Goal: Task Accomplishment & Management: Manage account settings

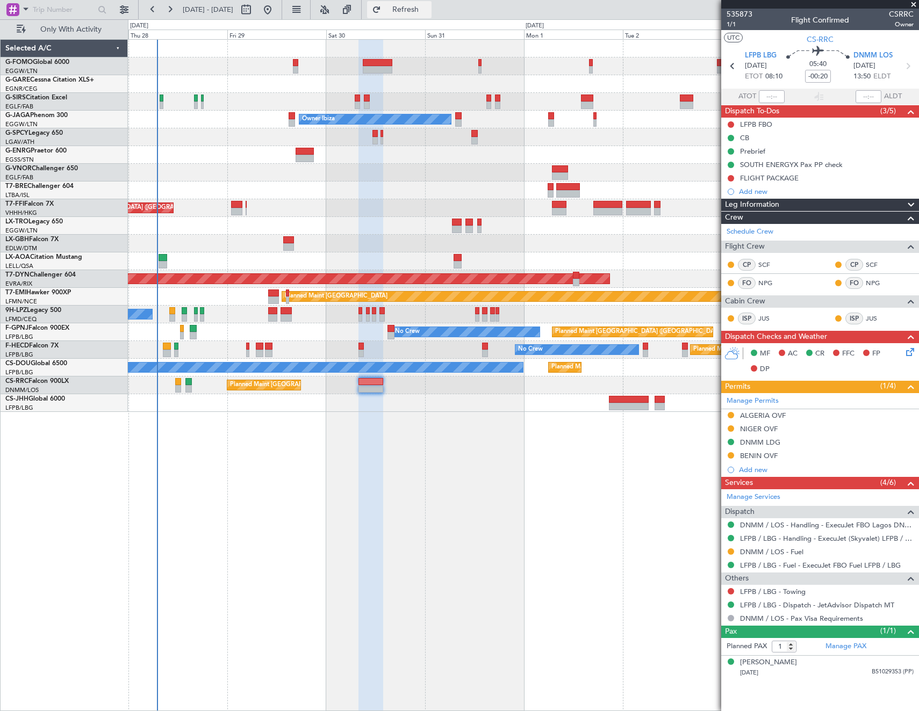
click at [428, 10] on span "Refresh" at bounding box center [405, 10] width 45 height 8
click at [423, 3] on button "Refresh" at bounding box center [399, 9] width 64 height 17
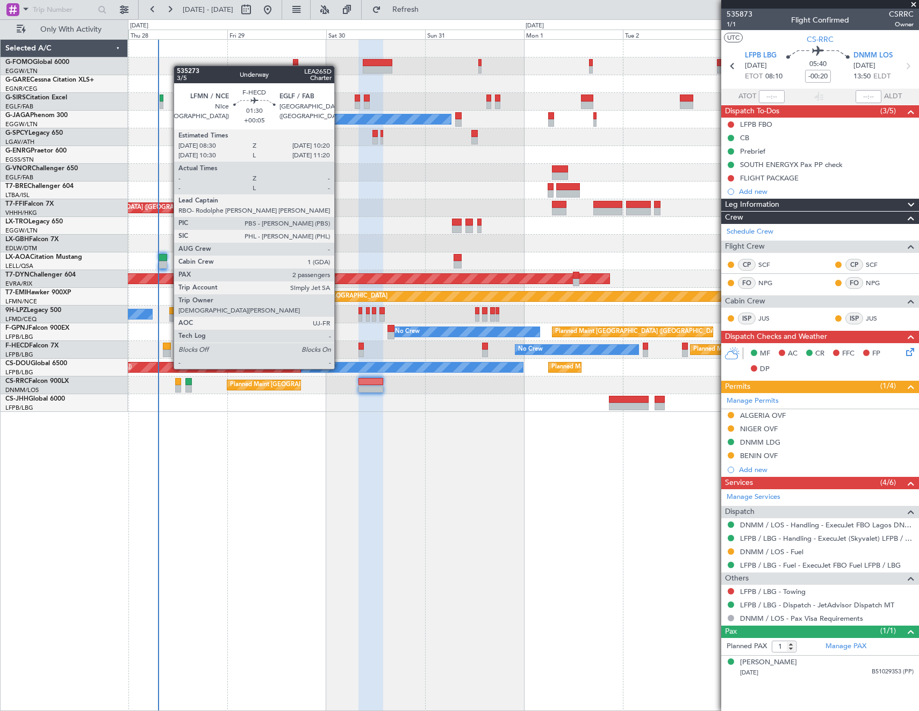
click at [168, 349] on div at bounding box center [167, 347] width 8 height 8
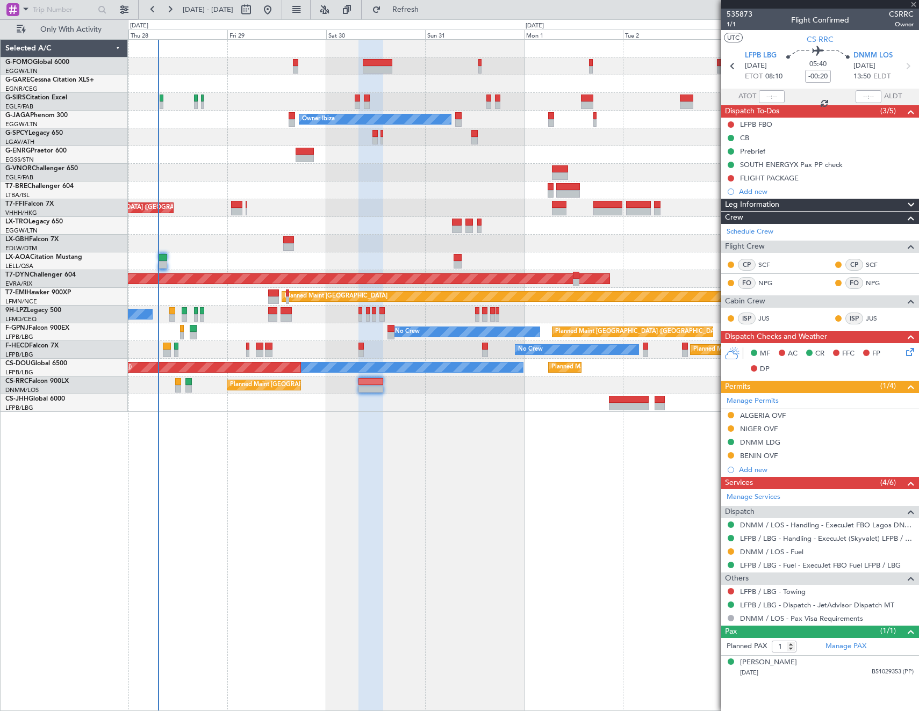
type input "+00:05"
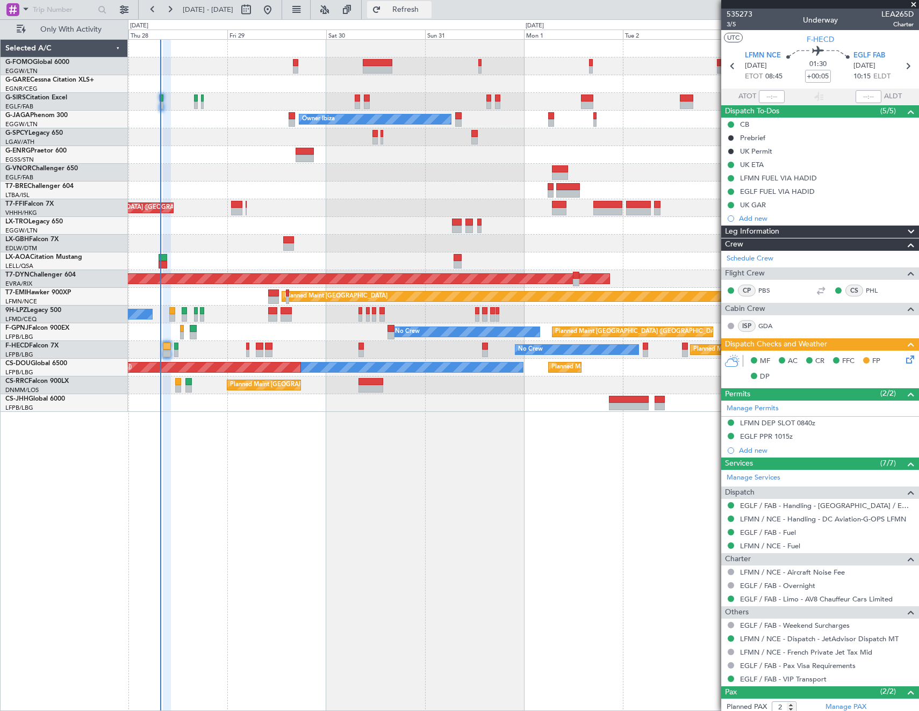
drag, startPoint x: 424, startPoint y: 7, endPoint x: 413, endPoint y: 2, distance: 11.8
click at [423, 7] on span "Refresh" at bounding box center [405, 10] width 45 height 8
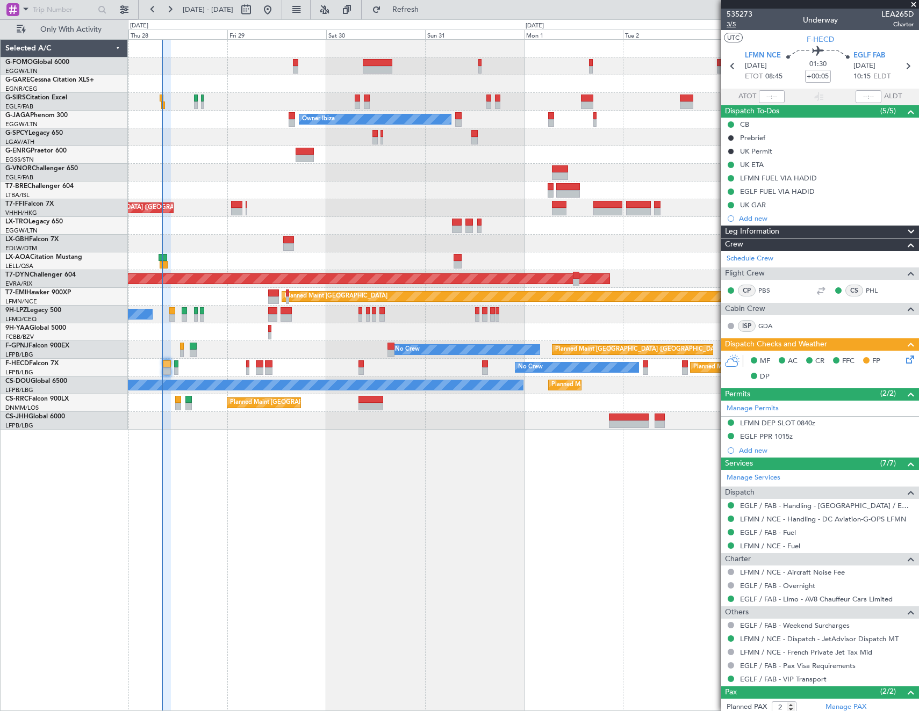
click at [730, 23] on span "3/5" at bounding box center [739, 24] width 26 height 9
click at [729, 24] on span "3/5" at bounding box center [739, 24] width 26 height 9
click at [904, 361] on icon at bounding box center [908, 358] width 9 height 9
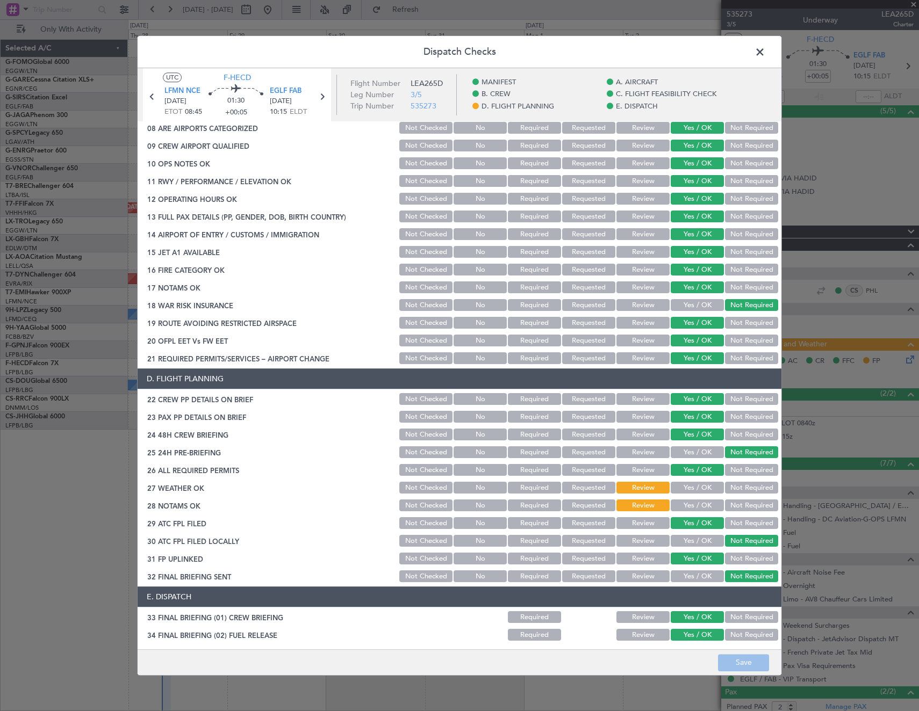
scroll to position [376, 0]
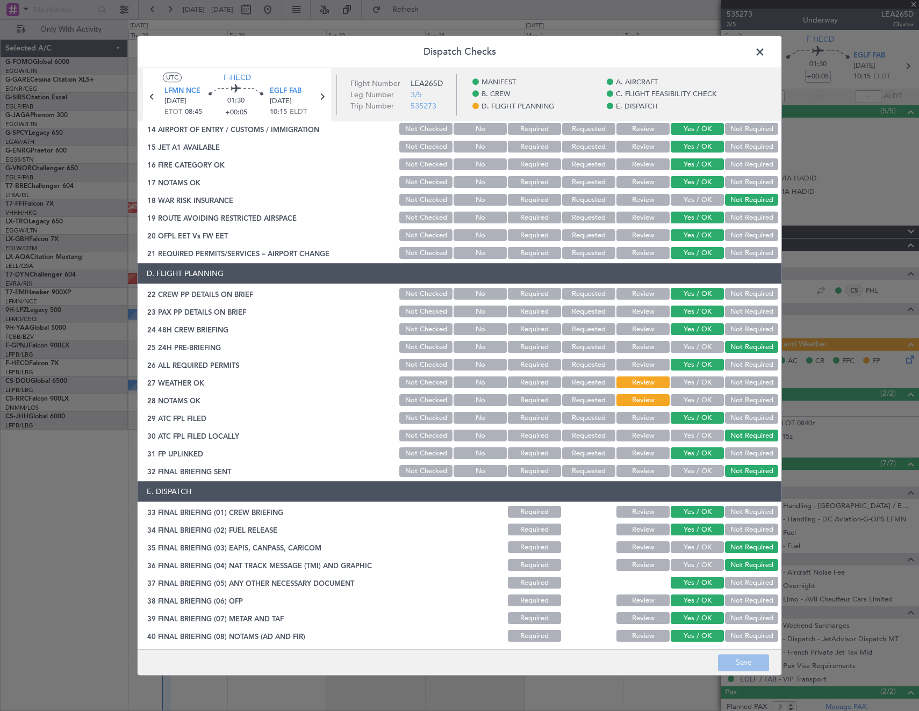
drag, startPoint x: 693, startPoint y: 375, endPoint x: 689, endPoint y: 402, distance: 27.1
click at [693, 377] on div "Yes / OK" at bounding box center [696, 383] width 54 height 15
click at [685, 384] on button "Yes / OK" at bounding box center [697, 383] width 53 height 12
click at [685, 395] on button "Yes / OK" at bounding box center [697, 401] width 53 height 12
click at [752, 661] on button "Save" at bounding box center [743, 662] width 51 height 17
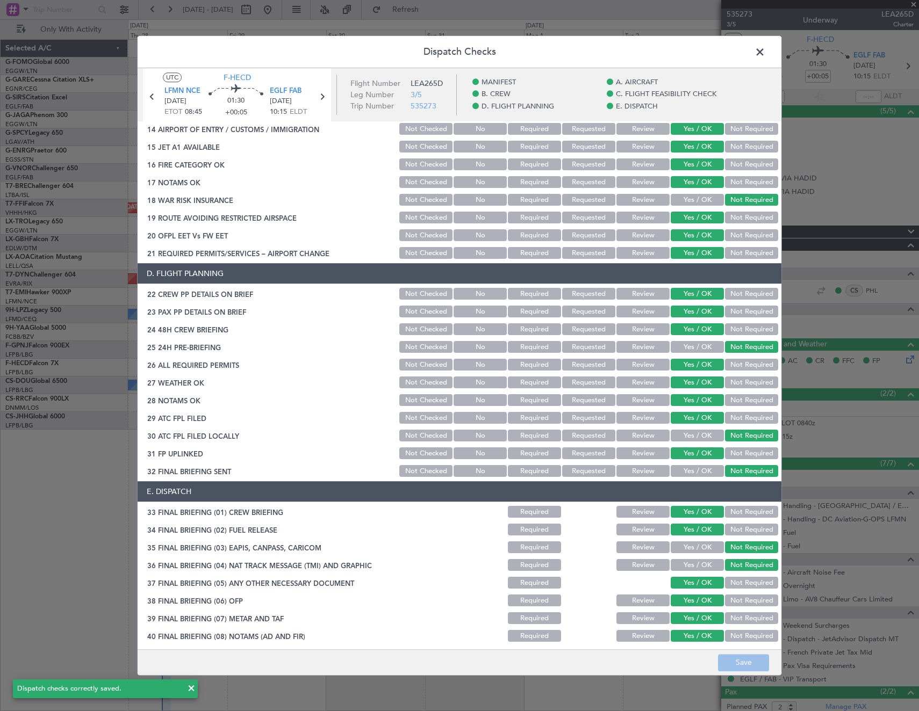
click at [765, 53] on span at bounding box center [765, 54] width 0 height 21
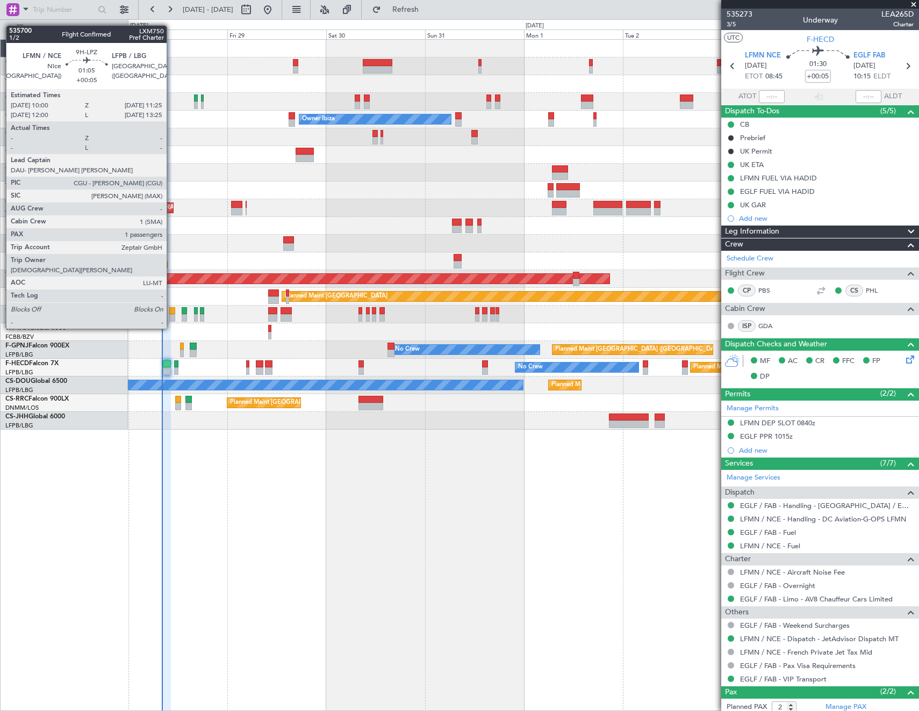
click at [171, 308] on div at bounding box center [172, 311] width 6 height 8
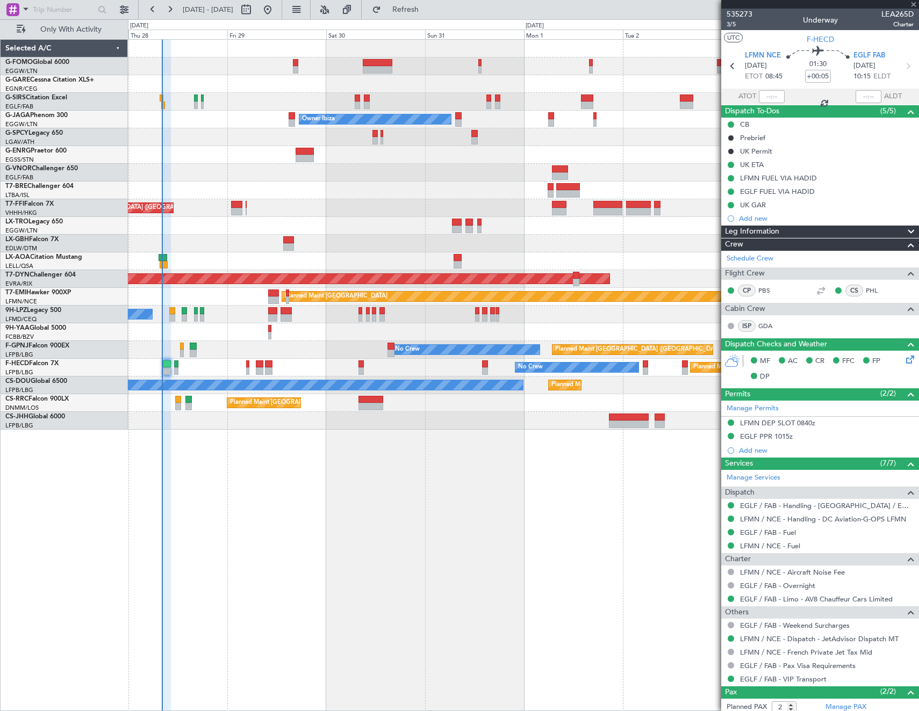
type input "1"
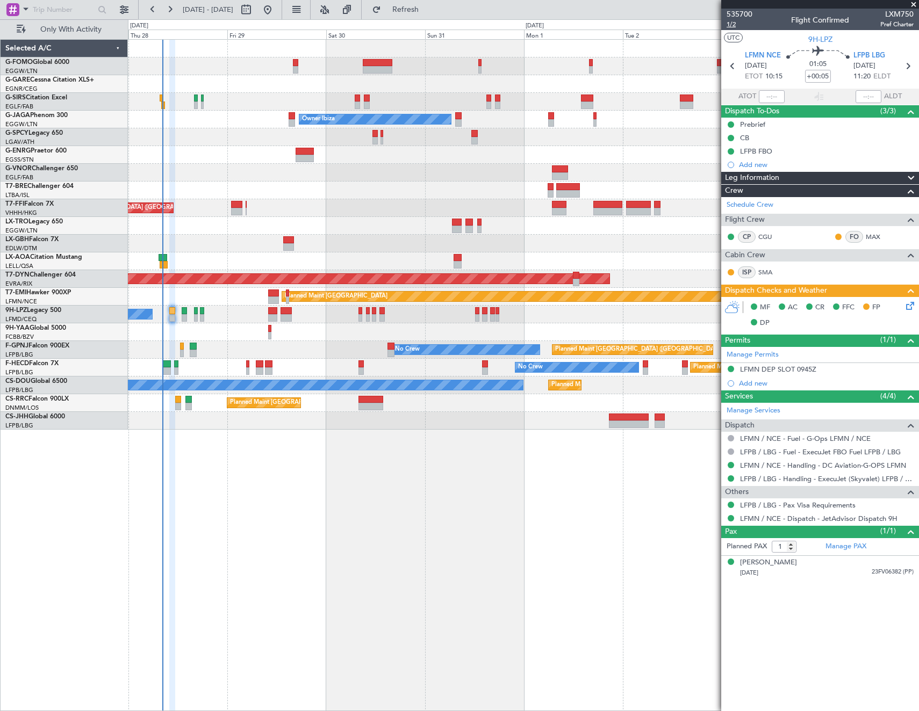
click at [733, 25] on span "1/2" at bounding box center [739, 24] width 26 height 9
click at [909, 313] on div "MF AC CR FFC FP DP" at bounding box center [820, 315] width 198 height 37
click at [904, 308] on icon at bounding box center [908, 304] width 9 height 9
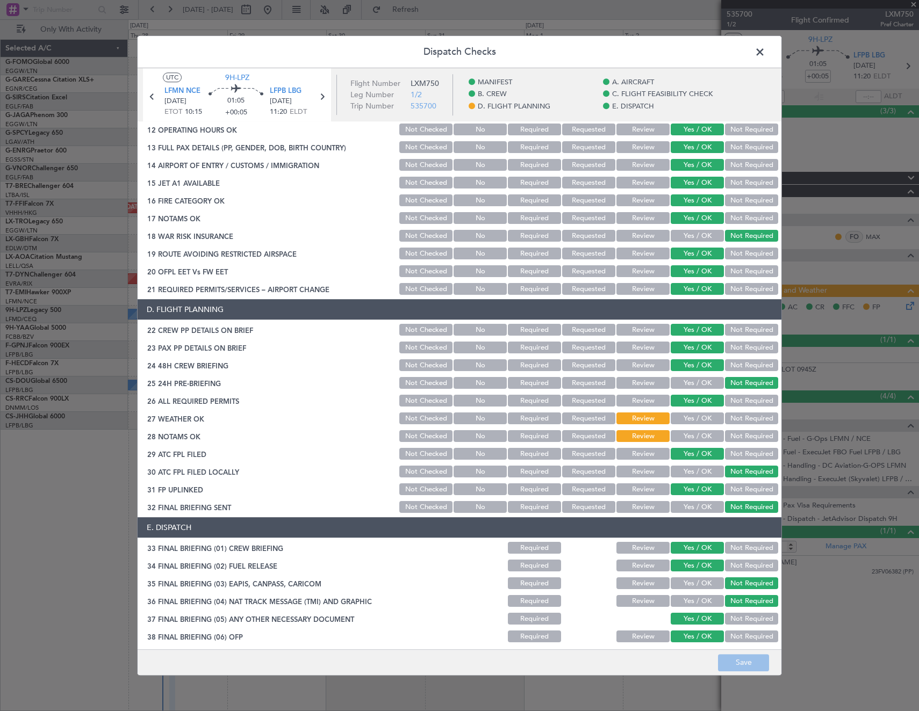
scroll to position [433, 0]
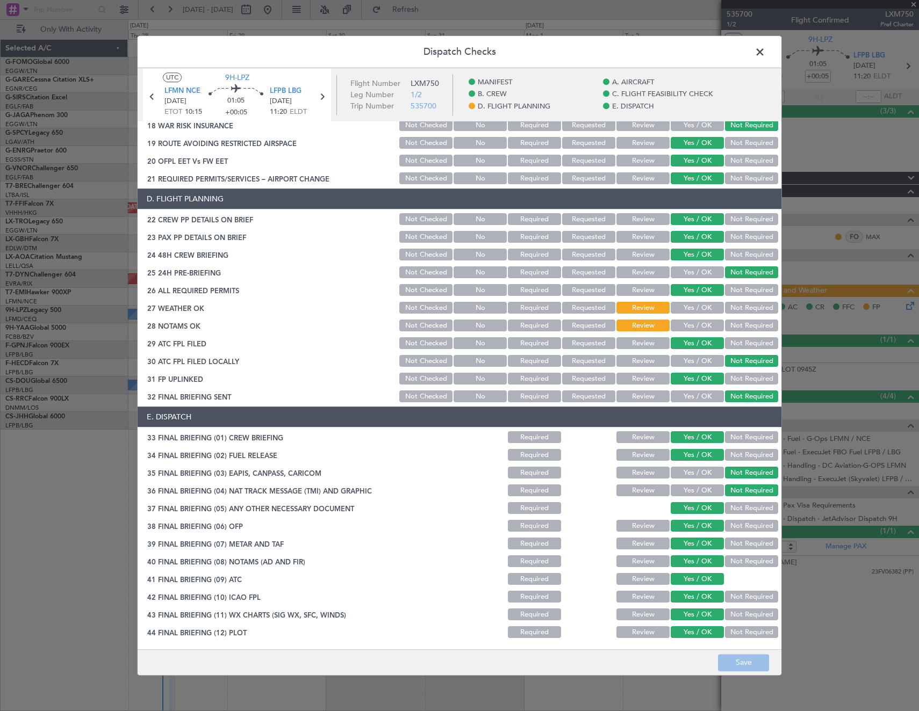
drag, startPoint x: 692, startPoint y: 308, endPoint x: 692, endPoint y: 323, distance: 15.0
click at [692, 309] on button "Yes / OK" at bounding box center [697, 309] width 53 height 12
click at [692, 323] on button "Yes / OK" at bounding box center [697, 326] width 53 height 12
click at [734, 667] on button "Save" at bounding box center [743, 662] width 51 height 17
click at [765, 53] on span at bounding box center [765, 54] width 0 height 21
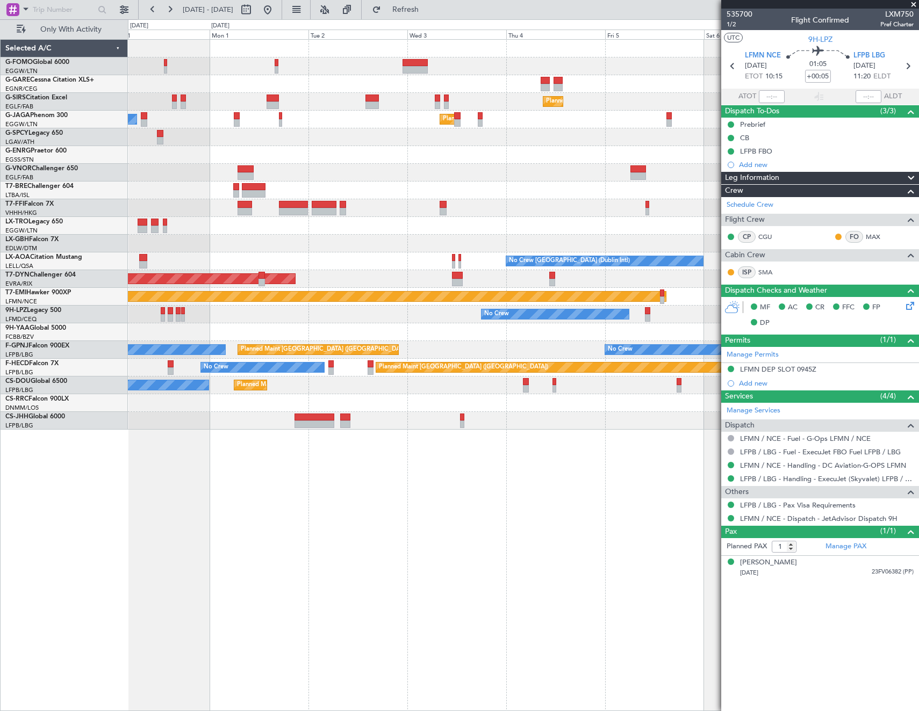
click at [325, 219] on div "Planned Maint London (Farnborough) Planned Maint London (Luton) Owner Ibiza Pla…" at bounding box center [523, 235] width 790 height 390
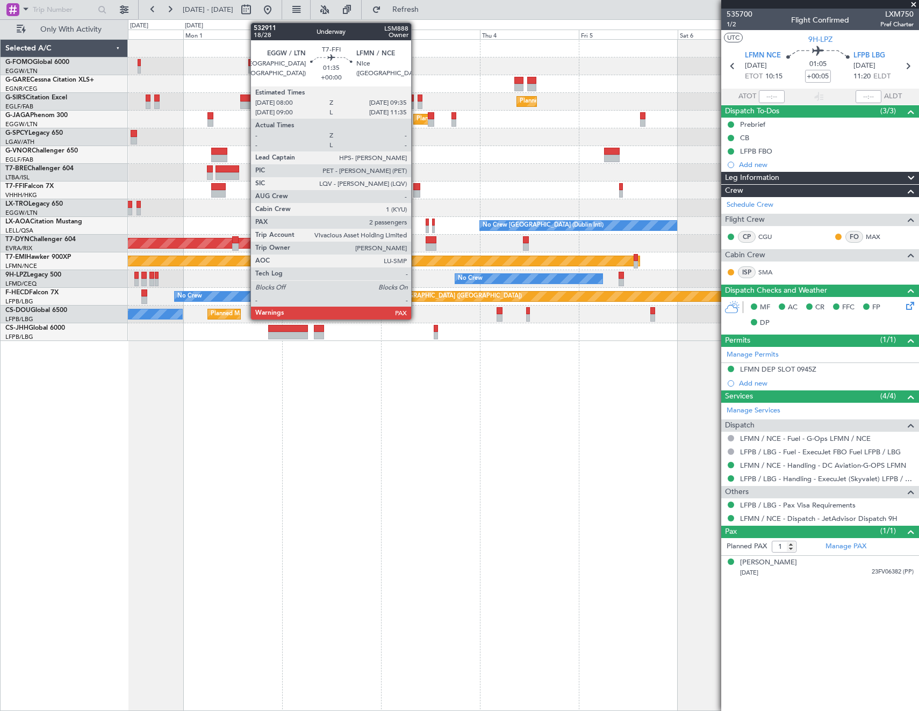
click at [416, 188] on div at bounding box center [416, 187] width 7 height 8
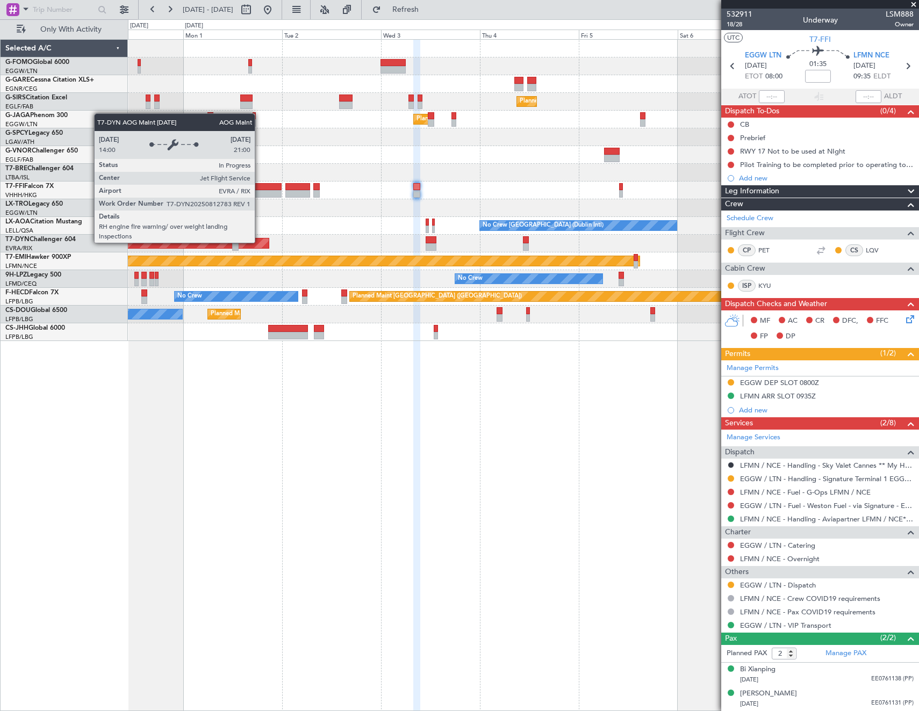
click at [690, 218] on div "Planned Maint London (Farnborough) Planned Maint London (Luton) Owner Ibiza Pla…" at bounding box center [523, 190] width 790 height 301
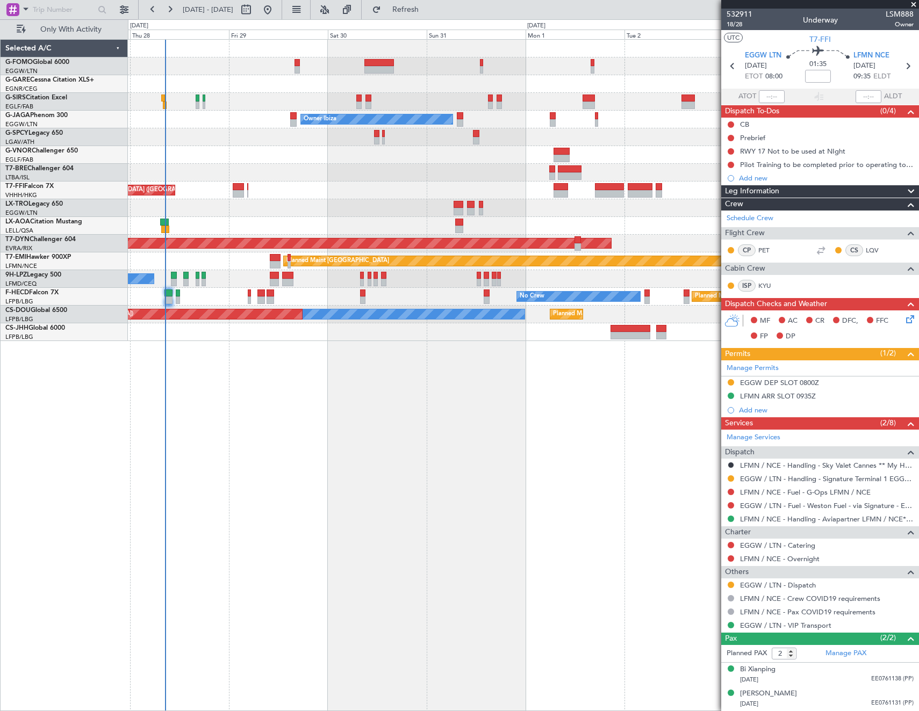
click at [332, 204] on div "Planned Maint London (Farnborough) Planned Maint London (Luton) Owner Ibiza Pla…" at bounding box center [523, 190] width 790 height 301
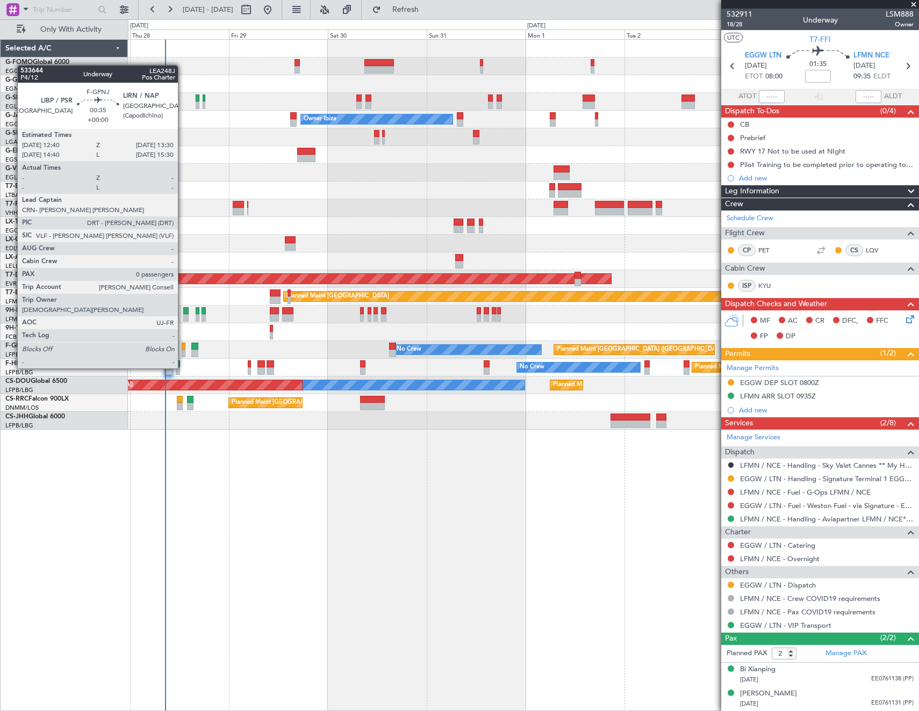
click at [183, 348] on div at bounding box center [184, 347] width 4 height 8
type input "0"
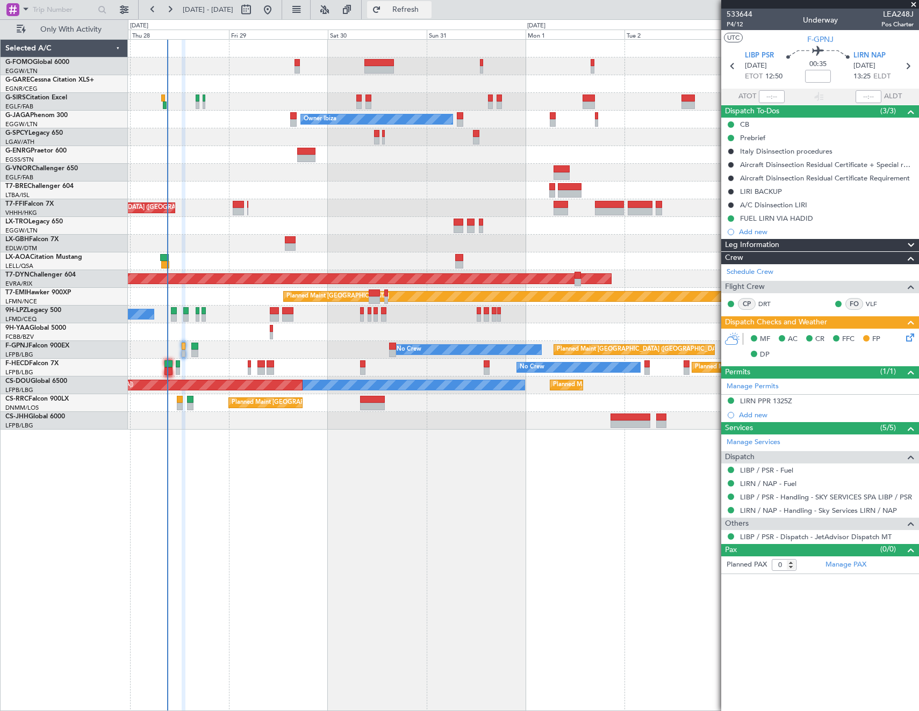
click at [428, 10] on span "Refresh" at bounding box center [405, 10] width 45 height 8
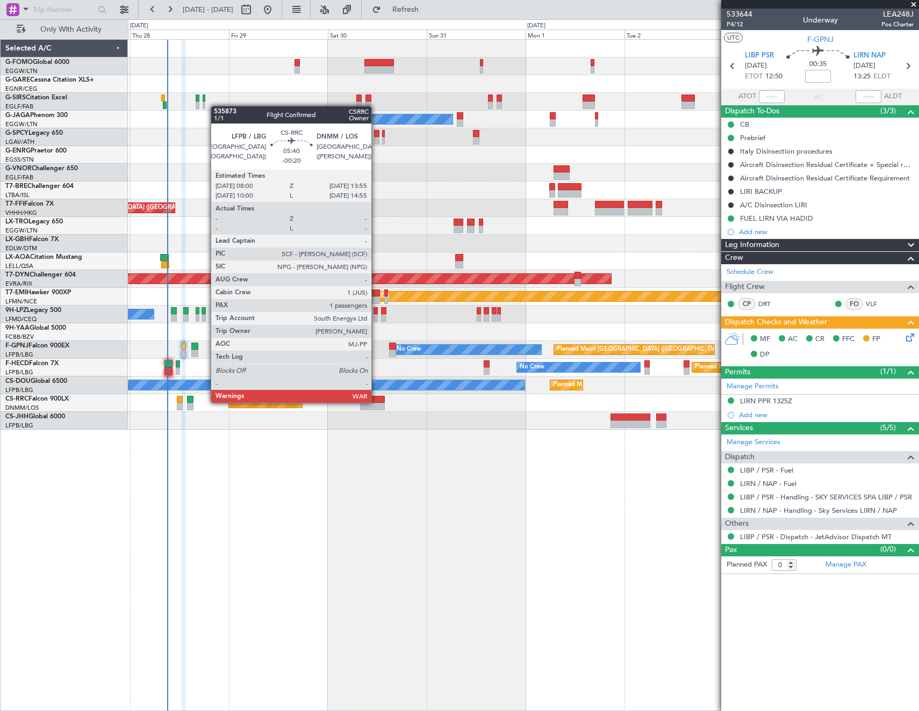
click at [376, 402] on div at bounding box center [372, 400] width 25 height 8
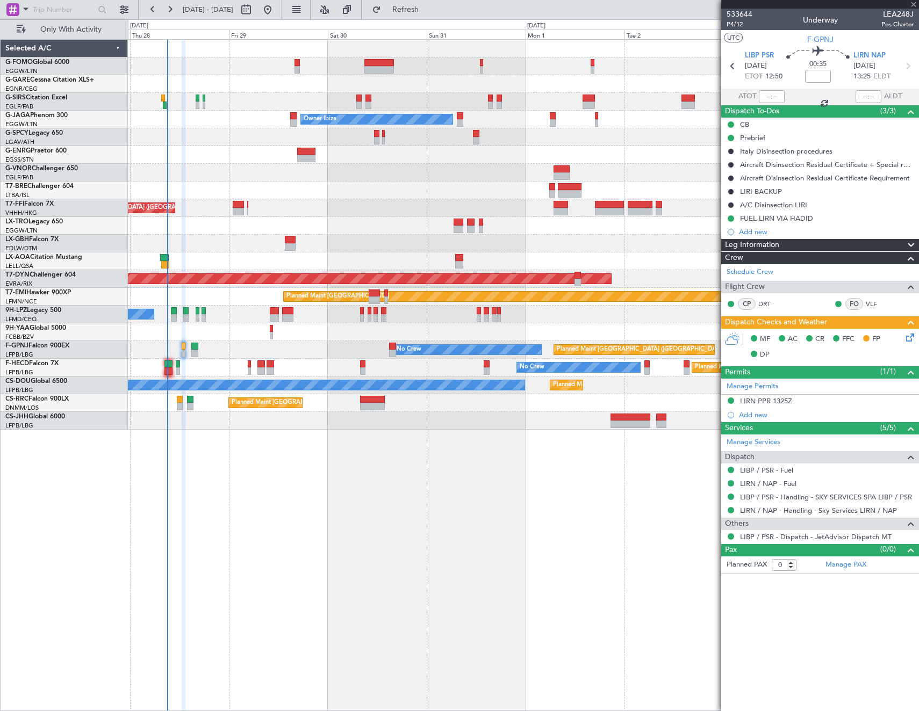
type input "-00:20"
type input "1"
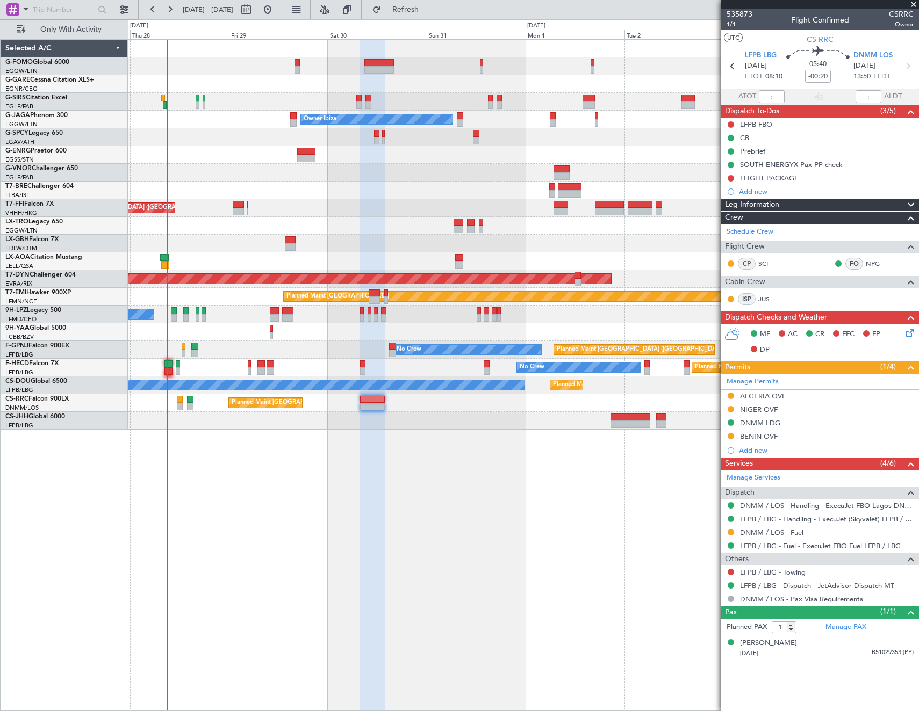
click at [769, 395] on div "ALGERIA OVF" at bounding box center [763, 396] width 46 height 9
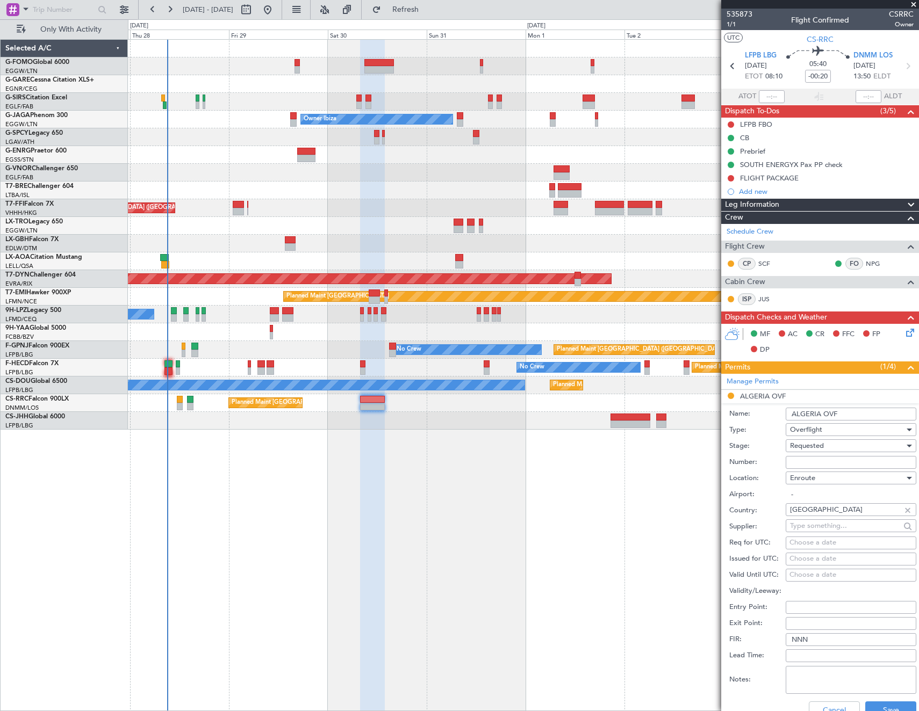
click at [824, 464] on input "Number:" at bounding box center [851, 462] width 131 height 13
paste input "NR 7370/ANAC/BS/2025"
type input "NR 7370/ANAC/BS/2025"
click at [846, 446] on div "Requested" at bounding box center [847, 446] width 114 height 16
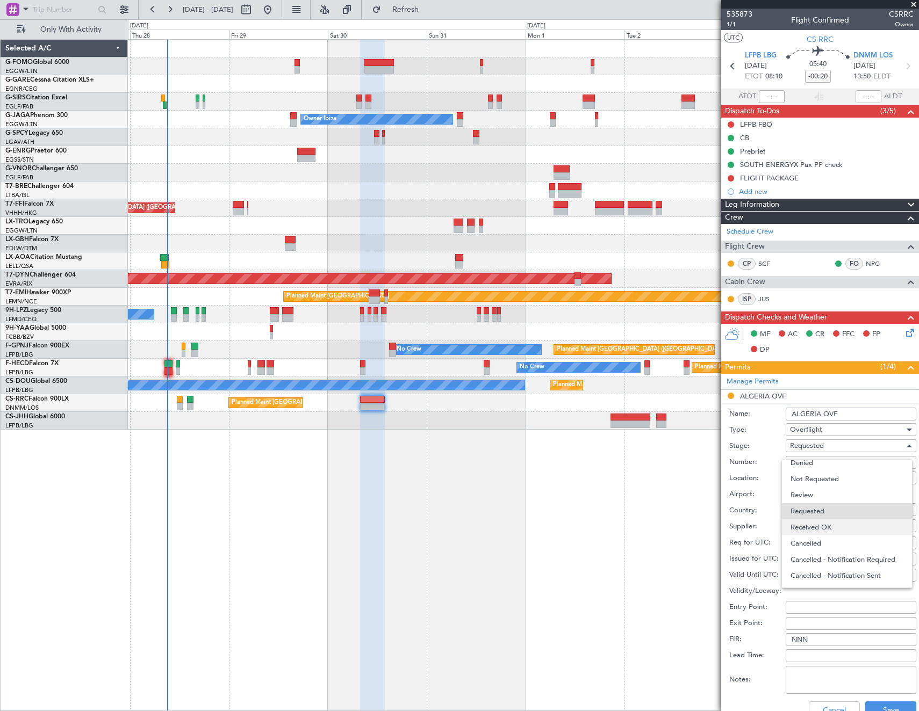
click at [845, 529] on span "Received OK" at bounding box center [846, 528] width 113 height 16
click at [887, 706] on button "Save" at bounding box center [890, 710] width 51 height 17
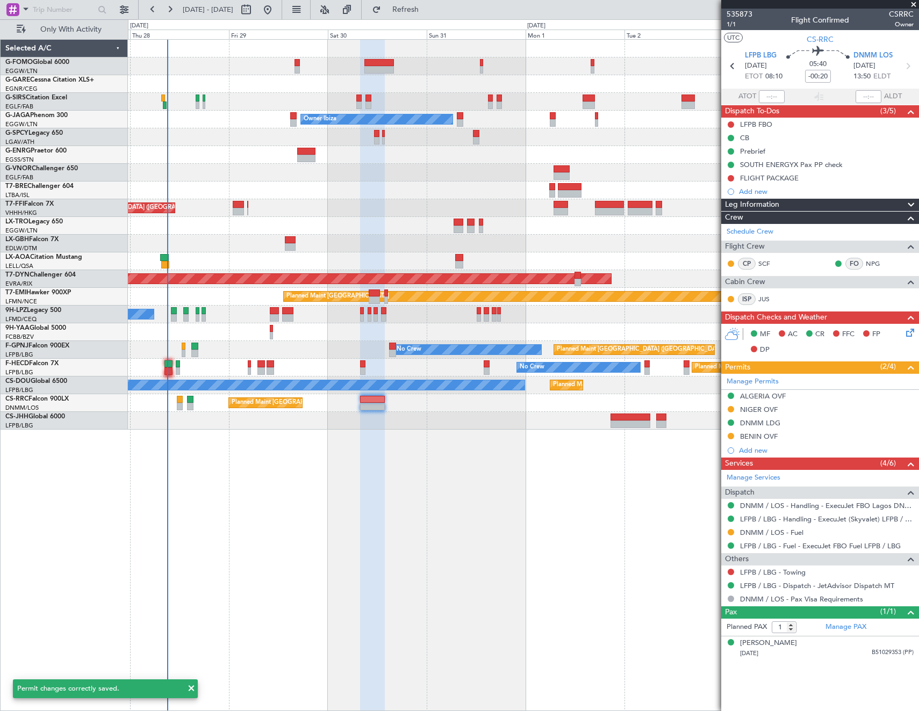
click at [765, 436] on div "BENIN OVF" at bounding box center [759, 436] width 38 height 9
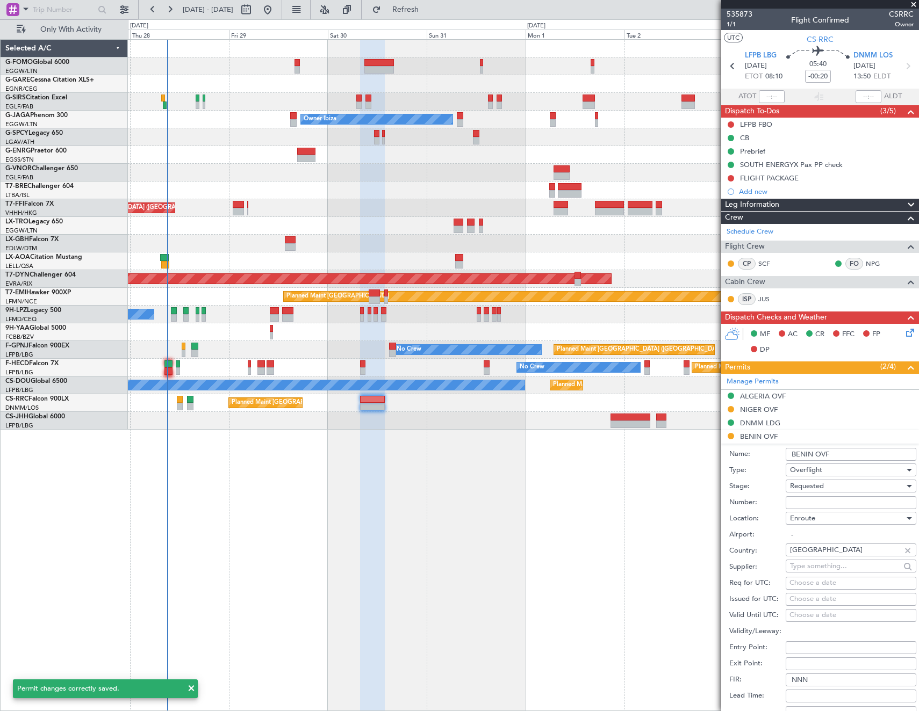
click at [849, 503] on input "Number:" at bounding box center [851, 502] width 131 height 13
paste input "0270 ANACBEN/SVL/2025"
type input "0270 ANACBEN/SVL/2025"
click at [847, 487] on div "Requested" at bounding box center [847, 486] width 114 height 16
click at [831, 565] on span "Received OK" at bounding box center [846, 568] width 113 height 16
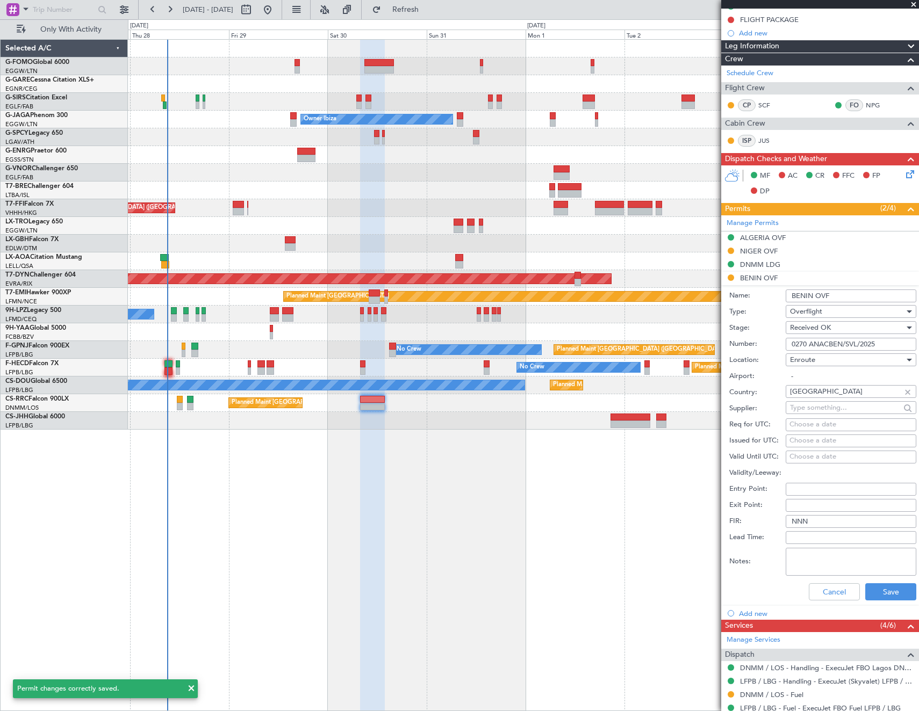
scroll to position [161, 0]
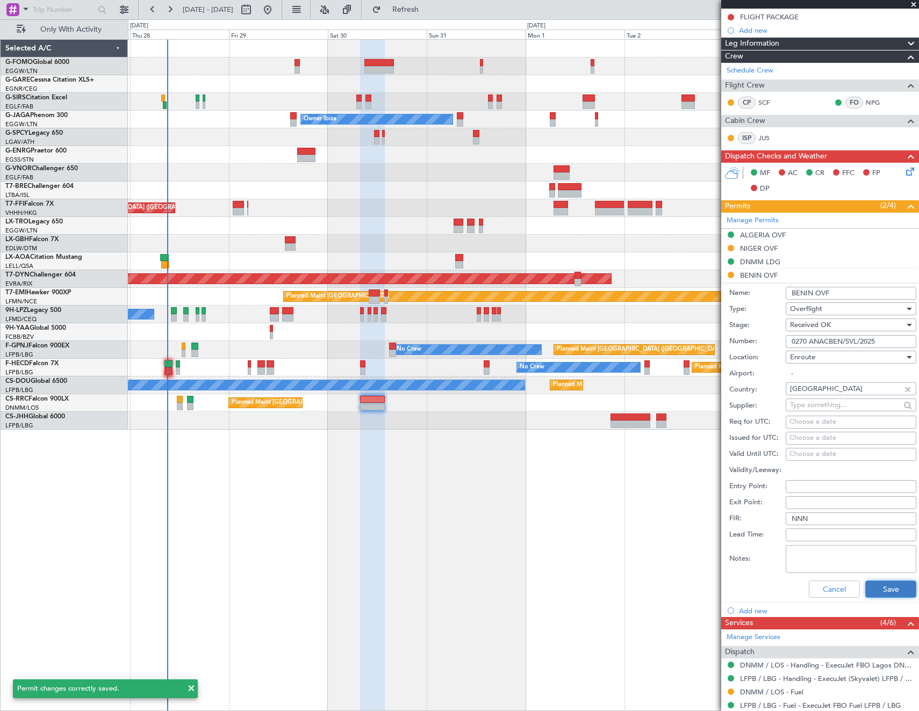
click at [884, 586] on button "Save" at bounding box center [890, 589] width 51 height 17
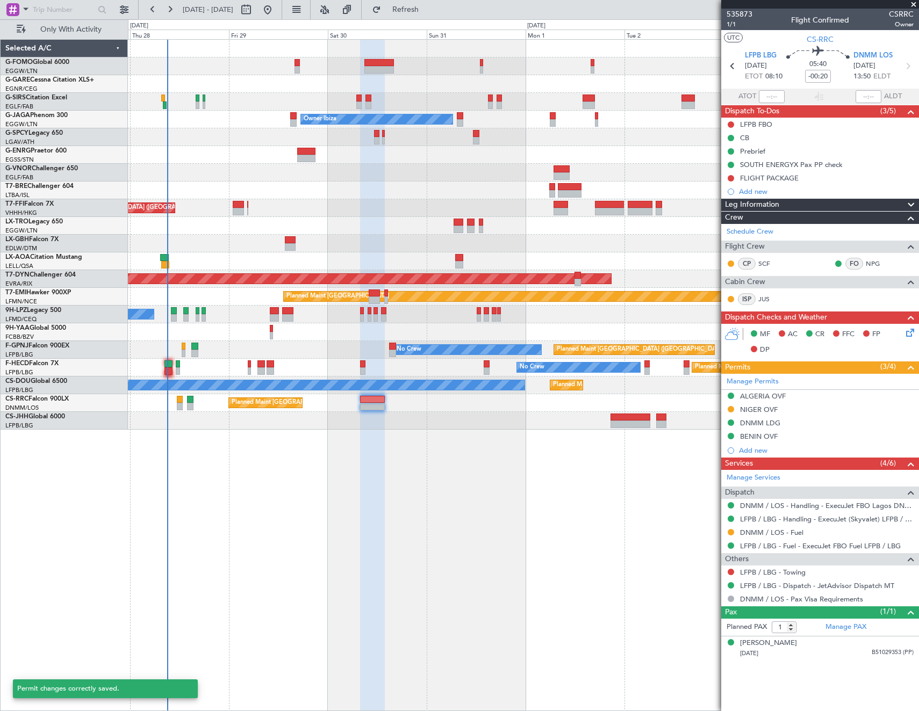
scroll to position [0, 0]
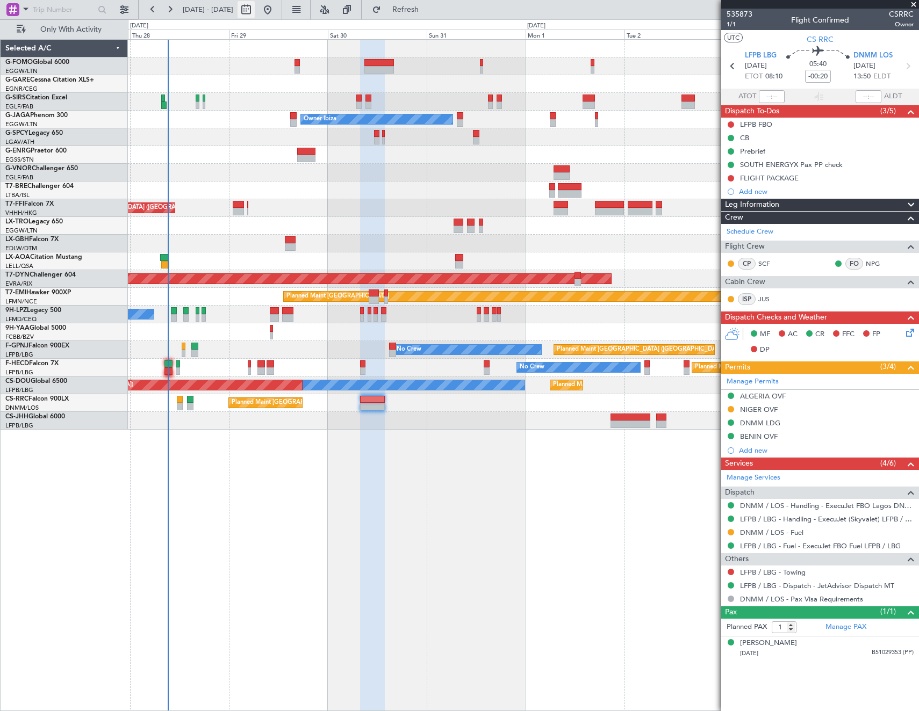
click at [255, 10] on button at bounding box center [245, 9] width 17 height 17
select select "8"
select select "2025"
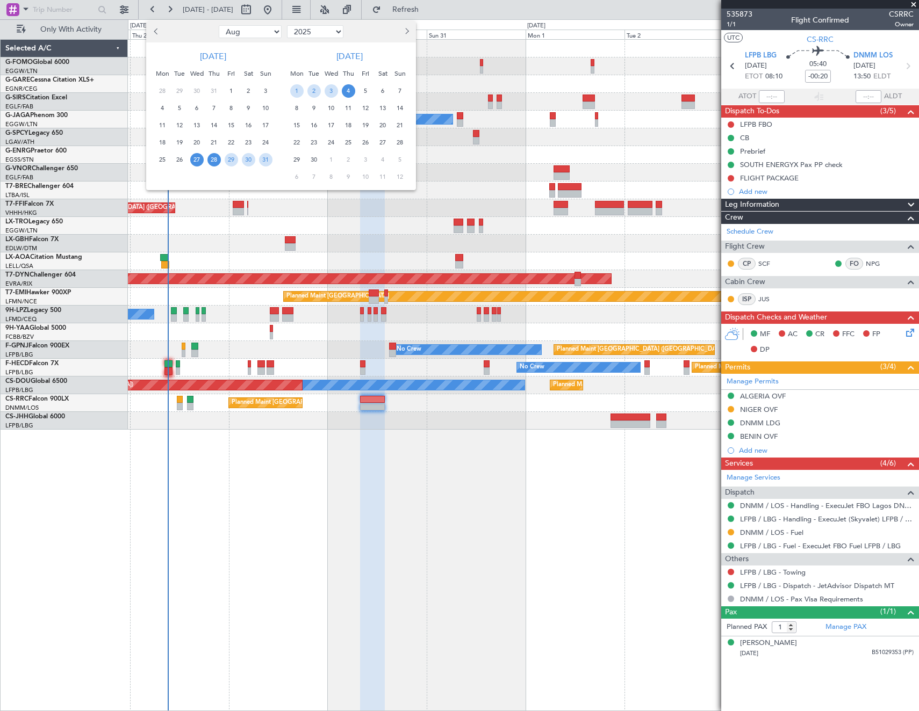
click at [213, 159] on span "28" at bounding box center [213, 159] width 13 height 13
click at [349, 91] on span "4" at bounding box center [348, 90] width 13 height 13
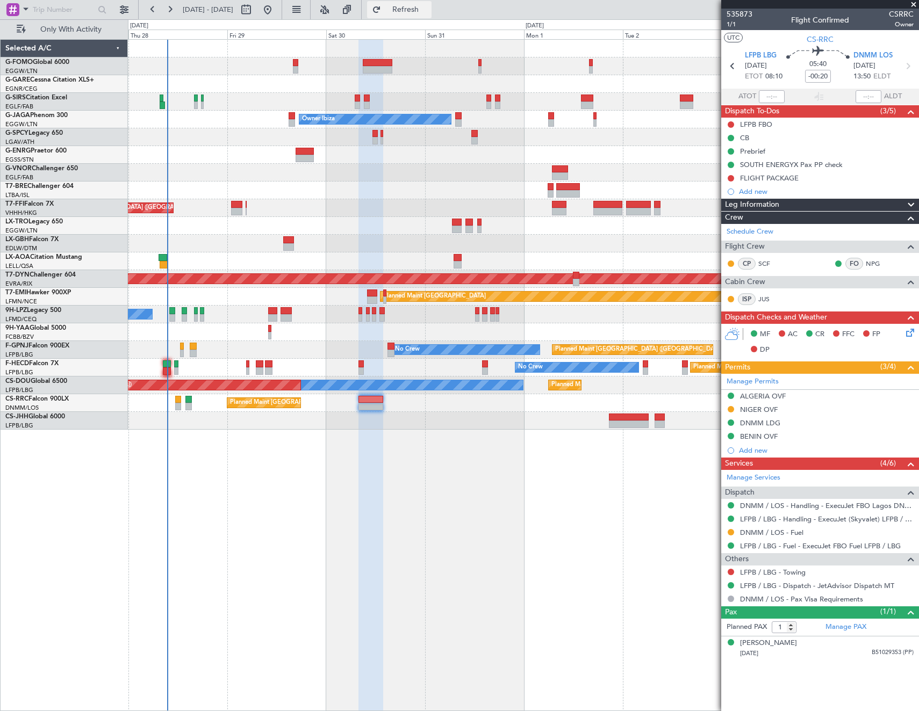
click at [428, 6] on span "Refresh" at bounding box center [405, 10] width 45 height 8
click at [425, 11] on span "Refresh" at bounding box center [405, 10] width 45 height 8
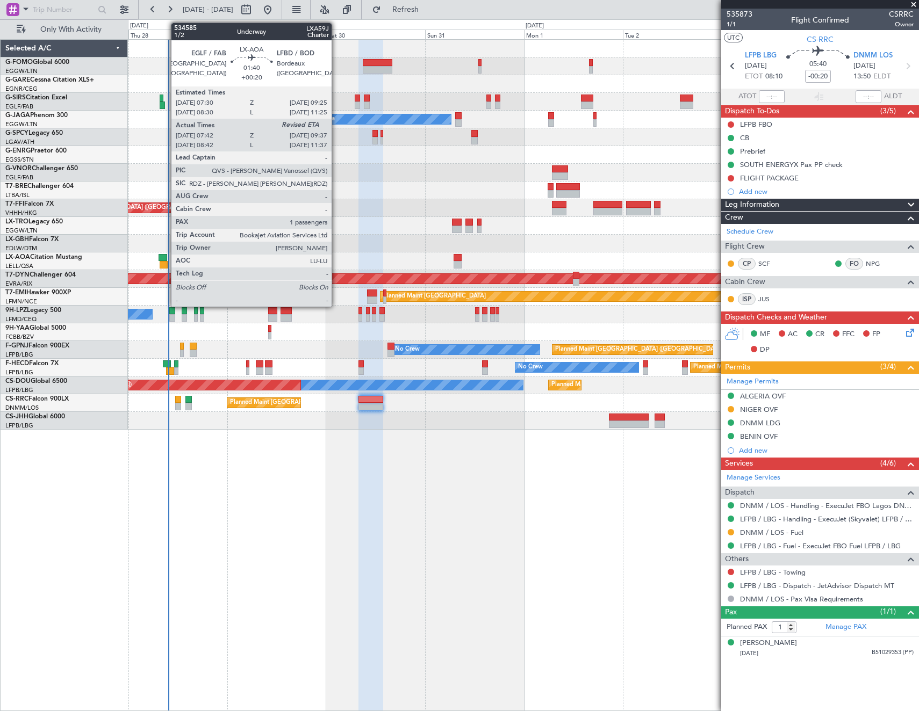
click at [165, 261] on div at bounding box center [164, 265] width 8 height 8
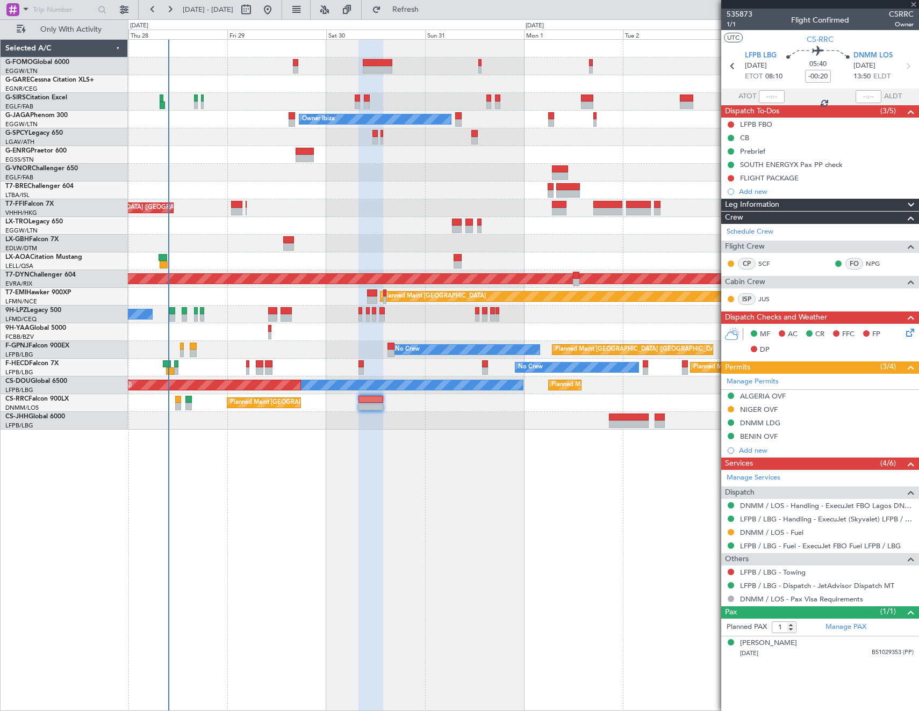
type input "+00:20"
type input "07:52"
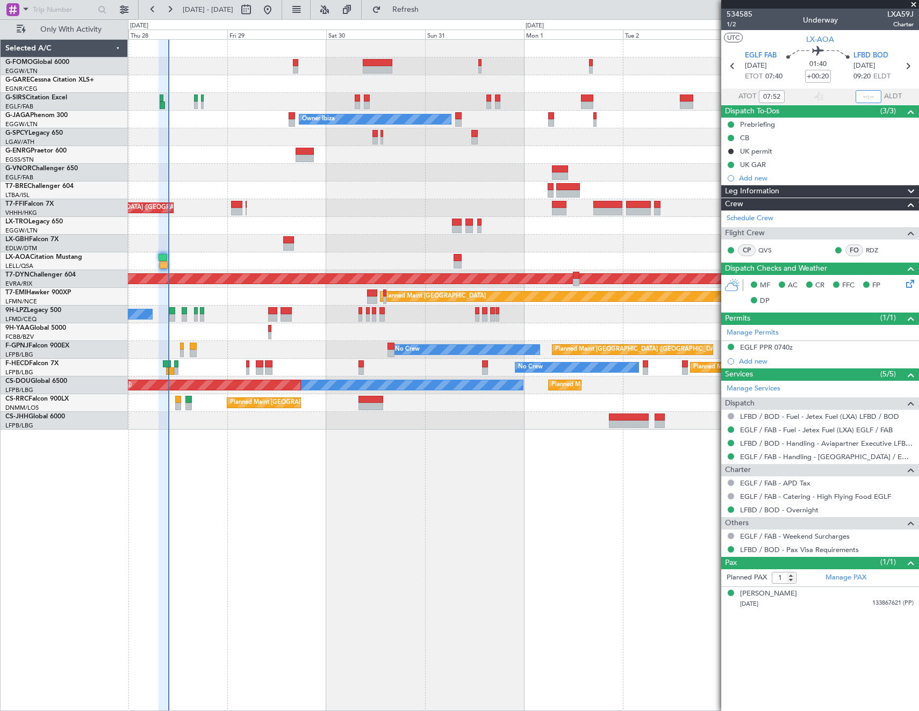
click at [869, 96] on input "text" at bounding box center [868, 96] width 26 height 13
type input "09:19"
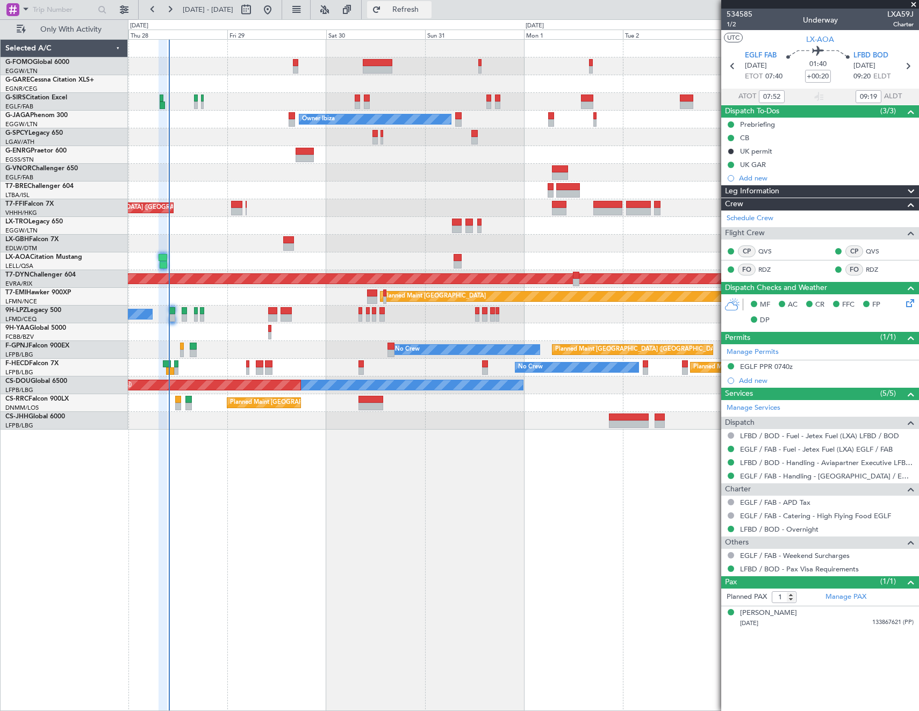
click at [428, 10] on span "Refresh" at bounding box center [405, 10] width 45 height 8
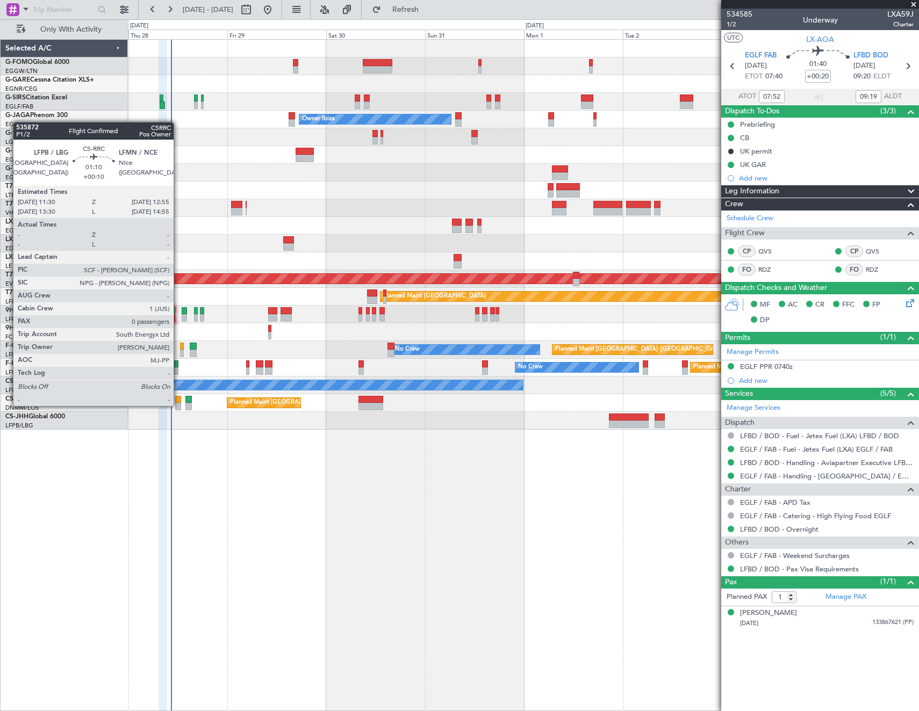
click at [178, 405] on div at bounding box center [178, 407] width 6 height 8
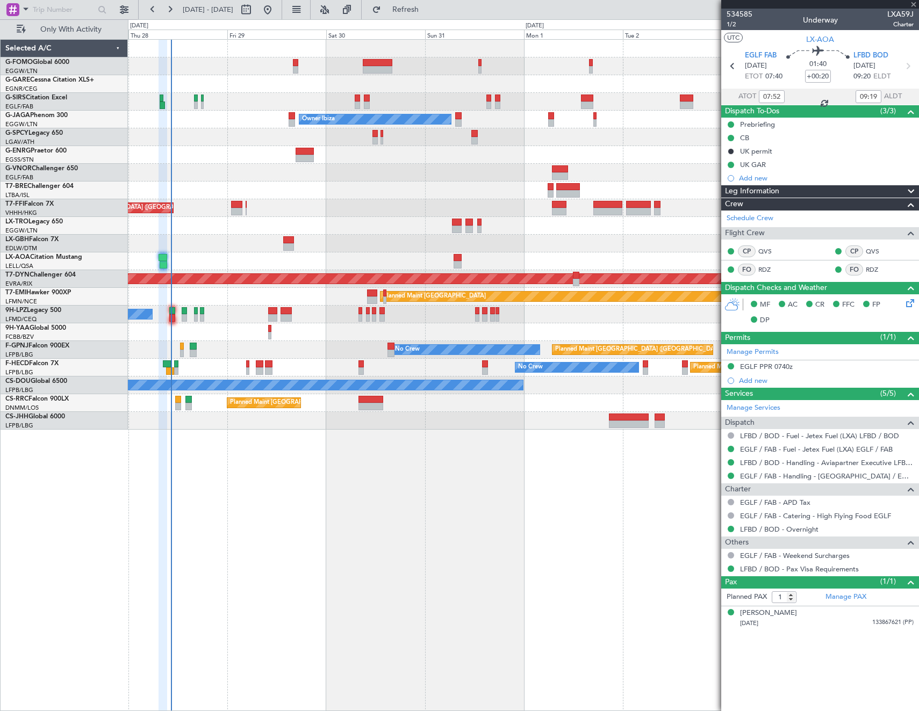
type input "+00:10"
type input "0"
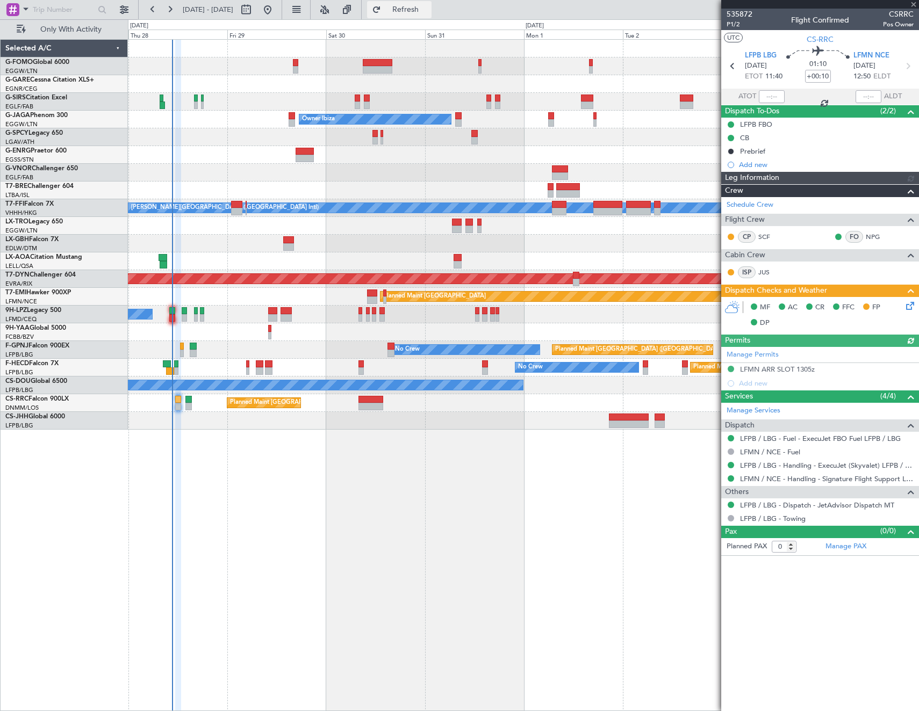
click at [428, 10] on span "Refresh" at bounding box center [405, 10] width 45 height 8
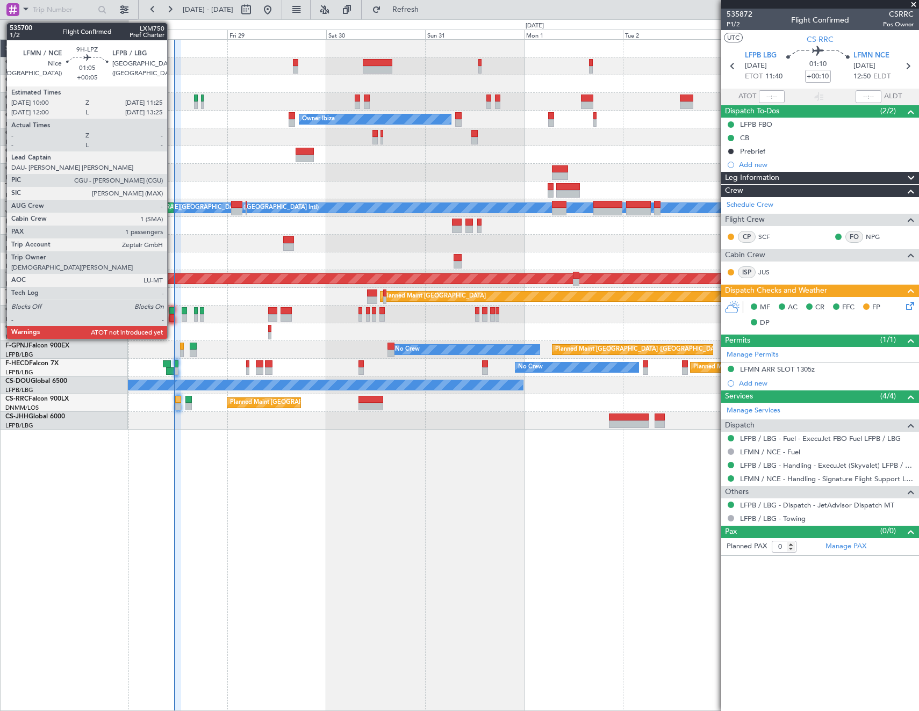
click at [172, 309] on div at bounding box center [172, 311] width 6 height 8
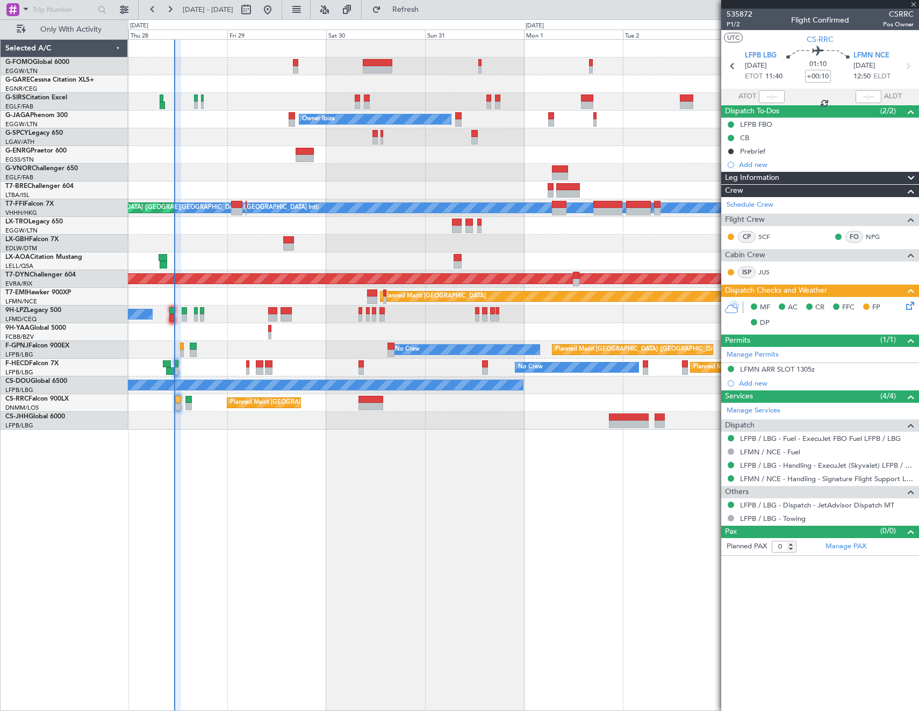
type input "+00:05"
type input "1"
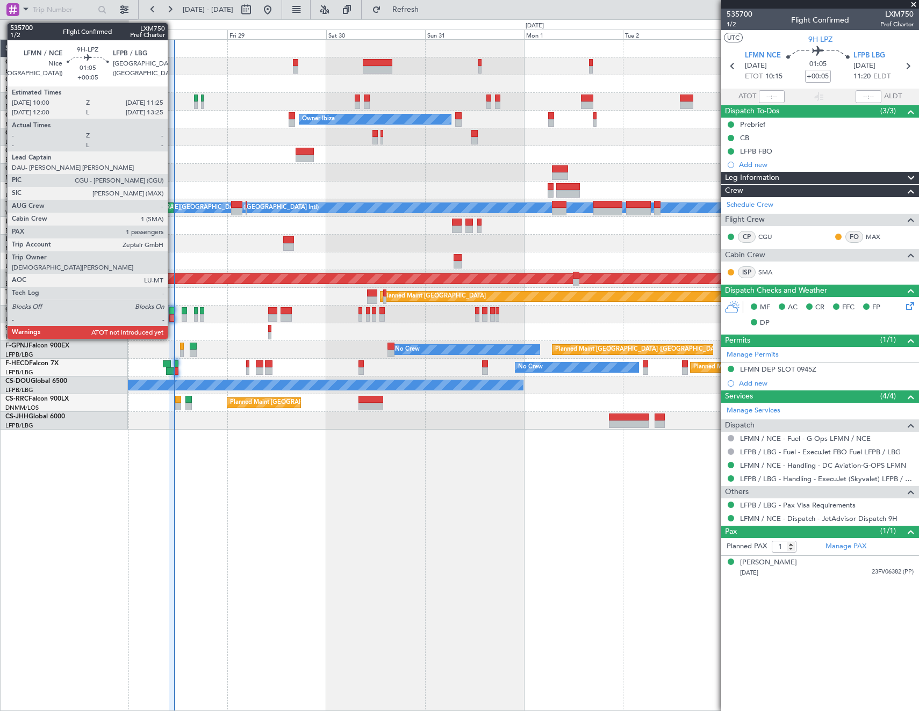
click at [172, 316] on div at bounding box center [172, 318] width 6 height 8
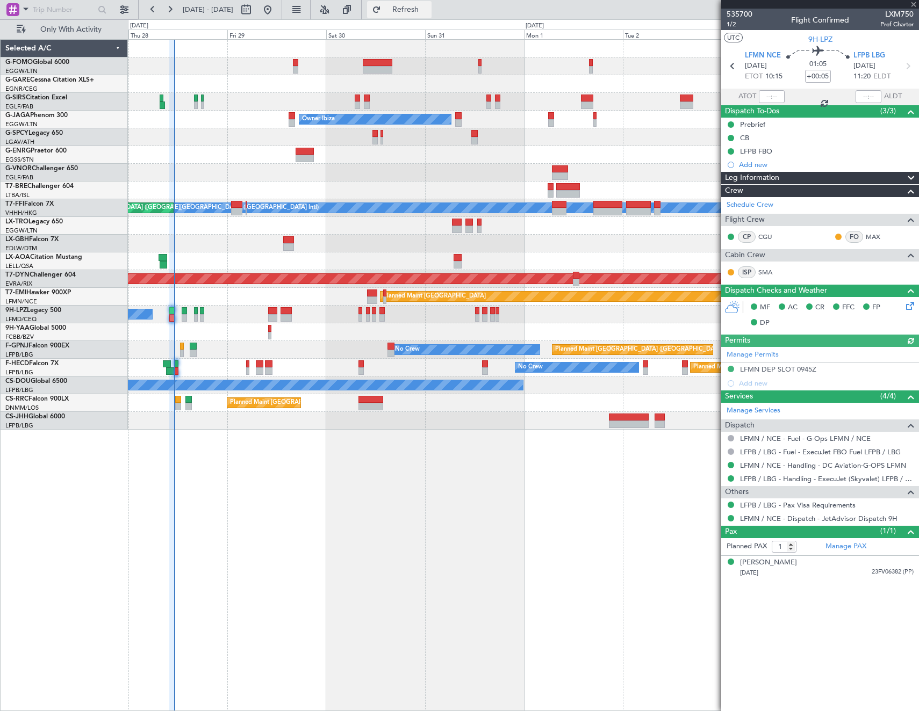
click at [425, 9] on span "Refresh" at bounding box center [405, 10] width 45 height 8
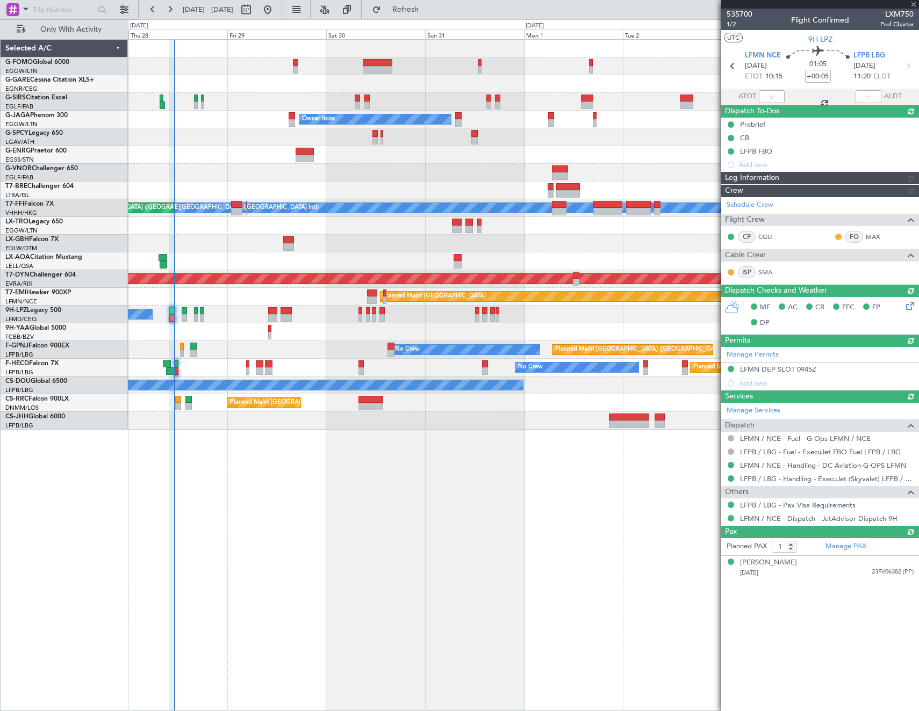
type input "11:06"
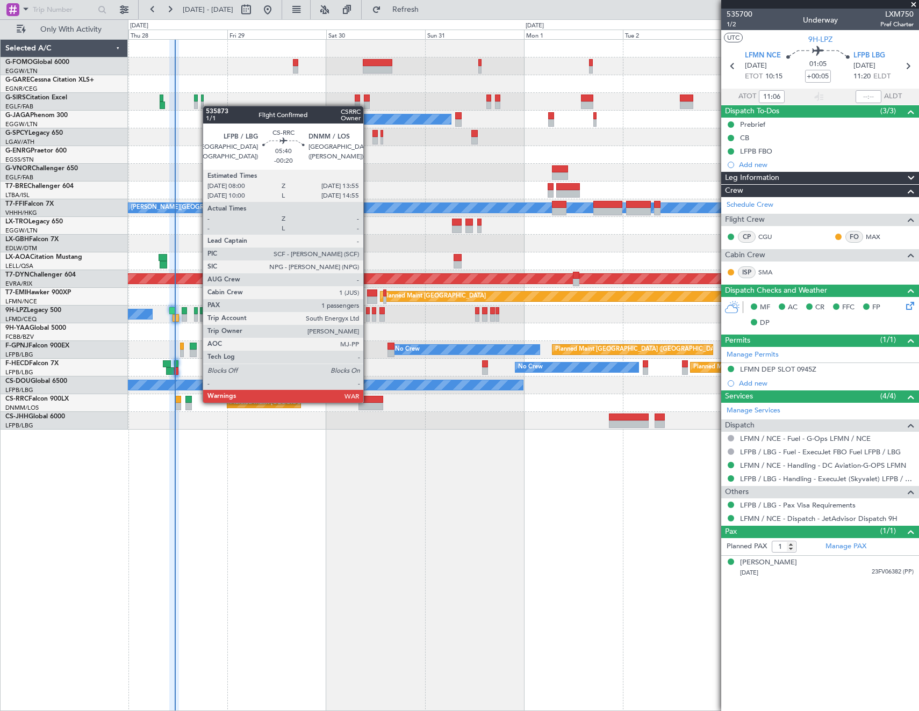
click at [368, 402] on div at bounding box center [370, 400] width 25 height 8
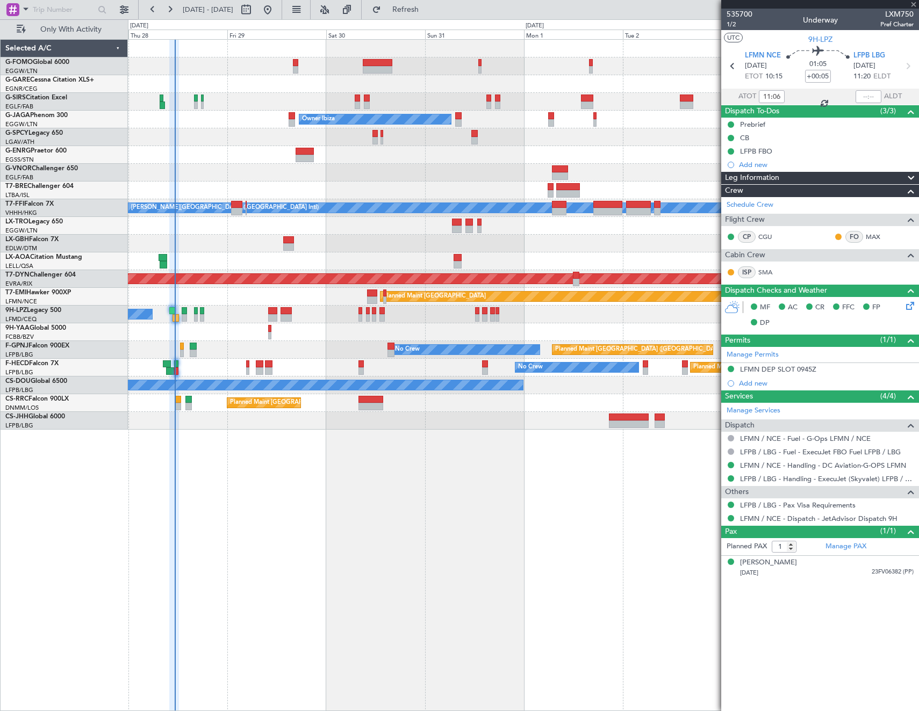
type input "-00:20"
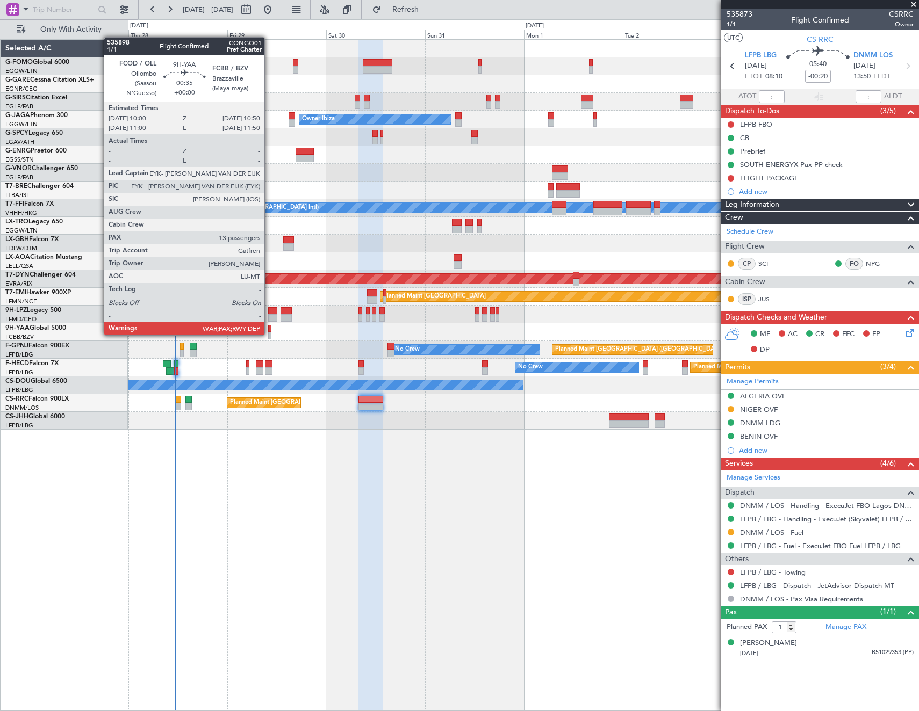
click at [269, 334] on div at bounding box center [270, 336] width 4 height 8
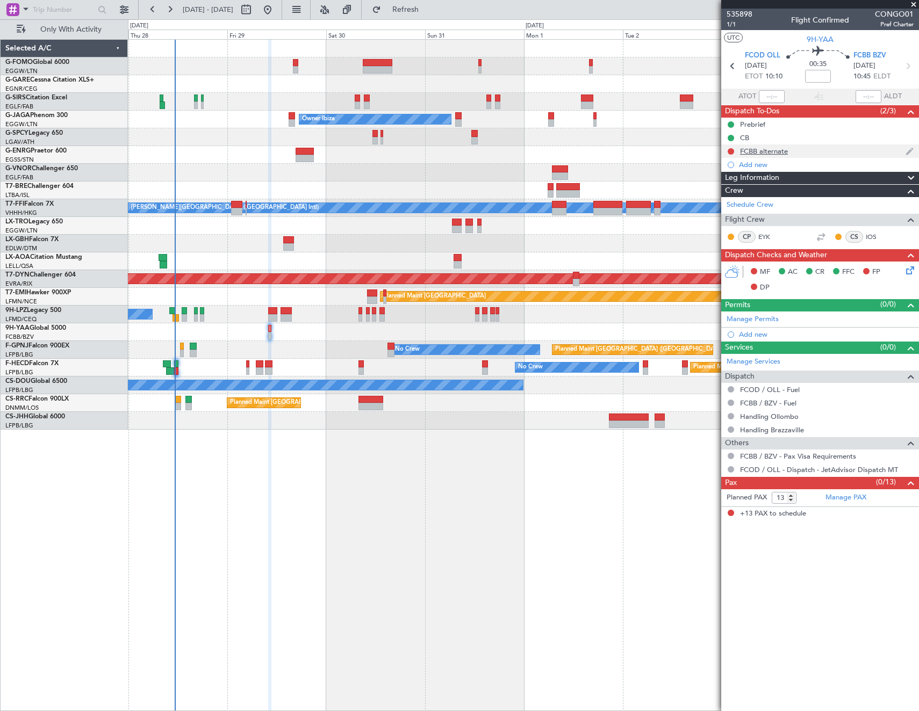
click at [748, 154] on div "FCBB alternate" at bounding box center [764, 151] width 48 height 9
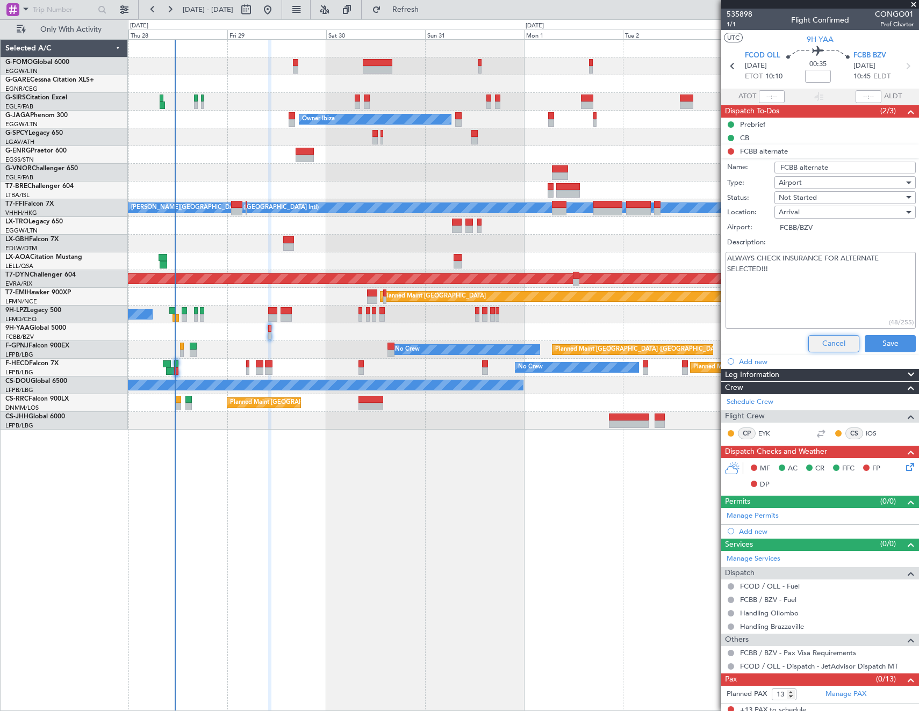
click at [820, 344] on button "Cancel" at bounding box center [833, 343] width 51 height 17
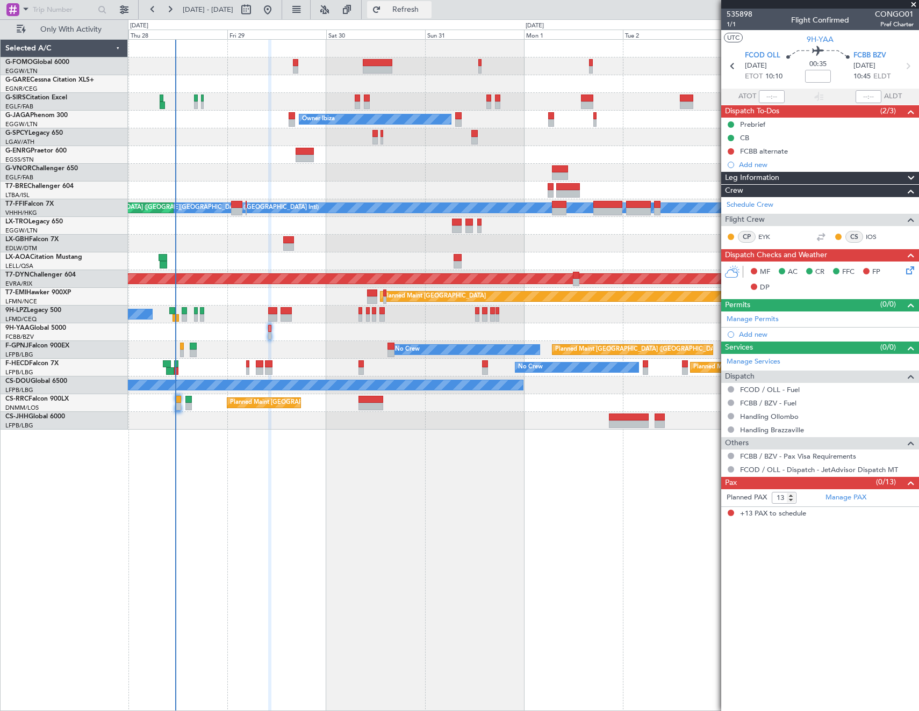
click at [428, 10] on span "Refresh" at bounding box center [405, 10] width 45 height 8
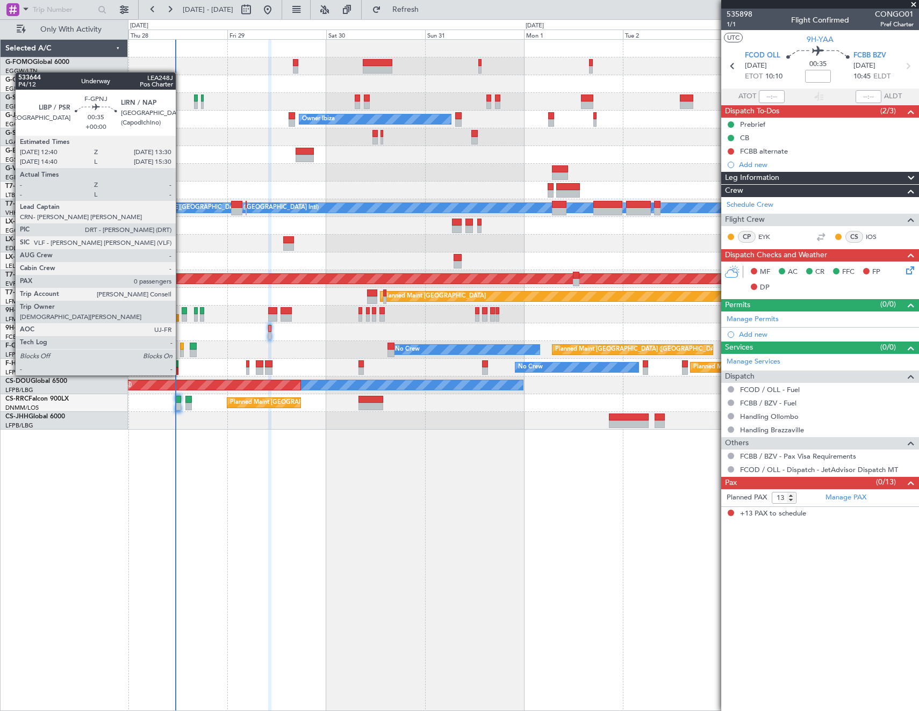
click at [181, 355] on div at bounding box center [182, 354] width 4 height 8
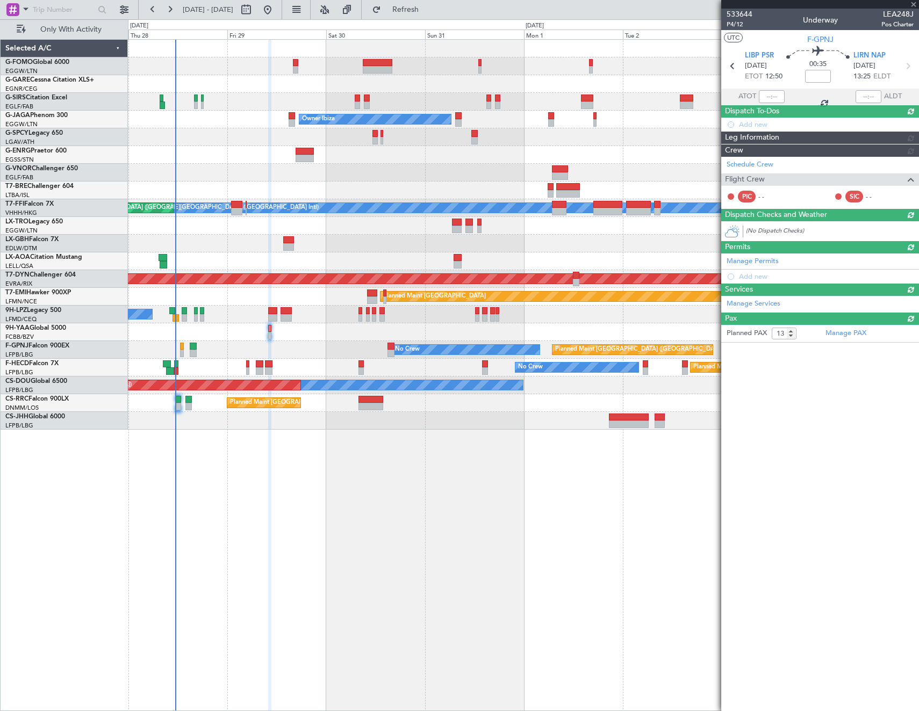
type input "0"
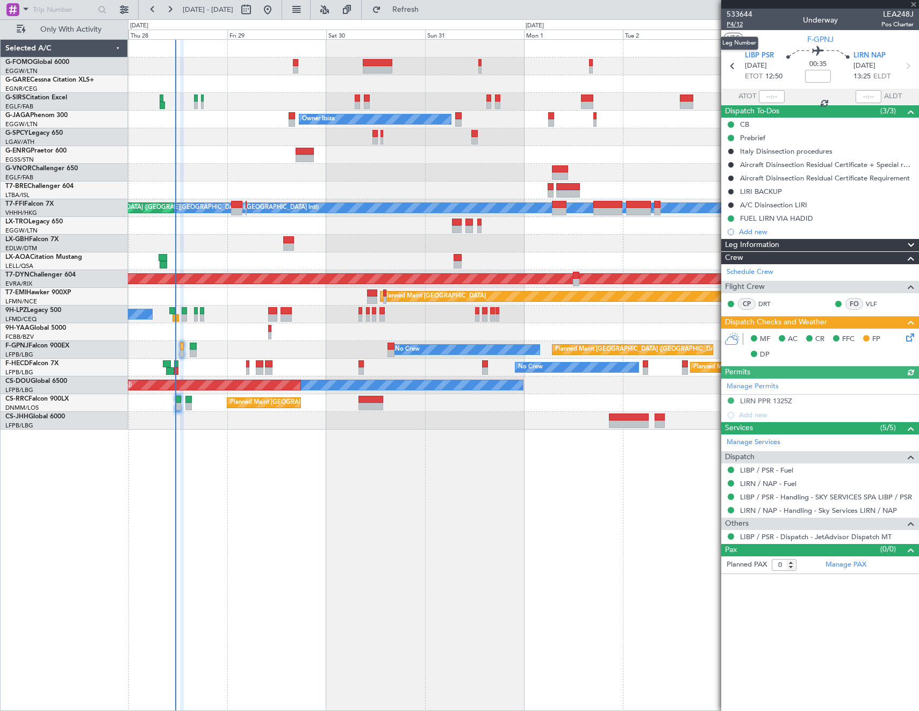
click at [735, 25] on span "P4/12" at bounding box center [739, 24] width 26 height 9
click at [910, 337] on icon at bounding box center [908, 336] width 9 height 9
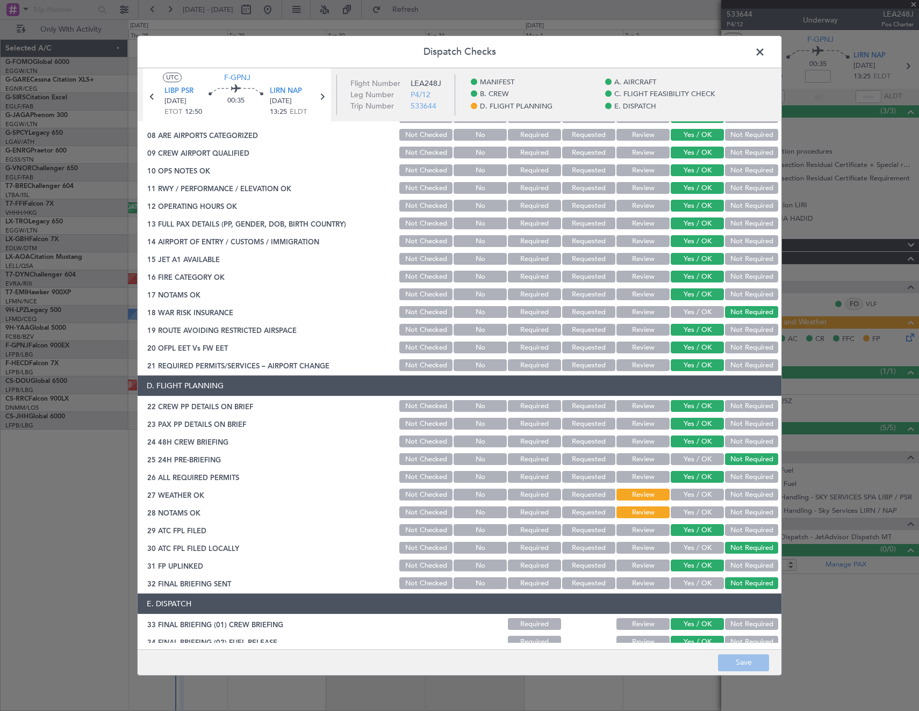
scroll to position [430, 0]
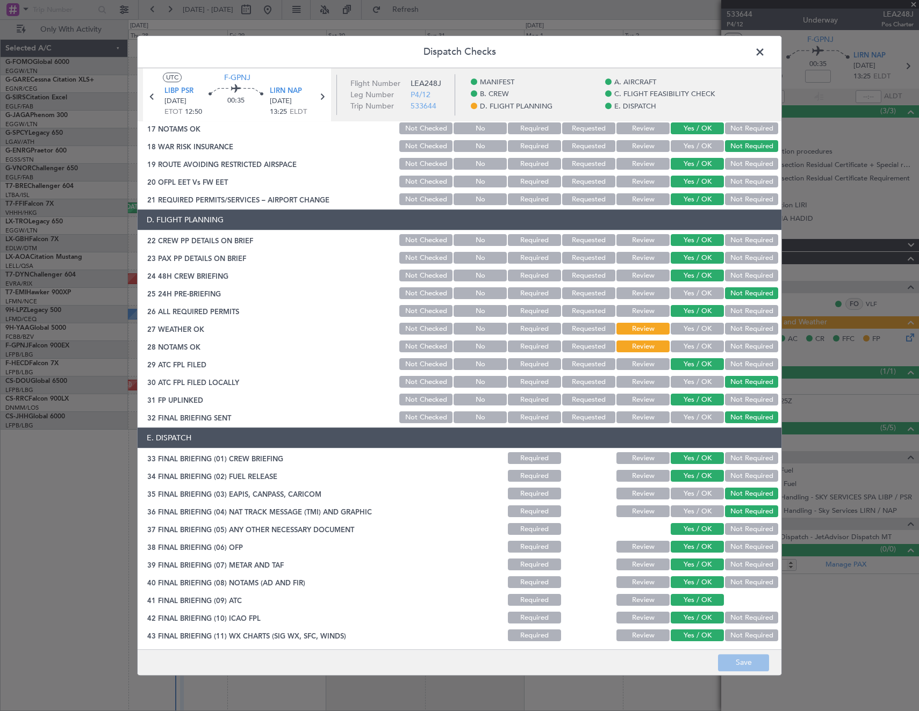
click at [708, 332] on button "Yes / OK" at bounding box center [697, 329] width 53 height 12
drag, startPoint x: 701, startPoint y: 345, endPoint x: 748, endPoint y: 457, distance: 121.8
click at [701, 345] on button "Yes / OK" at bounding box center [697, 347] width 53 height 12
click at [752, 664] on button "Save" at bounding box center [743, 662] width 51 height 17
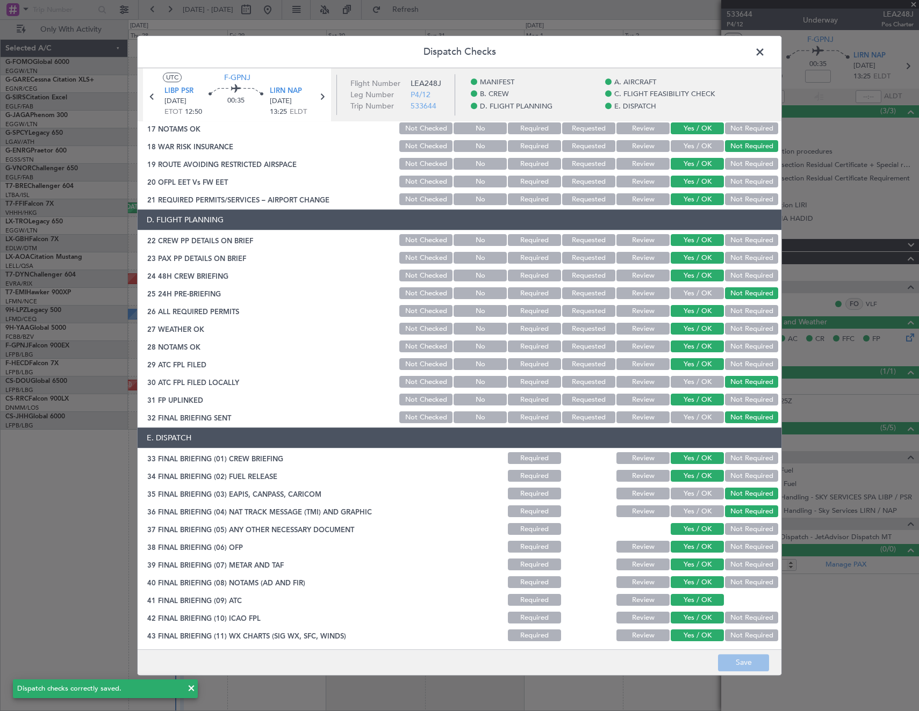
click at [765, 53] on span at bounding box center [765, 54] width 0 height 21
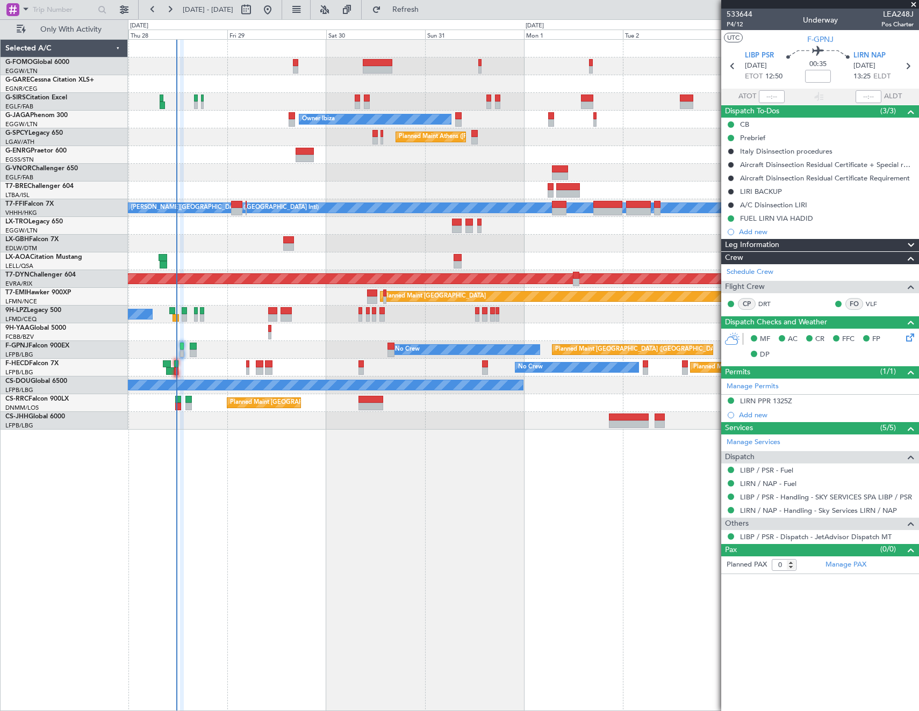
click at [248, 155] on div at bounding box center [523, 155] width 790 height 18
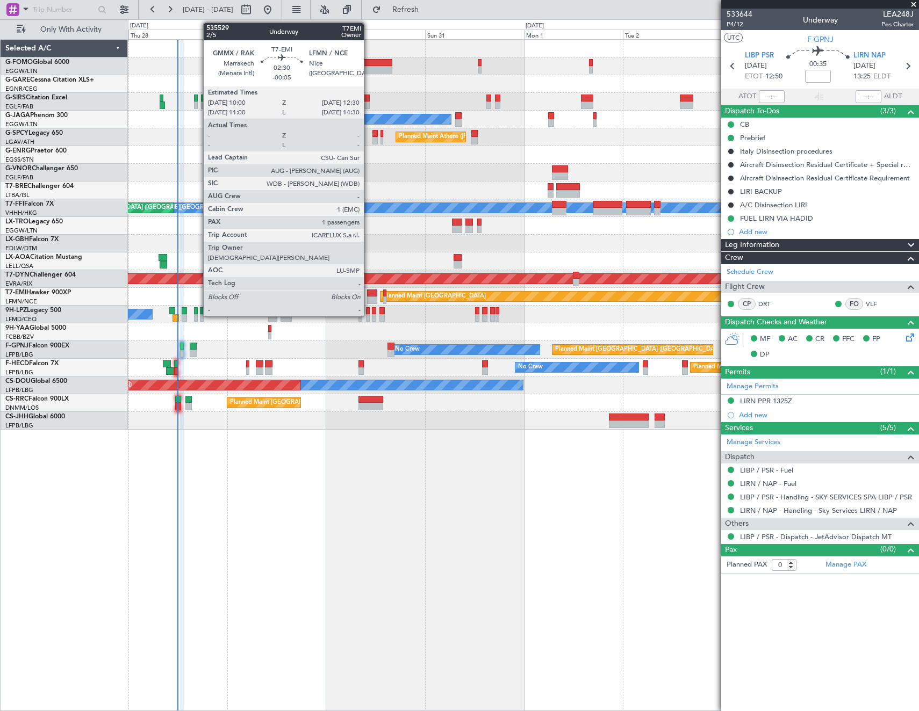
click at [369, 293] on div at bounding box center [372, 294] width 11 height 8
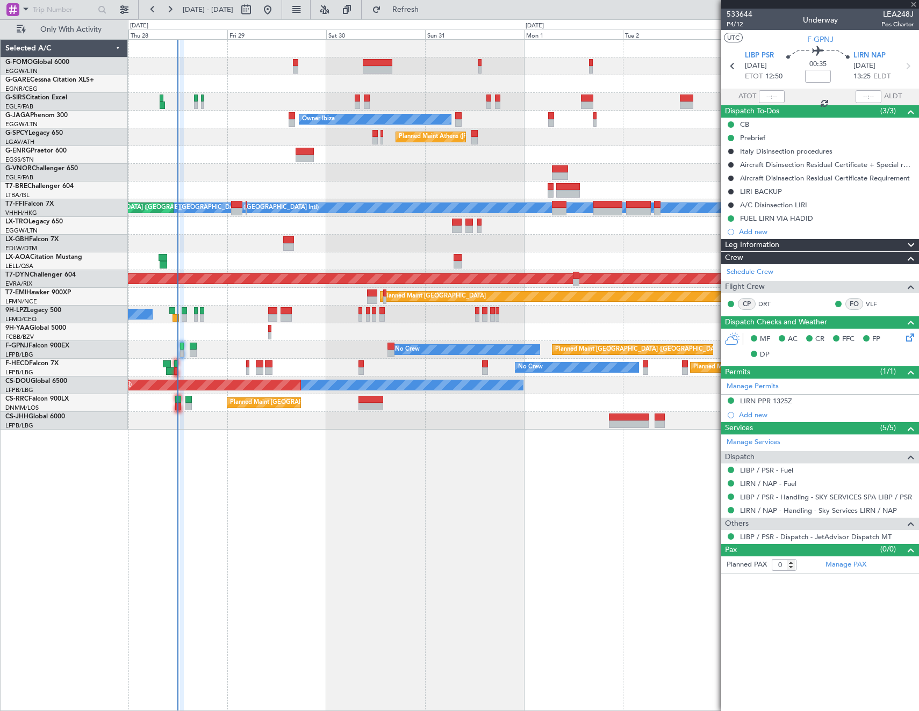
type input "-00:05"
type input "1"
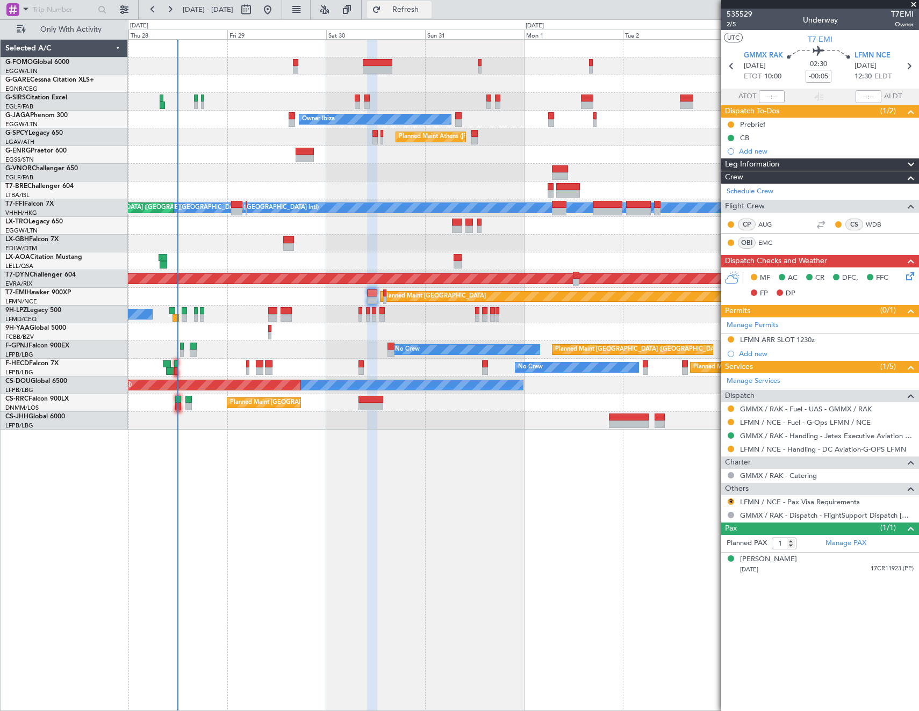
click at [428, 11] on span "Refresh" at bounding box center [405, 10] width 45 height 8
click at [431, 3] on button "Refresh" at bounding box center [399, 9] width 64 height 17
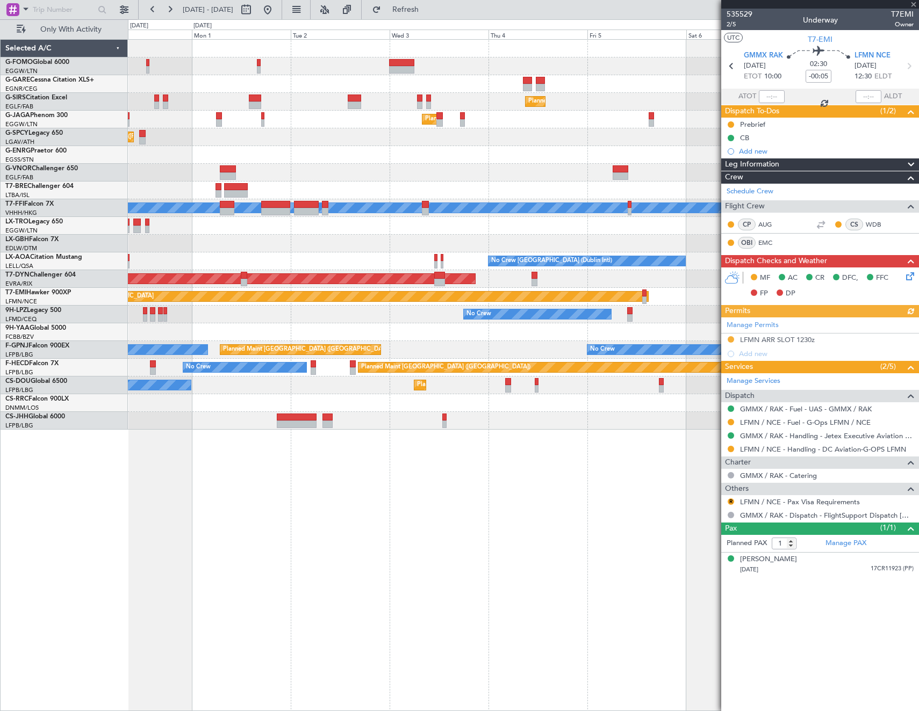
click at [284, 84] on div at bounding box center [523, 84] width 790 height 18
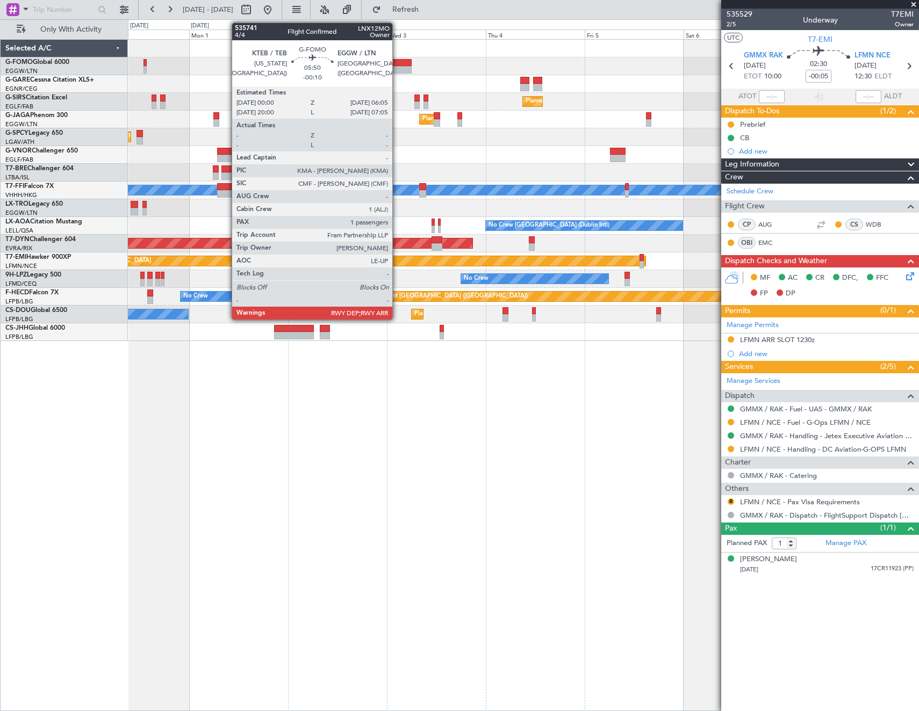
click at [397, 67] on div at bounding box center [398, 70] width 25 height 8
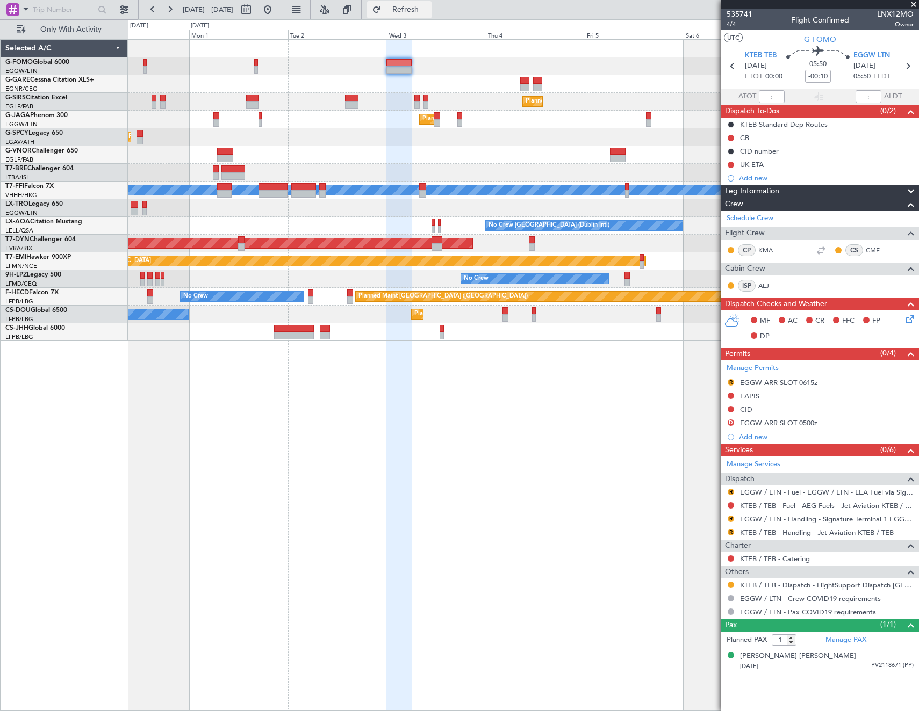
click at [428, 13] on span "Refresh" at bounding box center [405, 10] width 45 height 8
click at [822, 413] on fb-app "31 Aug 2025 - 08 Sep 2025 Refresh Quick Links Only With Activity Planned Maint …" at bounding box center [459, 359] width 919 height 703
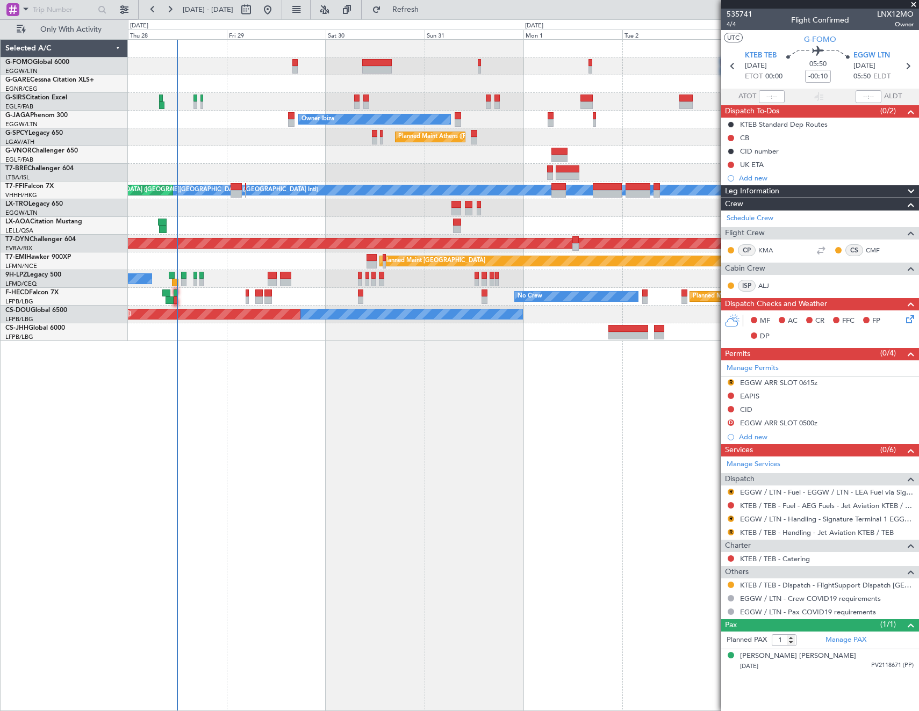
click at [199, 410] on div "Planned Maint London (Farnborough) Planned Maint London (Luton) Owner Ibiza Pla…" at bounding box center [523, 375] width 791 height 672
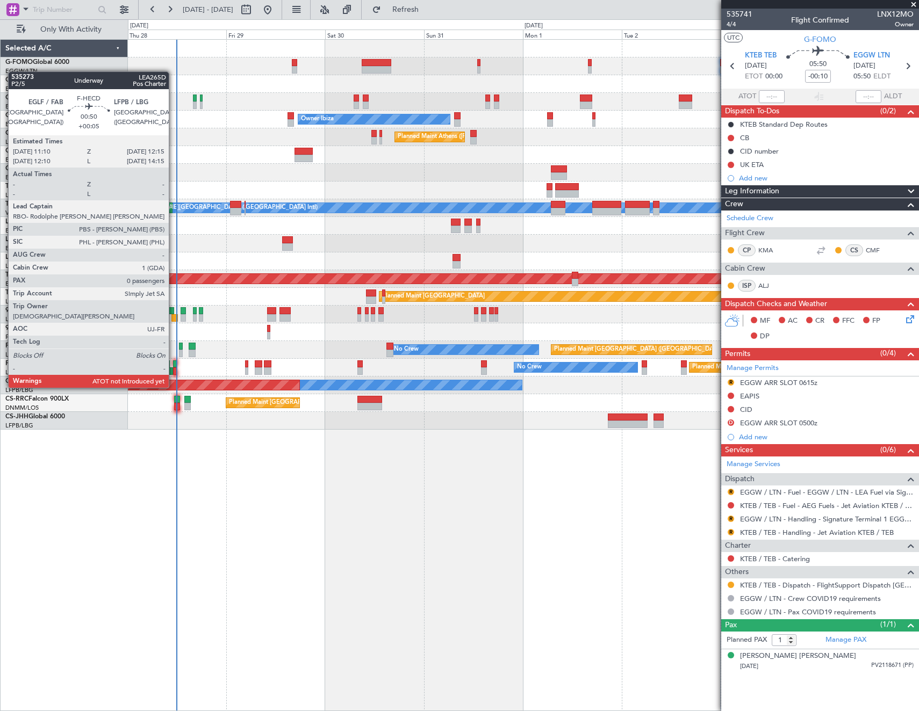
click at [174, 368] on div at bounding box center [175, 372] width 5 height 8
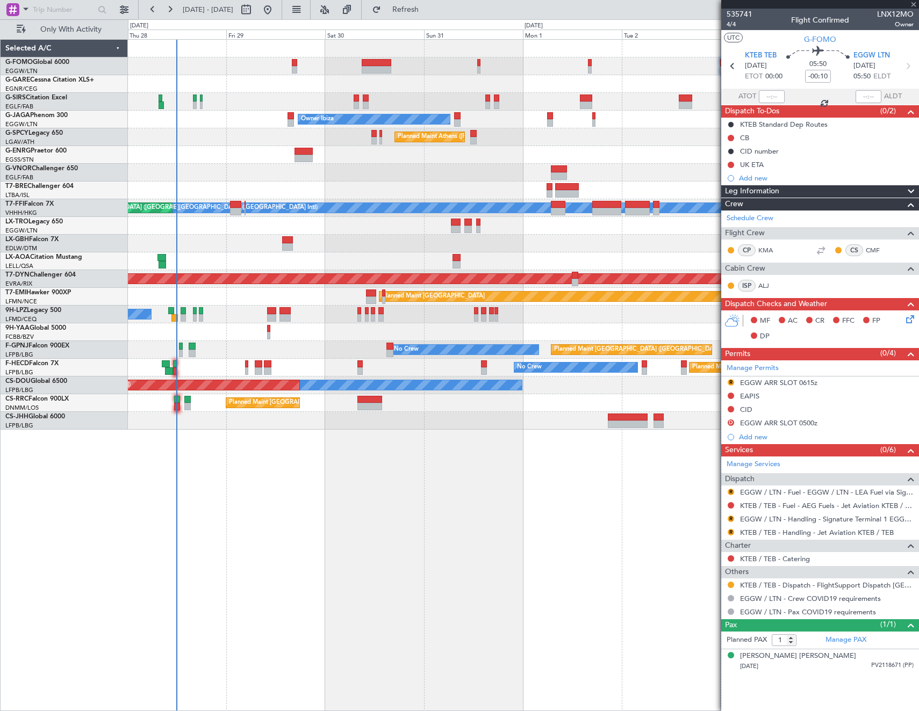
type input "+00:05"
type input "0"
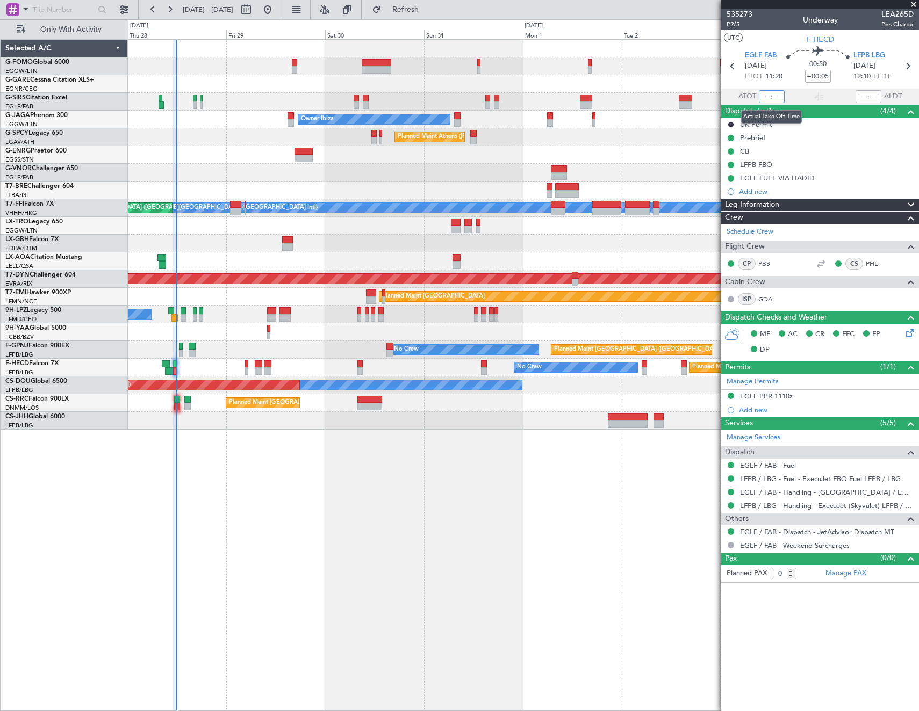
click at [768, 98] on input "text" at bounding box center [772, 96] width 26 height 13
click at [784, 648] on article "535273 P2/5 Underway LEA265D Pos Charter UTC F-HECD EGLF FAB 28/08/2025 ETOT 11…" at bounding box center [820, 360] width 198 height 703
type input "11:57"
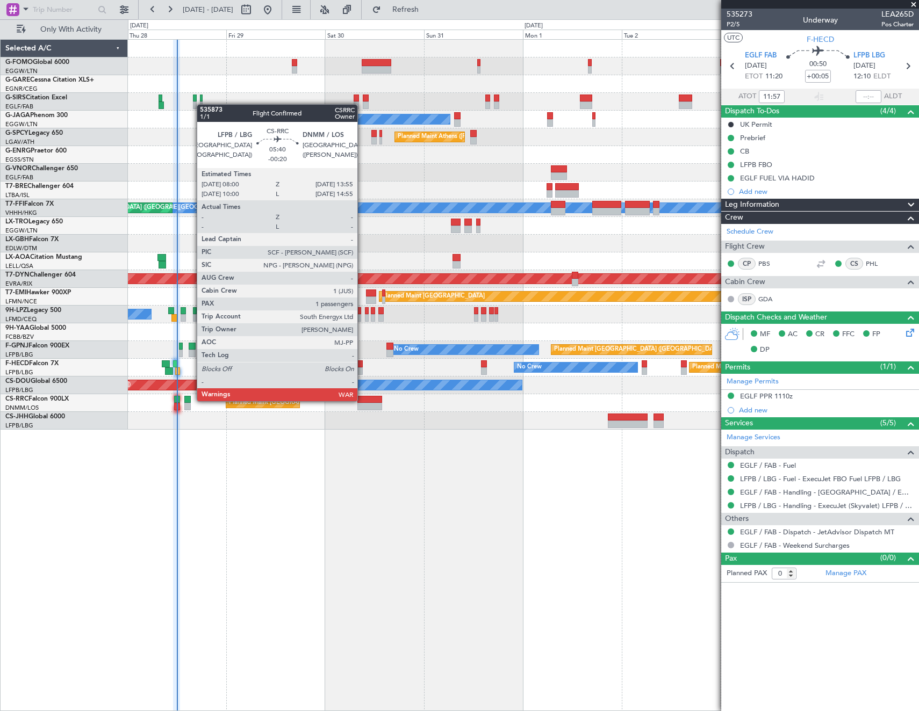
click at [362, 400] on div at bounding box center [369, 400] width 25 height 8
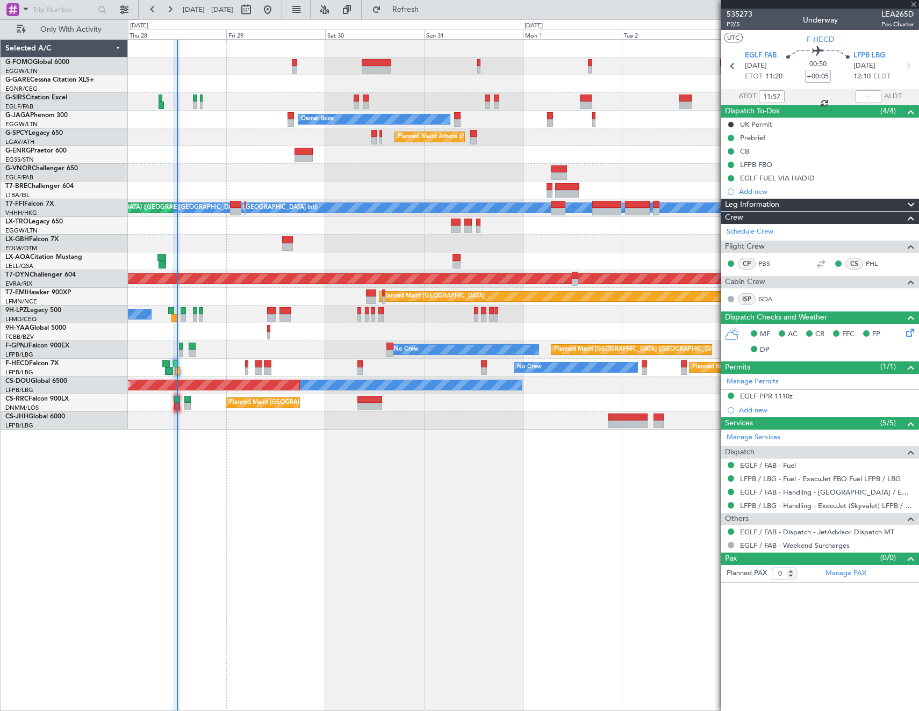
type input "-00:20"
type input "1"
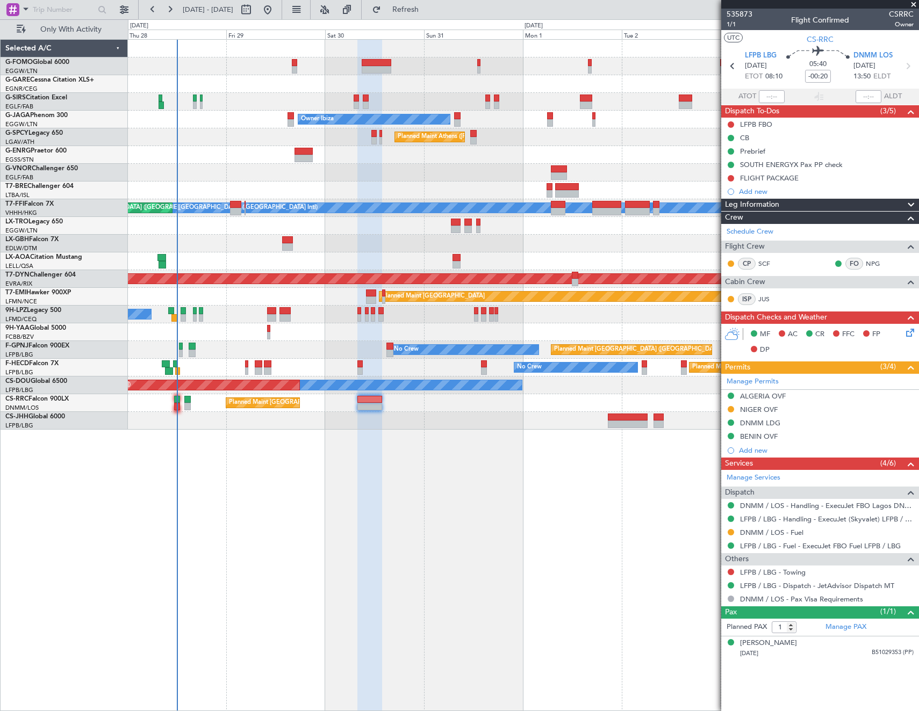
drag, startPoint x: 754, startPoint y: 407, endPoint x: 769, endPoint y: 414, distance: 16.6
click at [754, 407] on div "NIGER OVF" at bounding box center [759, 409] width 38 height 9
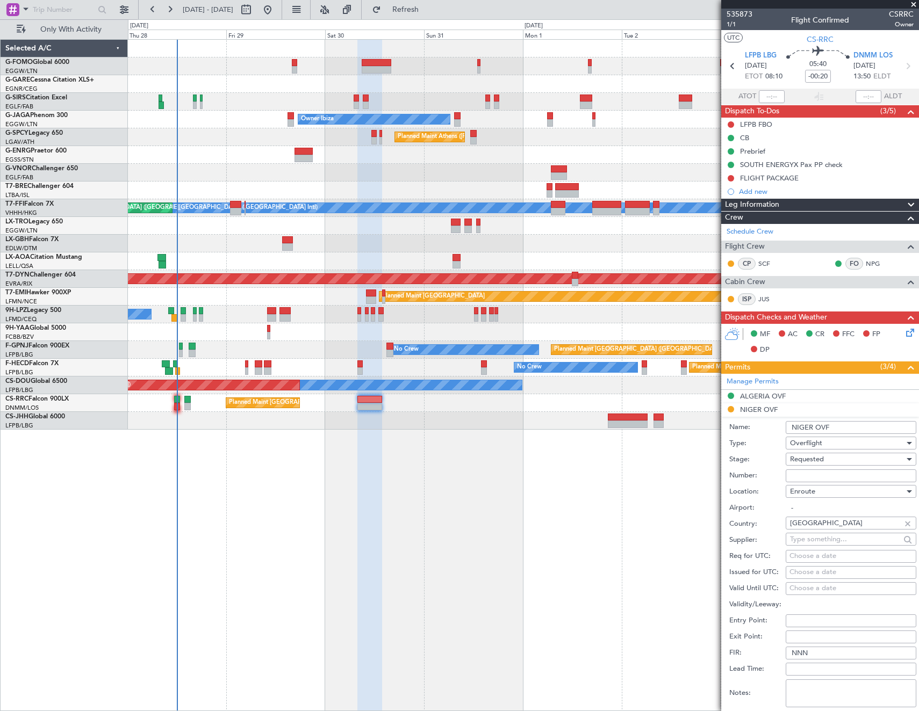
click at [832, 473] on input "Number:" at bounding box center [851, 476] width 131 height 13
paste input "NE-V255100U"
type input "NE-V255100U"
click at [836, 464] on div "Requested" at bounding box center [847, 459] width 114 height 16
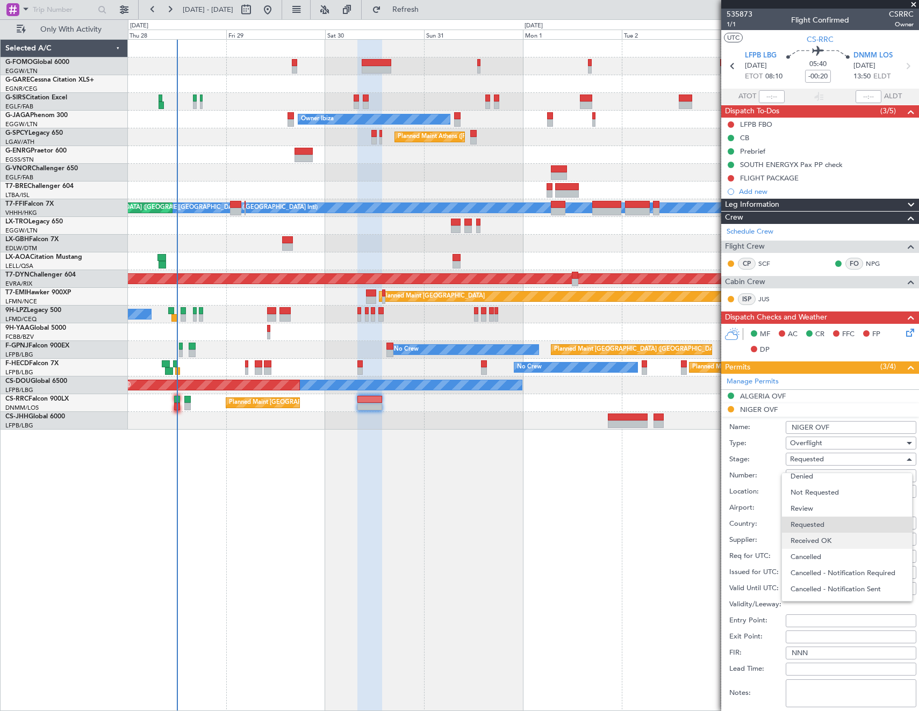
click at [840, 544] on span "Received OK" at bounding box center [846, 541] width 113 height 16
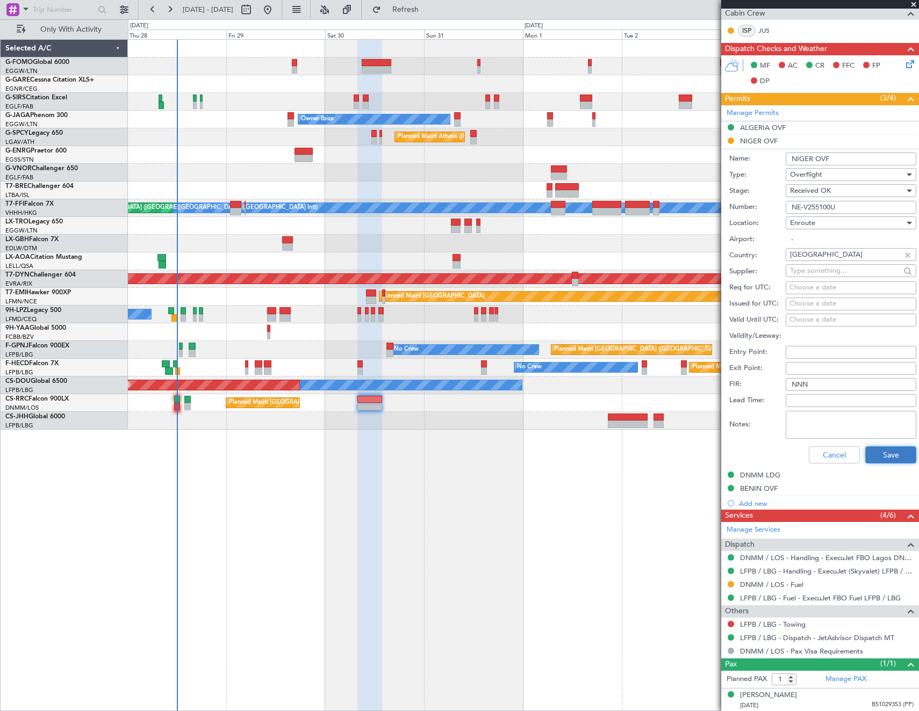
click at [884, 463] on button "Save" at bounding box center [890, 455] width 51 height 17
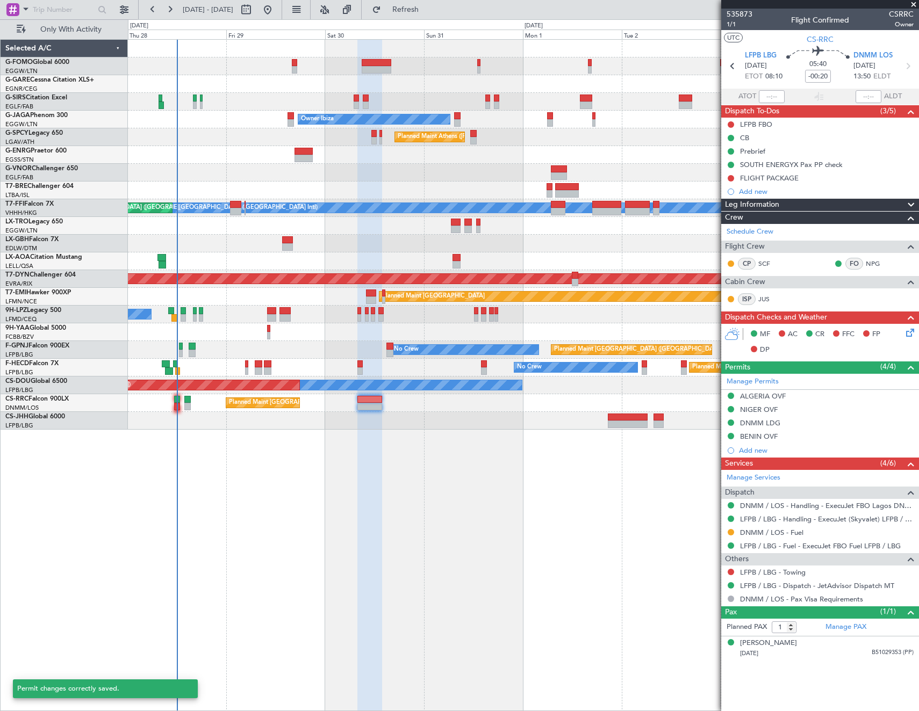
scroll to position [0, 0]
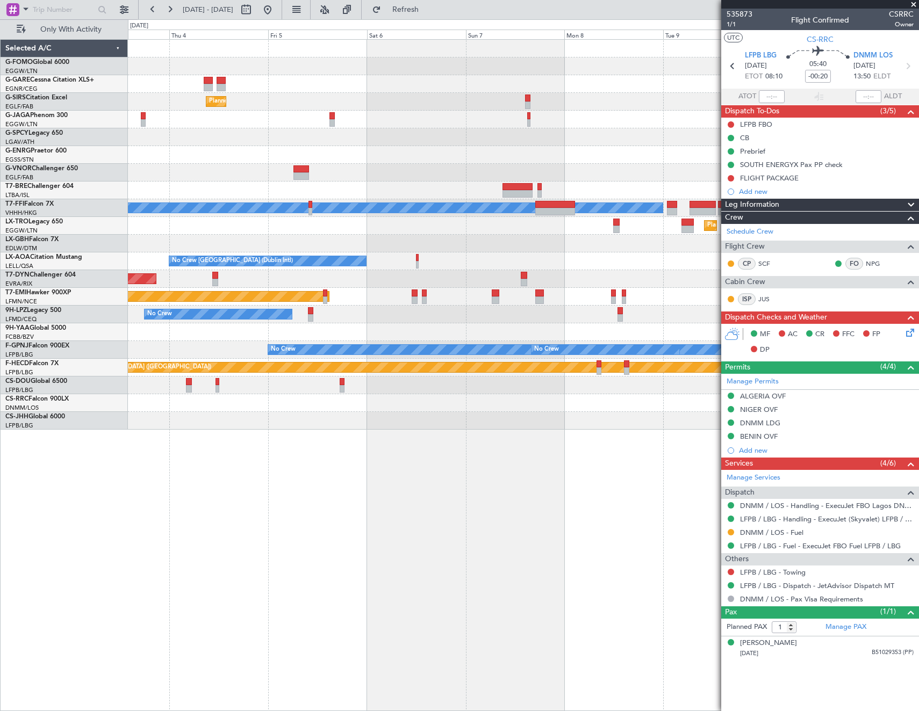
click at [0, 483] on html "28 Aug 2025 - 05 Sep 2025 Refresh Quick Links Only With Activity Planned Maint …" at bounding box center [459, 355] width 919 height 711
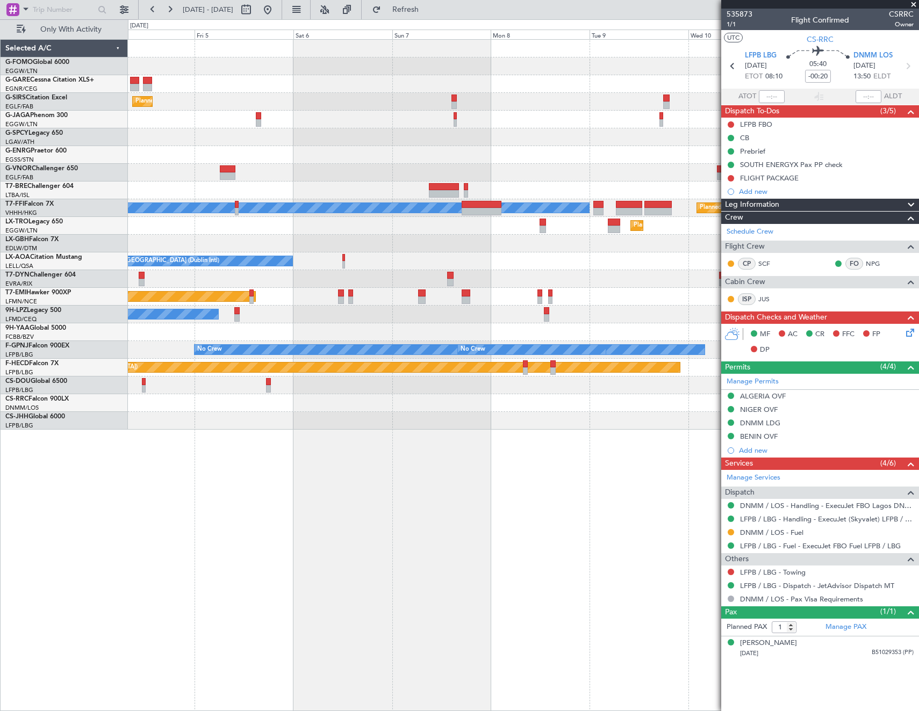
click at [293, 455] on div "Planned Maint London (Farnborough) Planned Maint London (Luton) MEL Hong Kong (…" at bounding box center [523, 375] width 791 height 672
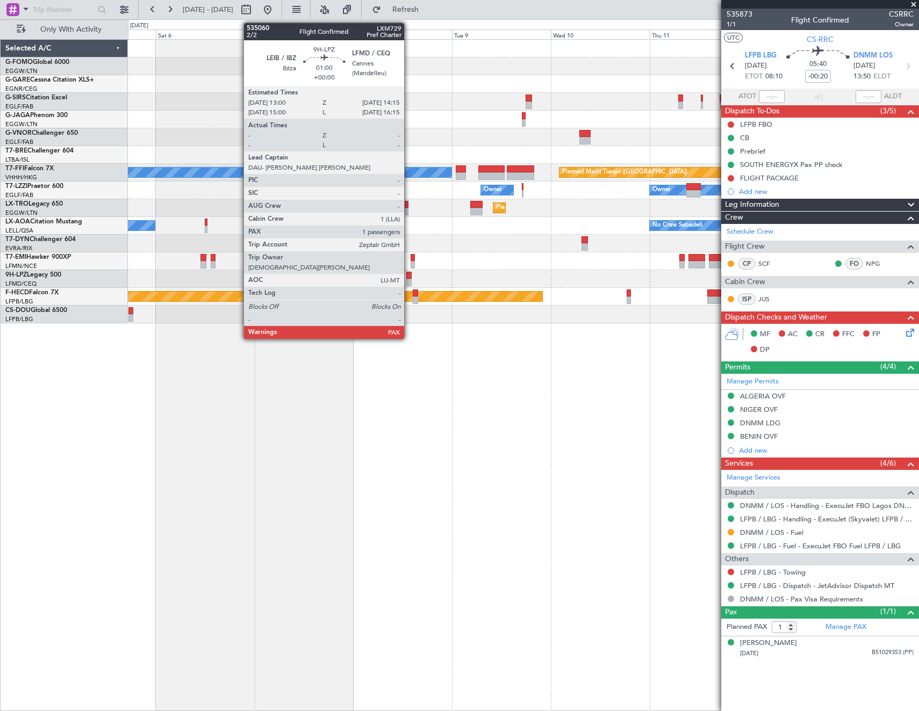
click at [409, 276] on div at bounding box center [408, 276] width 5 height 8
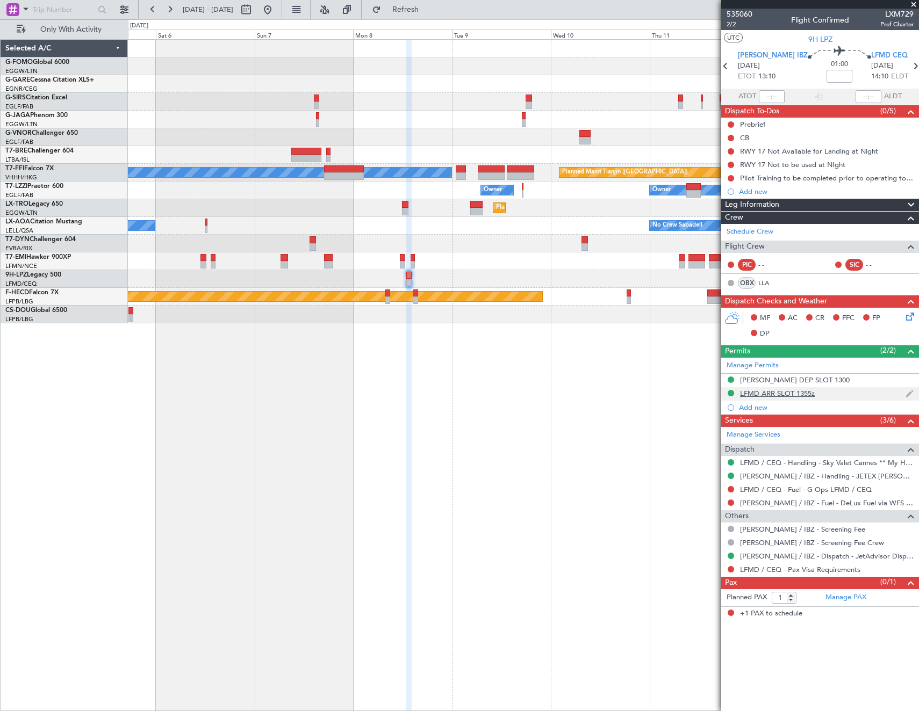
click at [782, 392] on div "LFMD ARR SLOT 1355z" at bounding box center [777, 393] width 75 height 9
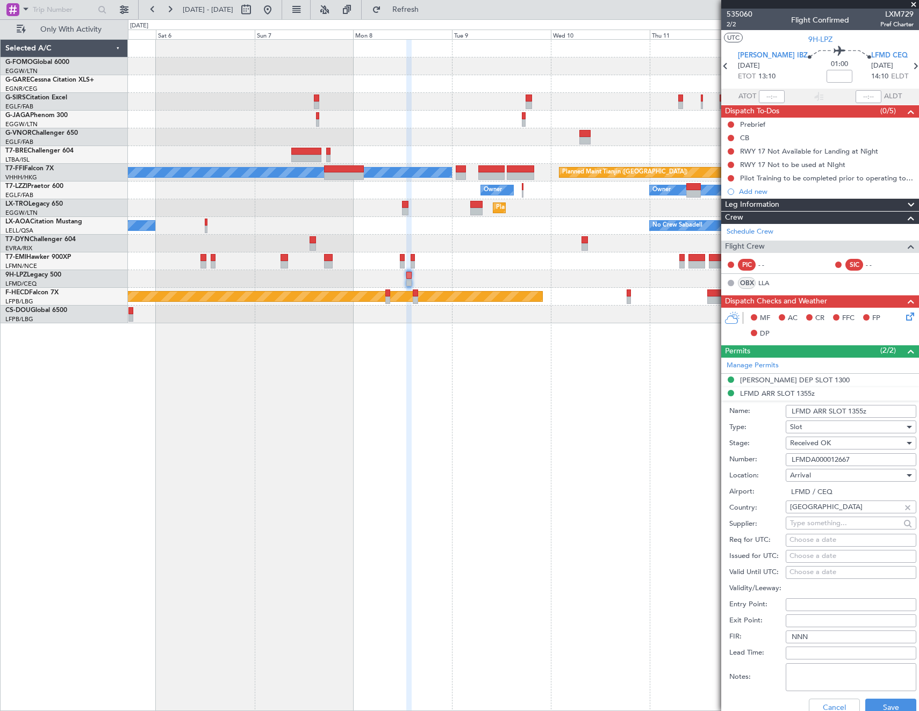
click at [869, 458] on input "LFMDA000012667" at bounding box center [851, 459] width 131 height 13
paste input "text"
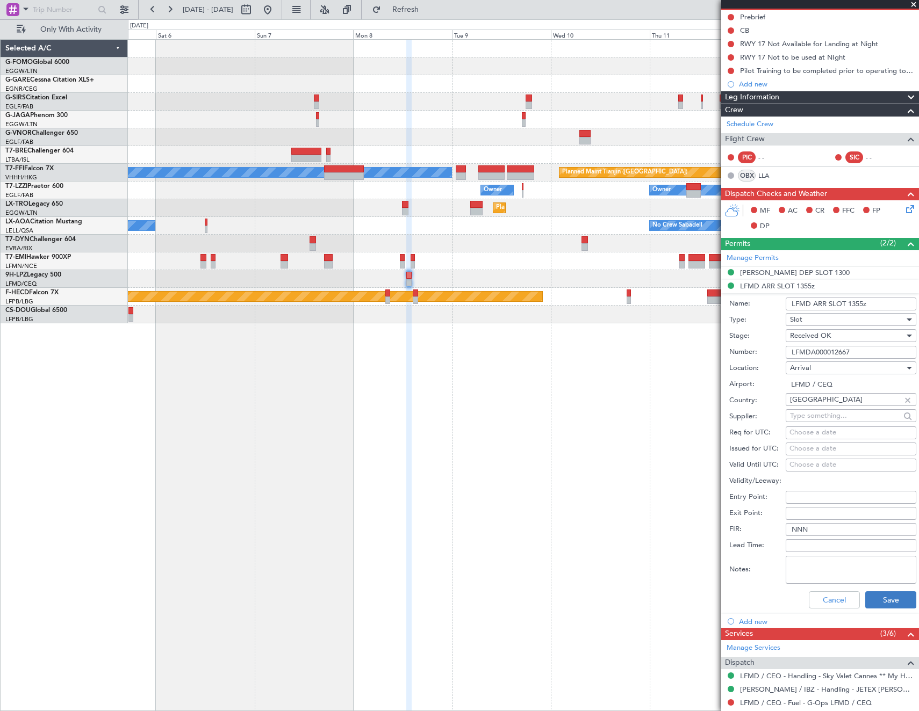
type input "LFMDA000012667"
click at [883, 599] on button "Save" at bounding box center [890, 600] width 51 height 17
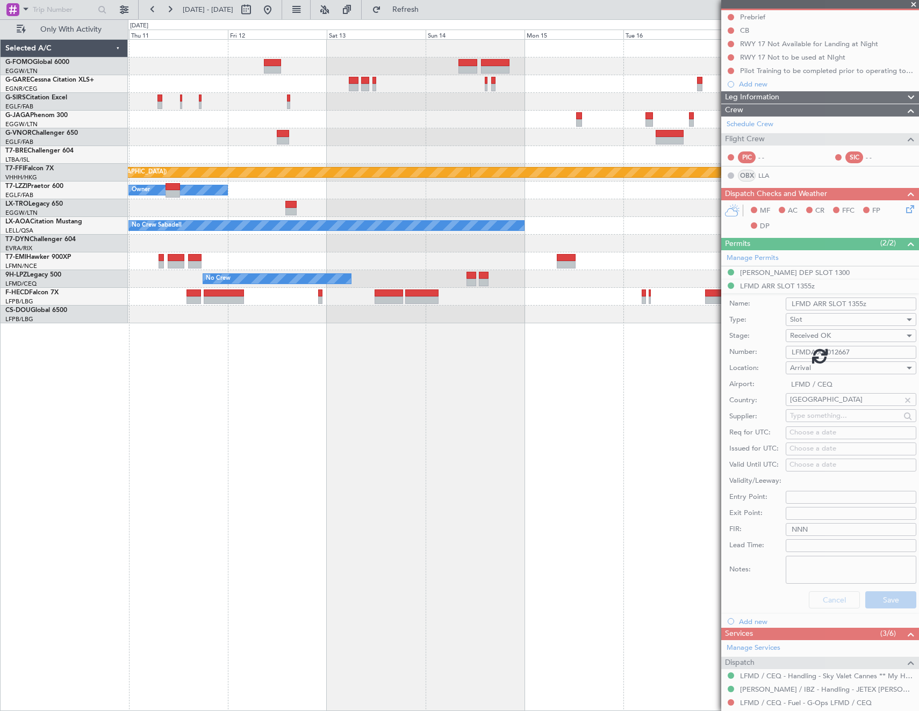
click at [46, 437] on div "Planned Maint Geneva (Cointrin) Planned Maint Tianjin (Binhai) MEL Hong Kong (H…" at bounding box center [459, 365] width 919 height 692
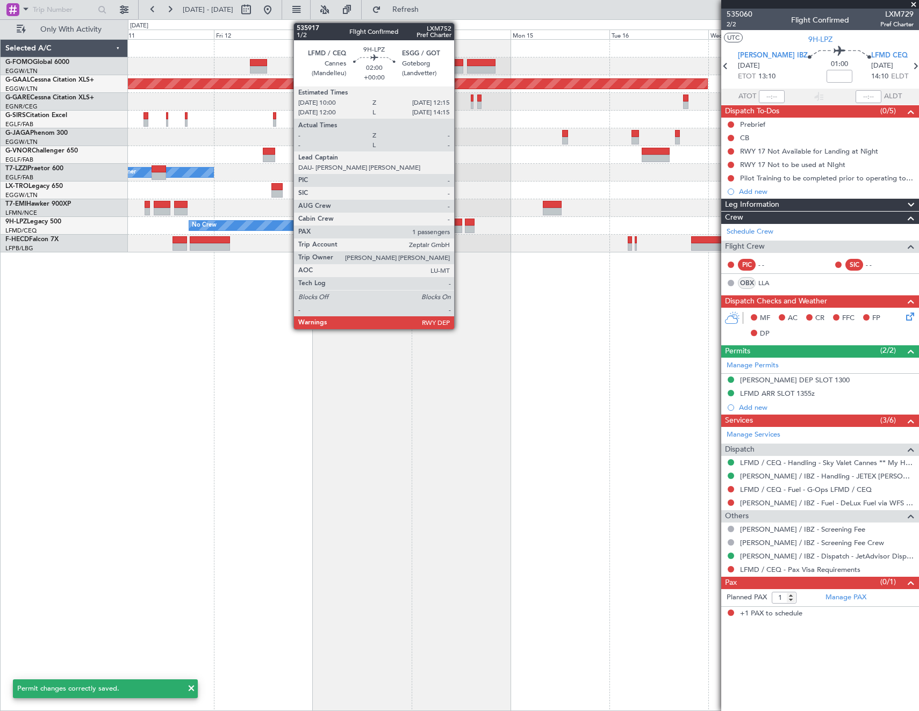
click at [459, 222] on div at bounding box center [457, 223] width 10 height 8
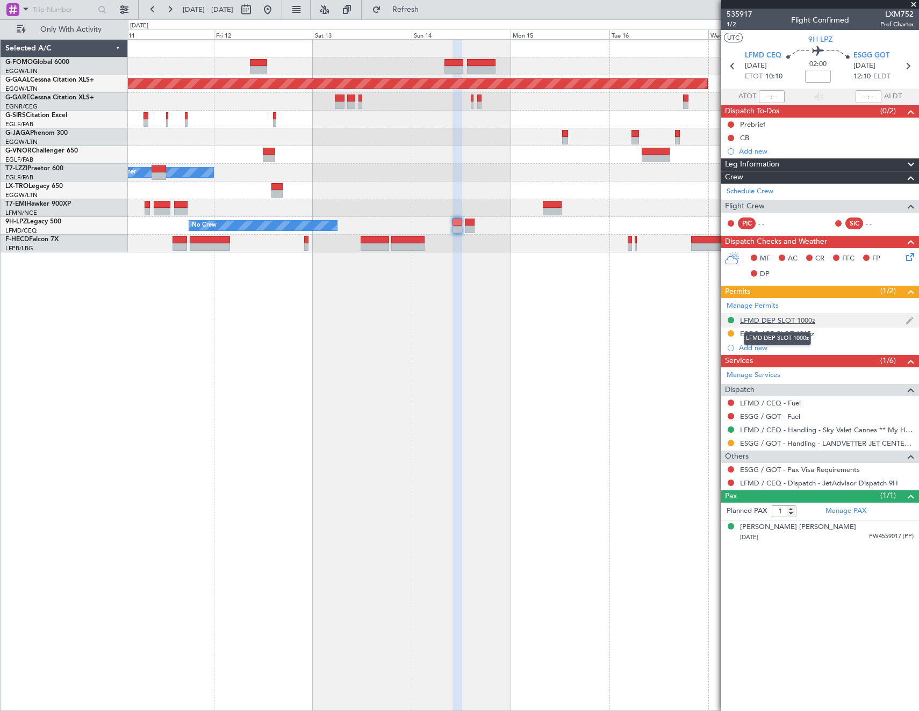
click at [782, 316] on div "LFMD DEP SLOT 1000z" at bounding box center [777, 320] width 75 height 9
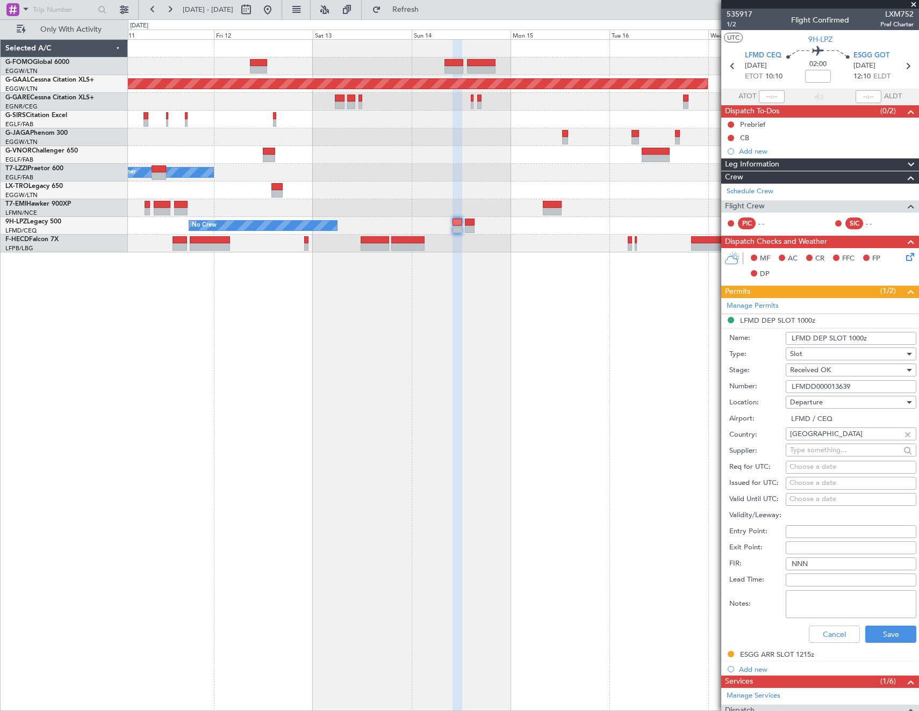
click at [876, 387] on input "LFMDD000013639" at bounding box center [851, 386] width 131 height 13
paste input "text"
type input "LFMDD000013639"
click at [884, 633] on button "Save" at bounding box center [890, 634] width 51 height 17
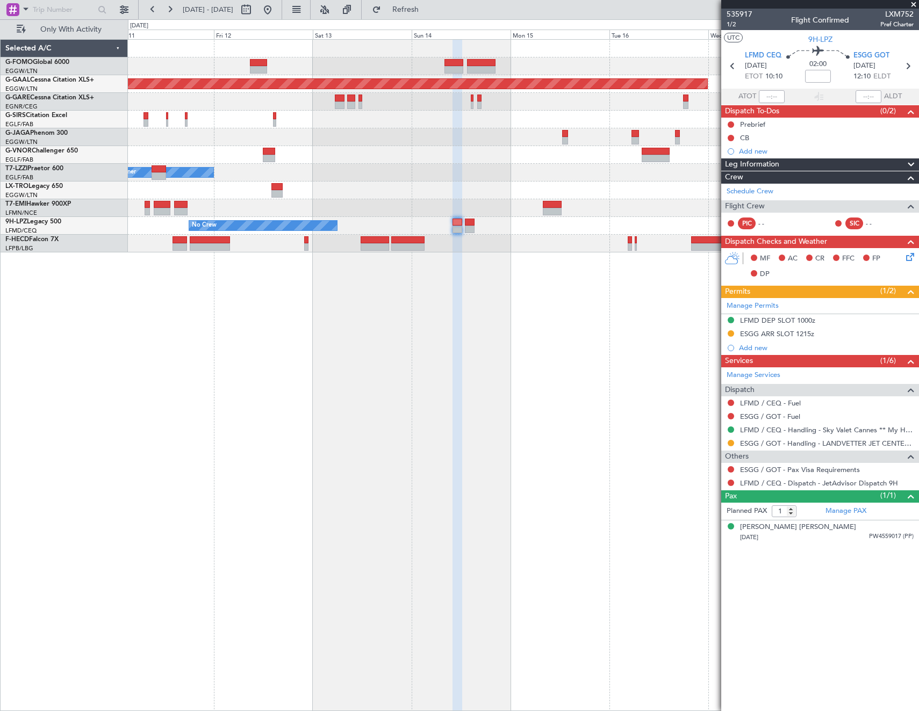
click at [600, 358] on div "Planned Maint Dusseldorf Owner Owner Owner Planned Maint Dusseldorf No Crew No …" at bounding box center [523, 375] width 791 height 672
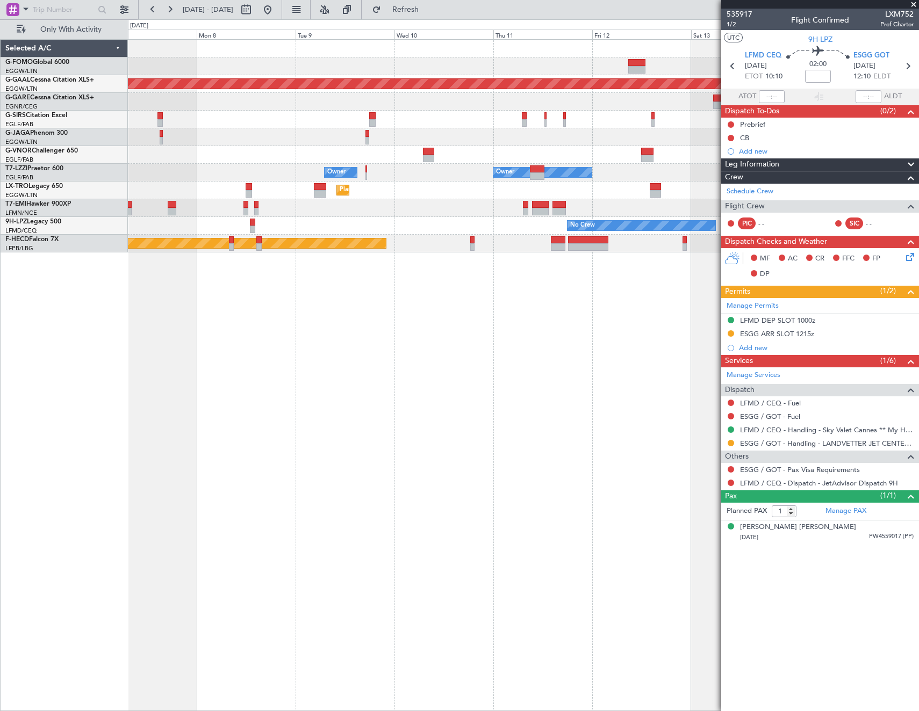
click at [684, 334] on div "Planned Maint Dusseldorf Owner Owner Planned Maint Dusseldorf Planned Maint Zur…" at bounding box center [523, 375] width 791 height 672
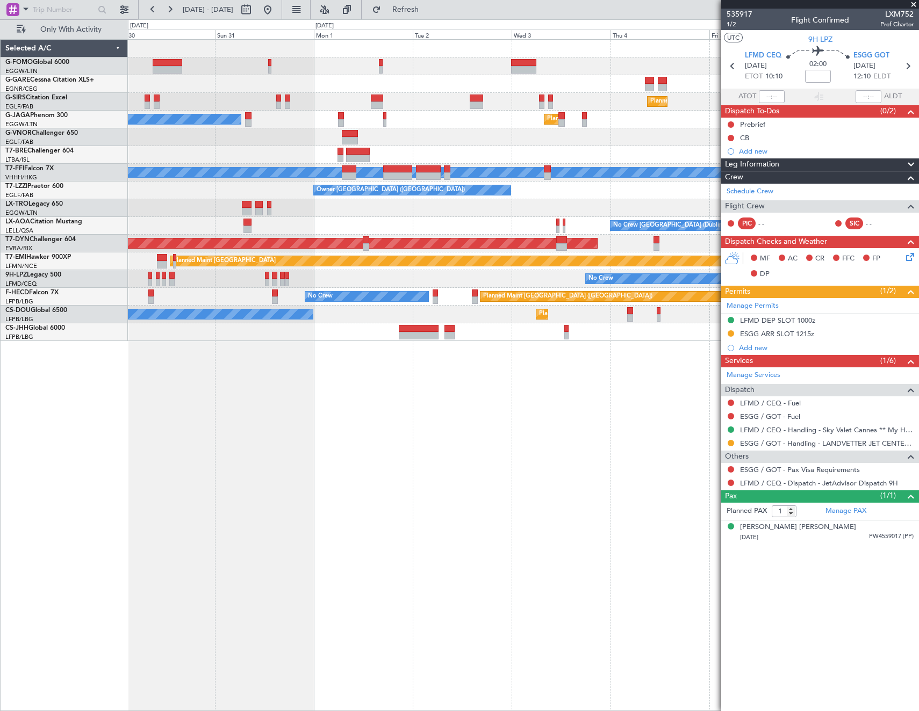
click at [685, 355] on div "Planned Maint London (Farnborough) Planned Maint London (Luton) Owner Ibiza MEL…" at bounding box center [523, 375] width 791 height 672
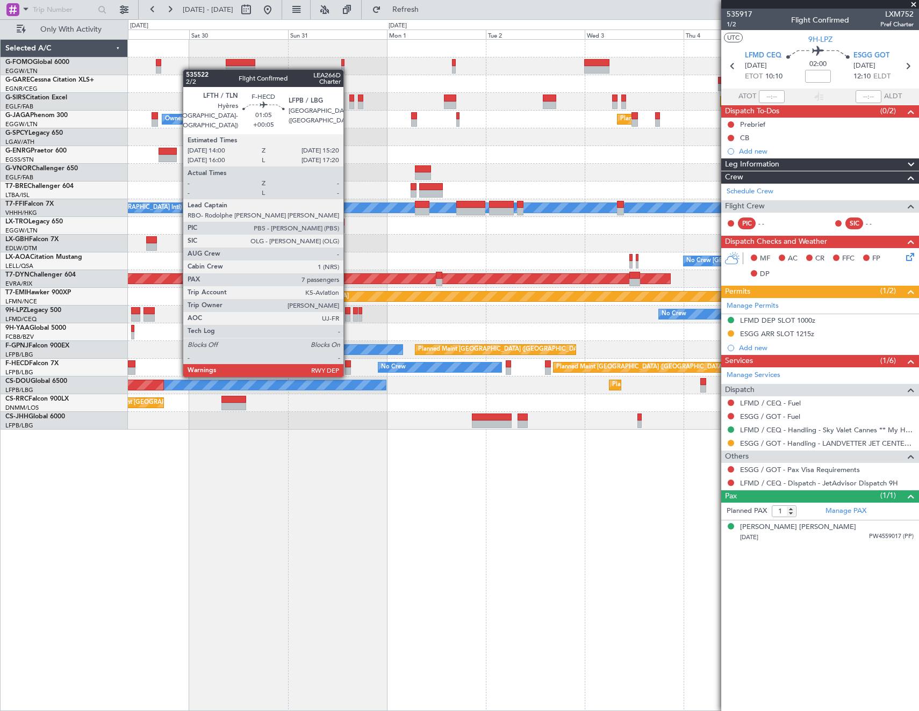
click at [348, 365] on div at bounding box center [348, 365] width 6 height 8
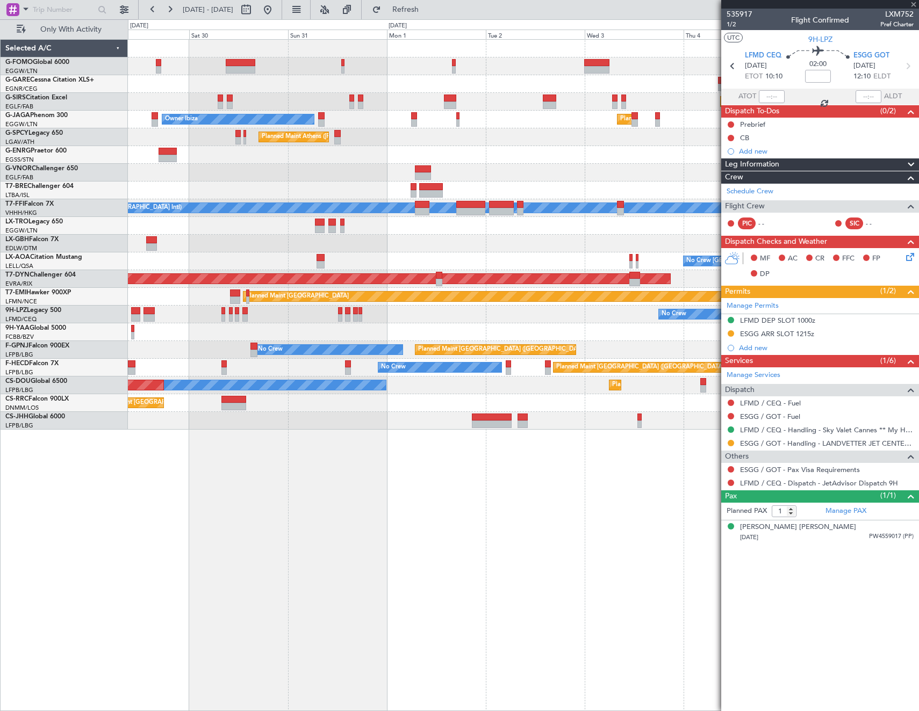
type input "+00:05"
type input "7"
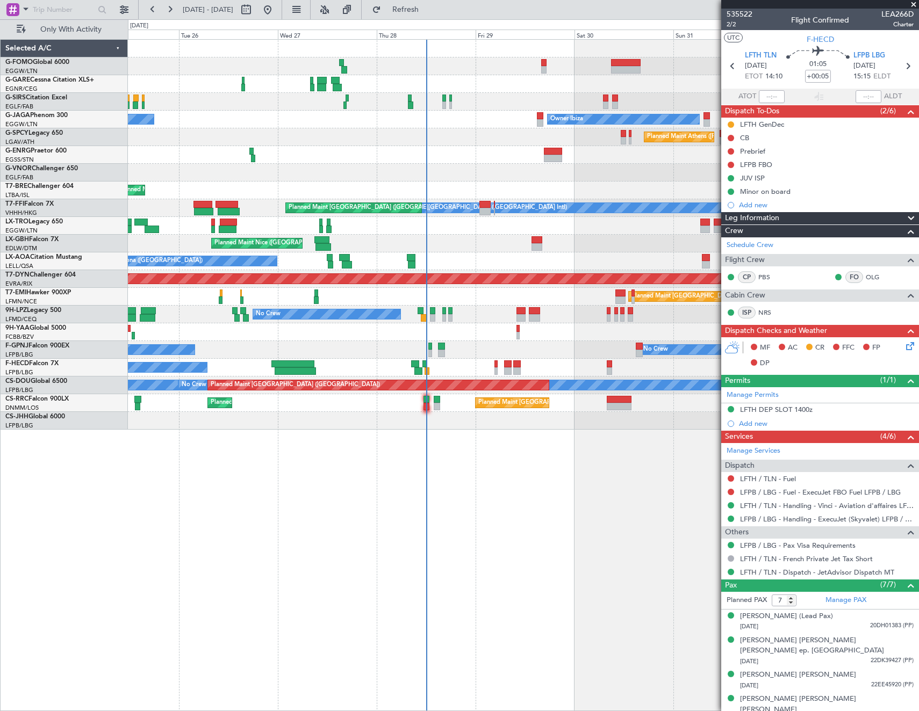
click at [678, 505] on div "Planned Maint London (Farnborough) Unplanned Maint Oxford (Kidlington) Owner Ib…" at bounding box center [523, 375] width 791 height 672
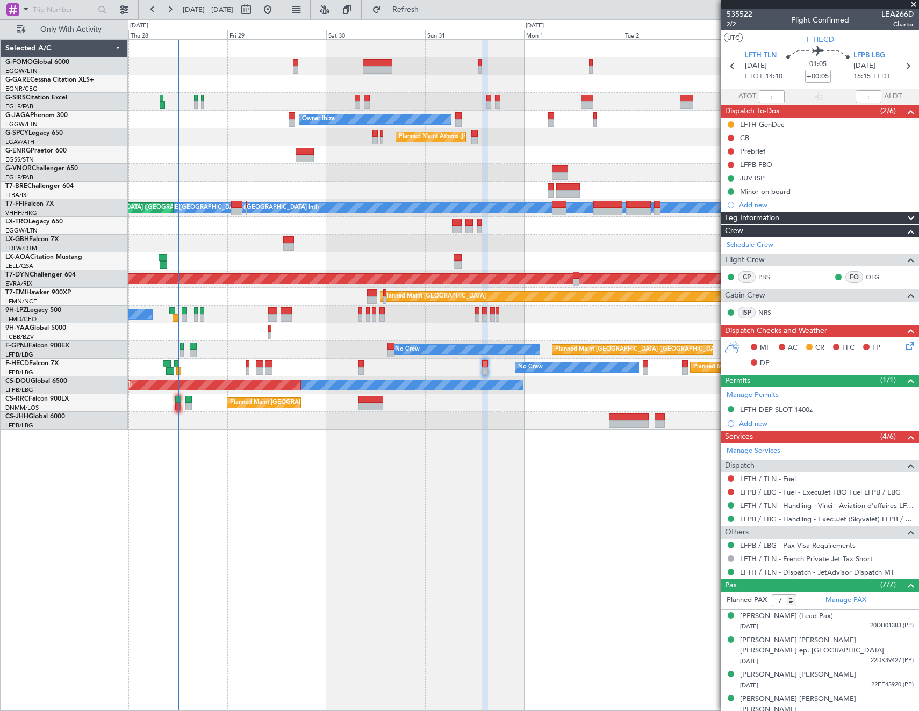
click at [159, 521] on div "Planned Maint London (Farnborough) Owner Ibiza Planned Maint London (Luton) Pla…" at bounding box center [523, 375] width 791 height 672
click at [419, 10] on span "Refresh" at bounding box center [405, 10] width 45 height 8
click at [0, 474] on html "27 Aug 2025 - 04 Sep 2025 Refresh Quick Links Only With Activity Planned Maint …" at bounding box center [459, 355] width 919 height 711
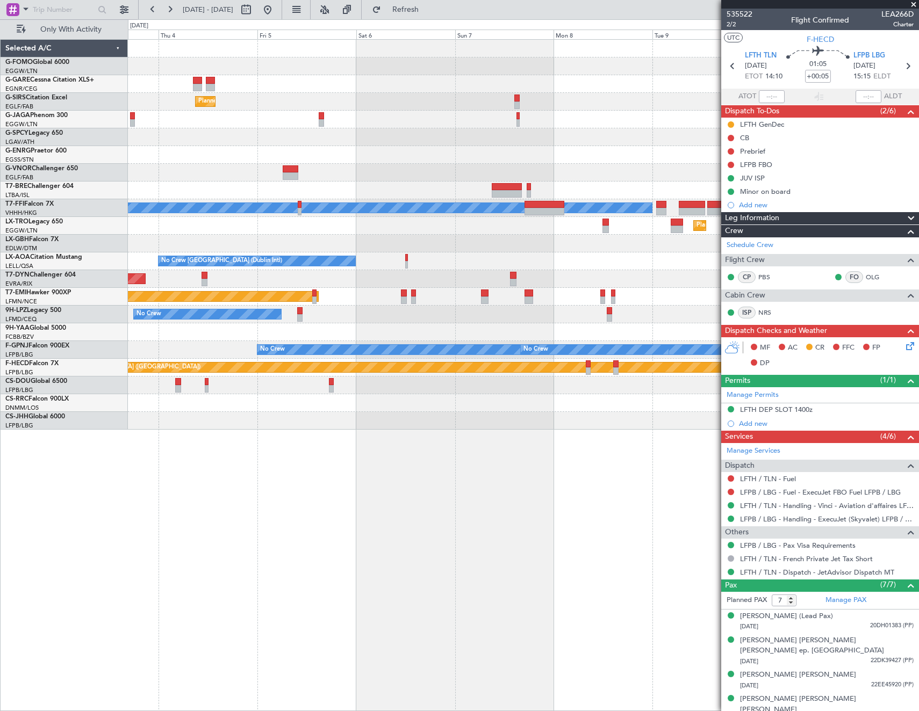
click at [0, 480] on html "27 Aug 2025 - 04 Sep 2025 Refresh Quick Links Only With Activity Planned Maint …" at bounding box center [459, 355] width 919 height 711
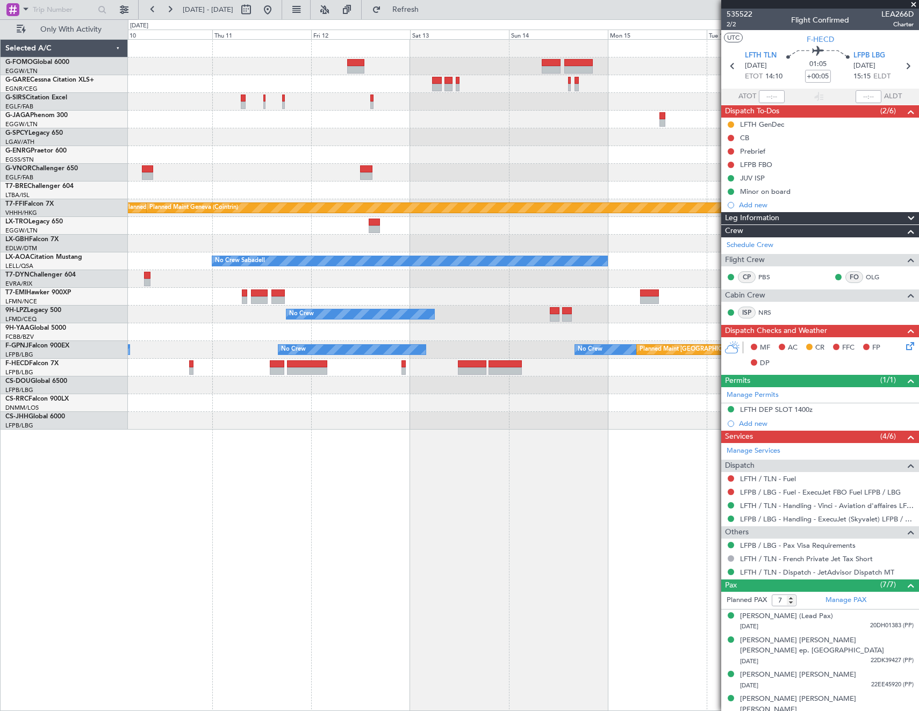
click at [0, 475] on html "27 Aug 2025 - 04 Sep 2025 Refresh Quick Links Only With Activity Planned Maint …" at bounding box center [459, 355] width 919 height 711
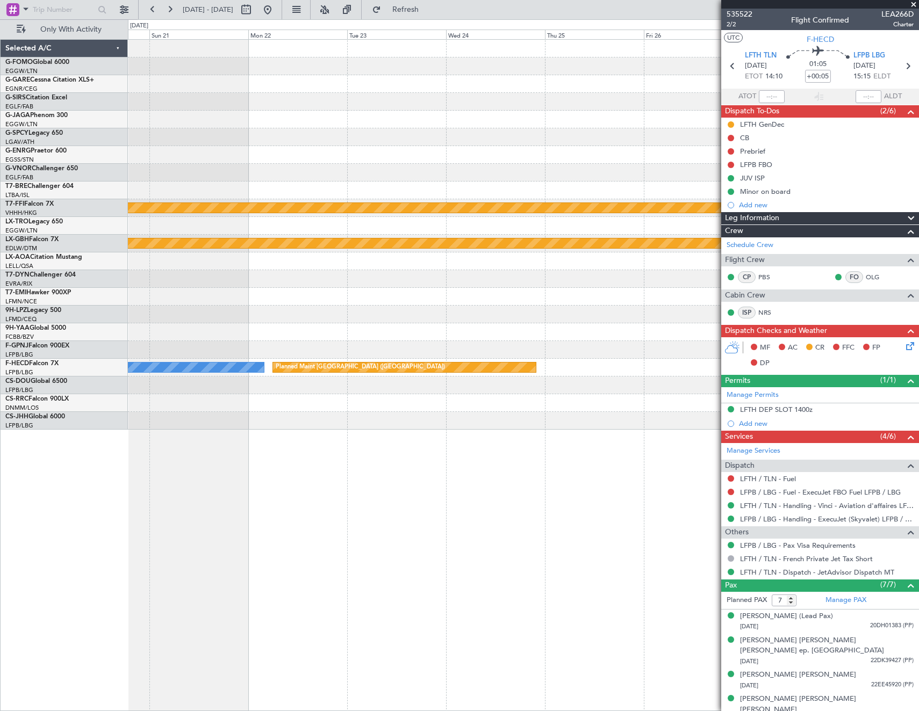
click at [0, 488] on html "27 Aug 2025 - 04 Sep 2025 Refresh Quick Links Only With Activity Planned Maint …" at bounding box center [459, 355] width 919 height 711
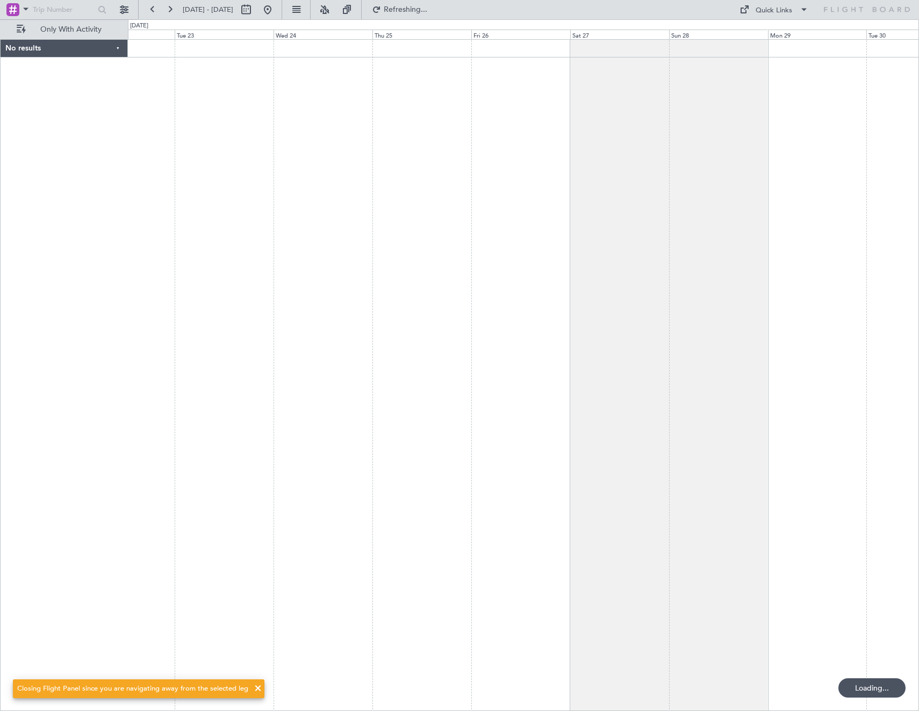
click at [788, 462] on div at bounding box center [523, 375] width 791 height 672
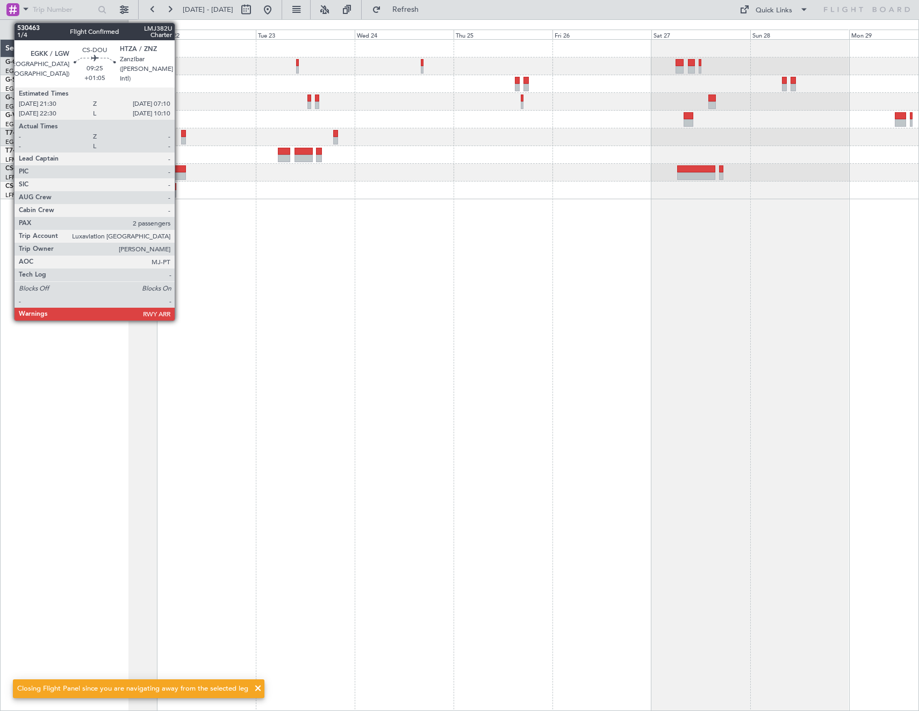
click at [179, 173] on div at bounding box center [166, 176] width 40 height 8
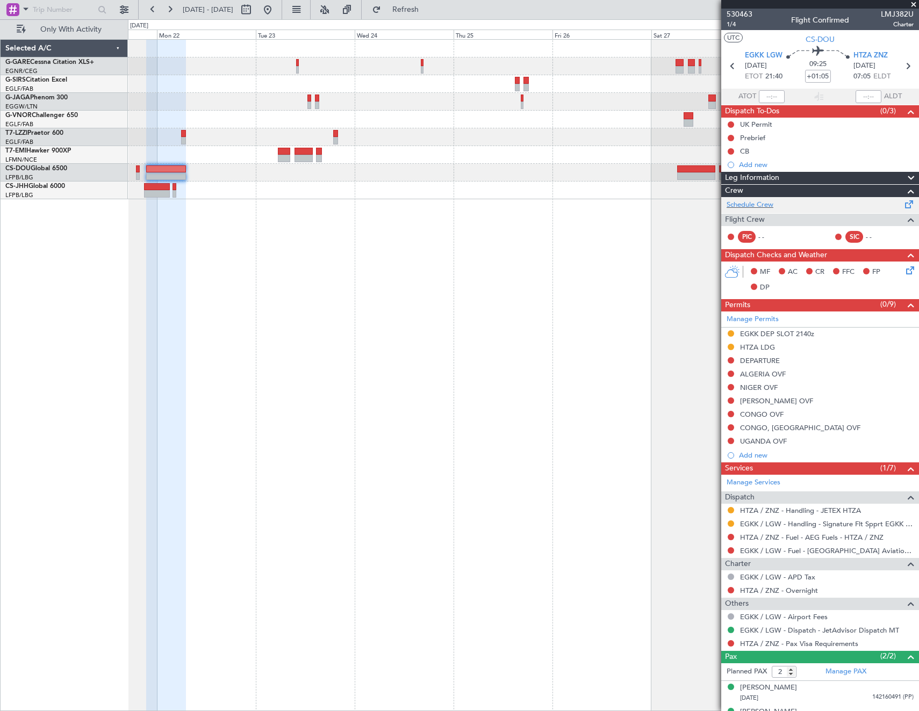
click at [793, 204] on div "Schedule Crew" at bounding box center [820, 205] width 198 height 16
click at [276, 15] on button at bounding box center [267, 9] width 17 height 17
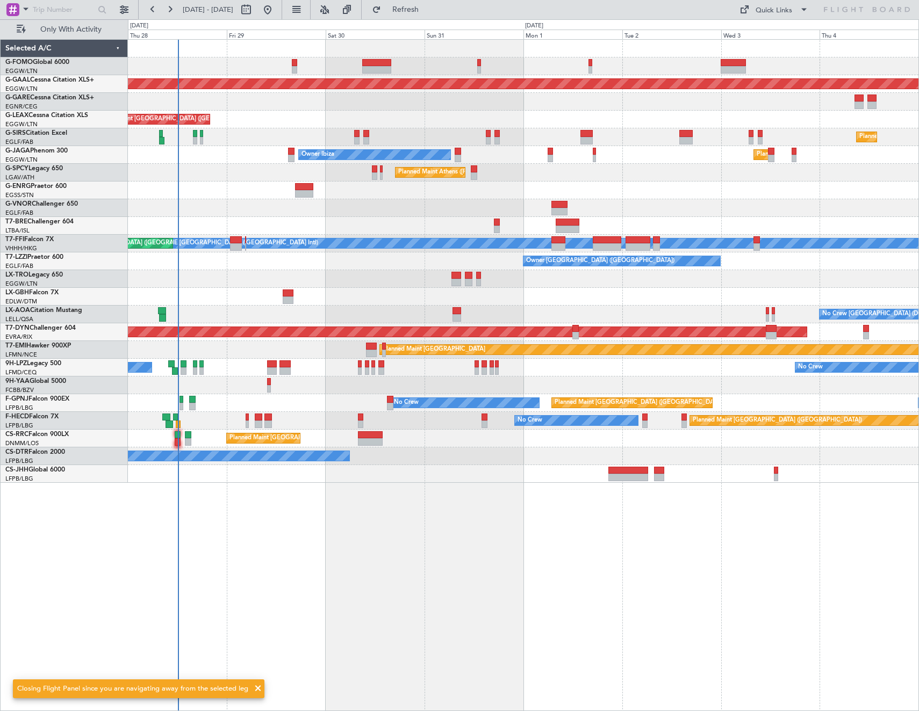
click at [329, 417] on div "Planned Maint Dusseldorf Planned Maint London (Luton) Owner Planned Maint Londo…" at bounding box center [523, 375] width 791 height 672
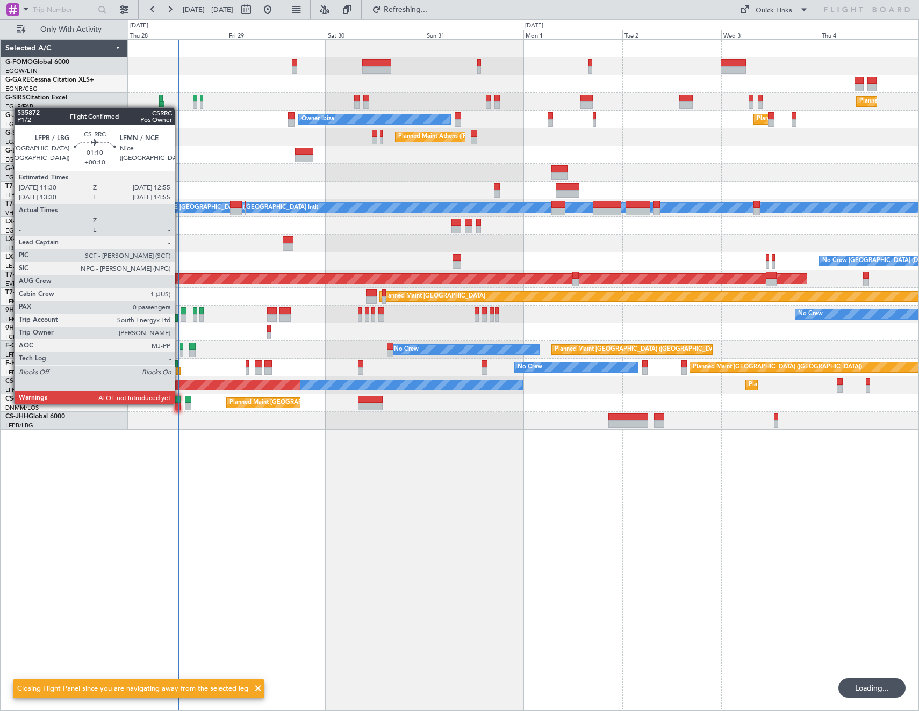
click at [179, 404] on div at bounding box center [178, 407] width 6 height 8
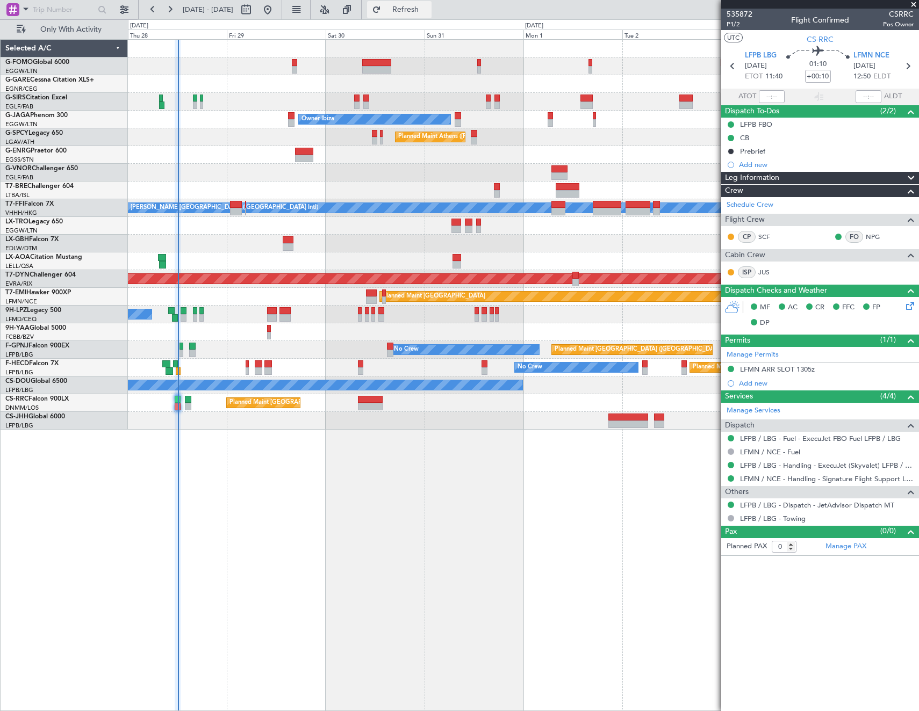
click at [428, 10] on span "Refresh" at bounding box center [405, 10] width 45 height 8
click at [426, 8] on span "Refresh" at bounding box center [405, 10] width 45 height 8
click at [428, 10] on span "Refresh" at bounding box center [405, 10] width 45 height 8
click at [255, 5] on button at bounding box center [245, 9] width 17 height 17
select select "8"
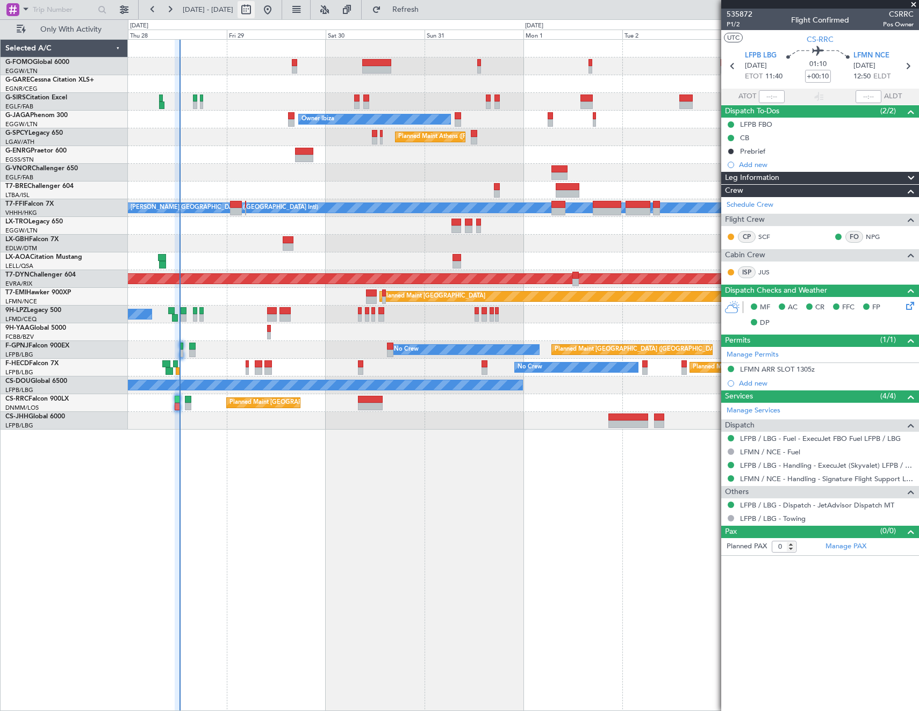
select select "2025"
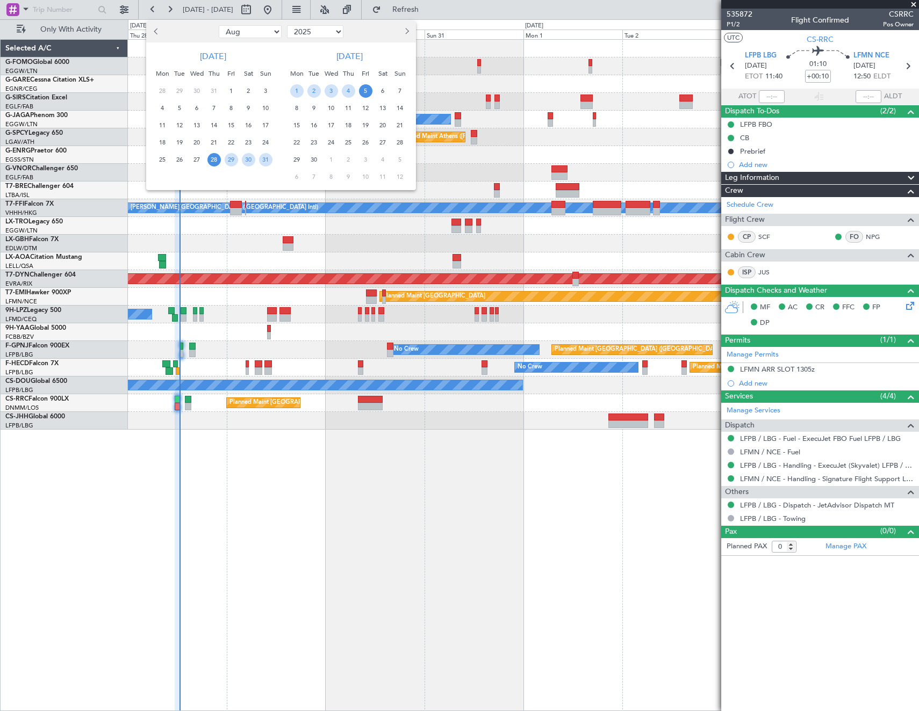
click at [214, 161] on span "28" at bounding box center [213, 159] width 13 height 13
click at [345, 92] on span "4" at bounding box center [348, 90] width 13 height 13
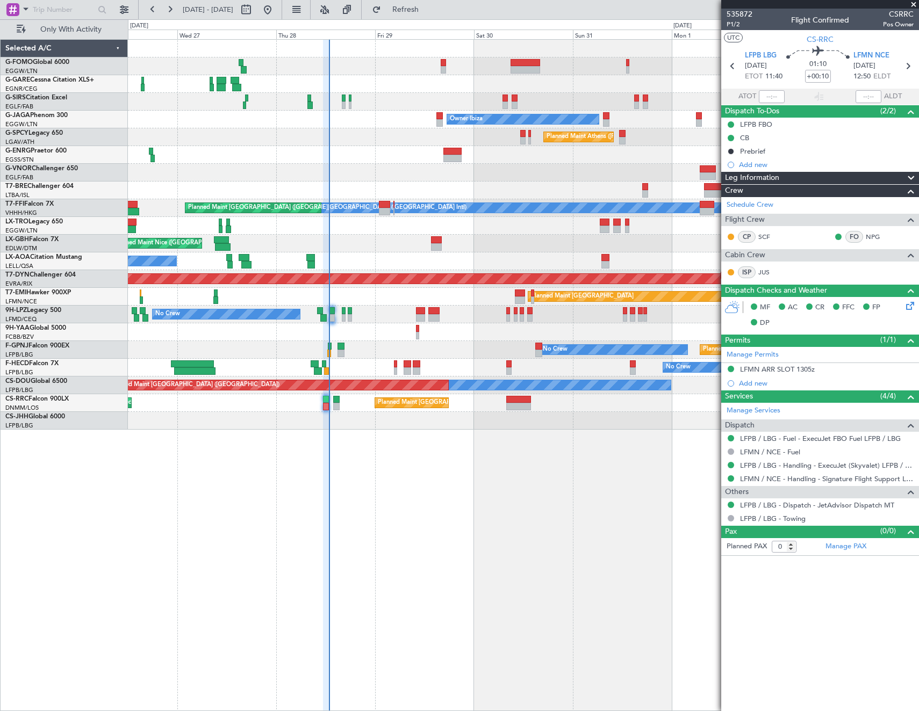
click at [787, 517] on fb-app "28 Aug 2025 - 04 Sep 2025 Refresh Quick Links Only With Activity Planned Maint …" at bounding box center [459, 359] width 919 height 703
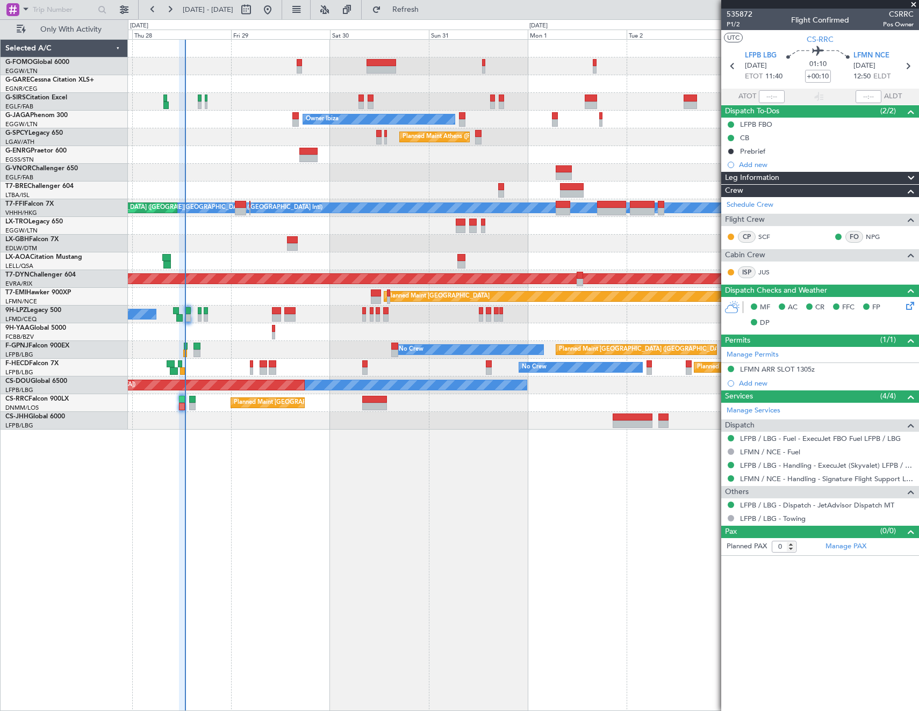
click at [320, 527] on div "Planned Maint London (Farnborough) Planned Maint London (Luton) Owner Ibiza Pla…" at bounding box center [523, 375] width 791 height 672
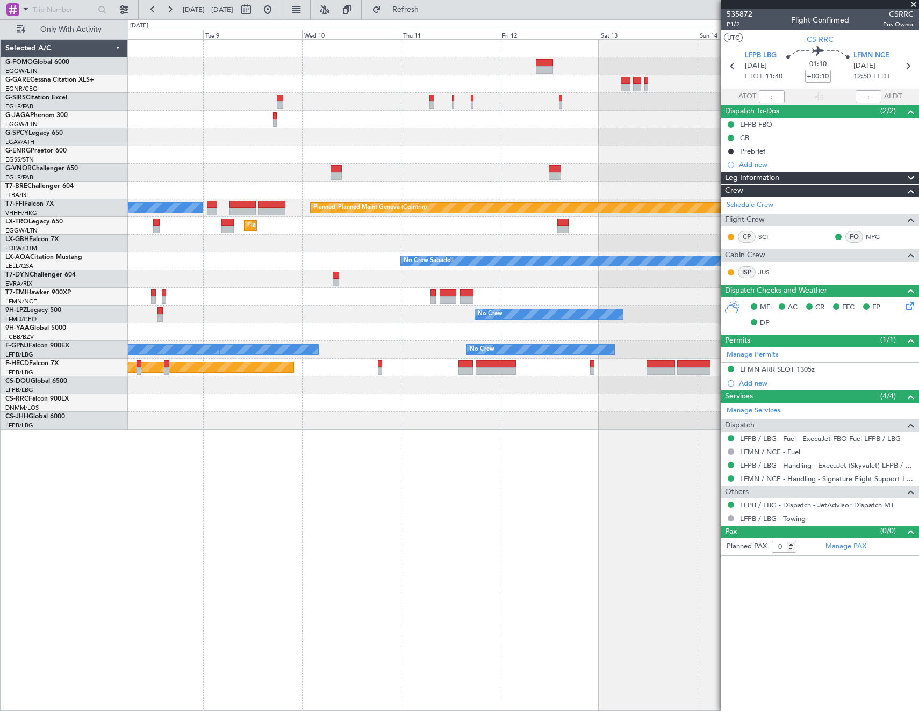
click at [0, 333] on html "27 Aug 2025 - 04 Sep 2025 Refresh Quick Links Only With Activity MEL Hong Kong …" at bounding box center [459, 355] width 919 height 711
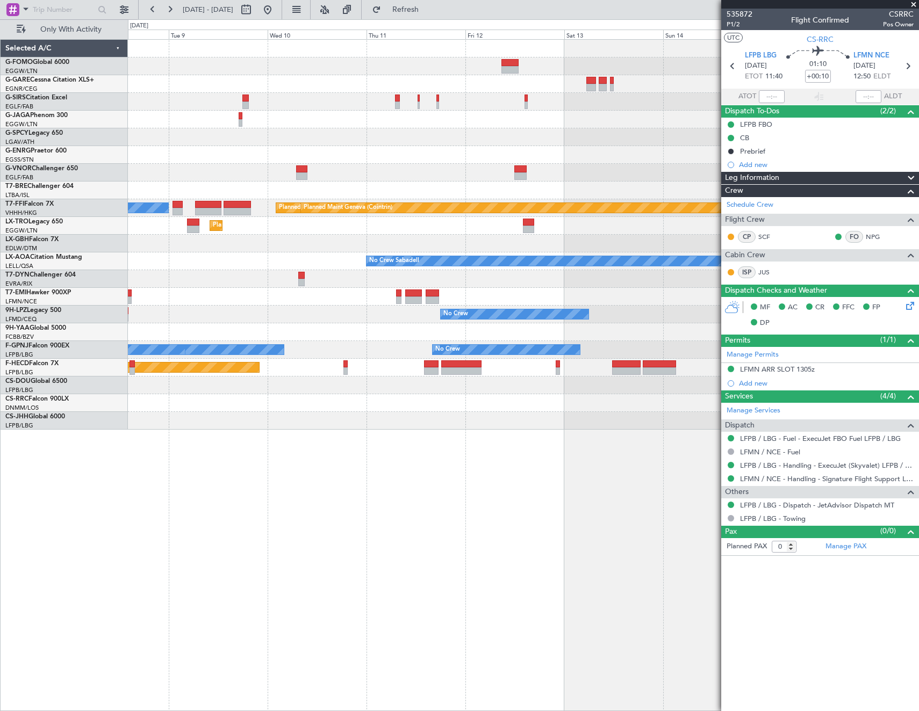
click at [177, 427] on div "MEL Hong Kong (Hong Kong Intl) Planned Maint Tianjin (Binhai) Planned Maint Gen…" at bounding box center [523, 375] width 791 height 672
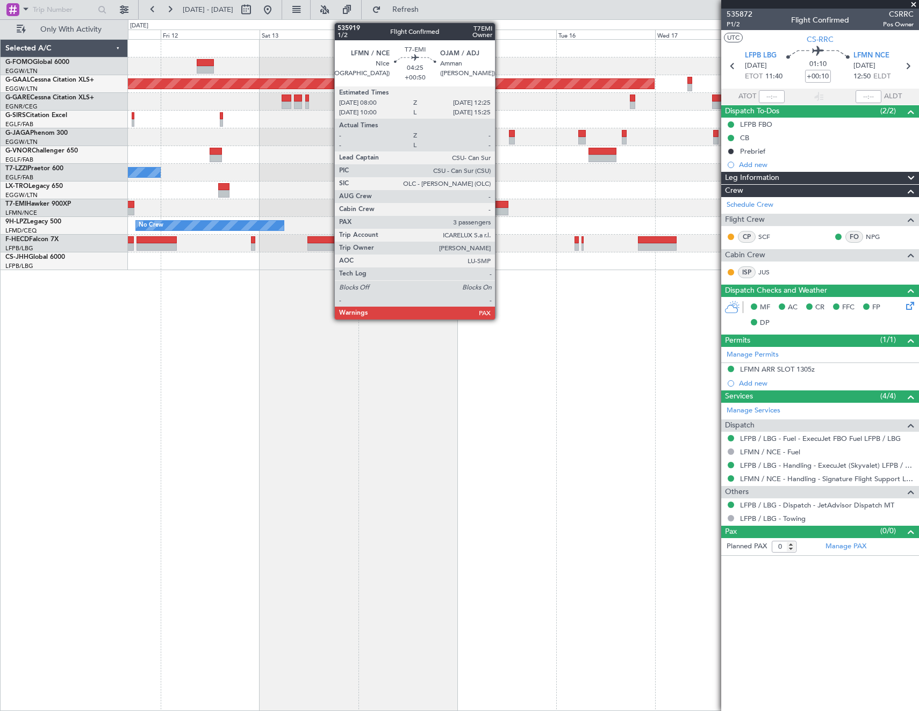
click at [500, 208] on div at bounding box center [498, 212] width 18 height 8
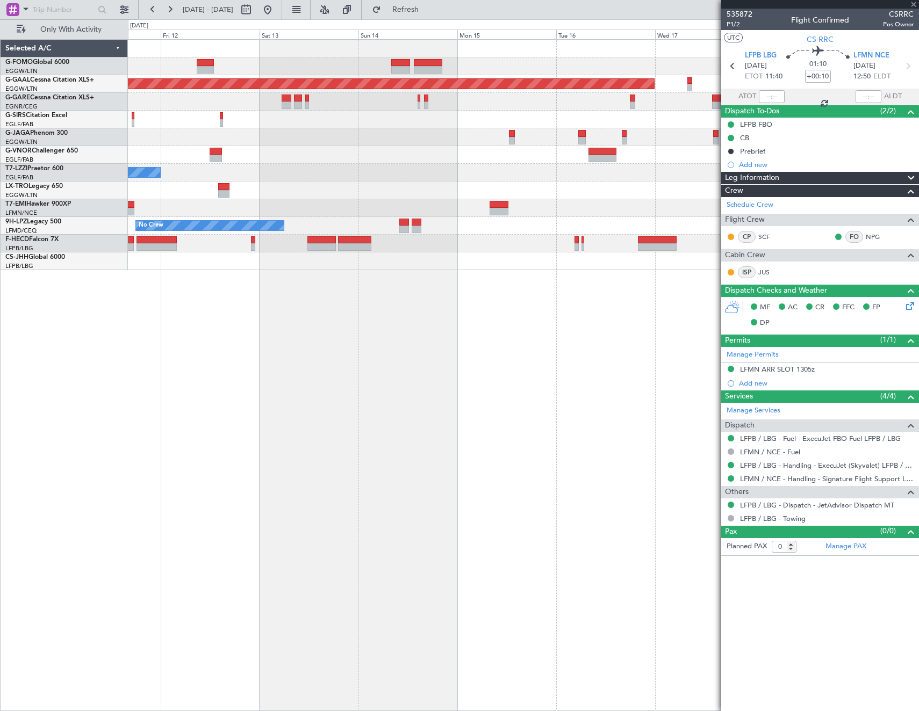
type input "+00:50"
type input "3"
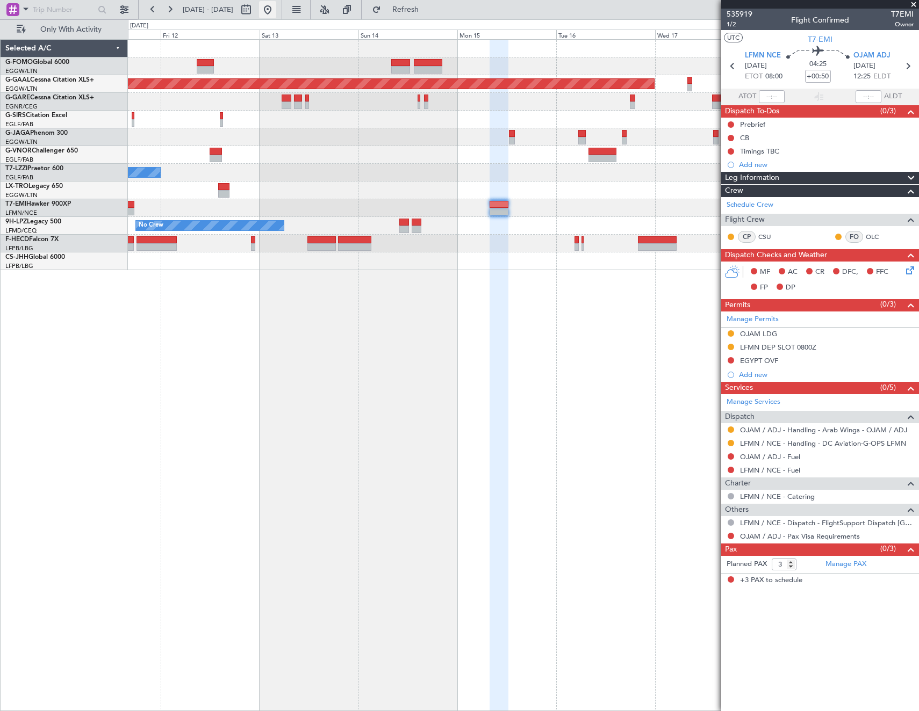
click at [276, 12] on button at bounding box center [267, 9] width 17 height 17
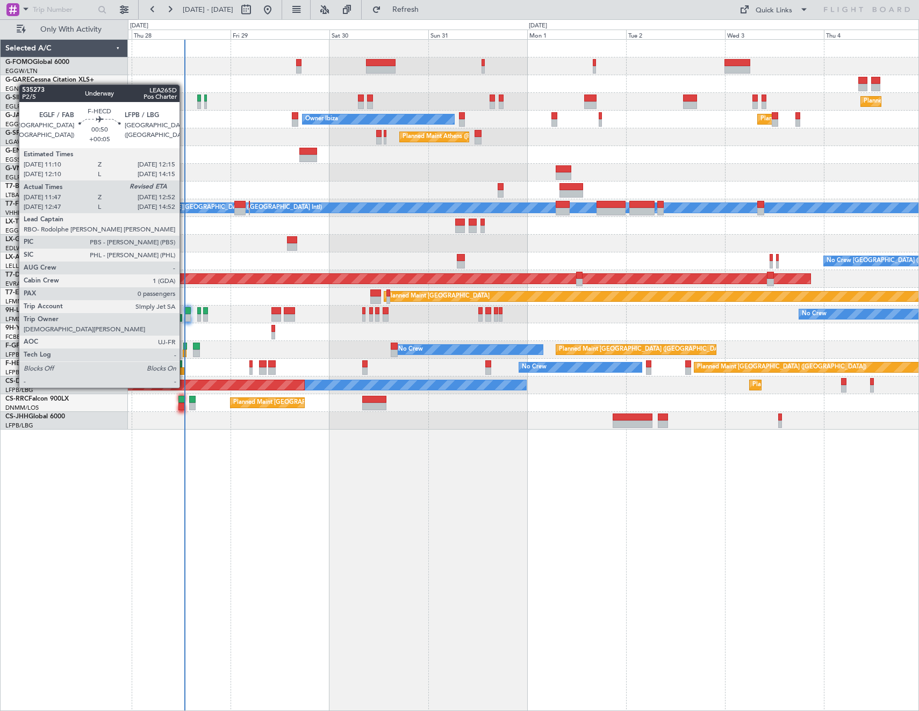
click at [184, 368] on div at bounding box center [182, 372] width 5 height 8
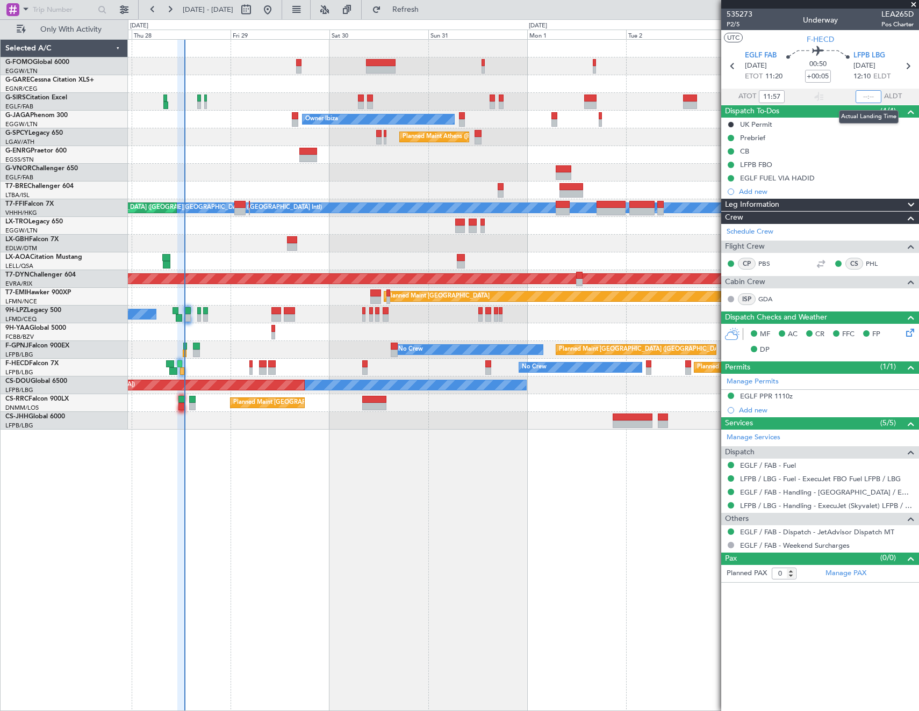
click at [869, 98] on input "text" at bounding box center [868, 96] width 26 height 13
click at [794, 628] on article "535273 P2/5 Underway LEA265D Pos Charter UTC F-HECD EGLF FAB 28/08/2025 ETOT 11…" at bounding box center [820, 360] width 198 height 703
type input "12:46"
click at [424, 8] on span "Refresh" at bounding box center [405, 10] width 45 height 8
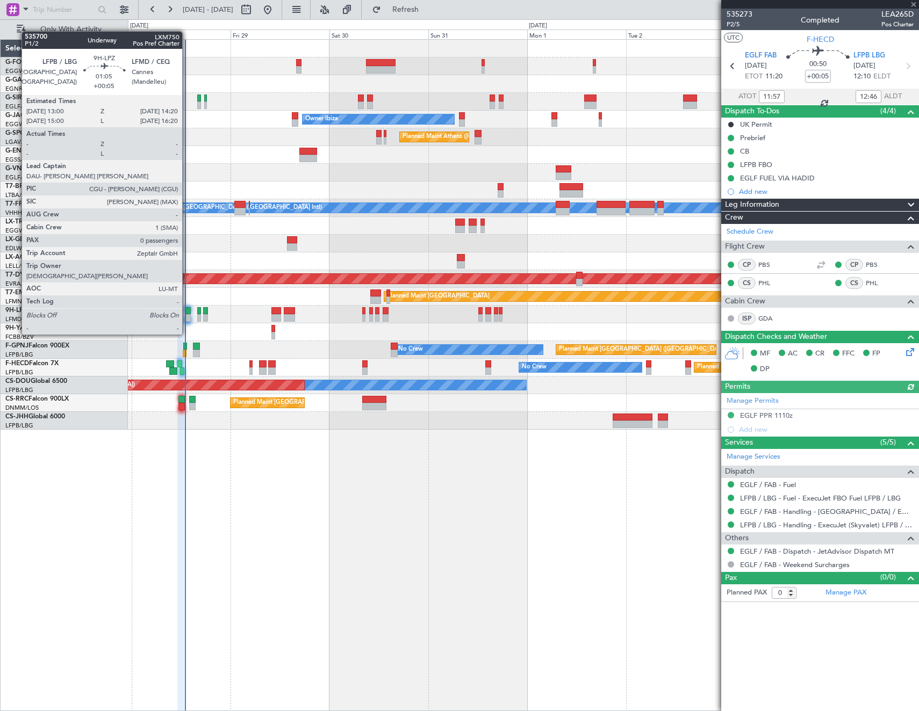
click at [187, 314] on div at bounding box center [188, 318] width 6 height 8
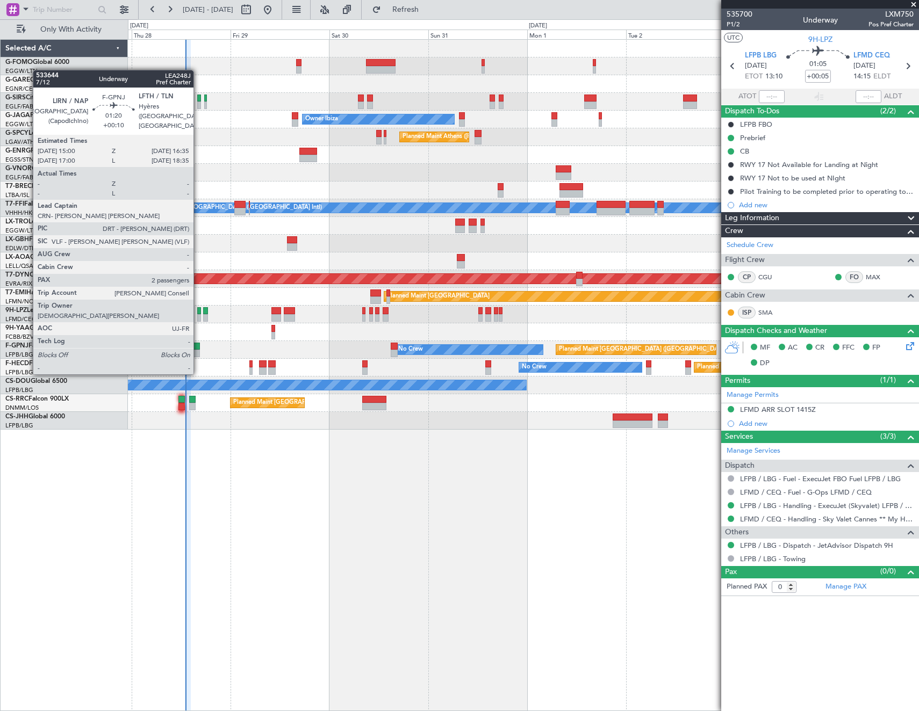
click at [198, 353] on div at bounding box center [196, 354] width 7 height 8
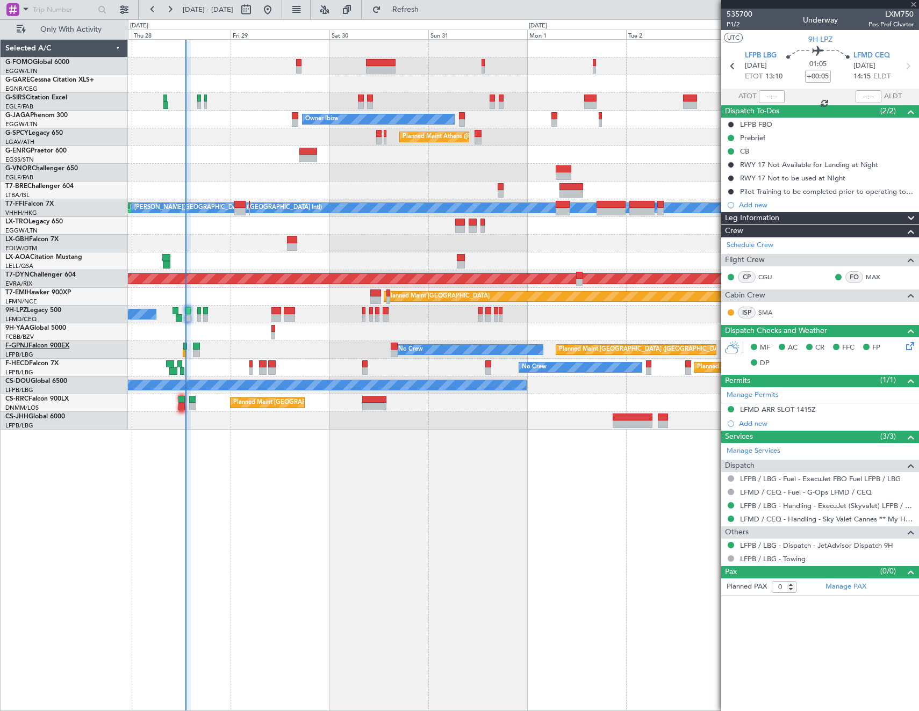
type input "+00:10"
type input "2"
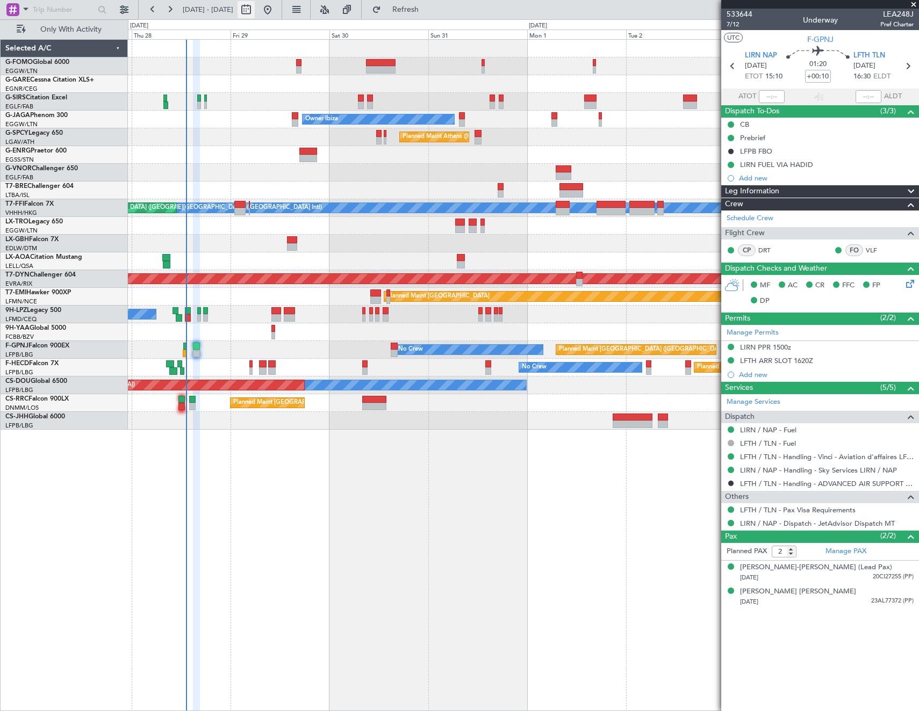
click at [255, 12] on button at bounding box center [245, 9] width 17 height 17
select select "8"
select select "2025"
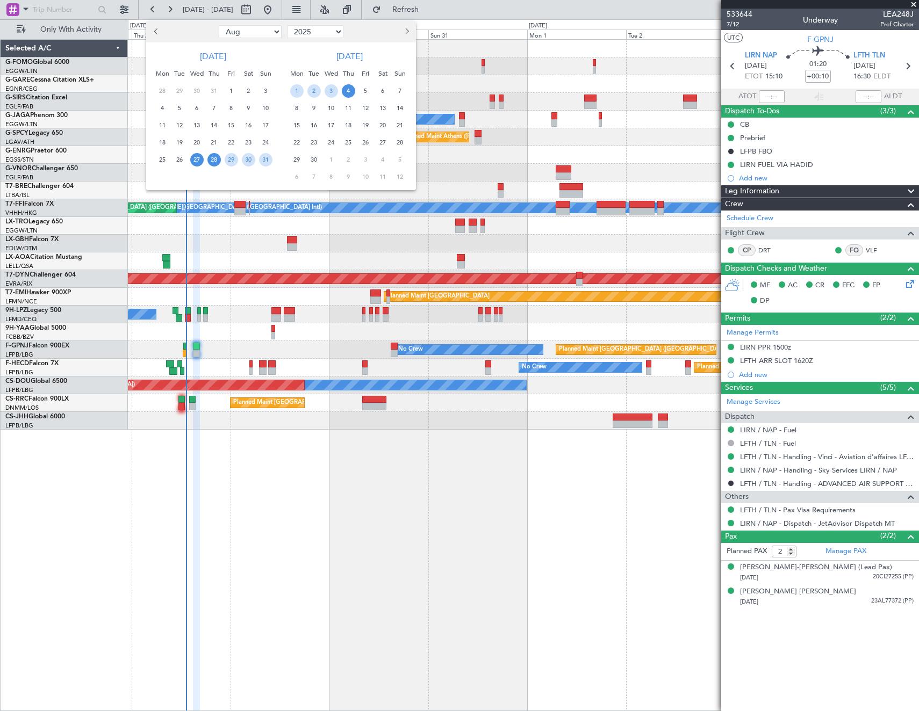
click at [215, 159] on span "28" at bounding box center [213, 159] width 13 height 13
click at [351, 90] on span "4" at bounding box center [348, 90] width 13 height 13
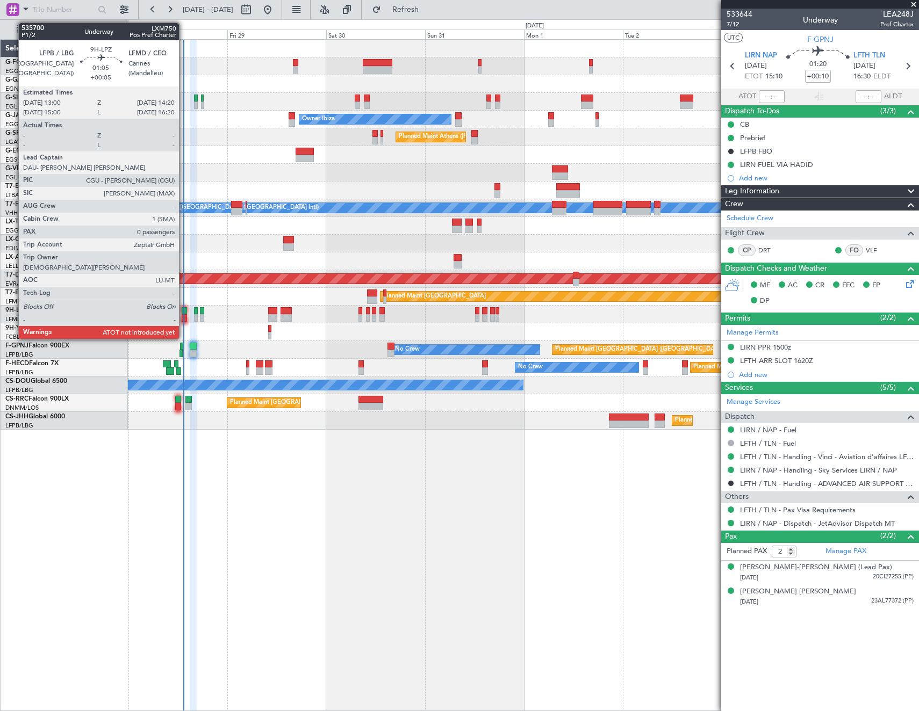
click at [184, 314] on div at bounding box center [185, 318] width 6 height 8
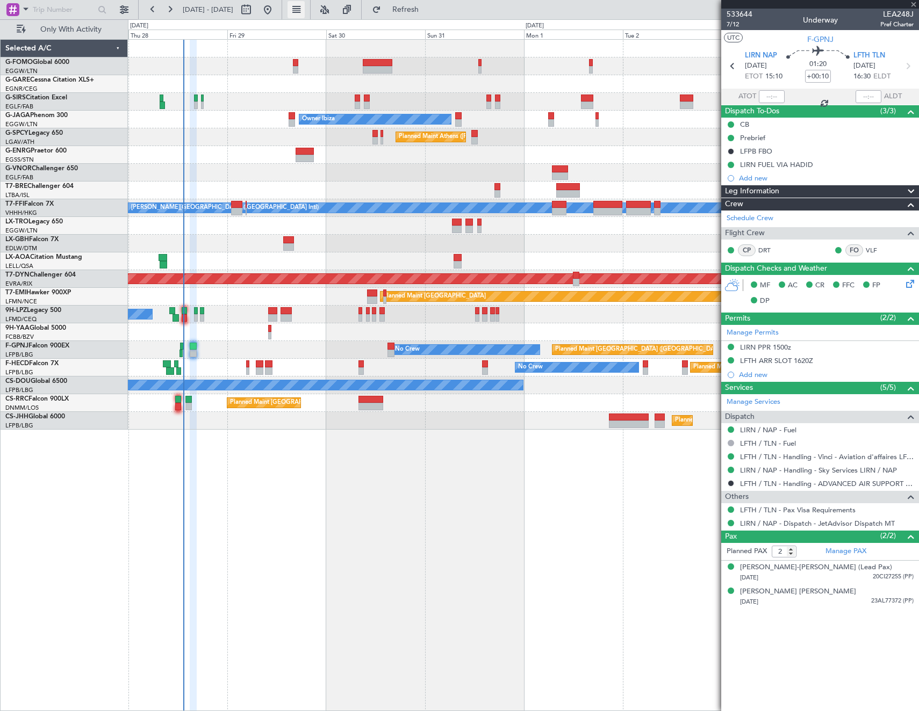
type input "+00:05"
type input "0"
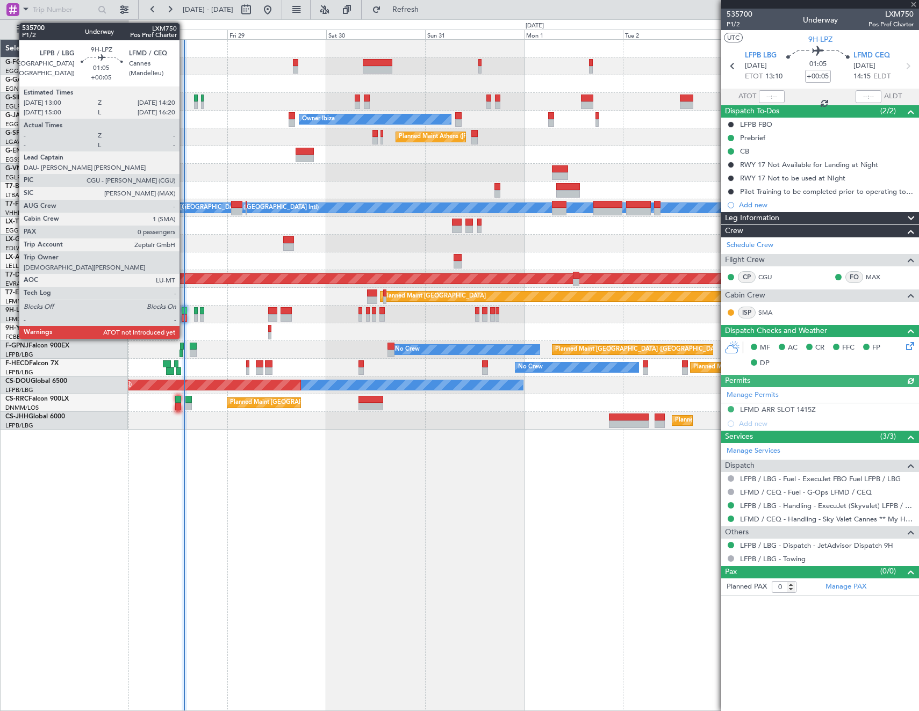
click at [184, 314] on div at bounding box center [185, 318] width 6 height 8
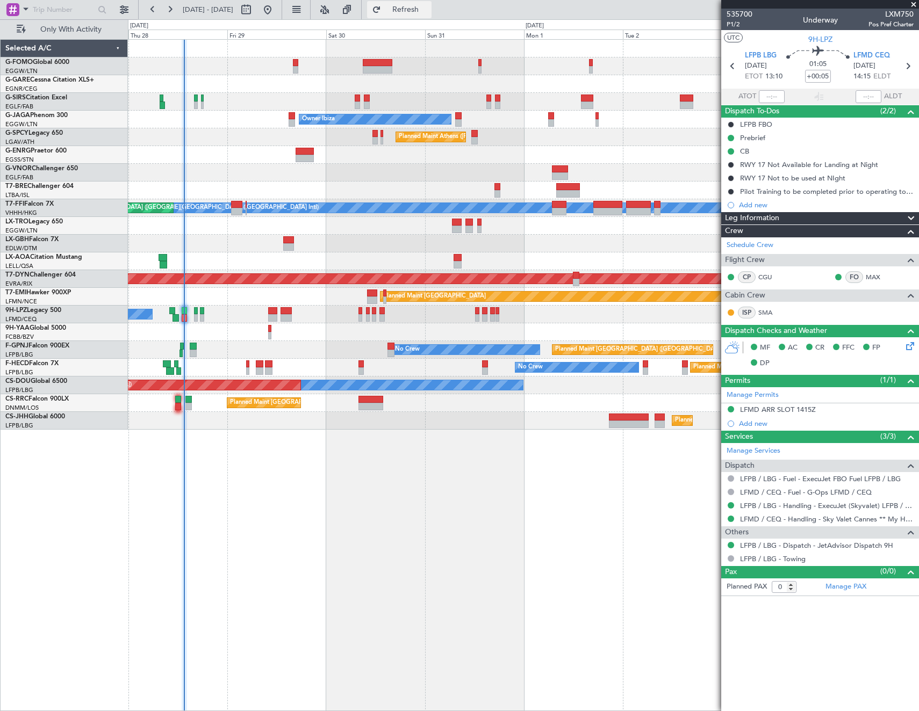
click at [428, 10] on span "Refresh" at bounding box center [405, 10] width 45 height 8
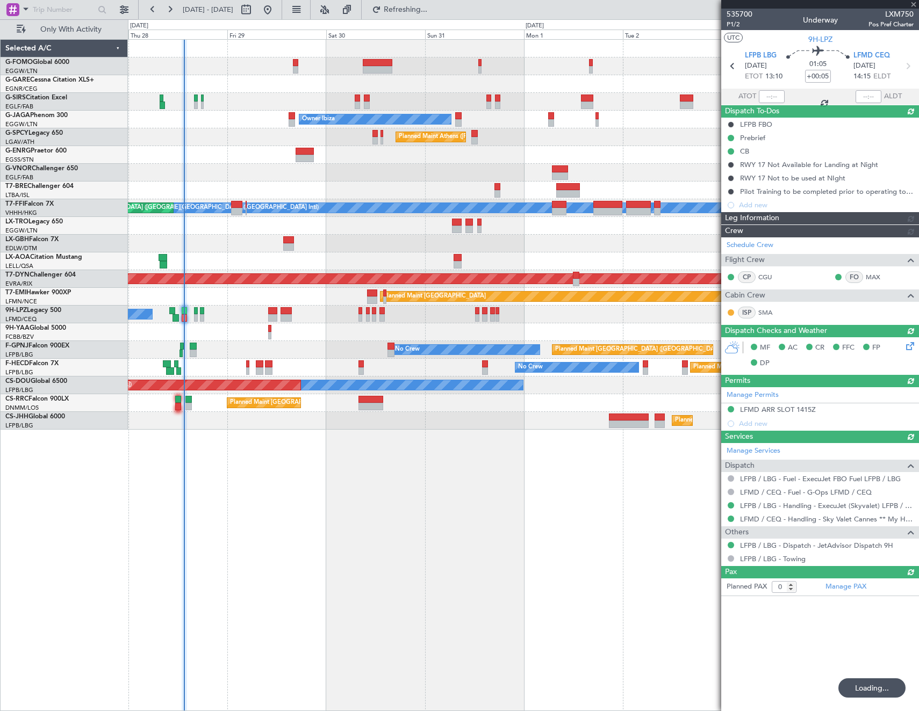
type input "13:27"
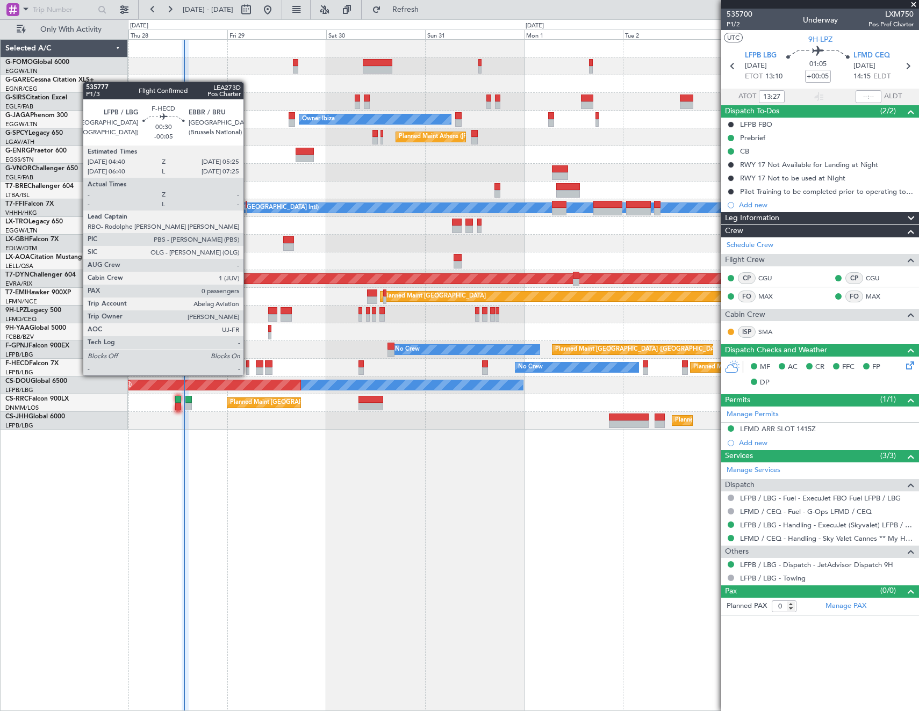
click at [247, 366] on div at bounding box center [247, 365] width 3 height 8
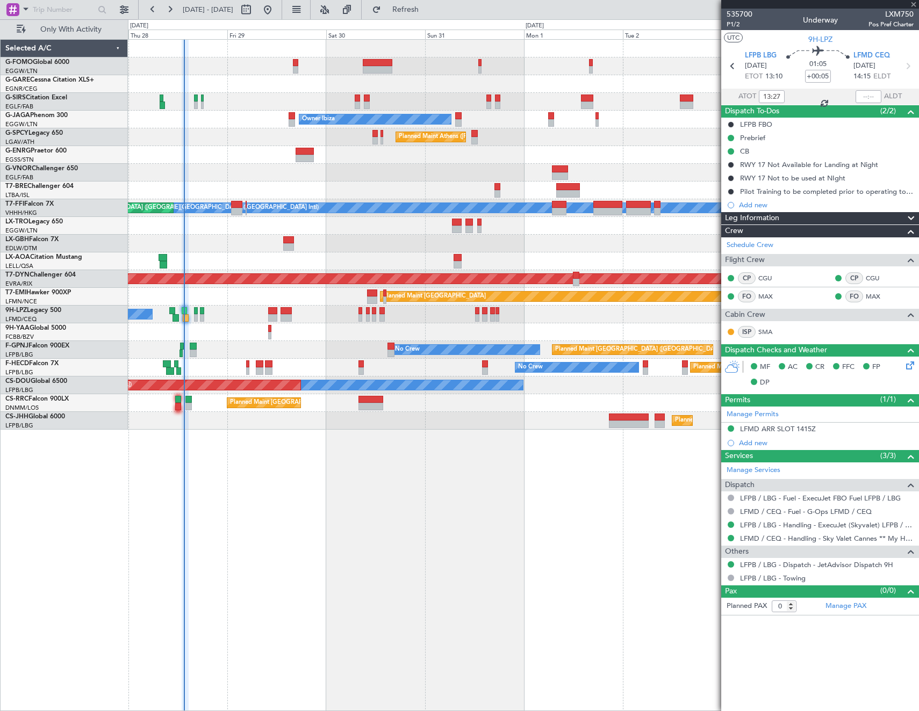
type input "-00:05"
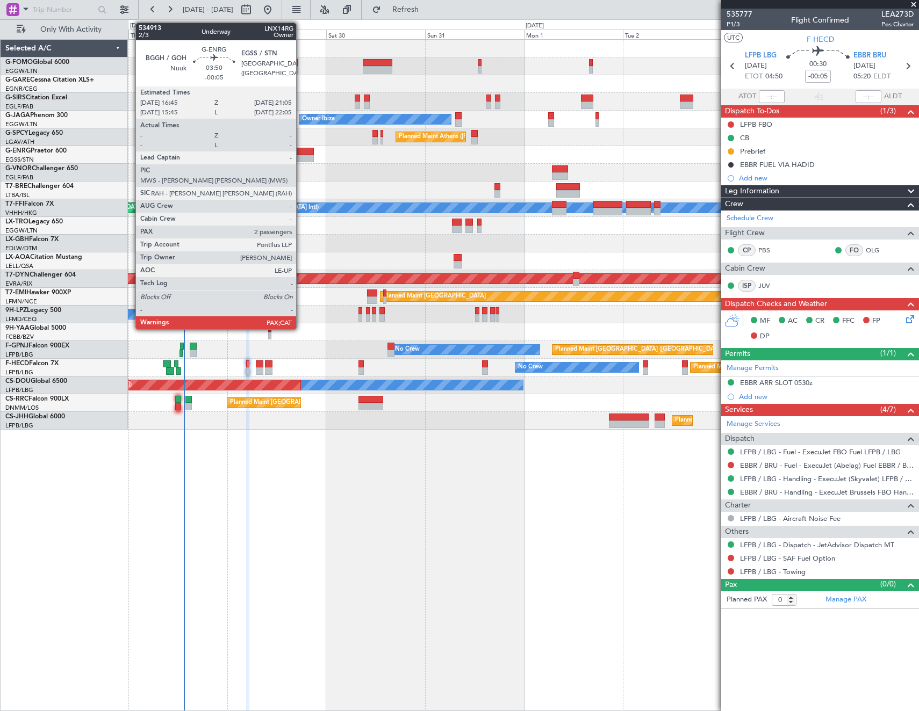
click at [301, 159] on div at bounding box center [305, 159] width 18 height 8
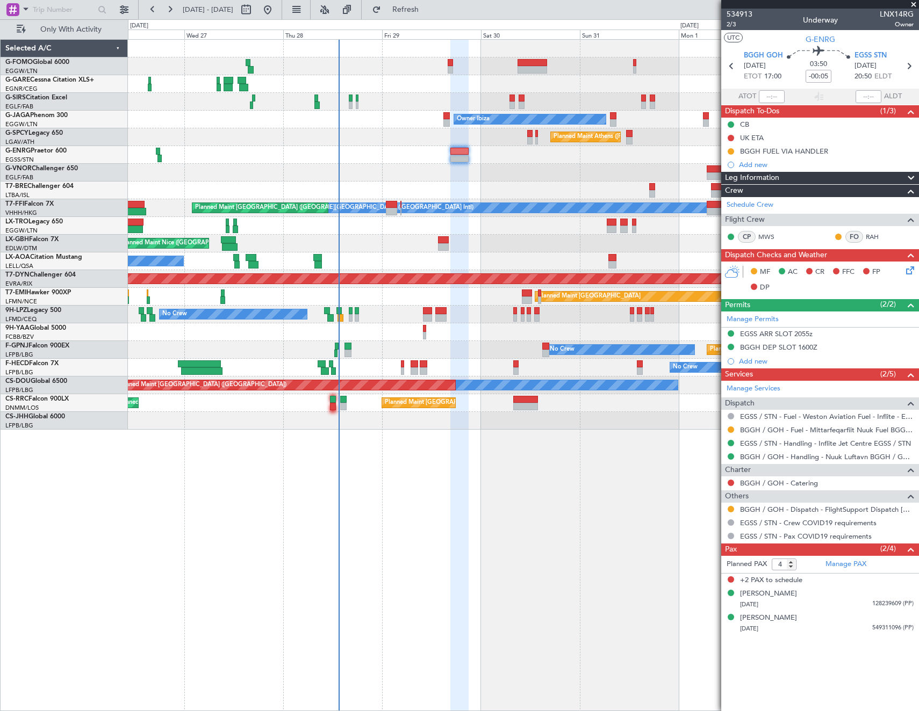
click at [452, 197] on div "Planned Maint Warsaw ([GEOGRAPHIC_DATA])" at bounding box center [523, 191] width 790 height 18
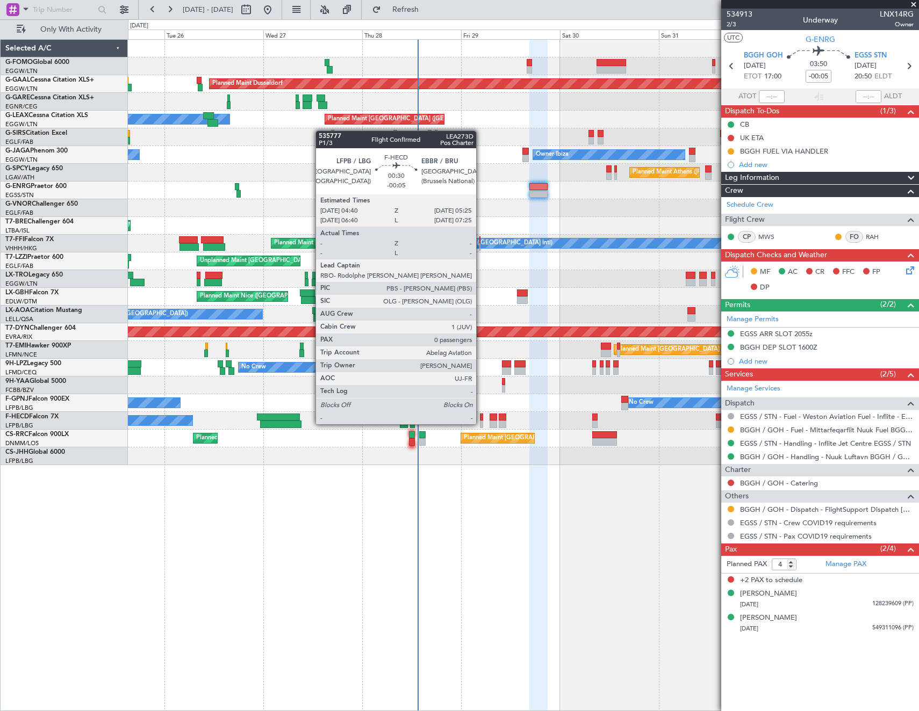
click at [481, 415] on div at bounding box center [481, 418] width 3 height 8
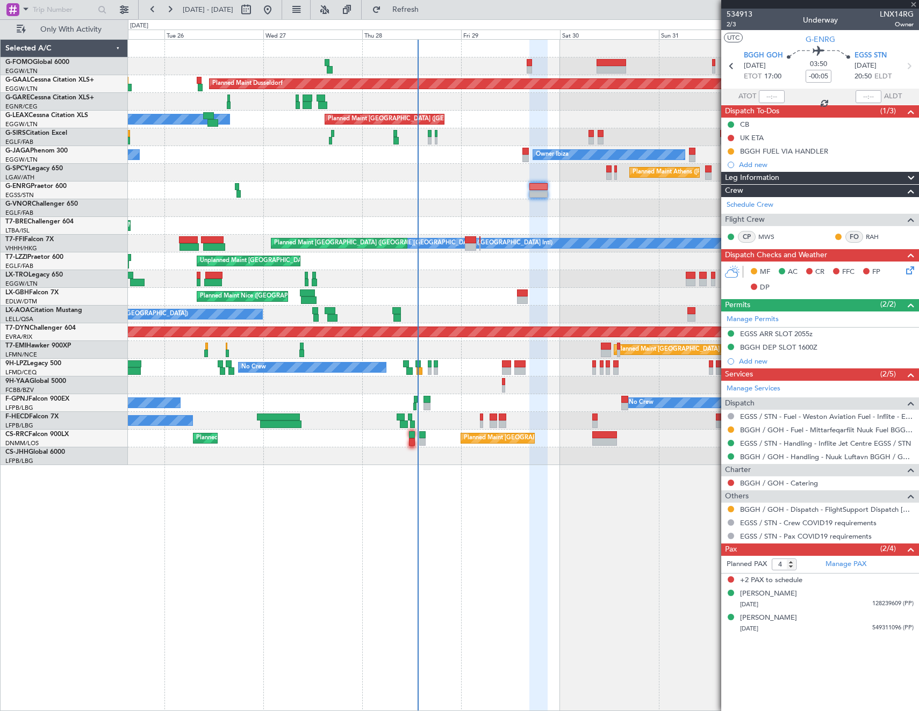
type input "0"
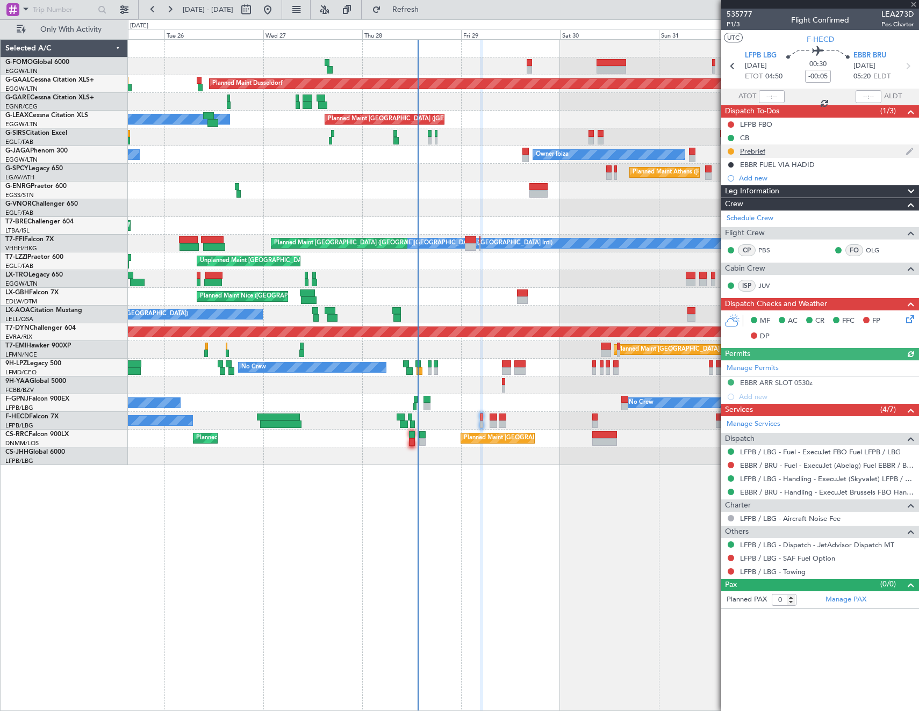
click at [750, 154] on div "Prebrief" at bounding box center [752, 151] width 25 height 9
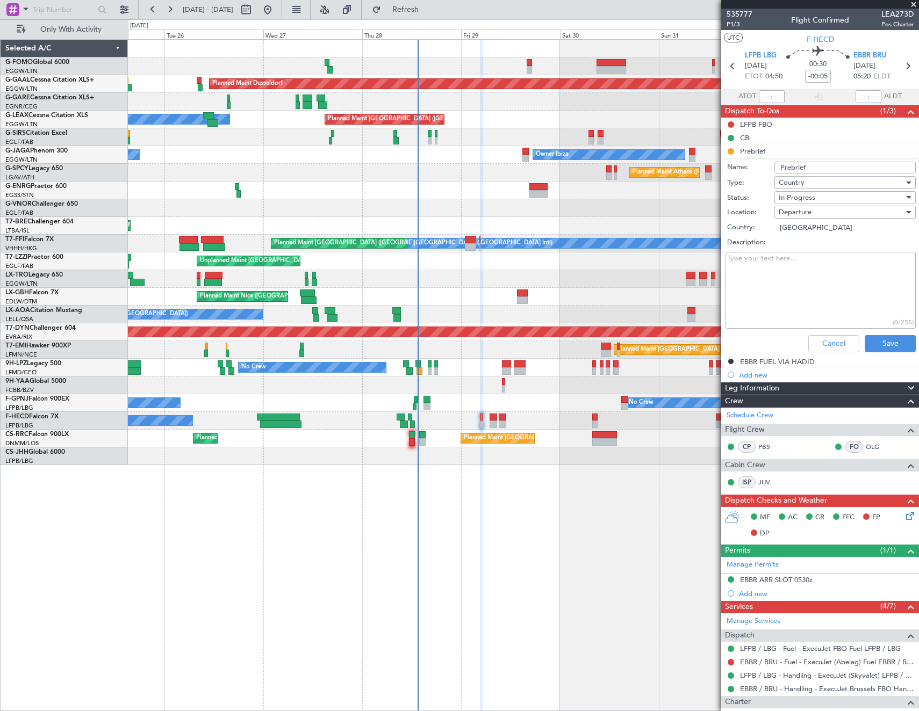
click at [817, 283] on textarea "Description:" at bounding box center [820, 290] width 190 height 77
type textarea "17000lbs"
click at [822, 199] on div "In Progress" at bounding box center [841, 198] width 125 height 16
click at [825, 245] on span "Completed" at bounding box center [840, 251] width 126 height 16
click at [887, 339] on button "Save" at bounding box center [890, 343] width 51 height 17
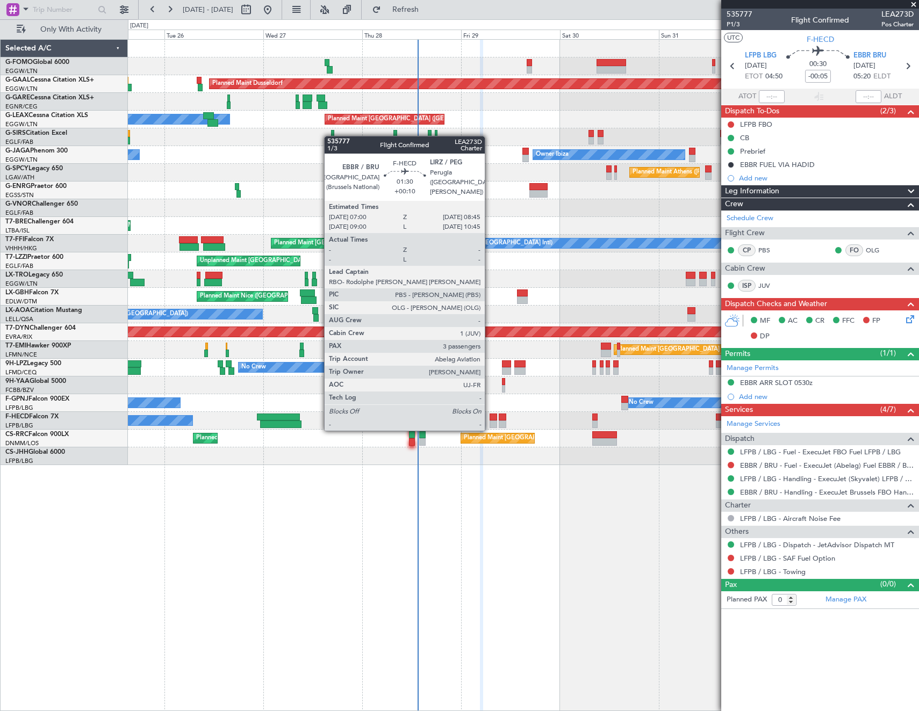
click at [489, 420] on div at bounding box center [493, 418] width 8 height 8
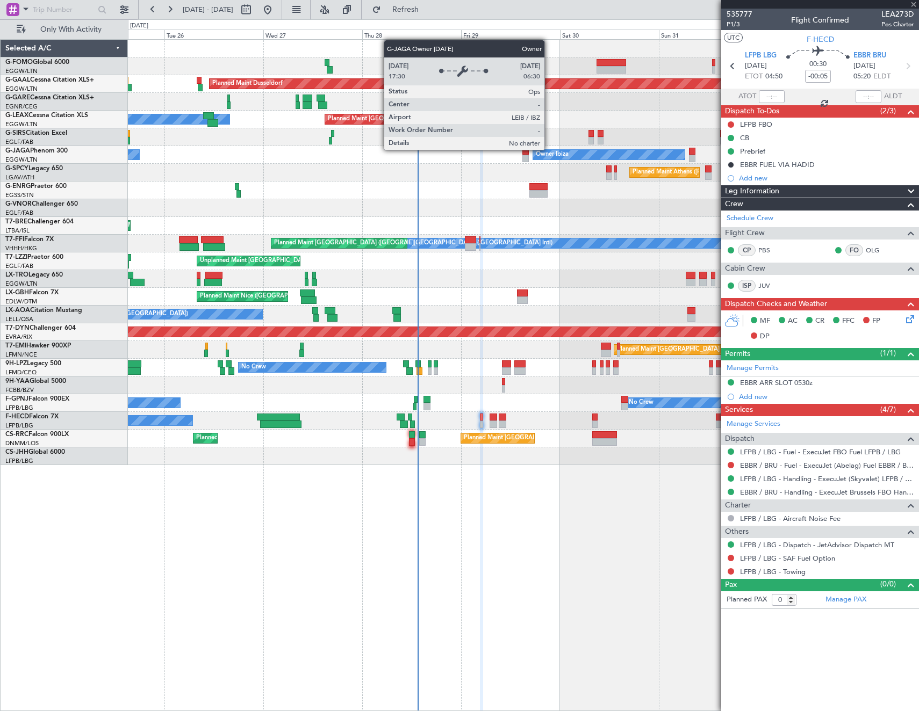
type input "+00:10"
type input "3"
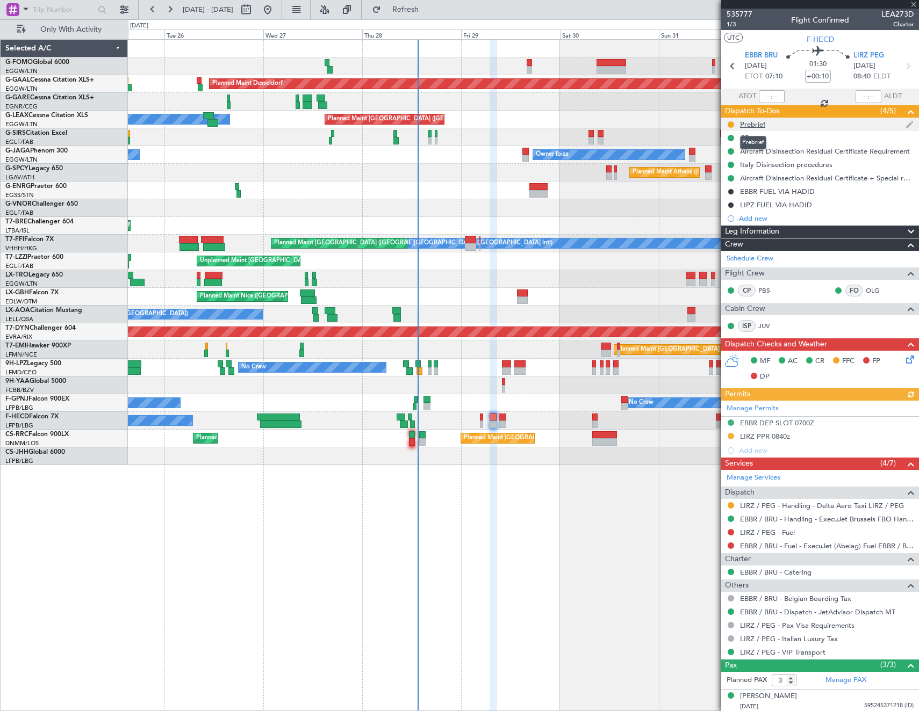
click at [753, 122] on div "Prebrief" at bounding box center [752, 124] width 25 height 9
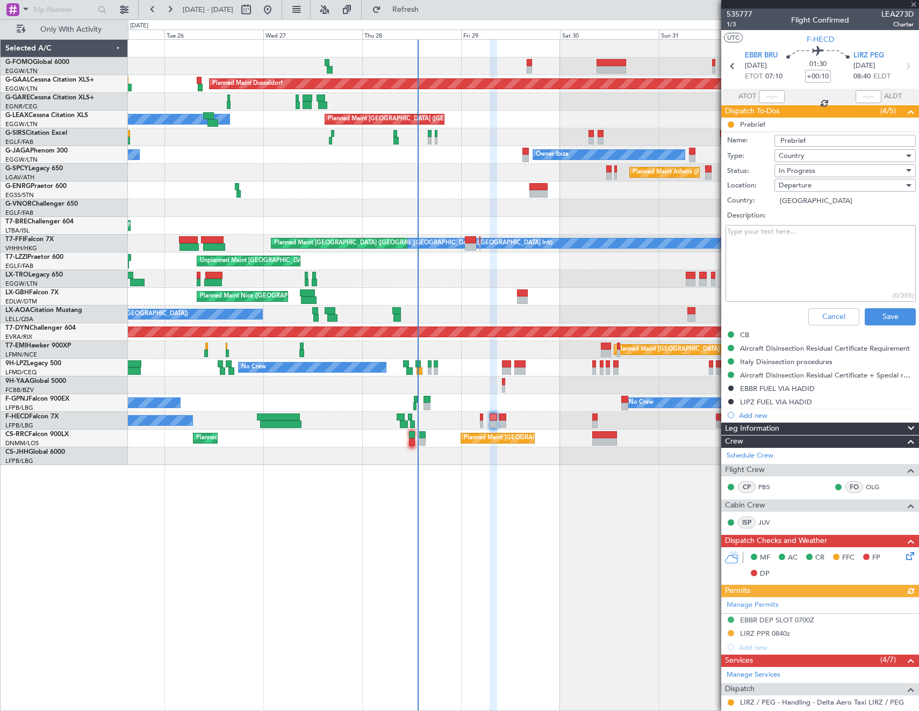
click at [796, 260] on textarea "Description:" at bounding box center [820, 263] width 190 height 77
type textarea "remaining"
click at [850, 169] on div "In Progress" at bounding box center [841, 171] width 125 height 16
click at [827, 218] on span "Completed" at bounding box center [840, 225] width 126 height 16
click at [878, 314] on button "Save" at bounding box center [890, 316] width 51 height 17
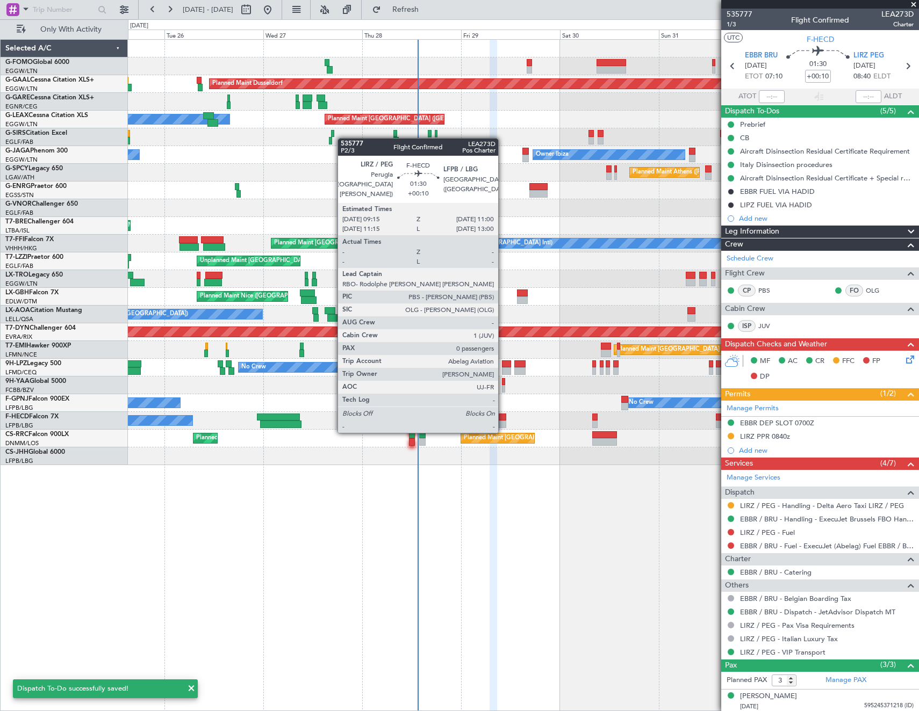
click at [503, 421] on div at bounding box center [503, 425] width 8 height 8
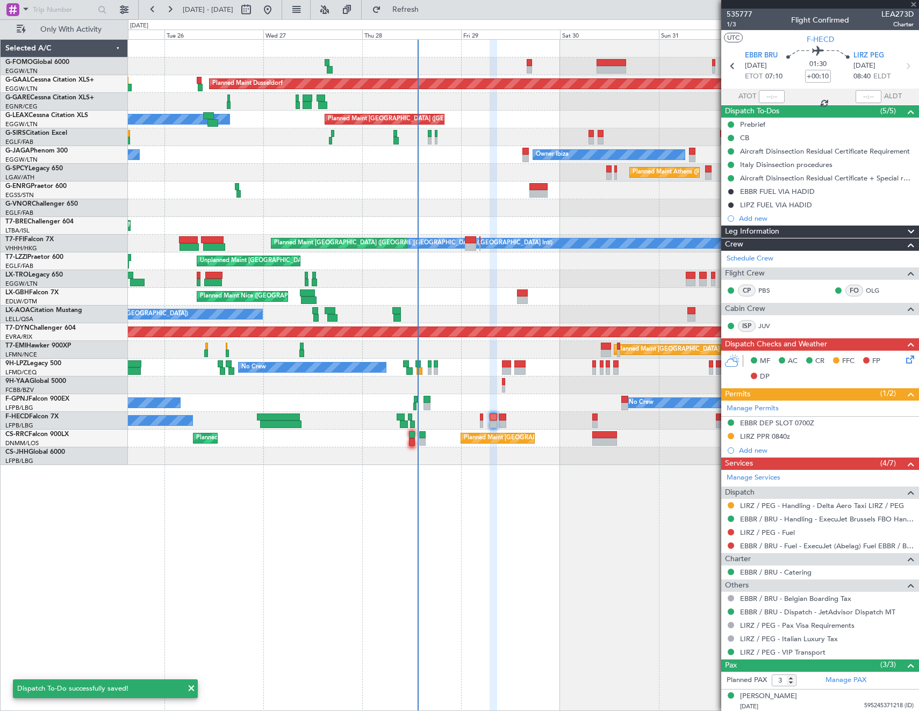
type input "0"
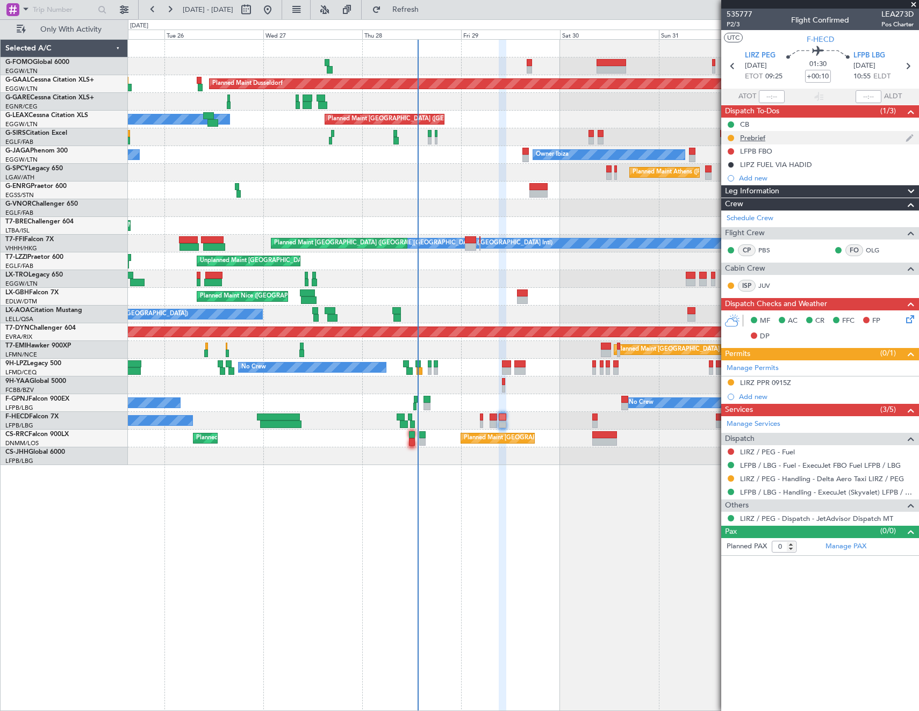
click at [751, 141] on div "Prebrief" at bounding box center [752, 137] width 25 height 9
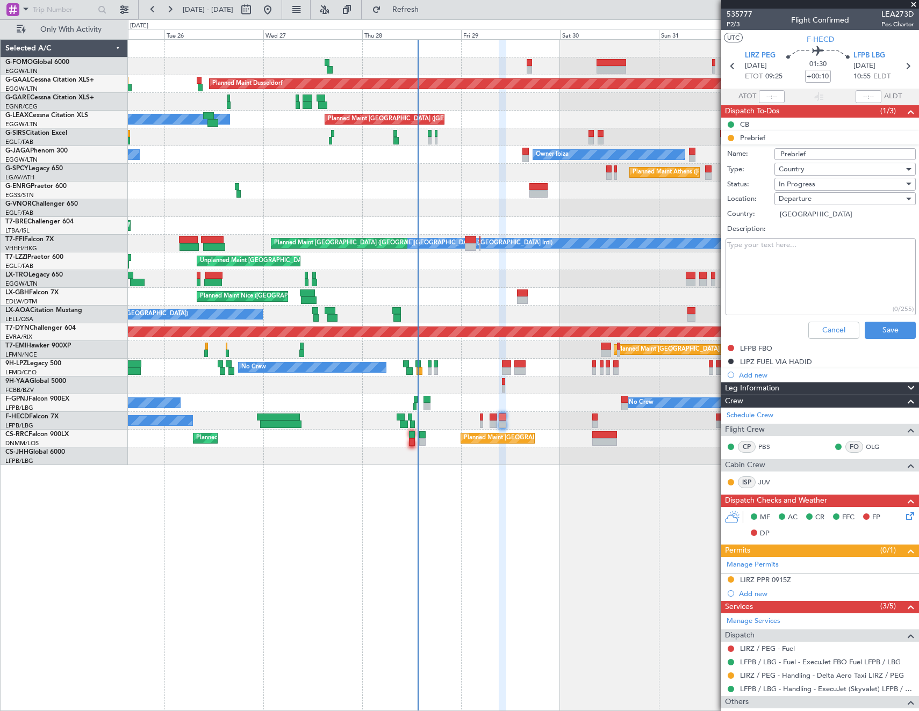
click at [795, 246] on textarea "Description:" at bounding box center [820, 277] width 190 height 77
type textarea "remaining"
click at [823, 182] on div "In Progress" at bounding box center [841, 184] width 125 height 16
drag, startPoint x: 825, startPoint y: 234, endPoint x: 881, endPoint y: 321, distance: 103.1
click at [825, 234] on span "Completed" at bounding box center [840, 238] width 126 height 16
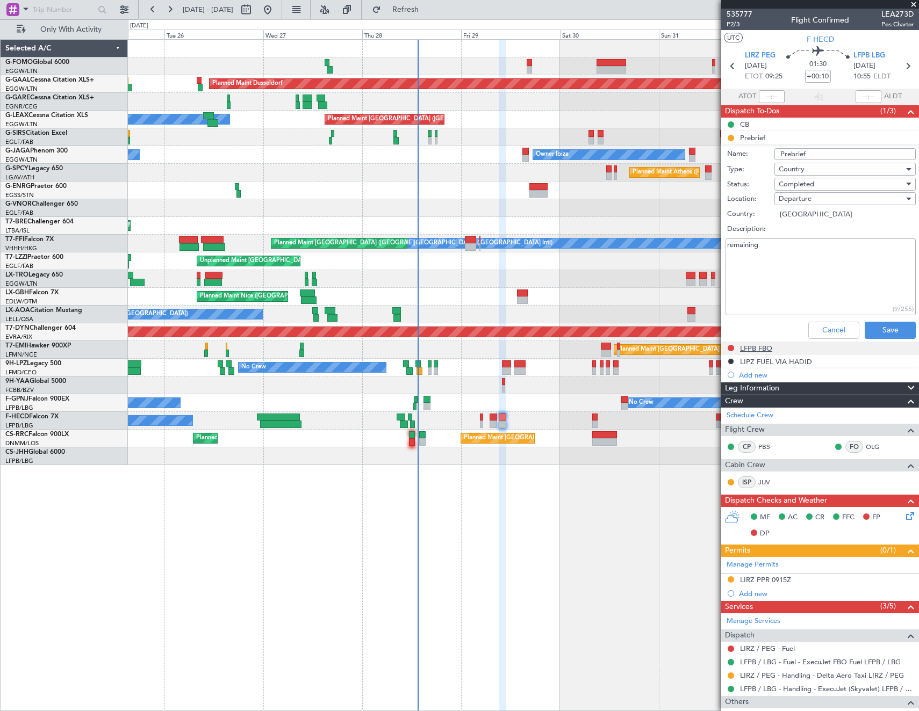
click at [882, 342] on div "LFPB FBO" at bounding box center [820, 348] width 198 height 13
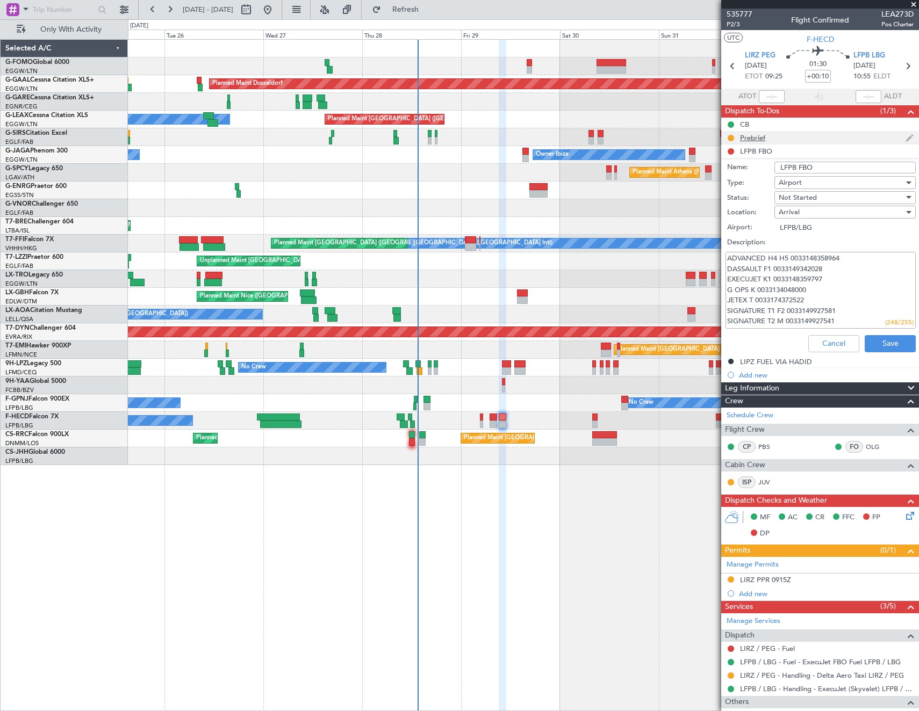
click at [755, 137] on div "Prebrief" at bounding box center [752, 137] width 25 height 9
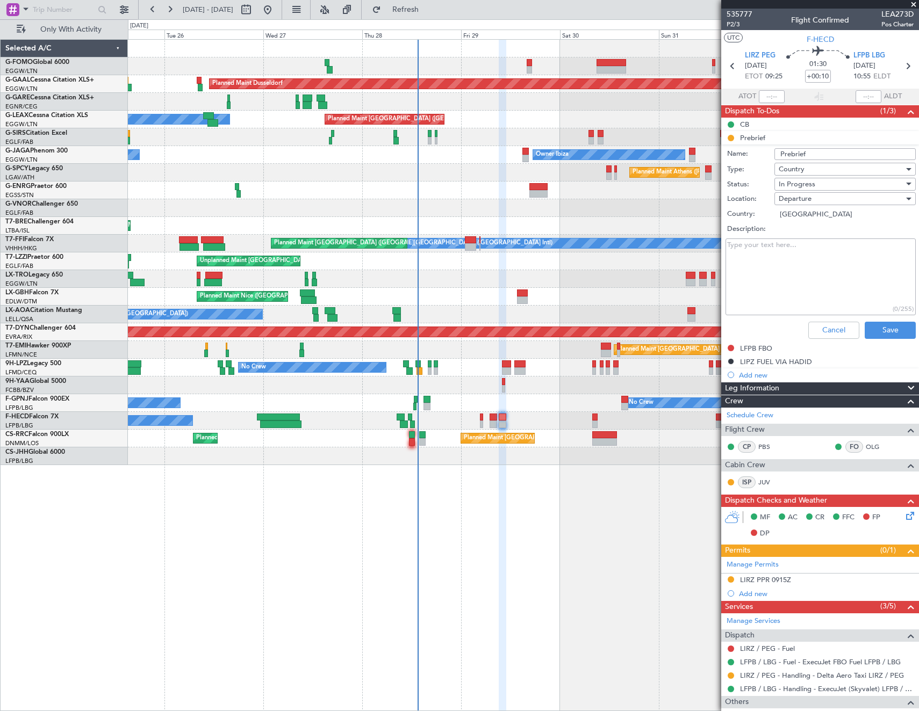
click at [807, 260] on textarea "Description:" at bounding box center [820, 277] width 190 height 77
type textarea "remaining"
click at [817, 185] on div "In Progress" at bounding box center [841, 184] width 125 height 16
drag, startPoint x: 808, startPoint y: 239, endPoint x: 875, endPoint y: 317, distance: 102.9
click at [809, 240] on span "Completed" at bounding box center [840, 238] width 126 height 16
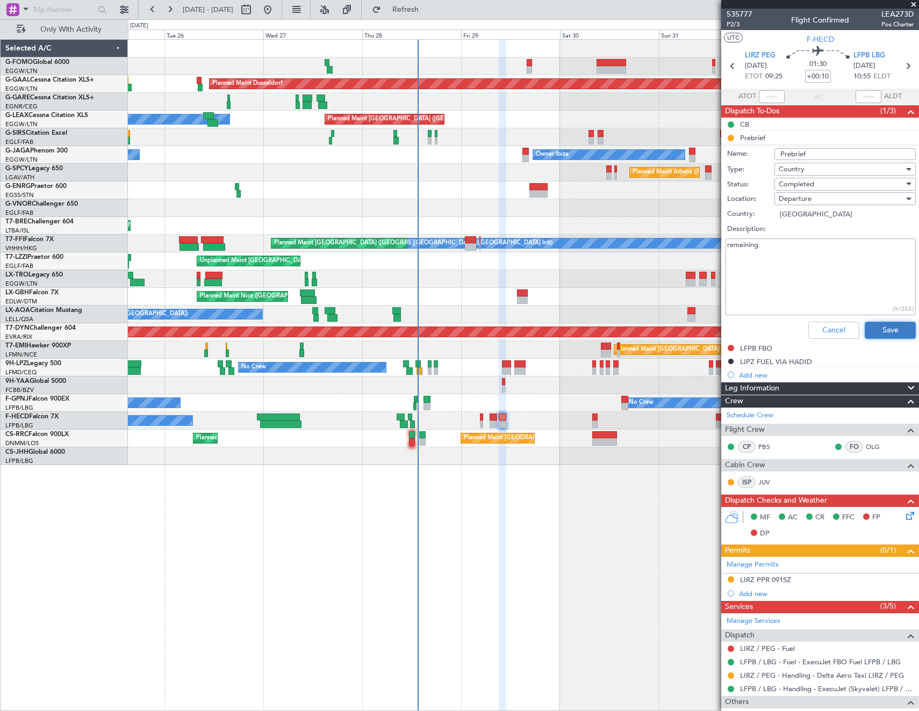
click at [879, 328] on button "Save" at bounding box center [890, 330] width 51 height 17
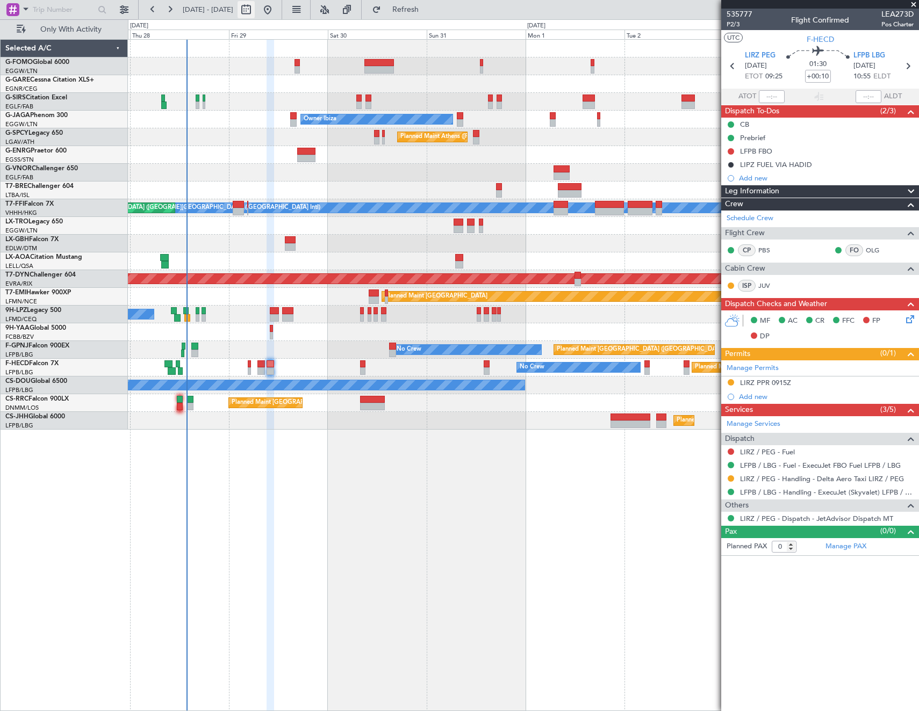
click at [255, 8] on button at bounding box center [245, 9] width 17 height 17
select select "8"
select select "2025"
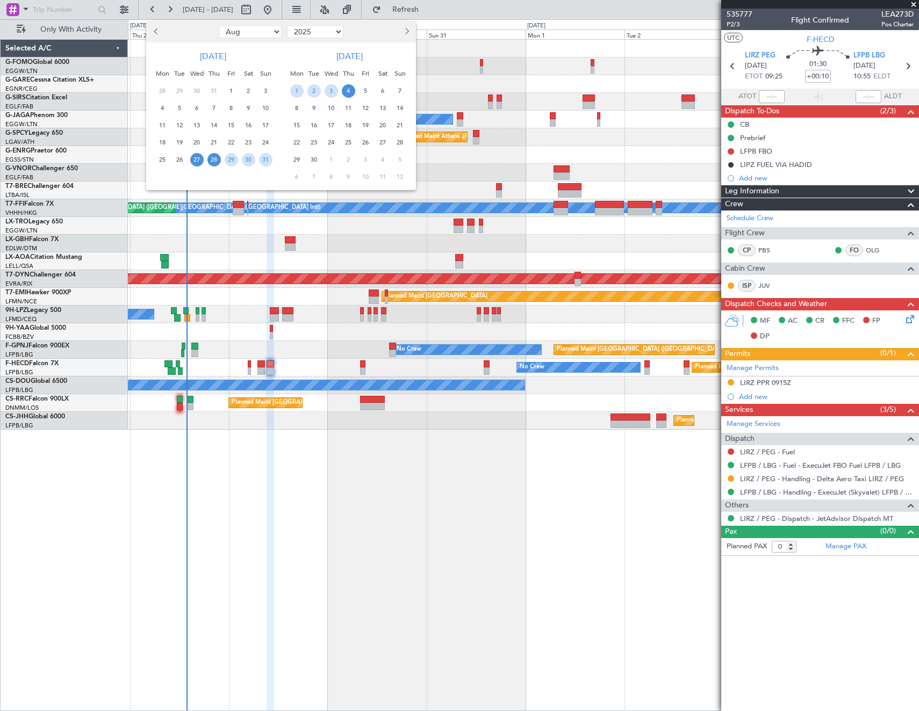
click at [218, 156] on span "28" at bounding box center [213, 159] width 13 height 13
click at [345, 91] on span "4" at bounding box center [348, 90] width 13 height 13
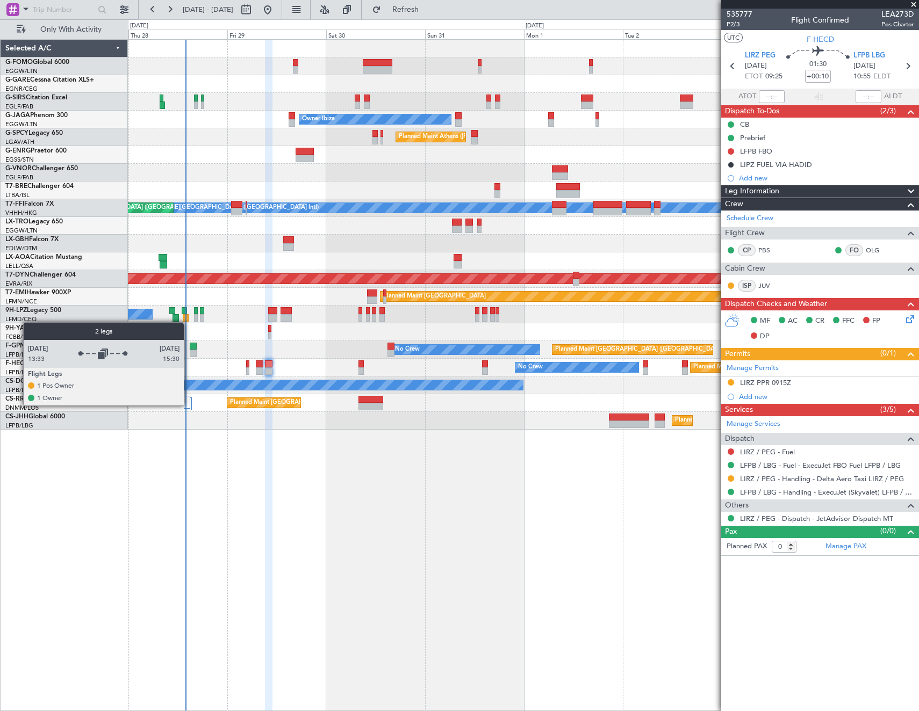
click at [189, 405] on div at bounding box center [187, 402] width 6 height 13
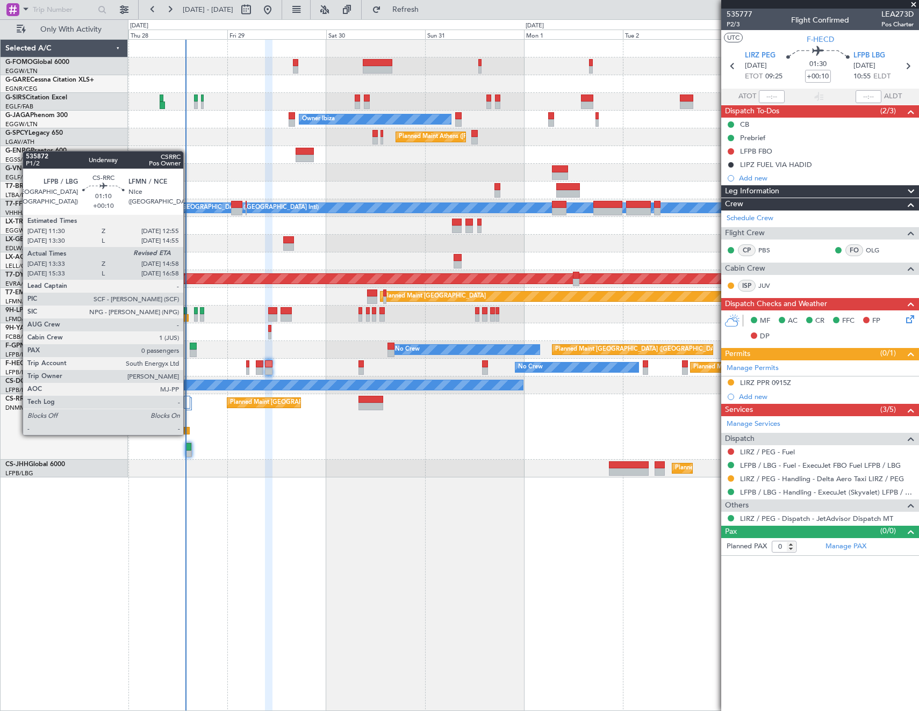
click at [188, 434] on div at bounding box center [187, 431] width 6 height 8
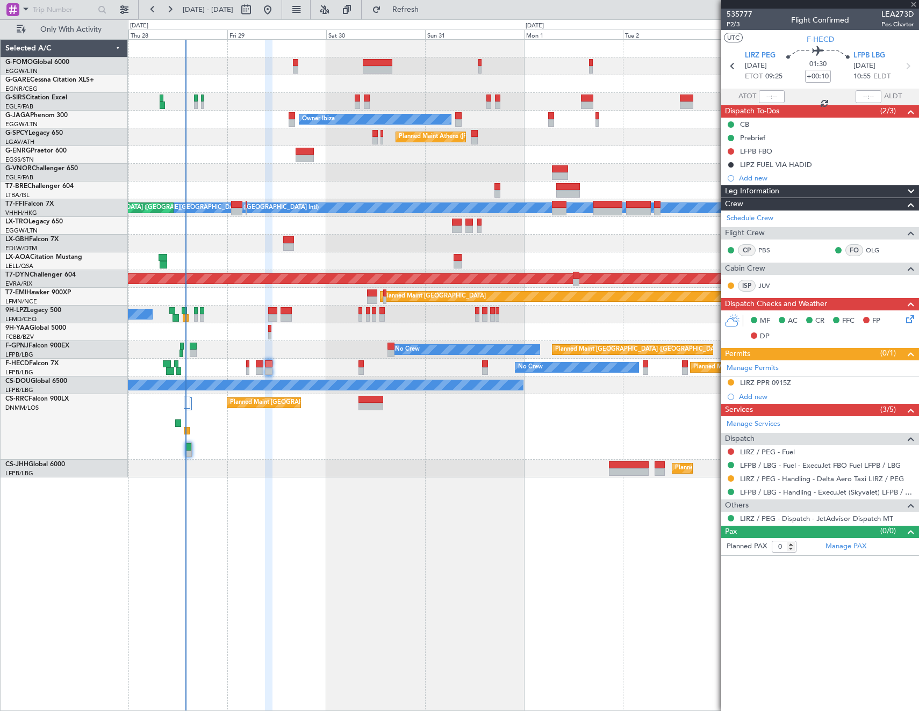
type input "13:43"
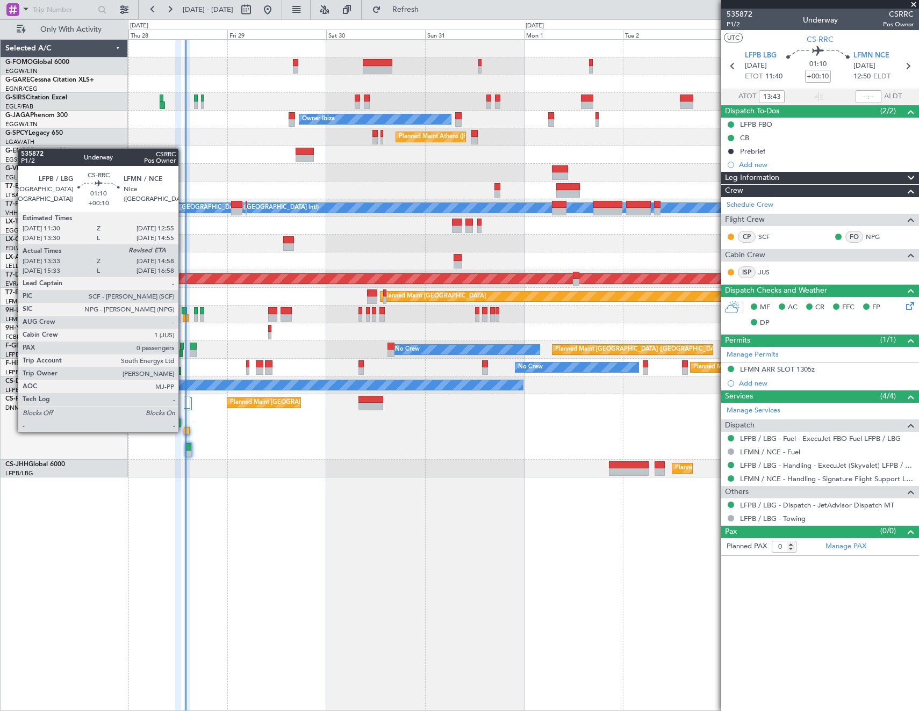
click at [184, 431] on div at bounding box center [187, 431] width 6 height 8
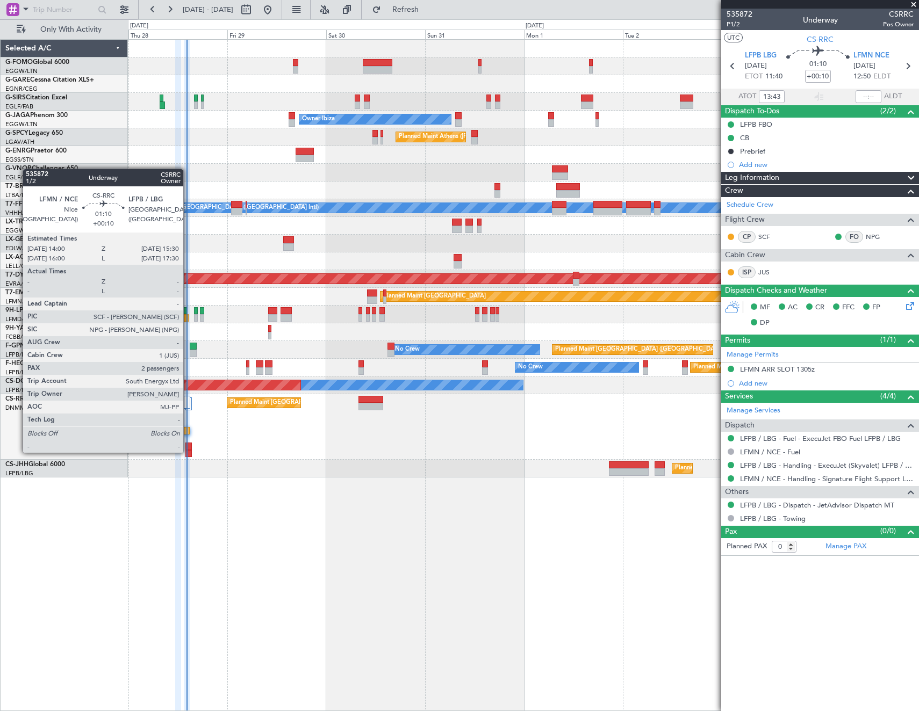
click at [188, 452] on div at bounding box center [188, 454] width 6 height 8
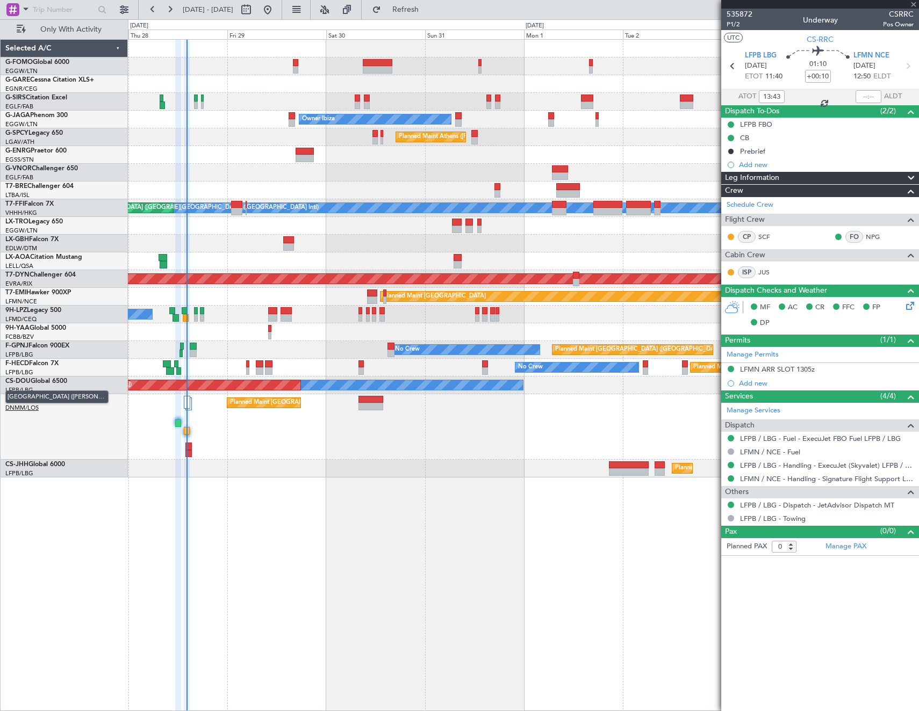
type input "2"
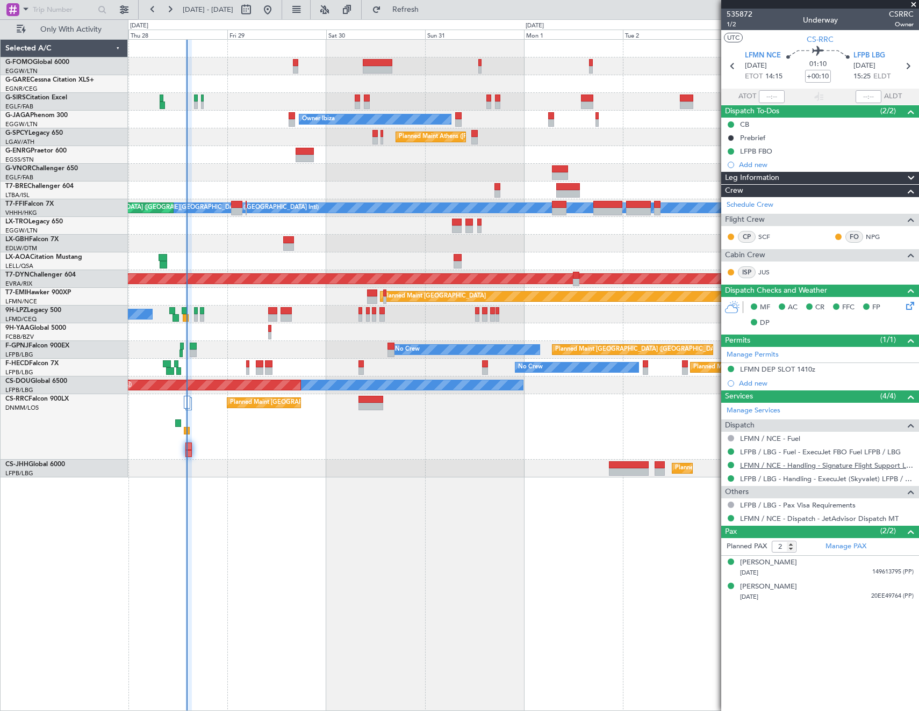
click at [820, 467] on link "LFMN / NCE - Handling - Signature Flight Support LFMN / NCE" at bounding box center [827, 465] width 174 height 9
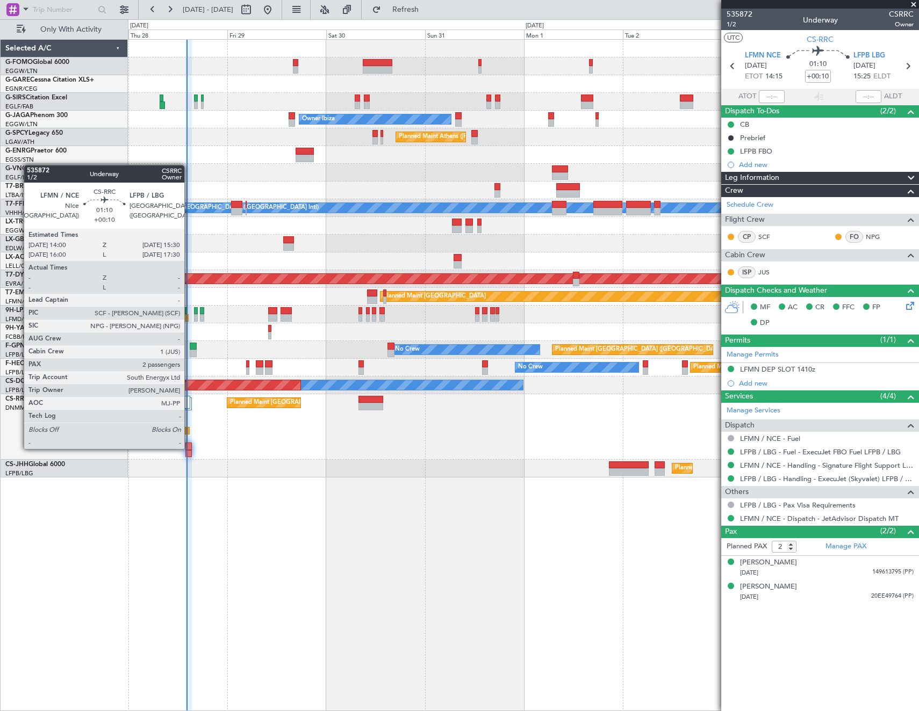
click at [189, 448] on div at bounding box center [188, 447] width 6 height 8
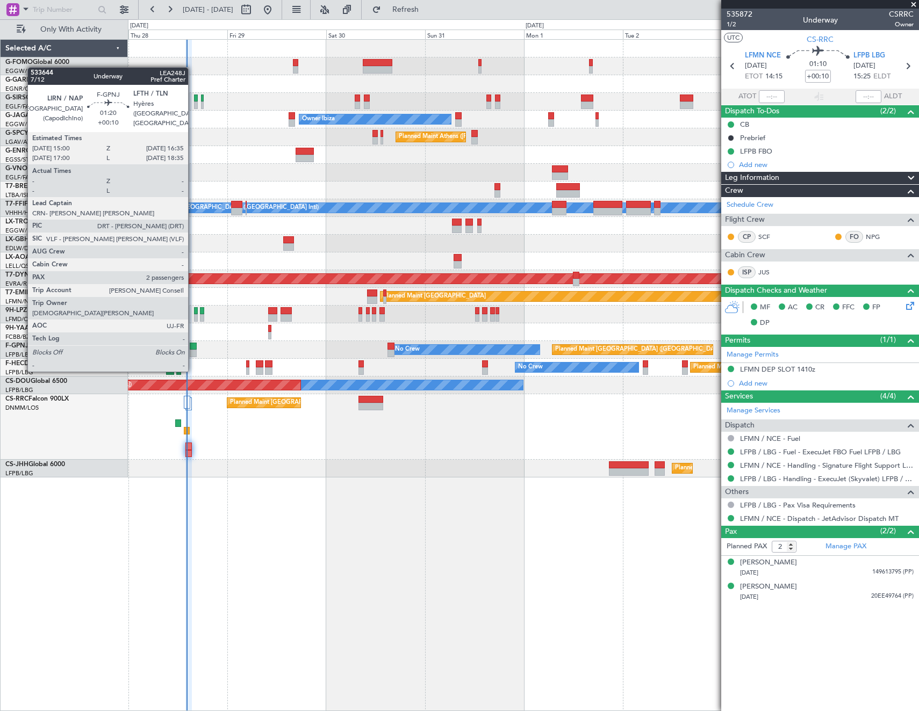
click at [193, 350] on div at bounding box center [193, 354] width 7 height 8
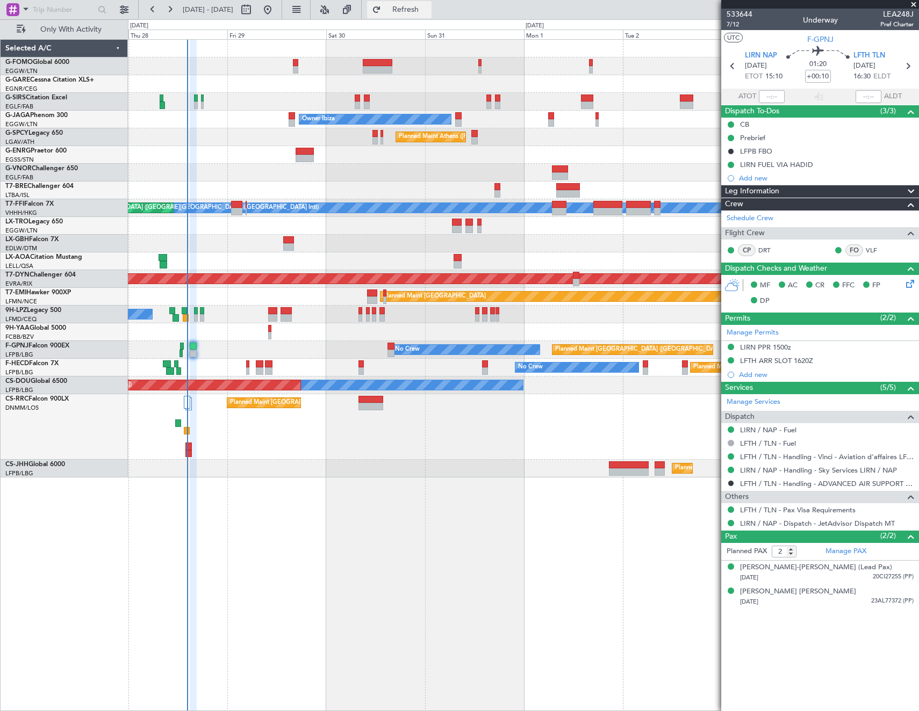
click at [423, 5] on button "Refresh" at bounding box center [399, 9] width 64 height 17
click at [428, 6] on span "Refresh" at bounding box center [405, 10] width 45 height 8
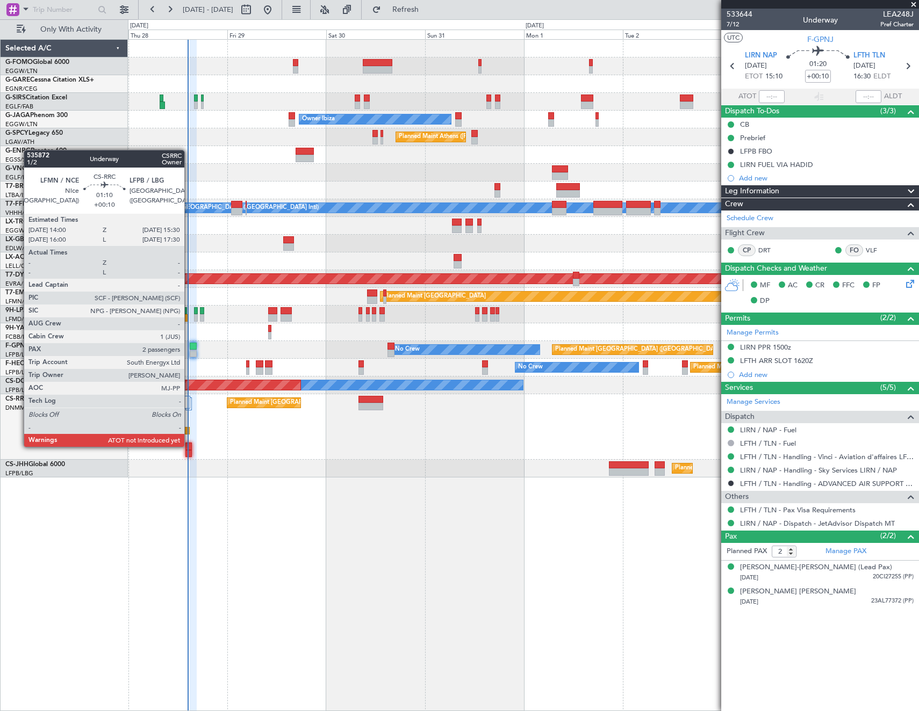
click at [189, 446] on div at bounding box center [188, 447] width 6 height 8
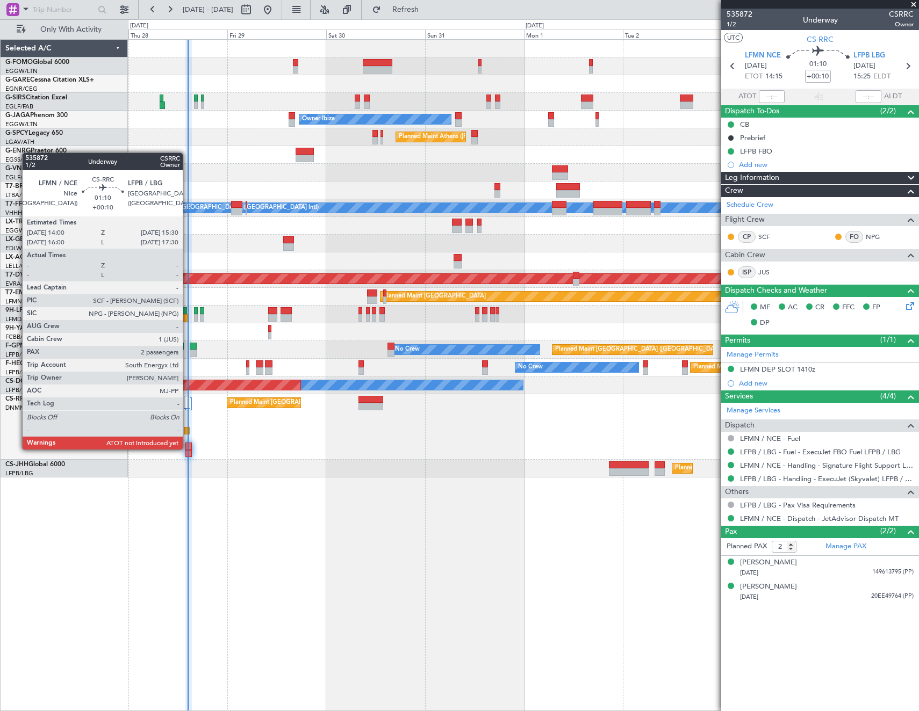
click at [188, 449] on div at bounding box center [188, 447] width 6 height 8
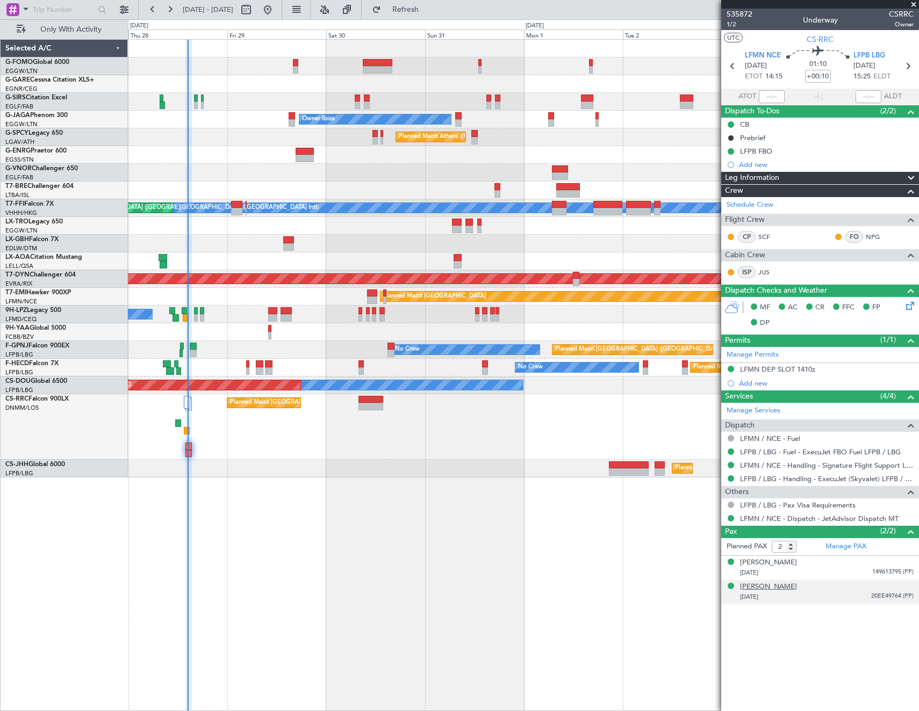
click at [789, 586] on div "Ronald CHAGOURY" at bounding box center [768, 587] width 57 height 11
click at [755, 562] on div "Bertha Ronald CHAGOURY" at bounding box center [768, 563] width 57 height 11
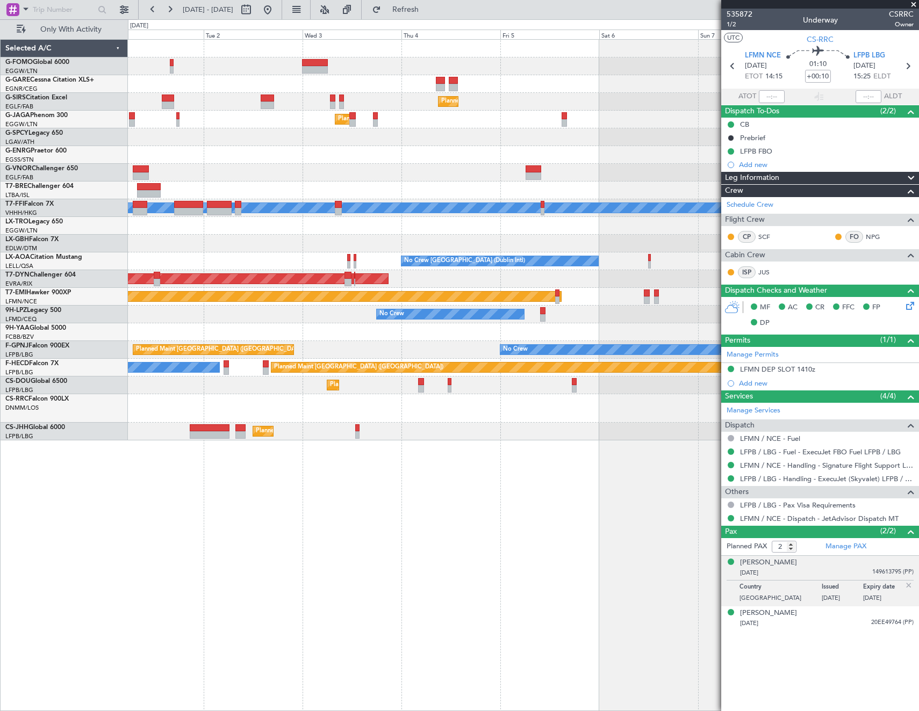
click at [840, 142] on fb-app "28 Aug 2025 - 04 Sep 2025 Refresh Quick Links Only With Activity Planned Maint …" at bounding box center [459, 359] width 919 height 703
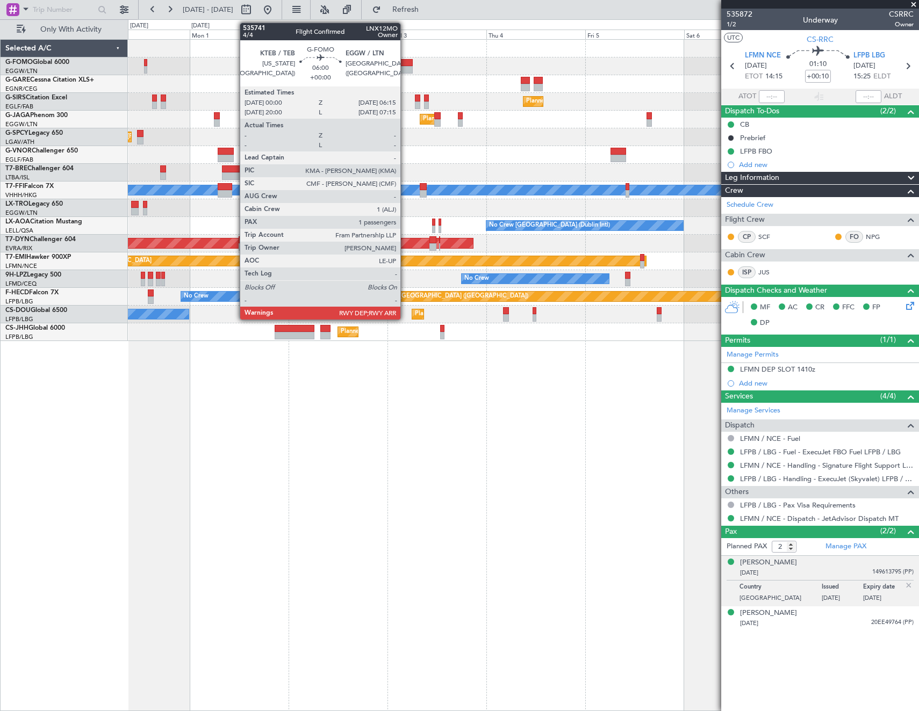
click at [405, 65] on div at bounding box center [400, 63] width 26 height 8
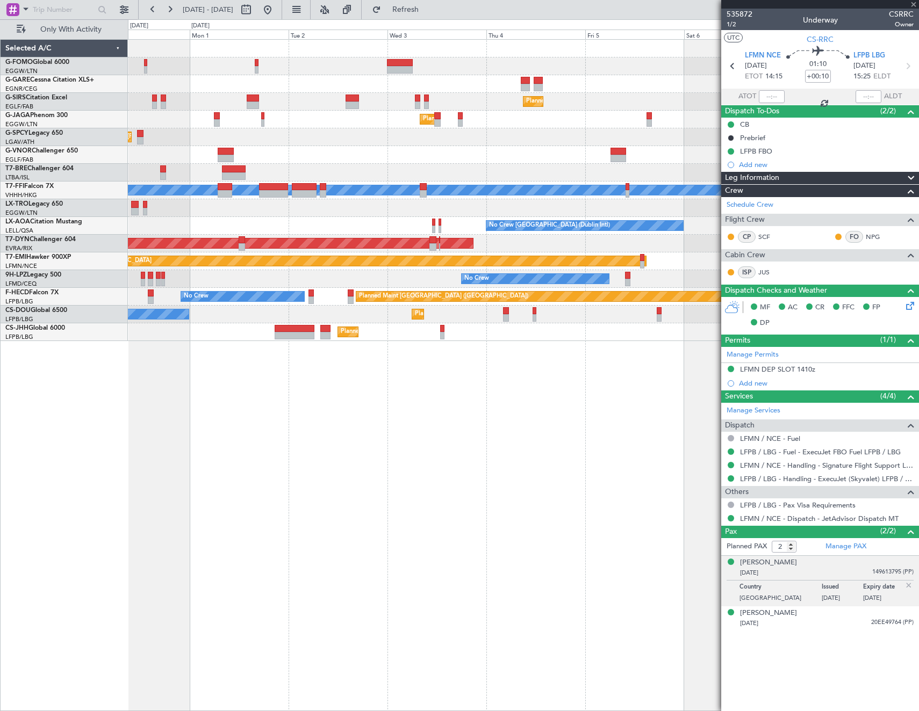
type input "1"
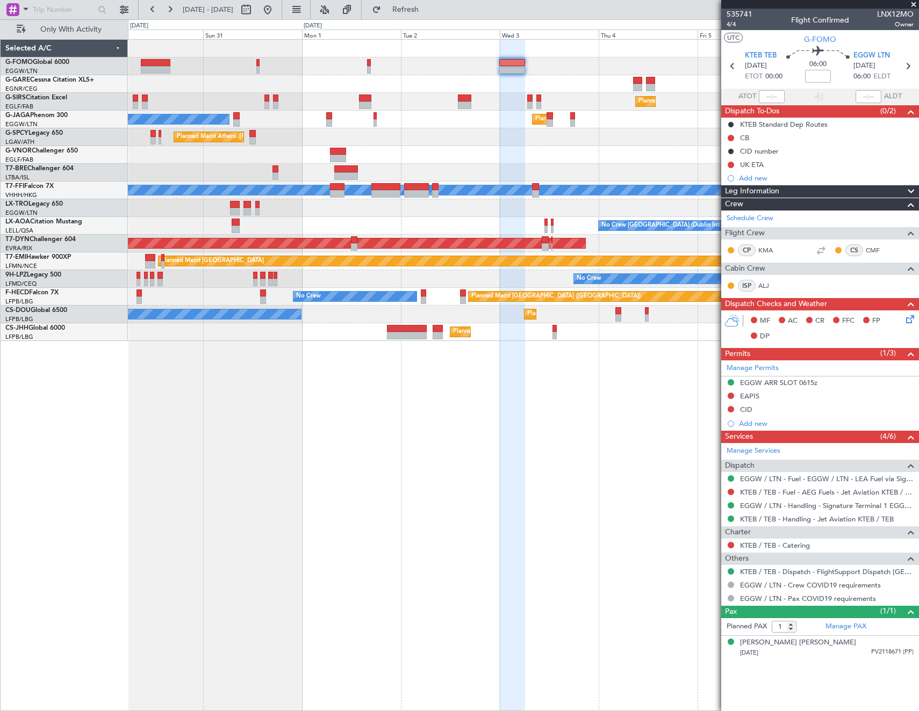
click at [303, 435] on div "Planned Maint London (Farnborough) Planned Maint London (Luton) Owner Ibiza Pla…" at bounding box center [523, 375] width 791 height 672
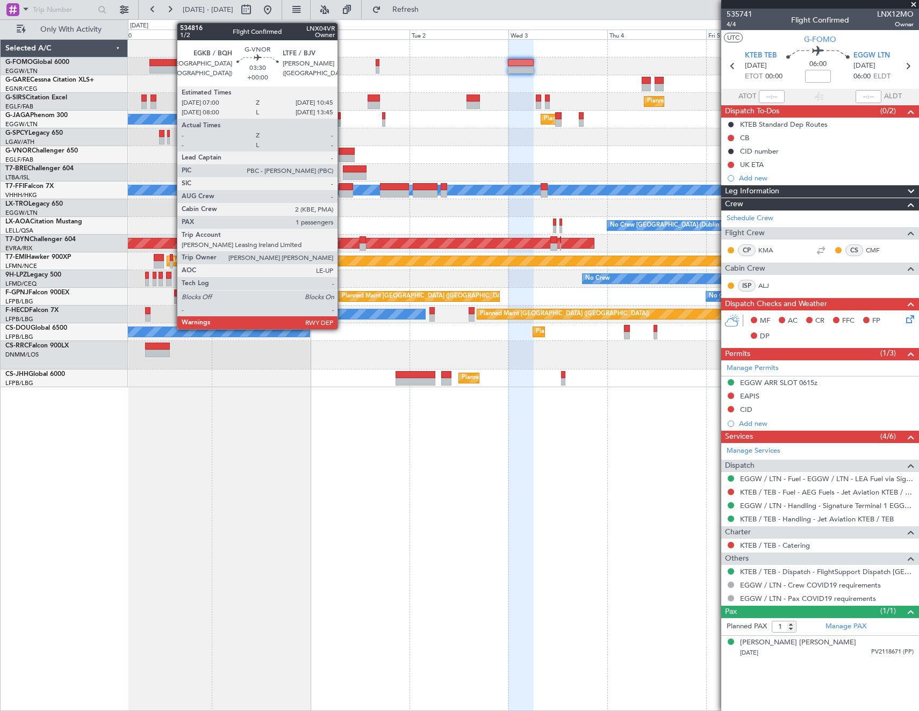
click at [342, 155] on div at bounding box center [347, 159] width 16 height 8
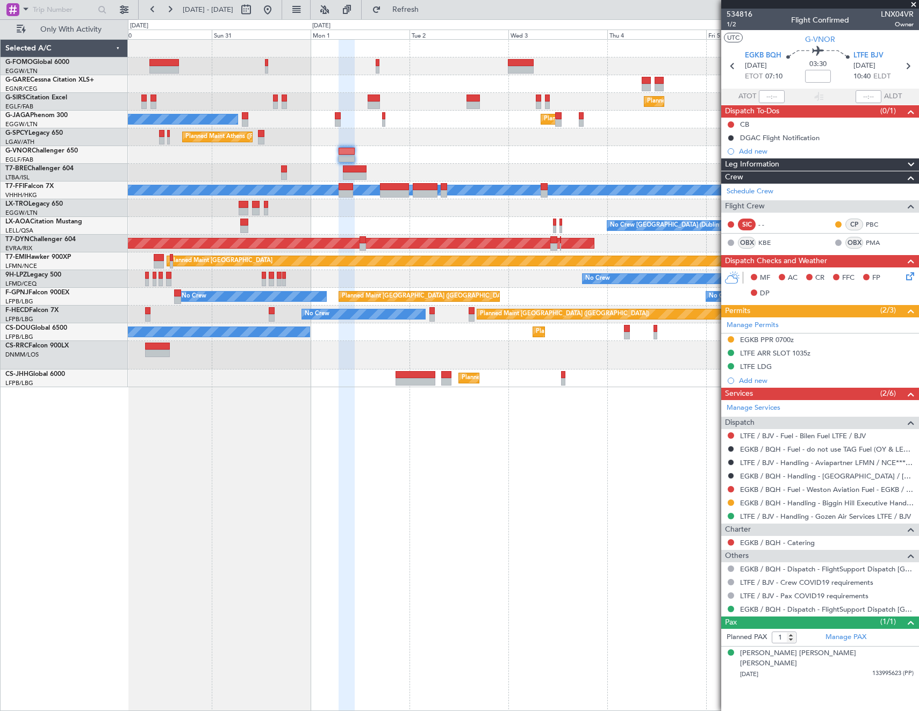
drag, startPoint x: 301, startPoint y: 11, endPoint x: 452, endPoint y: 128, distance: 190.7
click at [276, 11] on button at bounding box center [267, 9] width 17 height 17
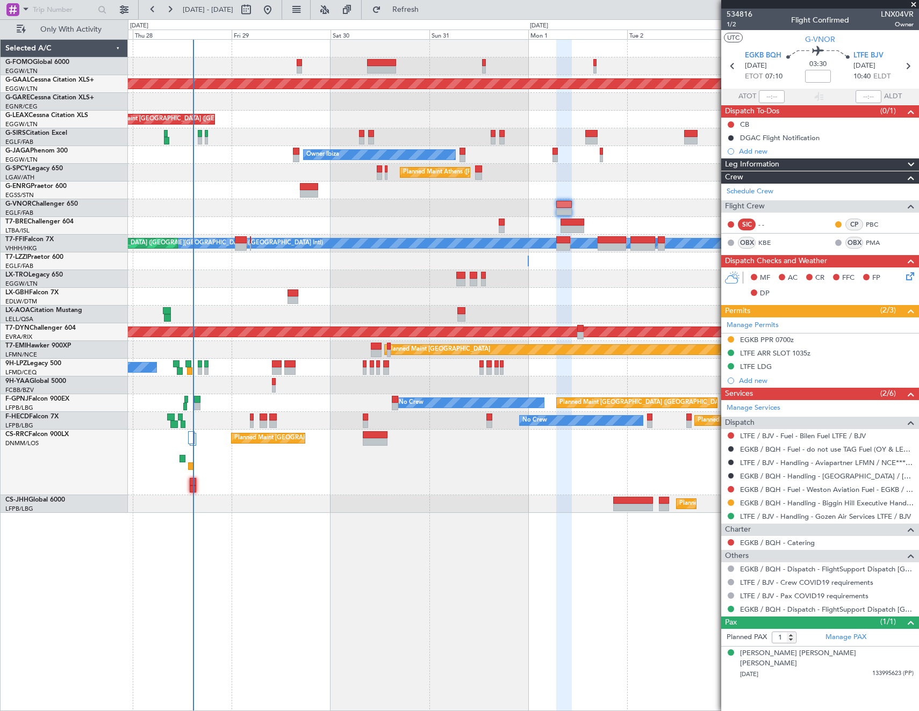
click at [185, 174] on div "Planned Maint Dusseldorf Planned Maint London (Luton) Owner Planned Maint Londo…" at bounding box center [523, 276] width 790 height 473
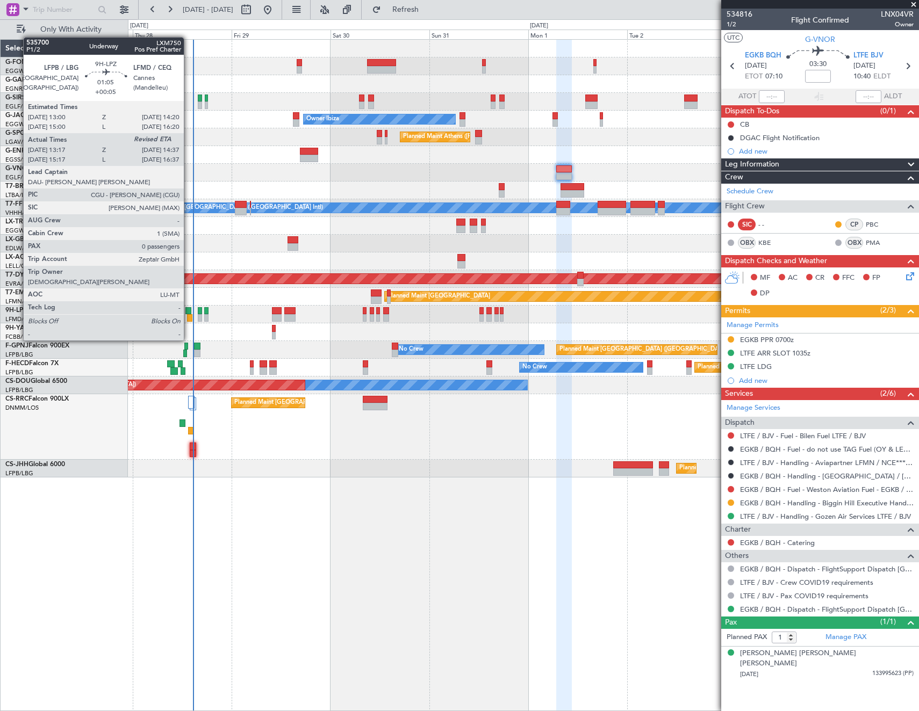
click at [189, 320] on div at bounding box center [190, 318] width 6 height 8
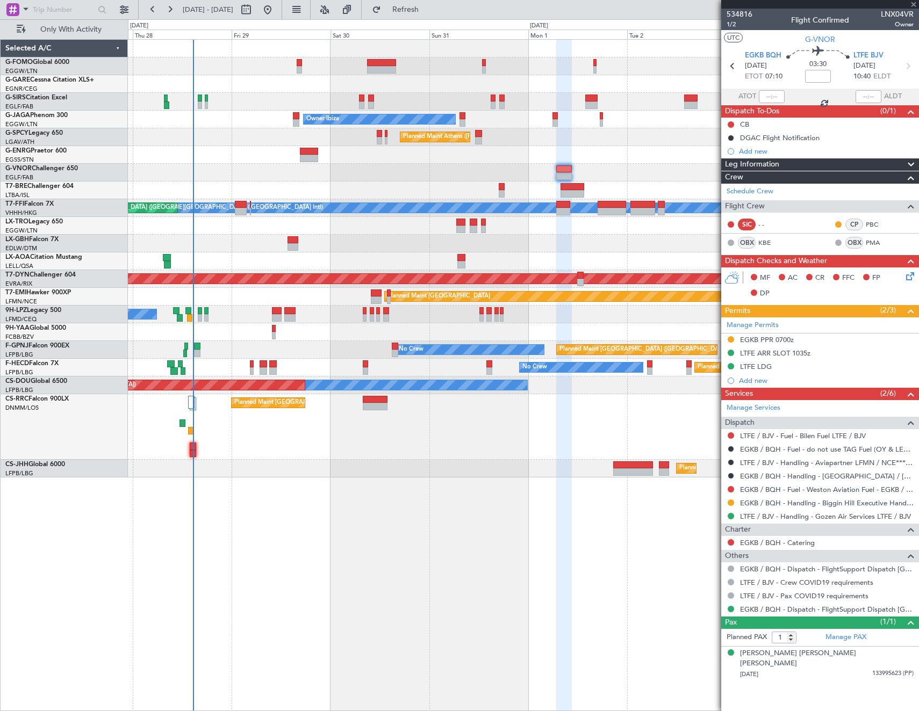
type input "+00:05"
type input "13:27"
type input "0"
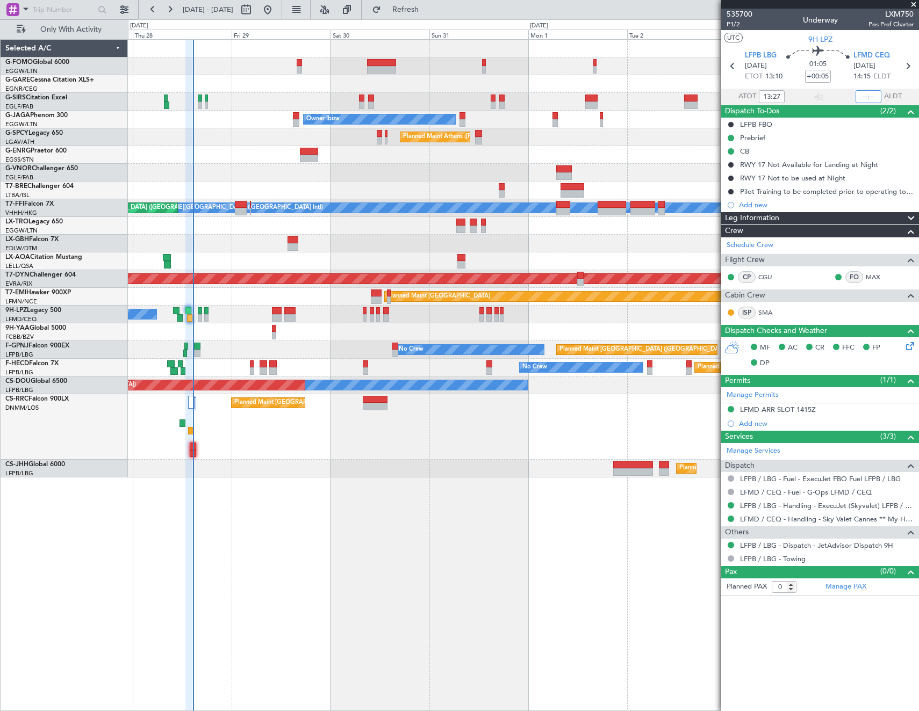
click at [872, 97] on input "text" at bounding box center [868, 96] width 26 height 13
click at [808, 660] on article "535700 P1/2 Underway LXM750 Pos Pref Charter UTC 9H-LPZ LFPB LBG 28/08/2025 ETO…" at bounding box center [820, 360] width 198 height 703
type input "14:36"
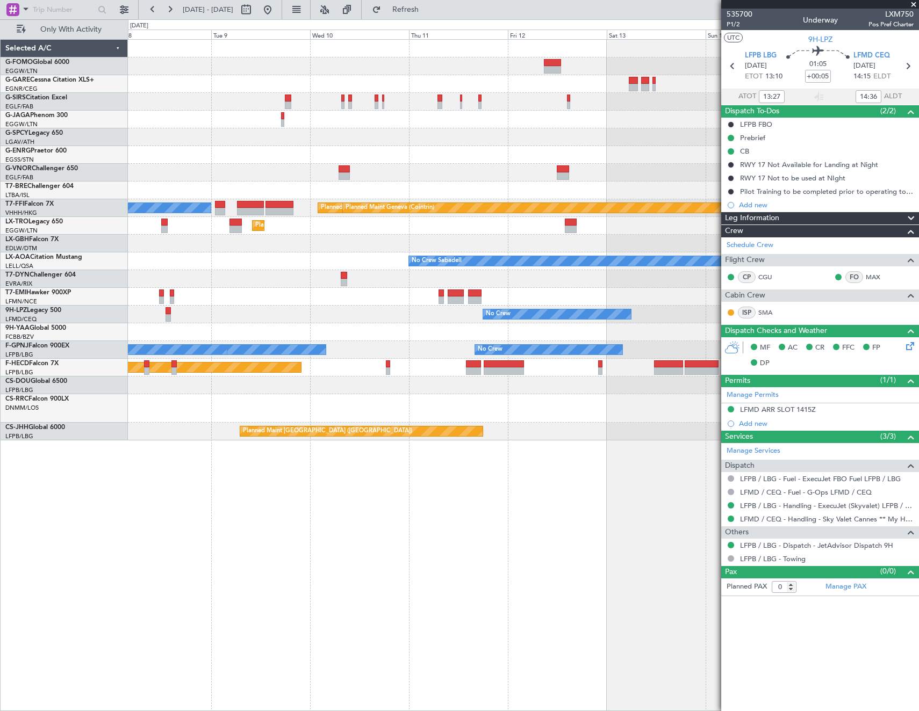
click at [0, 569] on html "27 Aug 2025 - 04 Sep 2025 Refresh Quick Links Only With Activity MEL Hong Kong …" at bounding box center [459, 355] width 919 height 711
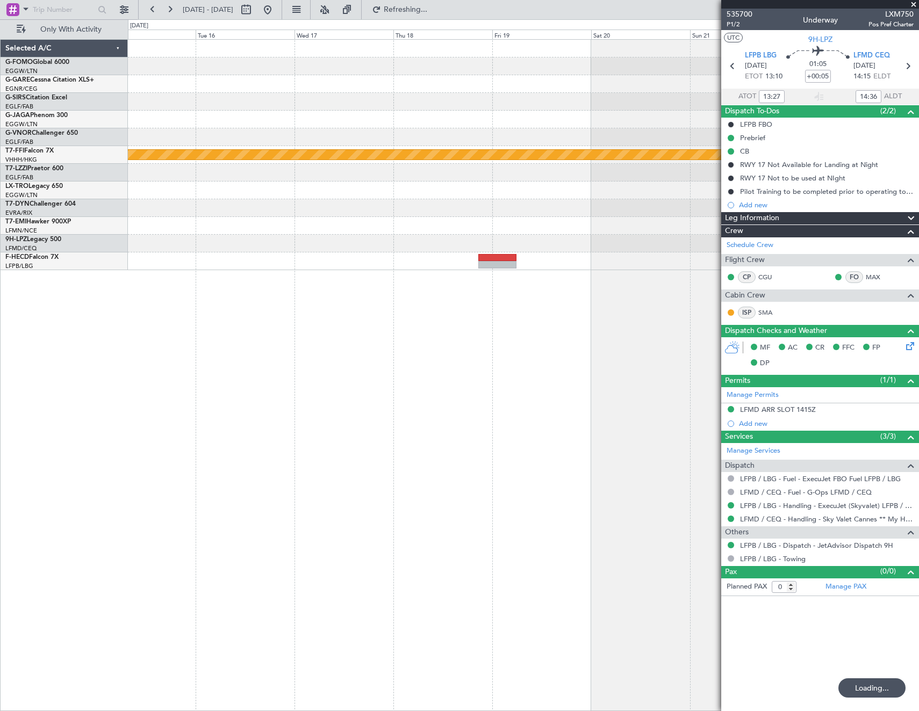
click at [0, 431] on html "08 Sep 2025 - 16 Sep 2025 Refreshing... Quick Links Only With Activity Planned …" at bounding box center [459, 355] width 919 height 711
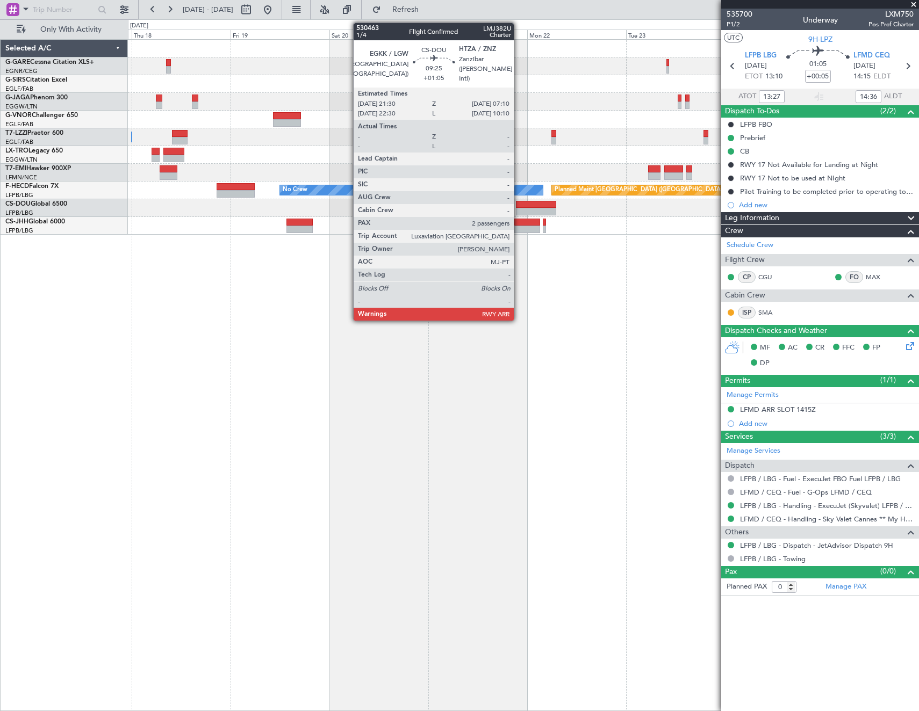
click at [521, 212] on div at bounding box center [536, 212] width 40 height 8
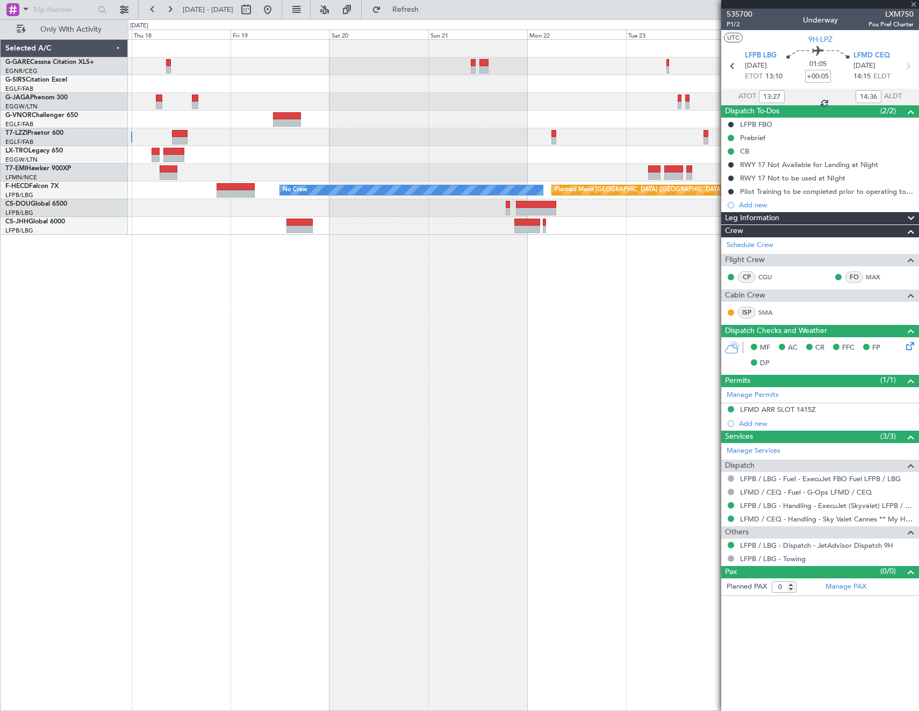
type input "+01:05"
type input "2"
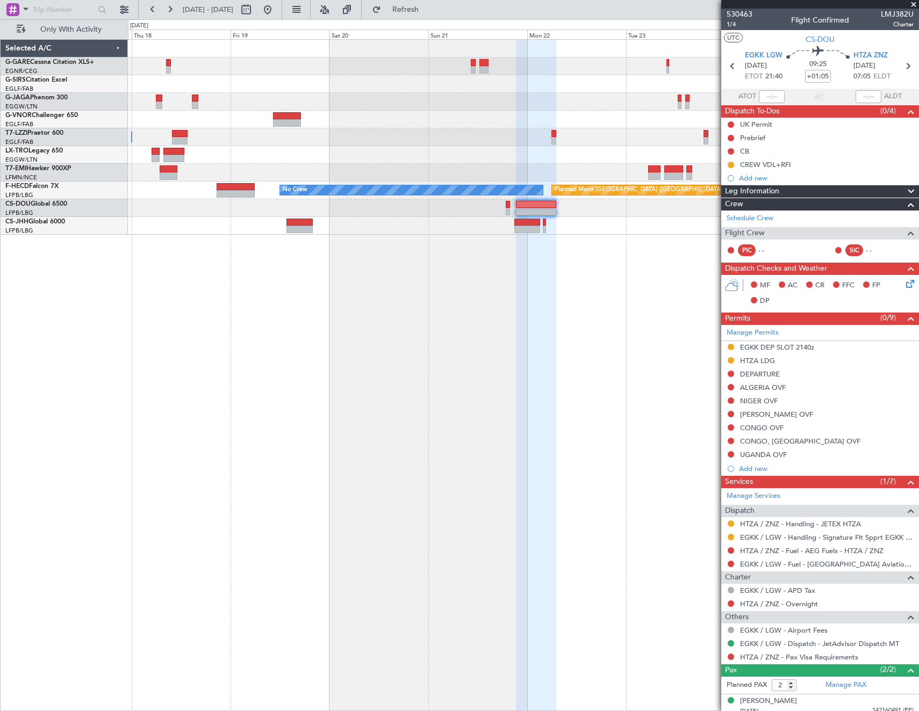
drag, startPoint x: 299, startPoint y: 8, endPoint x: 352, endPoint y: 98, distance: 105.2
click at [276, 8] on button at bounding box center [267, 9] width 17 height 17
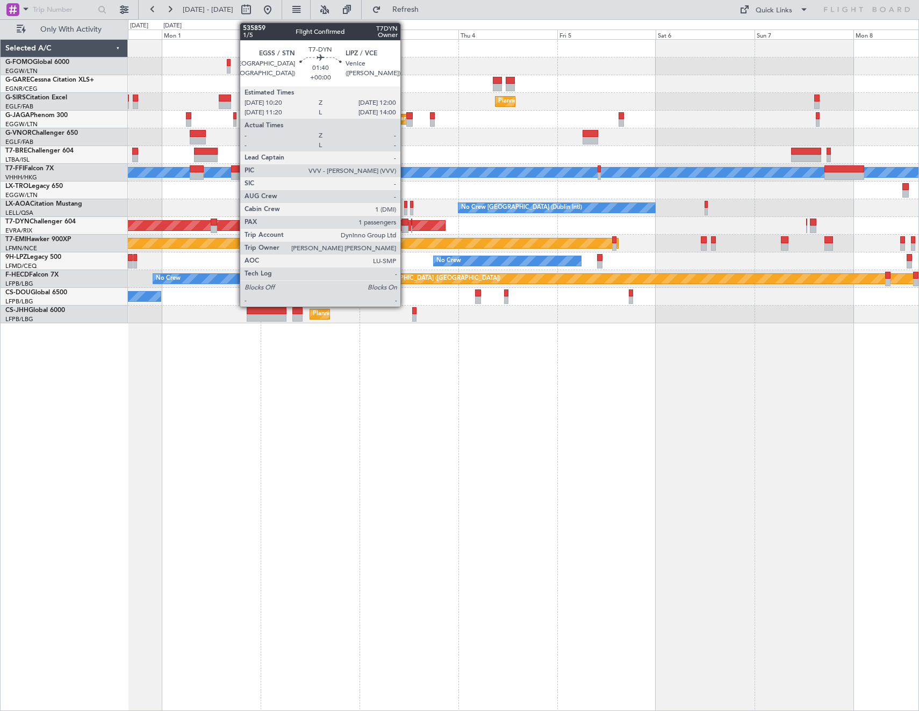
click at [405, 226] on div at bounding box center [404, 230] width 7 height 8
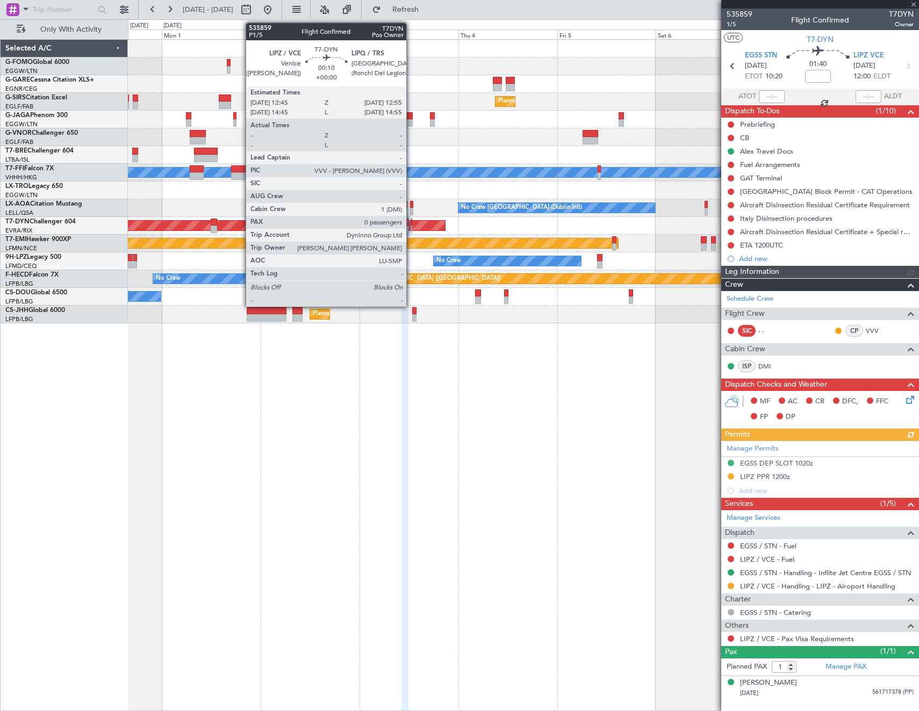
click at [411, 225] on div at bounding box center [411, 223] width 1 height 8
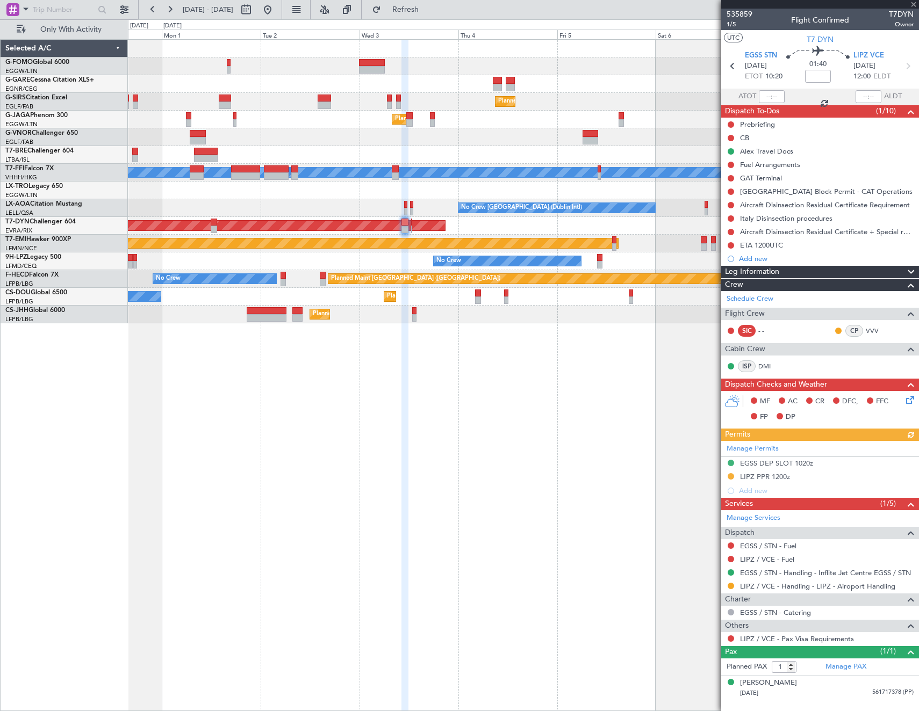
type input "0"
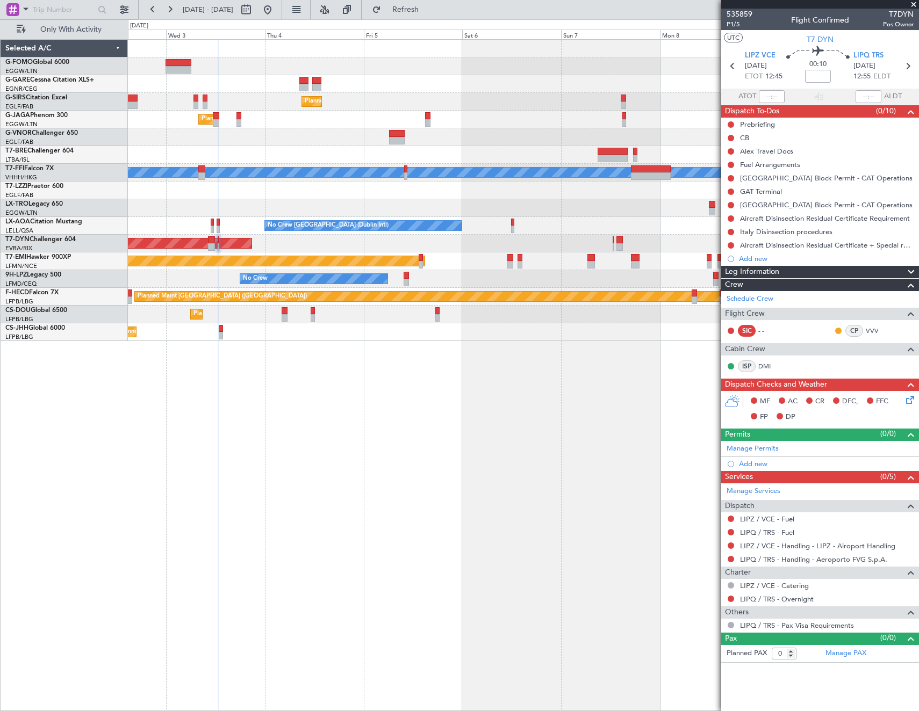
click at [802, 416] on fb-app "[DATE] - [DATE] Refresh Quick Links Only With Activity Planned Maint [GEOGRAPHI…" at bounding box center [459, 359] width 919 height 703
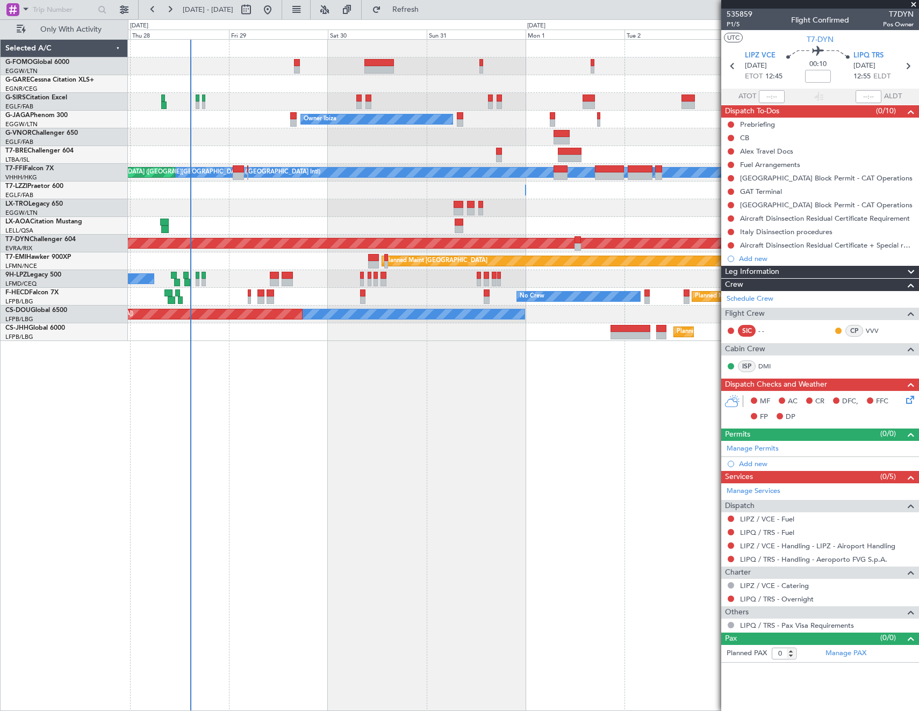
click at [367, 415] on div "Planned Maint [GEOGRAPHIC_DATA] ([GEOGRAPHIC_DATA]) Planned Maint [GEOGRAPHIC_D…" at bounding box center [523, 375] width 791 height 672
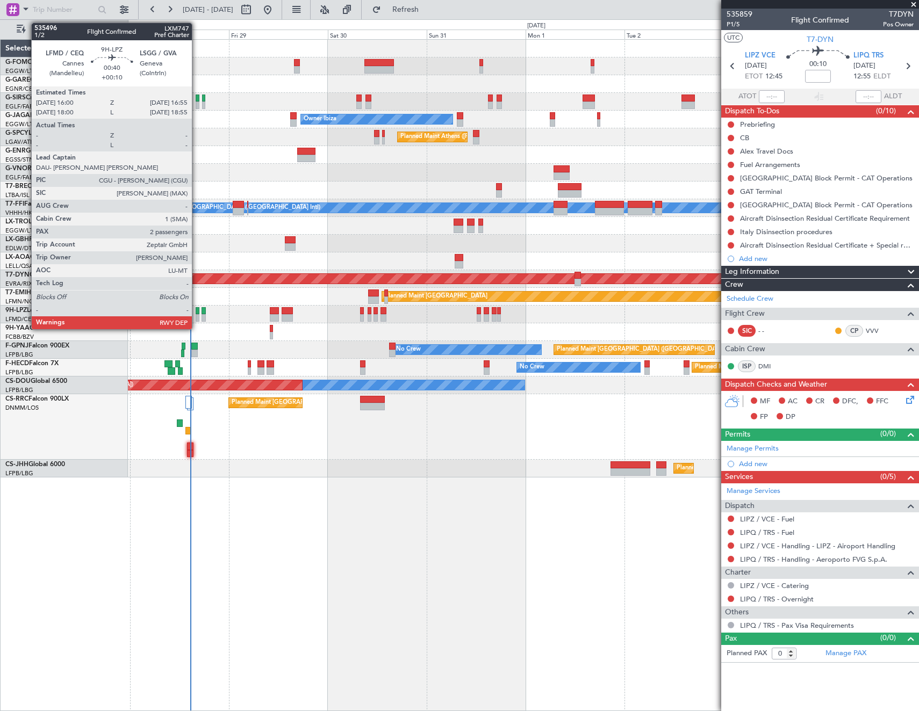
click at [197, 312] on div at bounding box center [198, 311] width 4 height 8
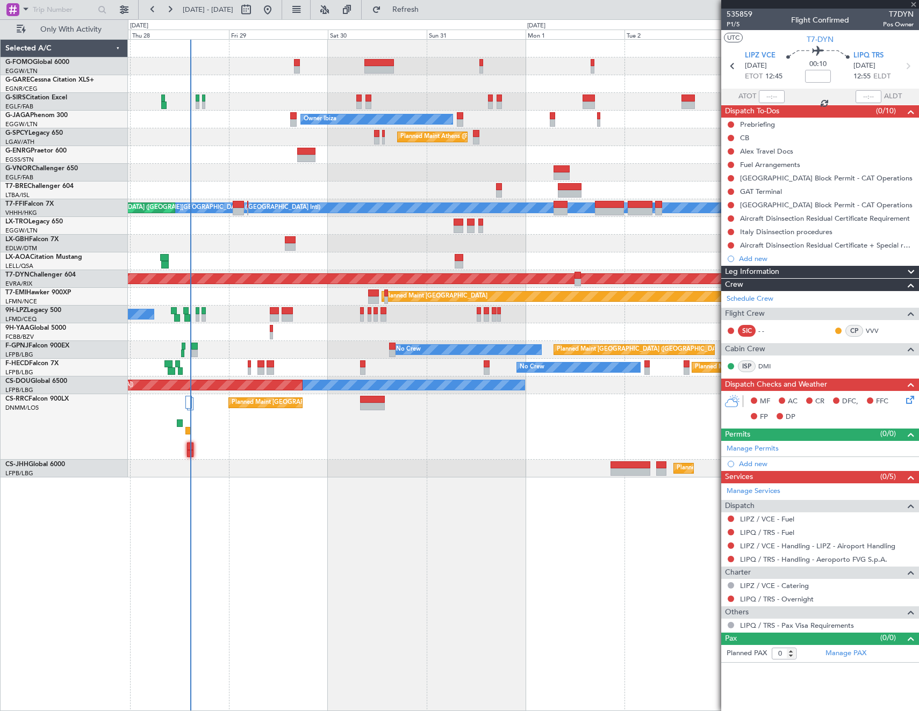
type input "+00:10"
type input "2"
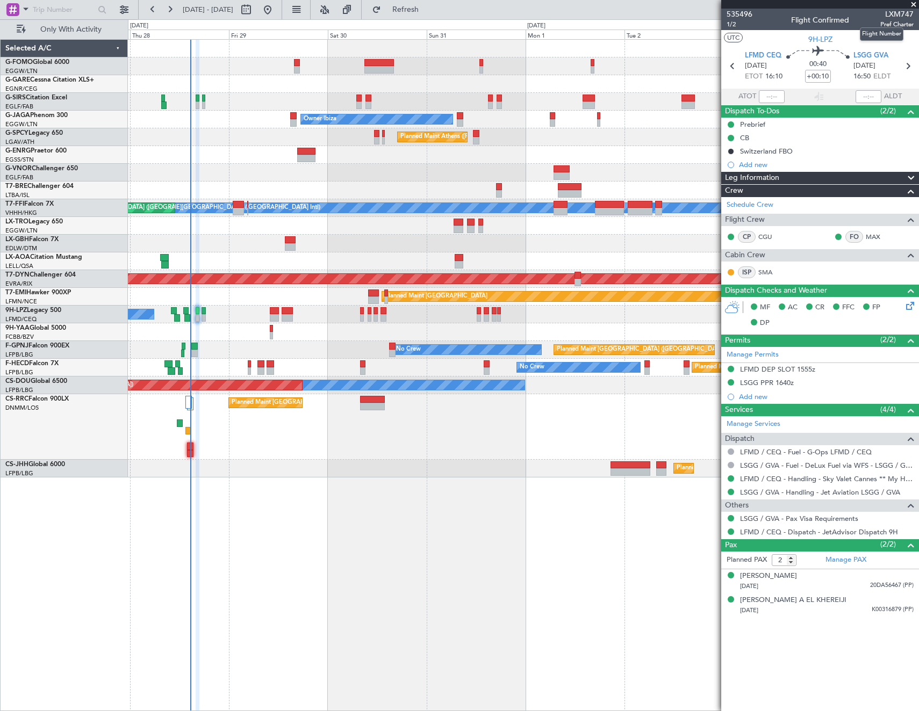
click at [890, 14] on span "LXM747" at bounding box center [896, 14] width 33 height 11
copy span "LXM747"
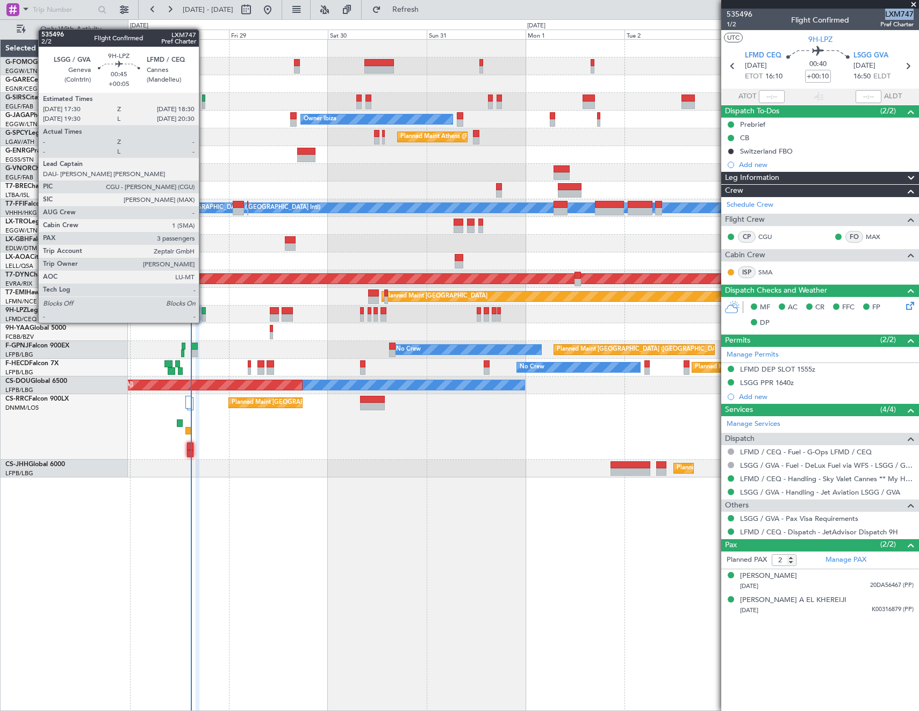
click at [204, 312] on div at bounding box center [203, 311] width 4 height 8
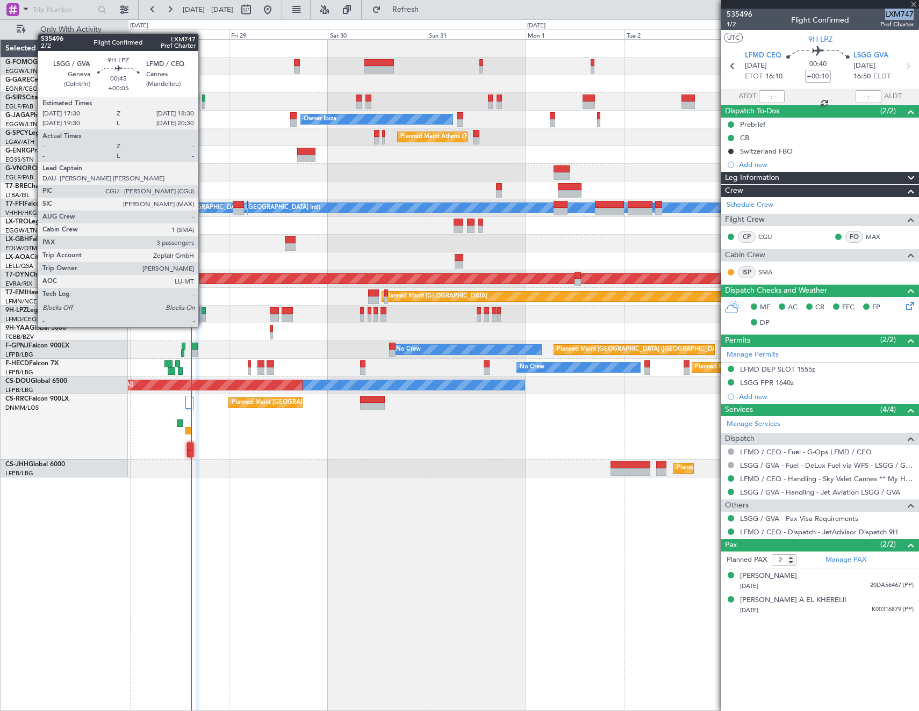
type input "+00:05"
type input "3"
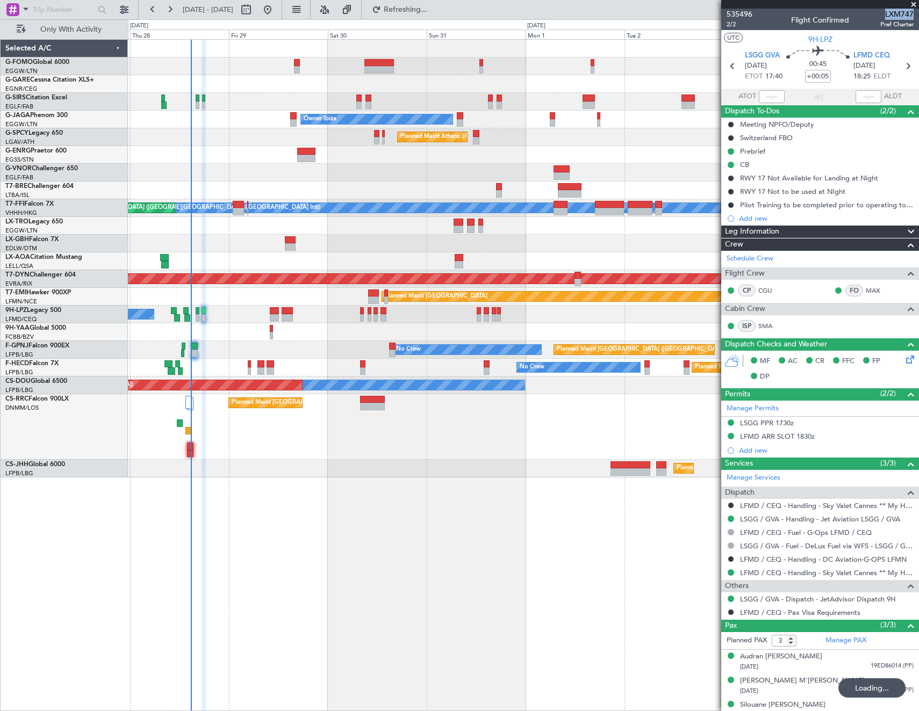
click at [887, 18] on span "LXM747" at bounding box center [896, 14] width 33 height 11
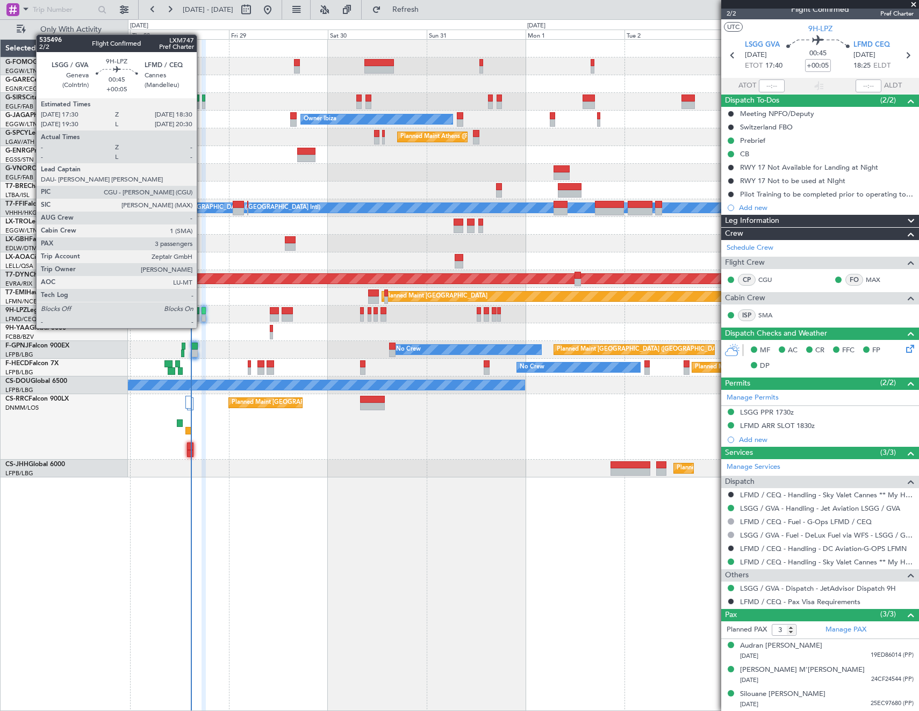
click at [201, 318] on div at bounding box center [203, 318] width 4 height 8
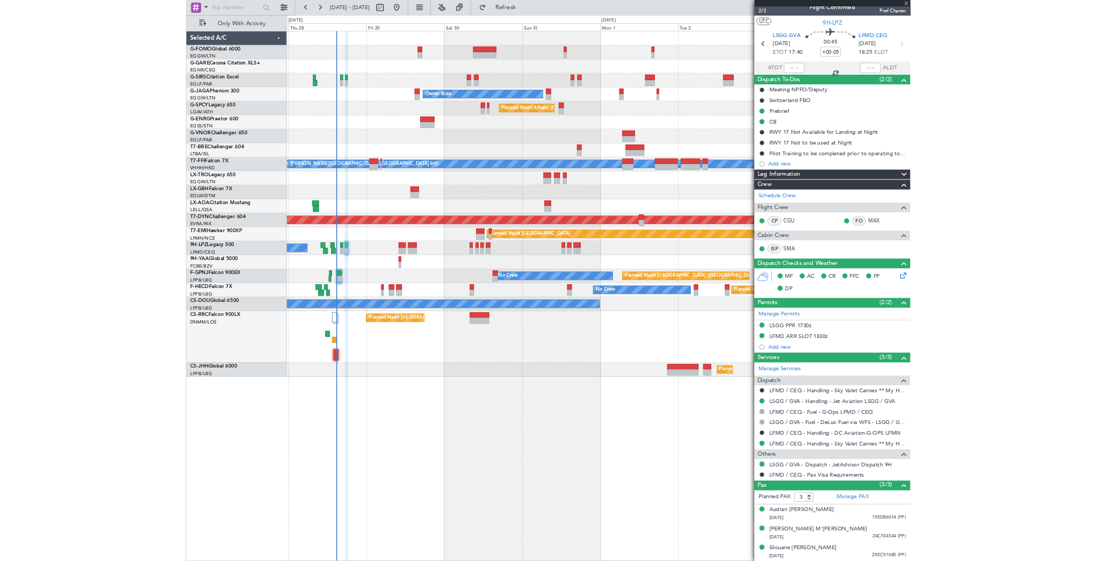
scroll to position [0, 0]
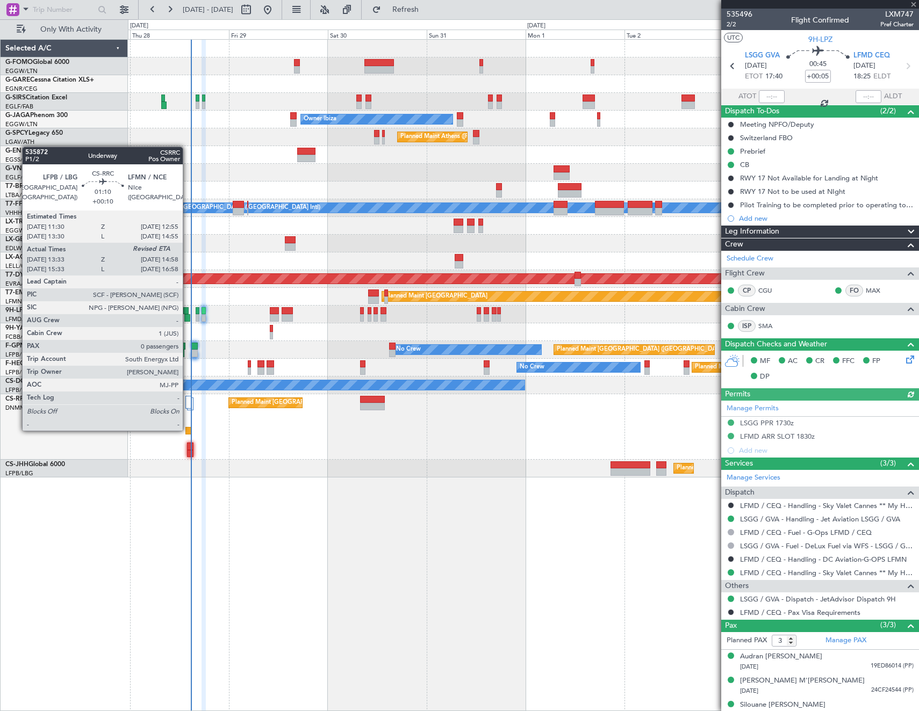
click at [188, 430] on div at bounding box center [188, 431] width 6 height 8
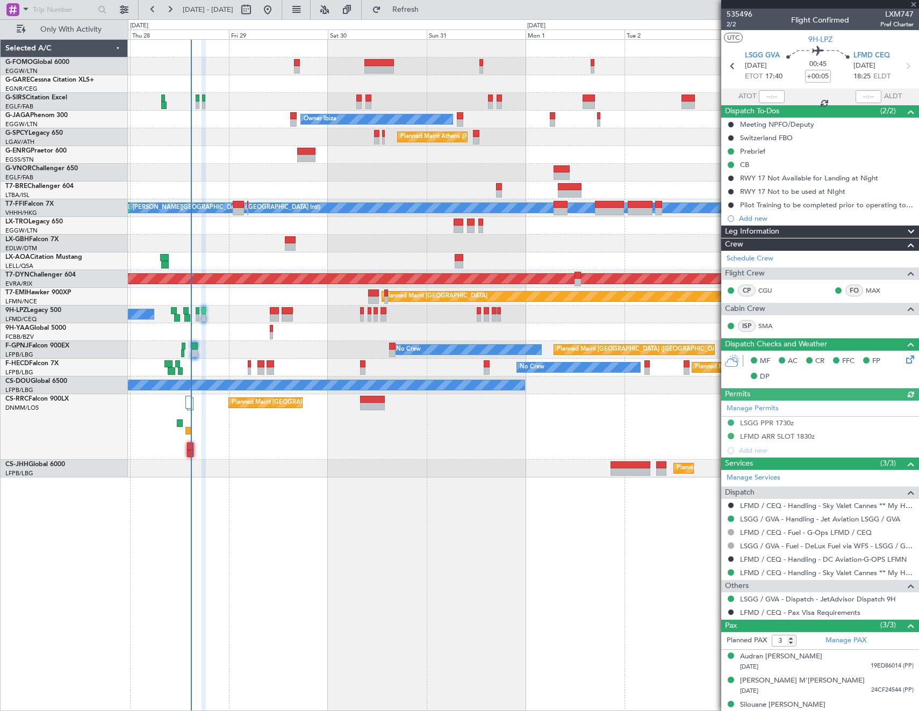
type input "+00:10"
type input "13:43"
type input "0"
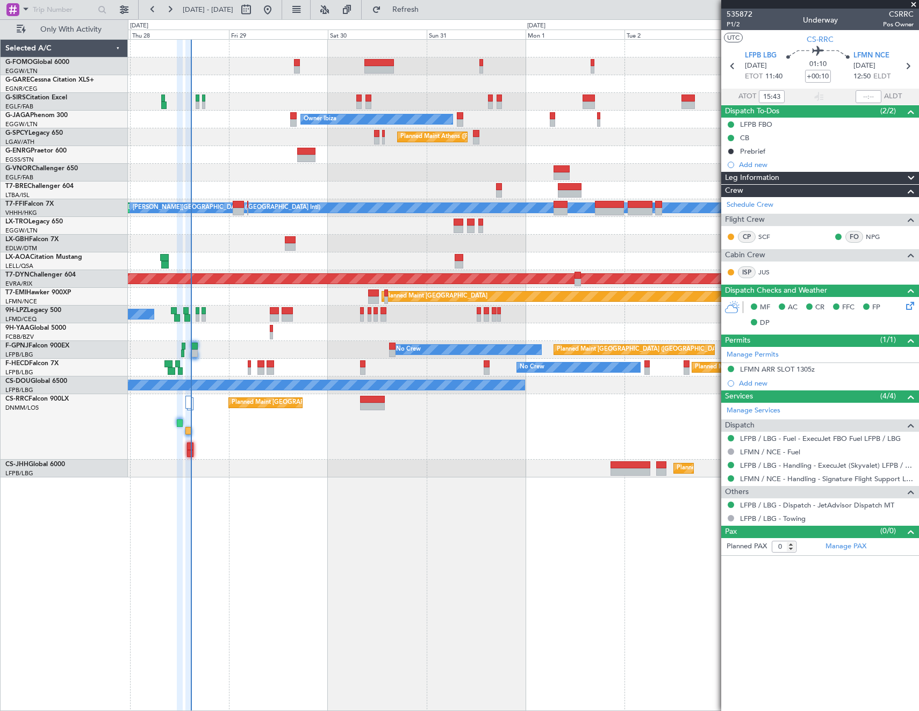
type input "13:43"
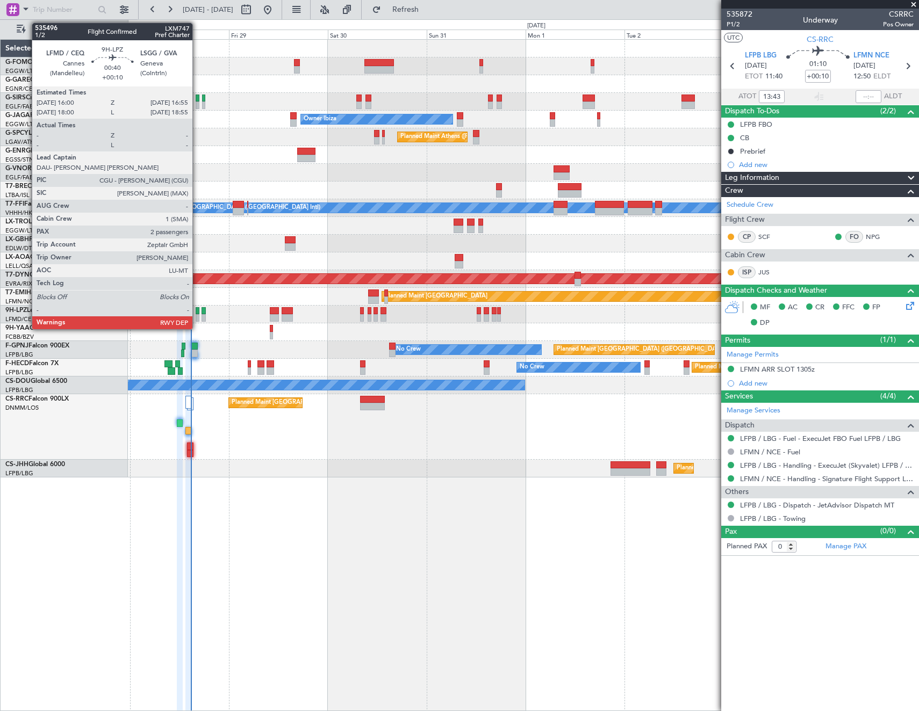
click at [197, 312] on div at bounding box center [198, 311] width 4 height 8
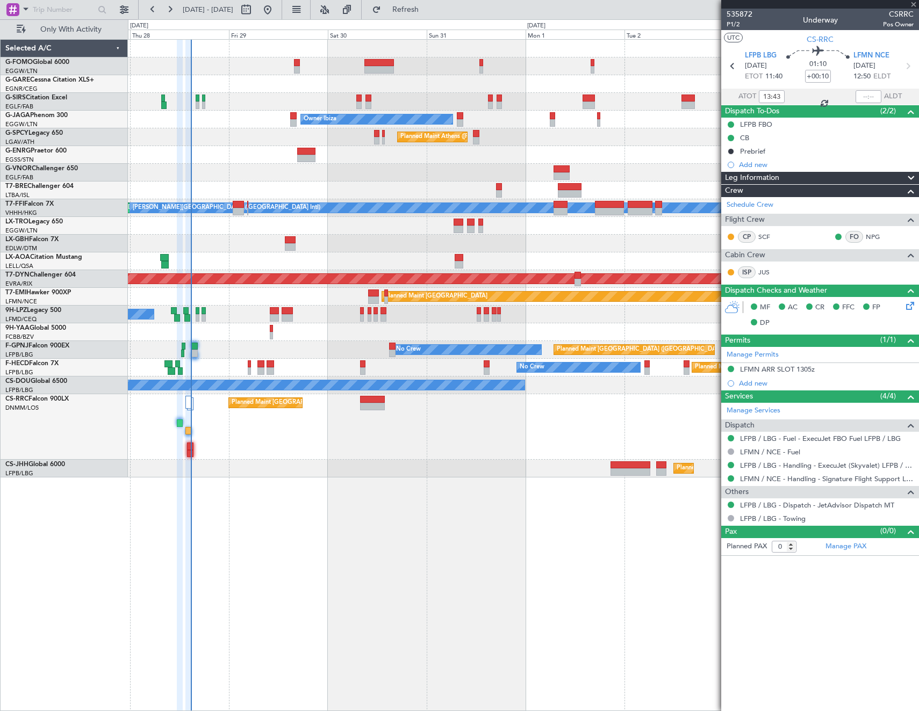
type input "2"
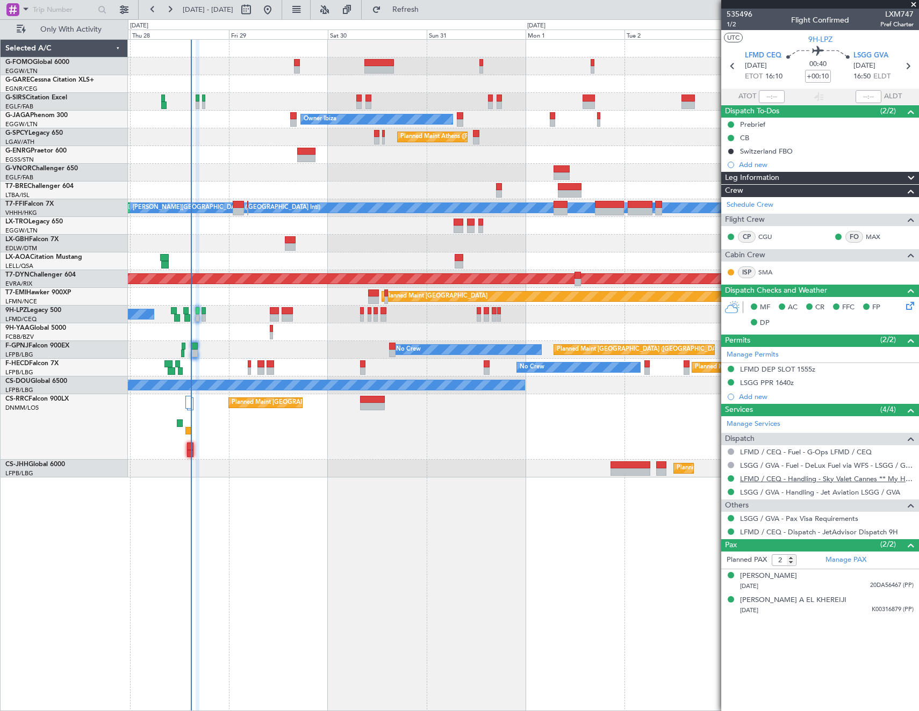
click at [837, 480] on link "LFMD / CEQ - Handling - Sky Valet Cannes ** My Handling**LFMD / CEQ" at bounding box center [827, 478] width 174 height 9
click at [428, 10] on span "Refresh" at bounding box center [405, 10] width 45 height 8
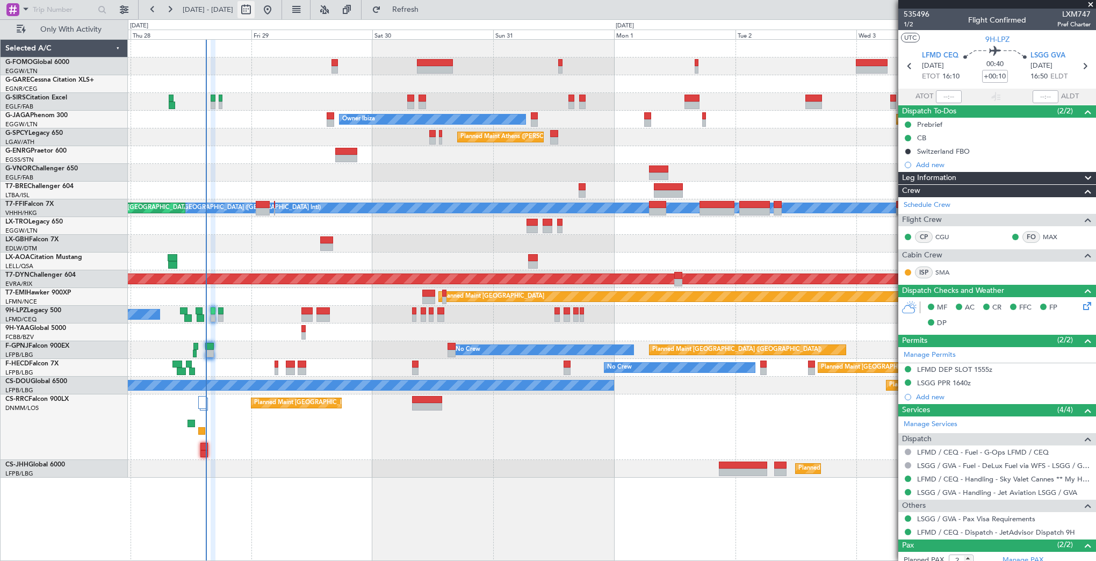
click at [255, 12] on button at bounding box center [245, 9] width 17 height 17
select select "8"
select select "2025"
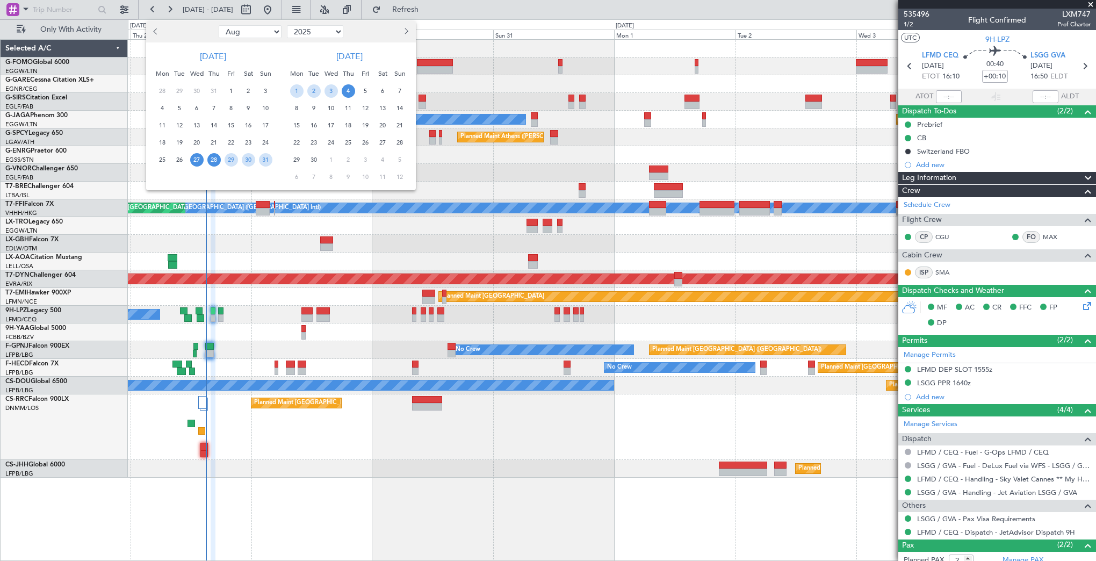
click at [215, 163] on span "28" at bounding box center [213, 159] width 13 height 13
click at [346, 88] on span "4" at bounding box center [348, 90] width 13 height 13
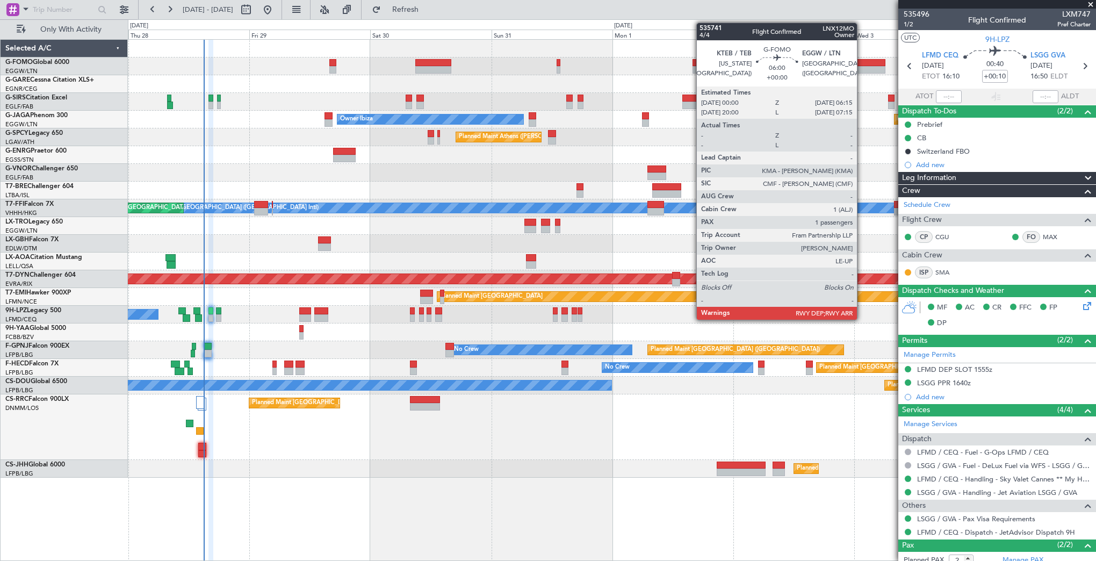
click at [862, 59] on div at bounding box center [870, 63] width 32 height 8
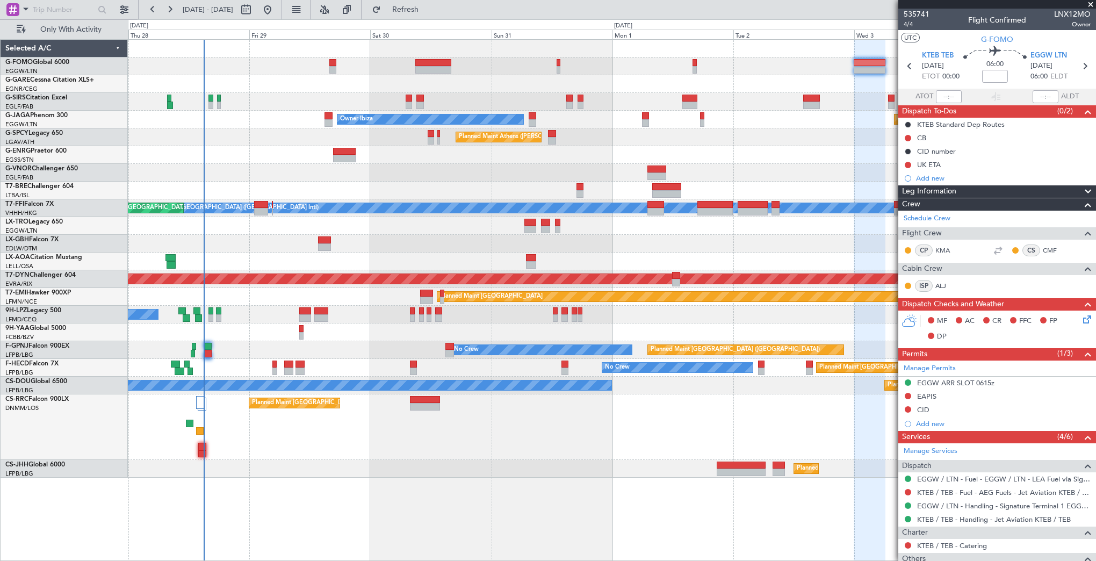
click at [918, 4] on span at bounding box center [1090, 5] width 11 height 10
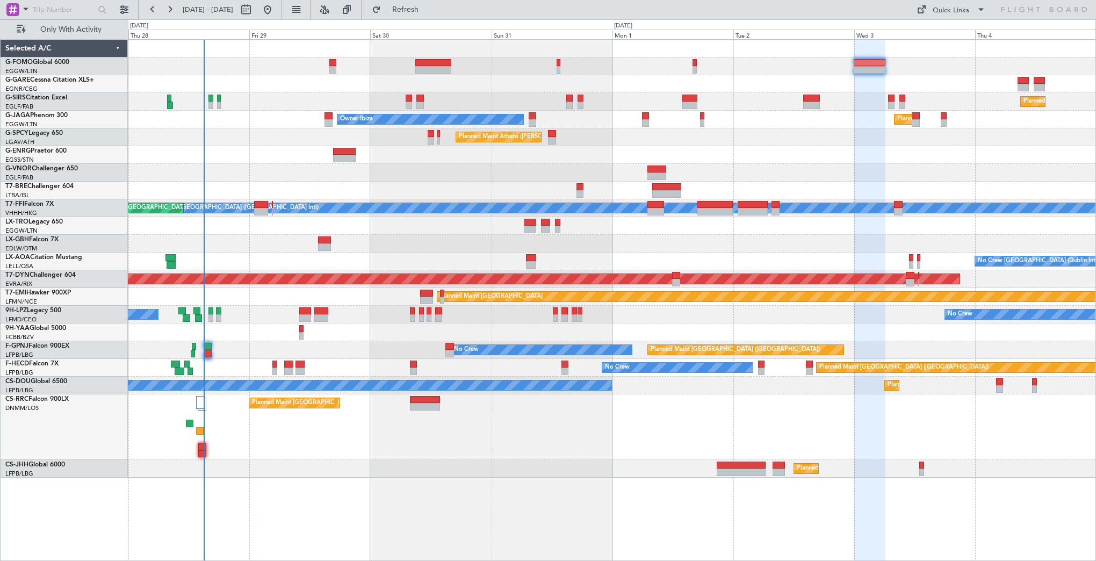
type input "0"
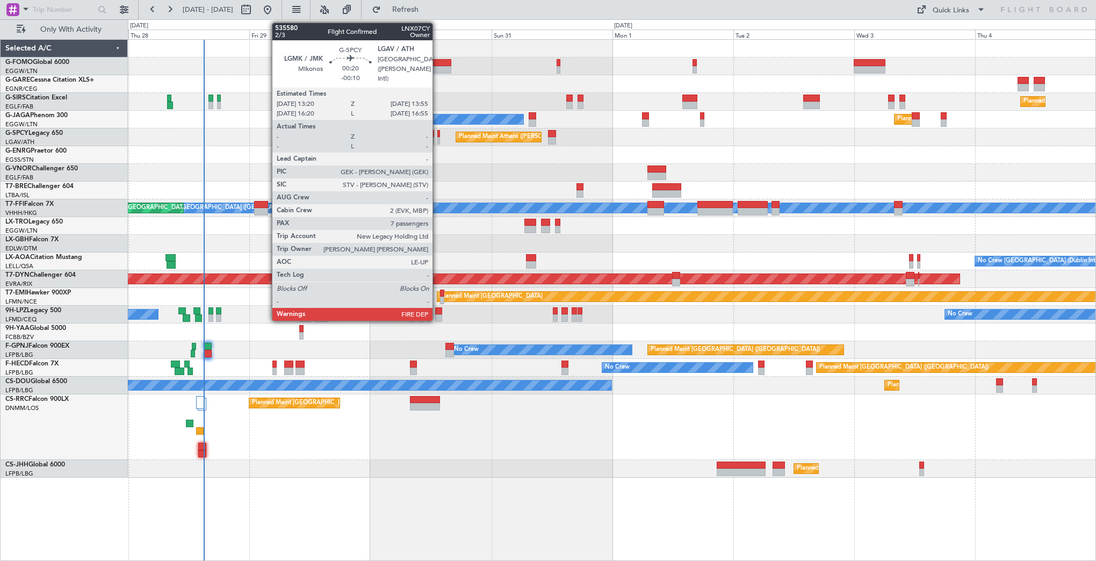
click at [437, 136] on div at bounding box center [438, 134] width 3 height 8
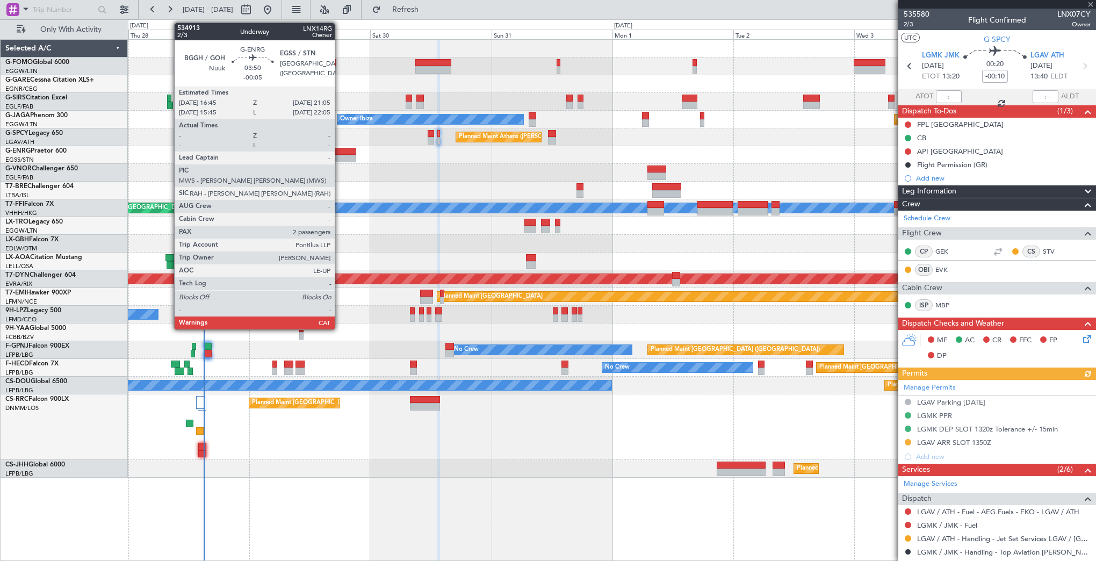
click at [340, 156] on div at bounding box center [344, 159] width 22 height 8
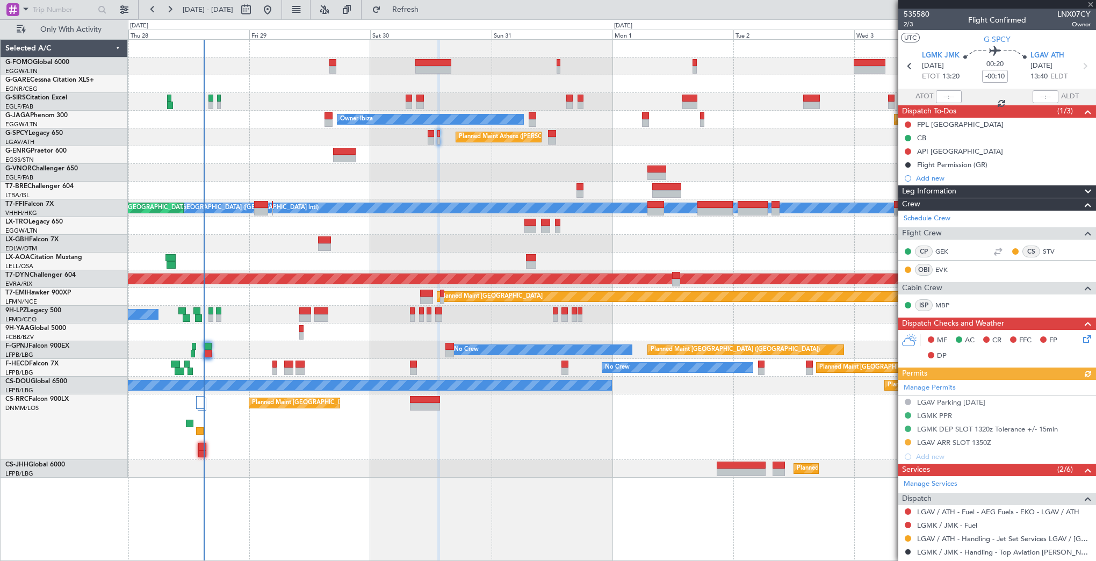
type input "-00:05"
type input "2"
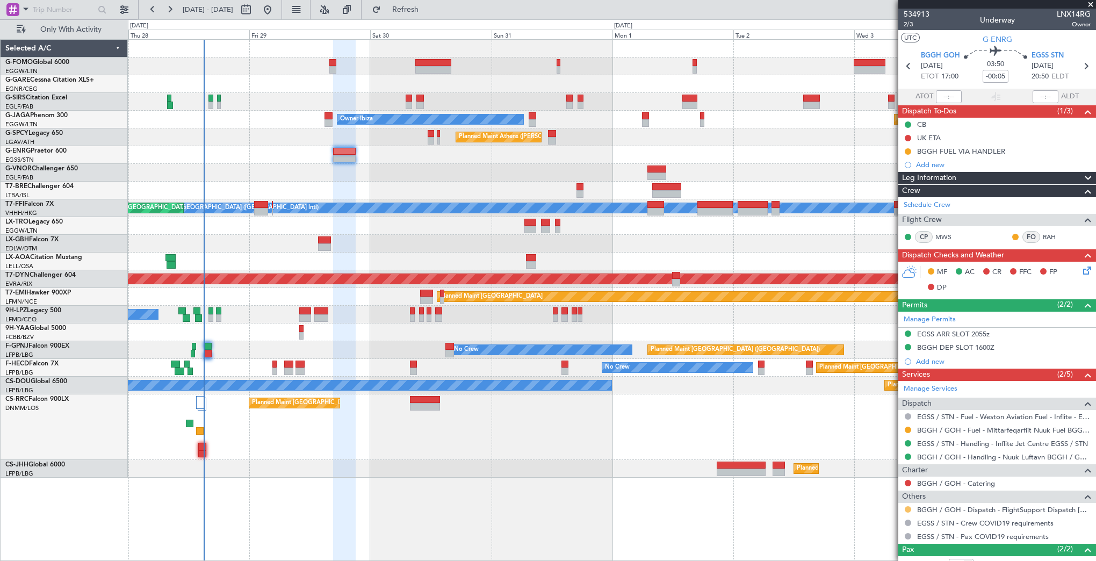
click at [909, 510] on button at bounding box center [908, 509] width 6 height 6
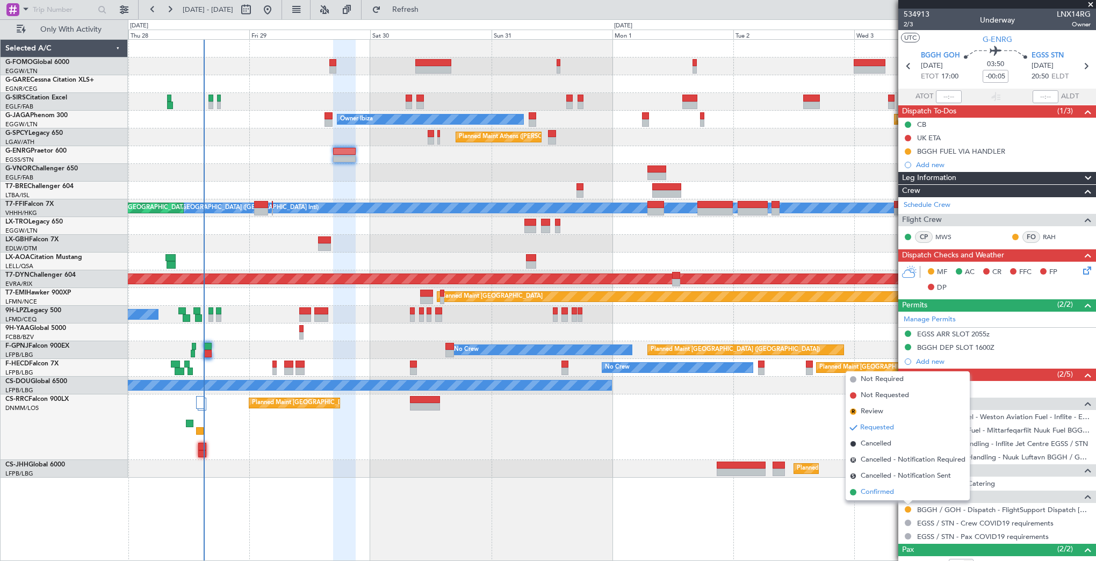
click at [903, 492] on li "Confirmed" at bounding box center [908, 492] width 124 height 16
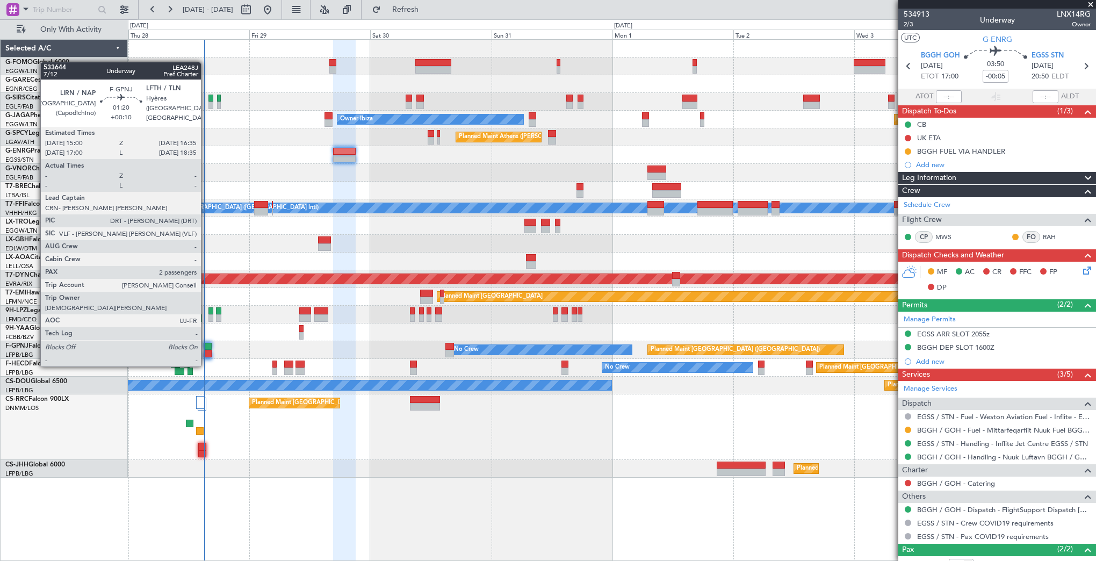
click at [206, 345] on div at bounding box center [208, 347] width 8 height 8
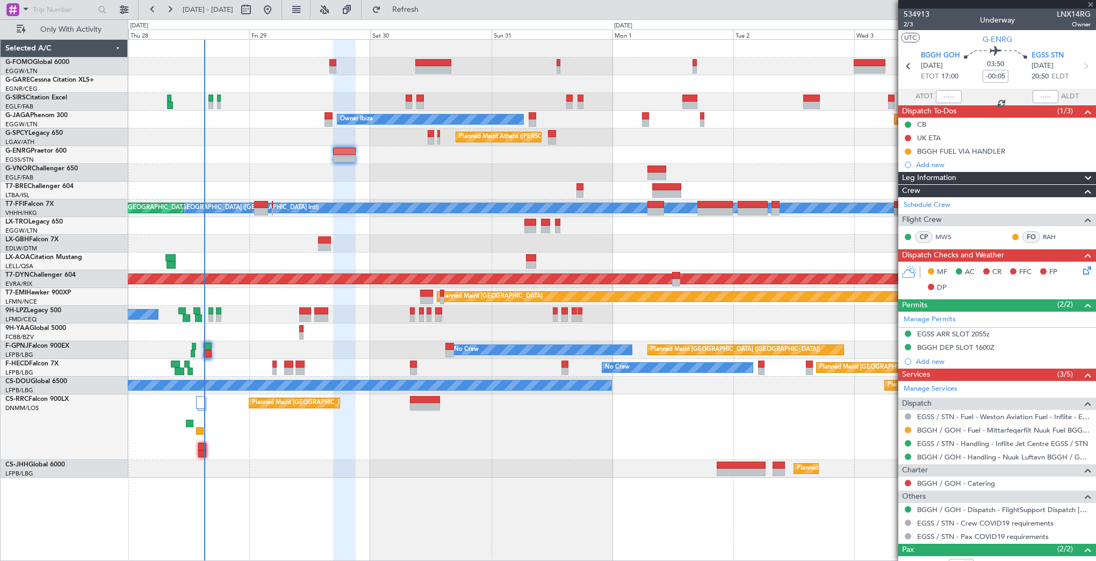
type input "+00:10"
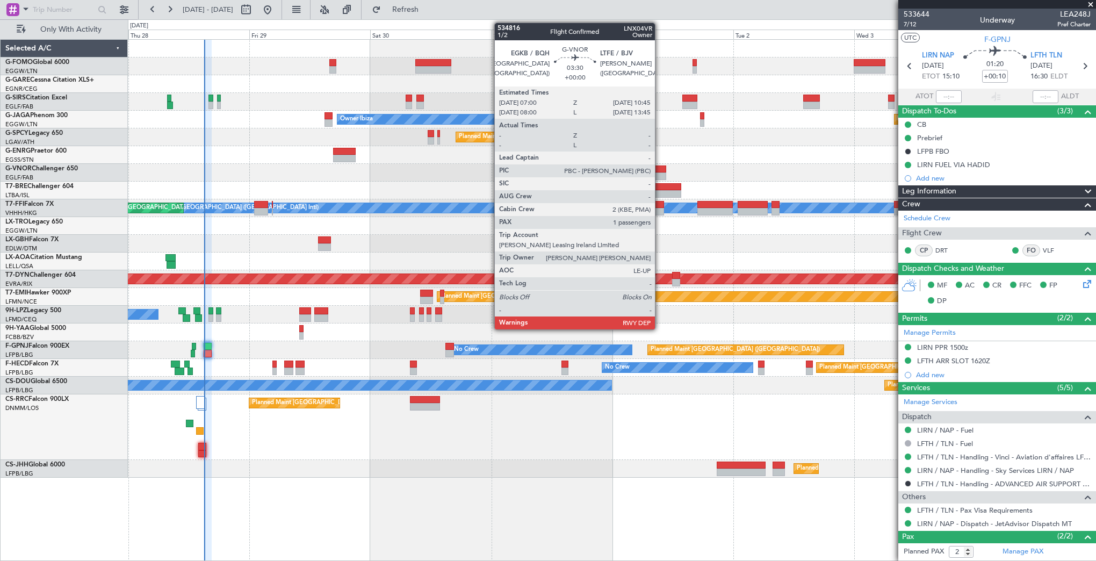
click at [660, 170] on div at bounding box center [656, 169] width 19 height 8
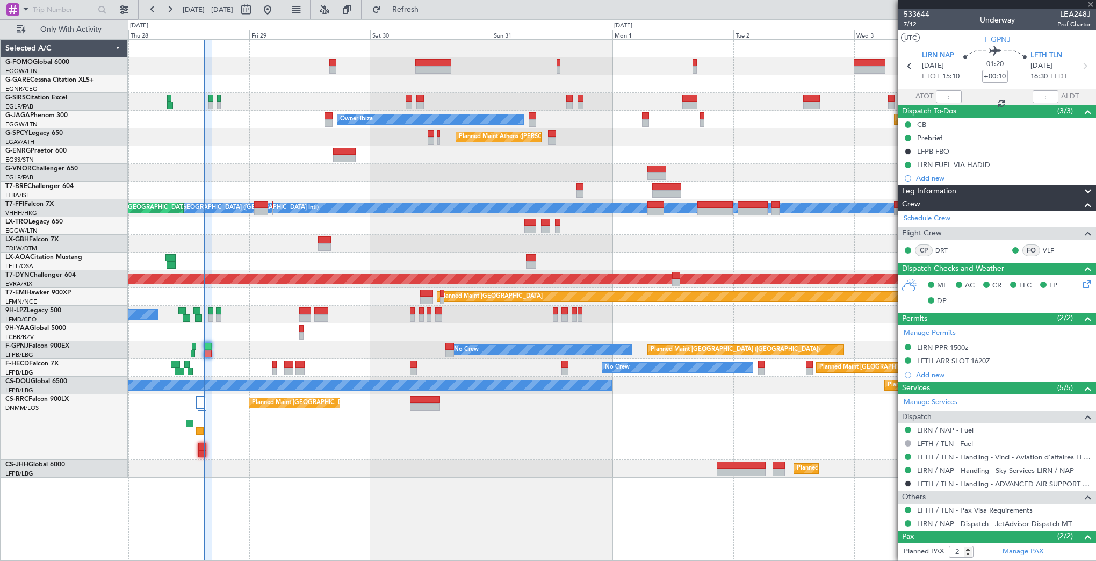
type input "1"
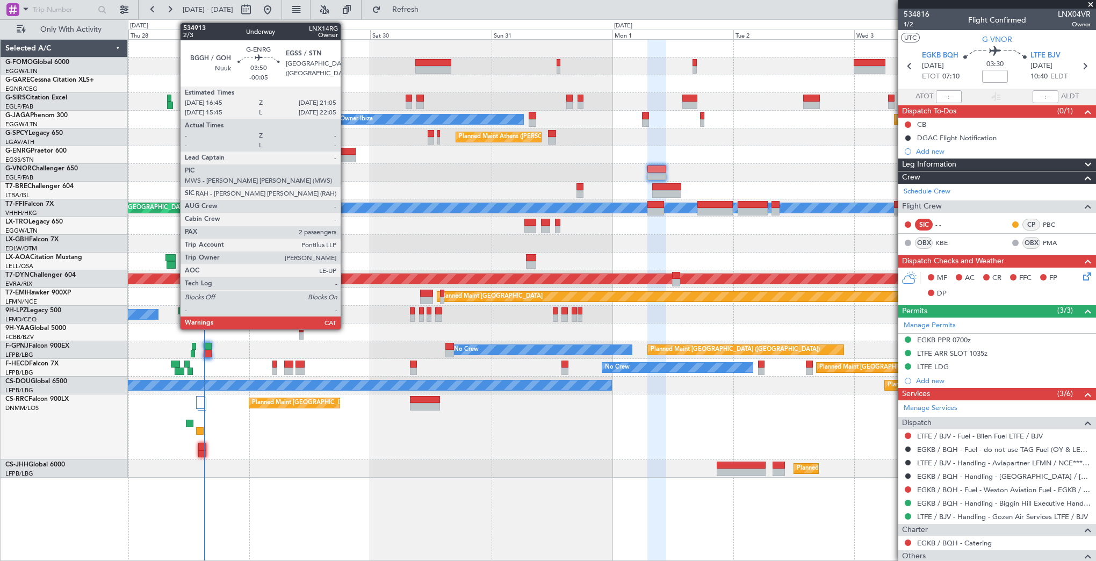
click at [345, 159] on div at bounding box center [344, 159] width 22 height 8
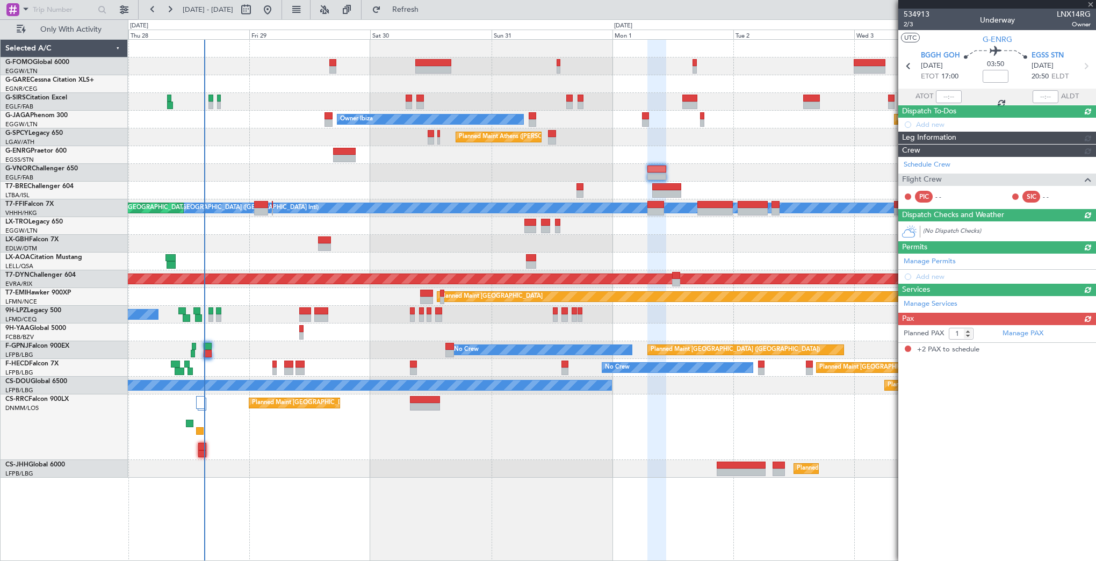
type input "-00:05"
type input "2"
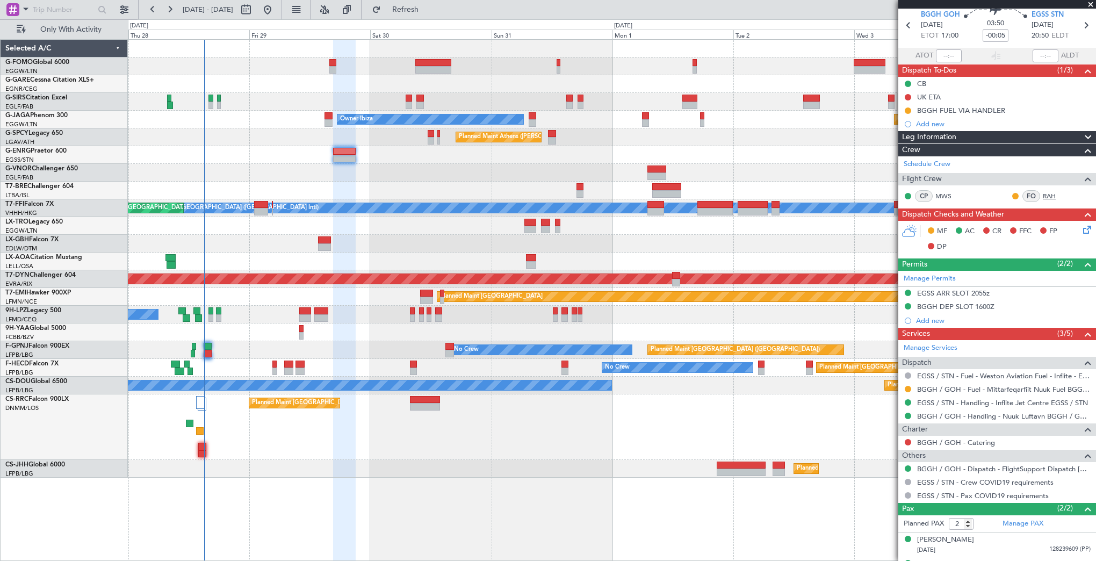
scroll to position [59, 0]
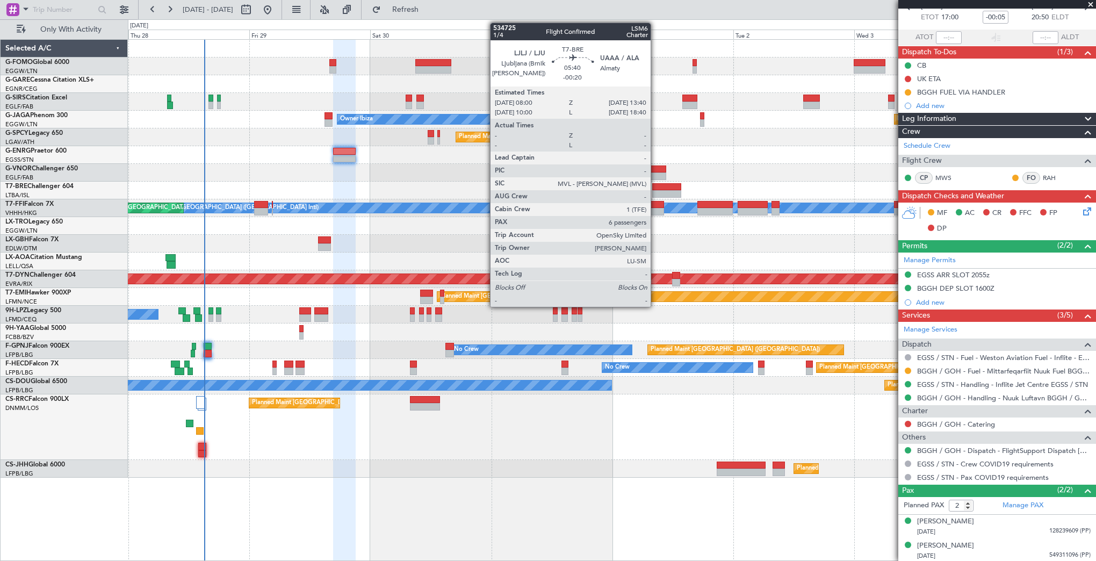
click at [656, 191] on div at bounding box center [666, 194] width 29 height 8
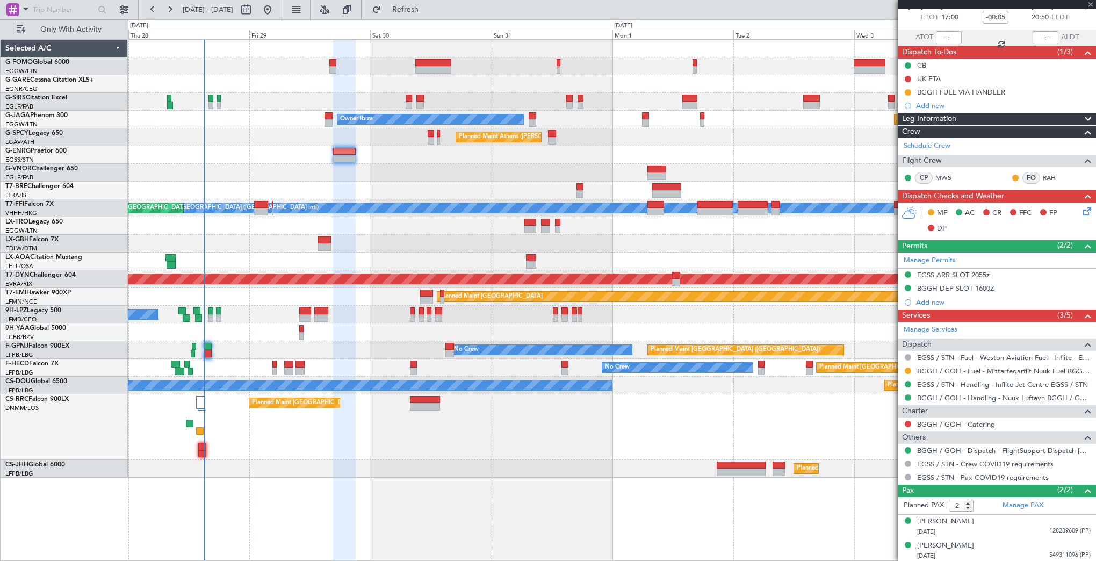
type input "-00:20"
type input "6"
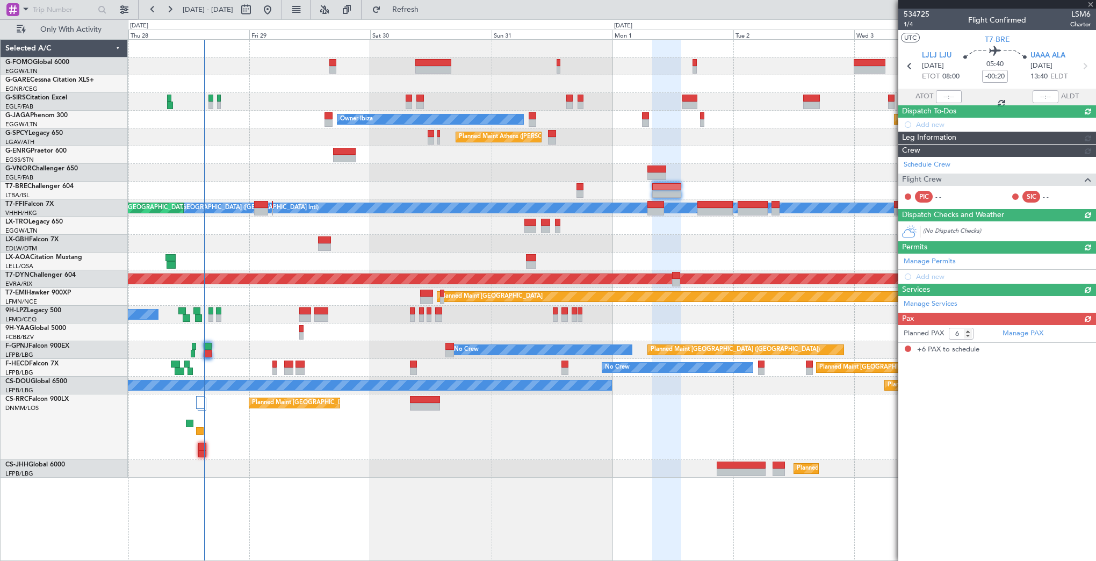
scroll to position [0, 0]
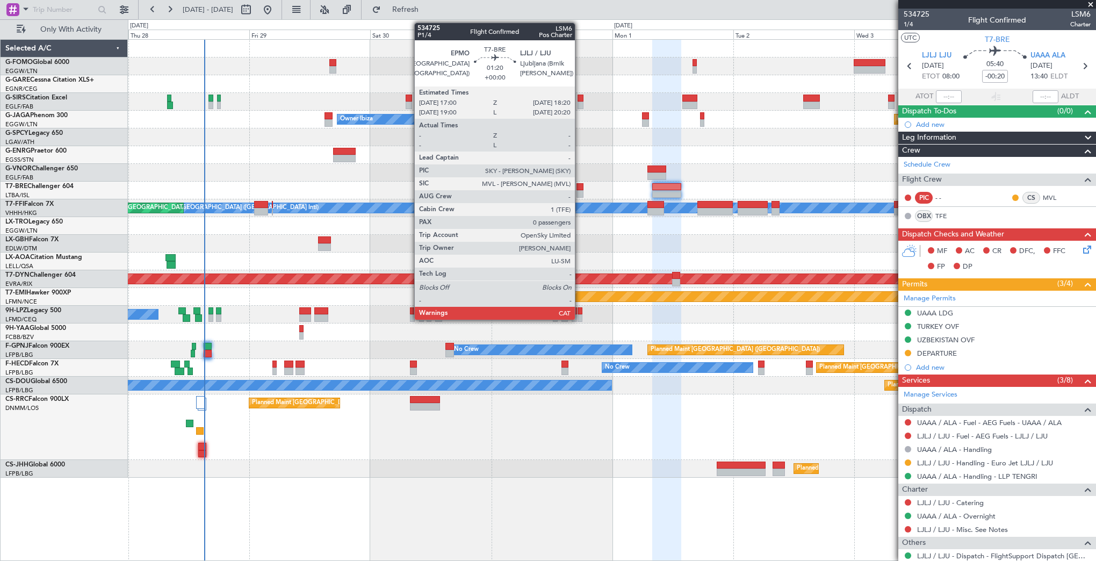
click at [580, 190] on div at bounding box center [580, 194] width 7 height 8
type input "0"
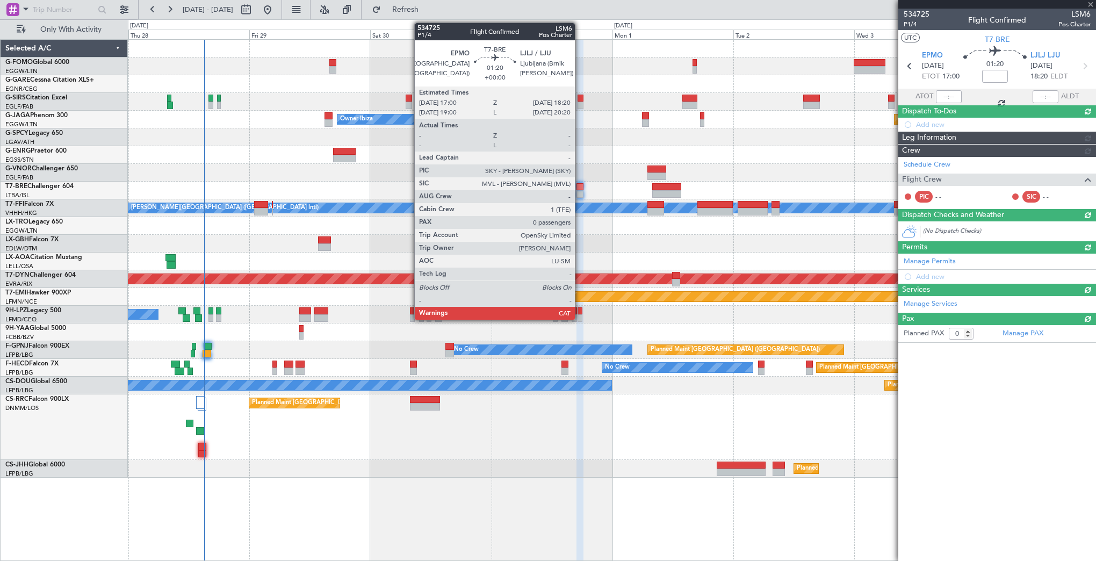
type input "-00:20"
type input "6"
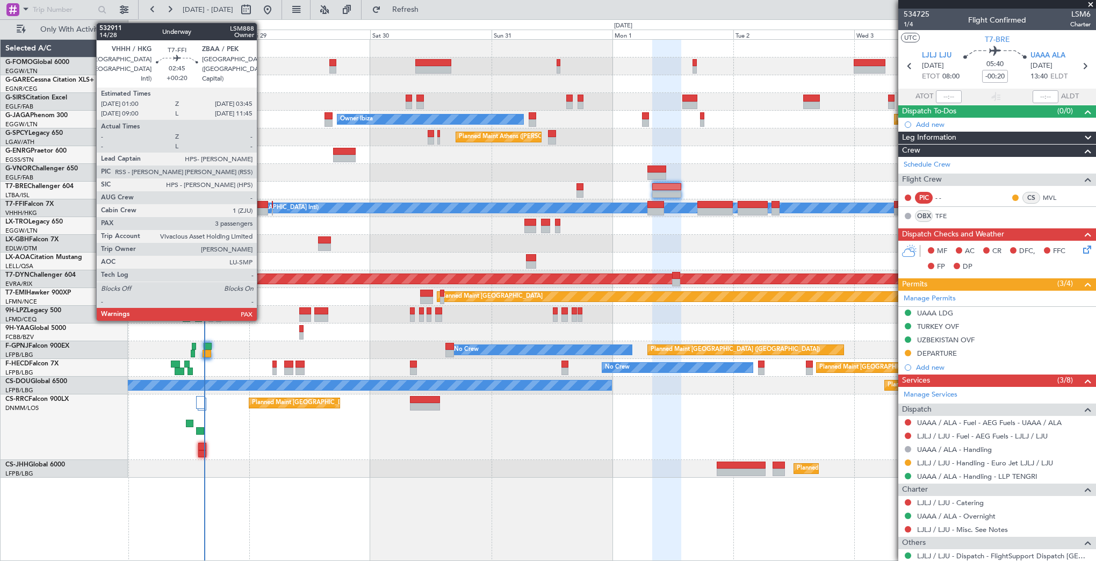
click at [262, 203] on div at bounding box center [261, 205] width 14 height 8
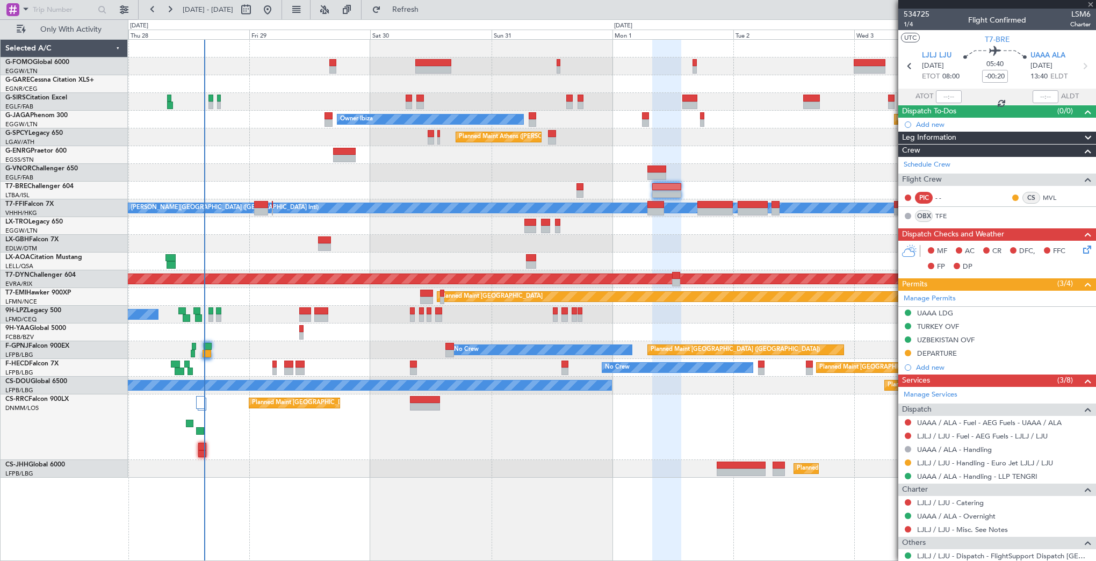
type input "+00:20"
type input "3"
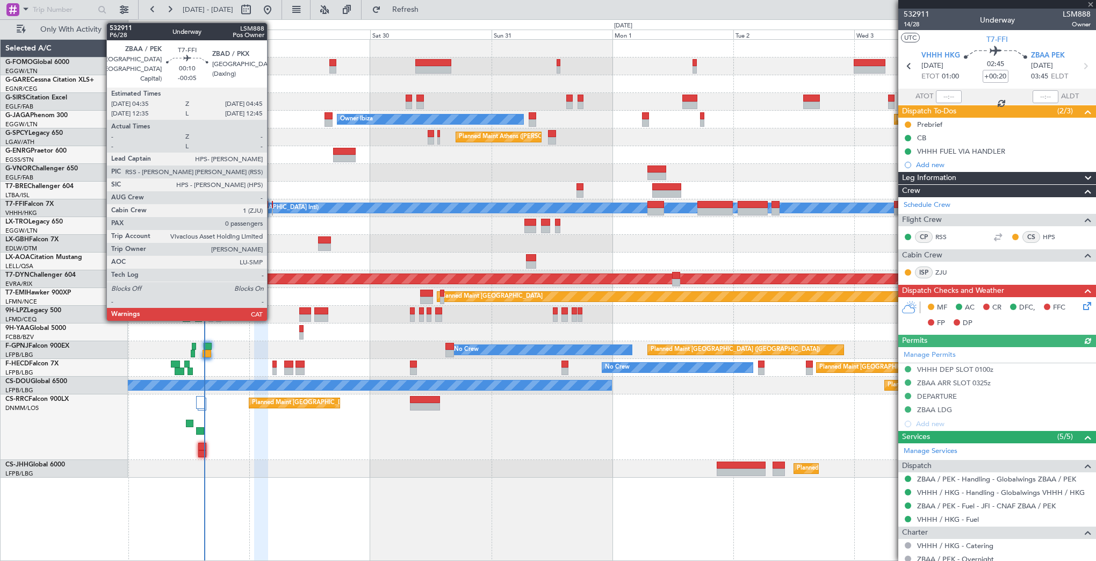
click at [272, 207] on div at bounding box center [272, 205] width 1 height 8
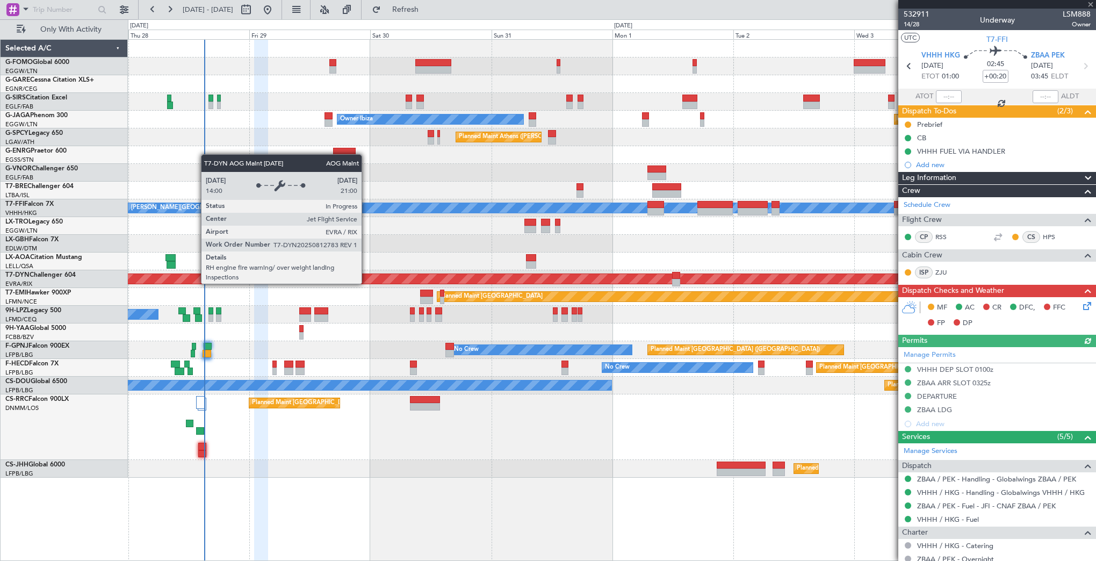
type input "-00:05"
type input "0"
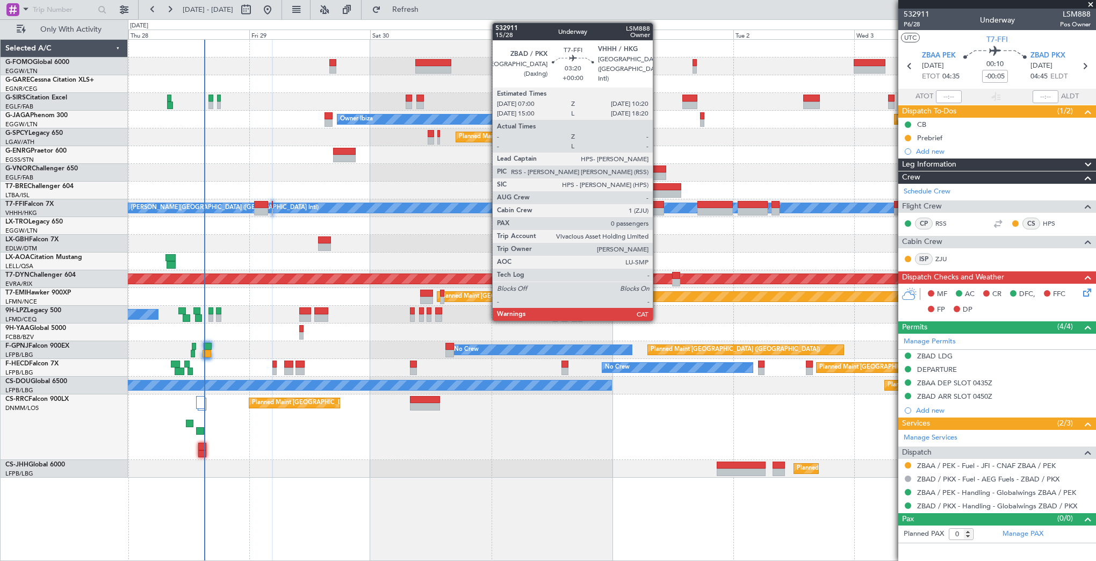
click at [658, 210] on div at bounding box center [655, 212] width 17 height 8
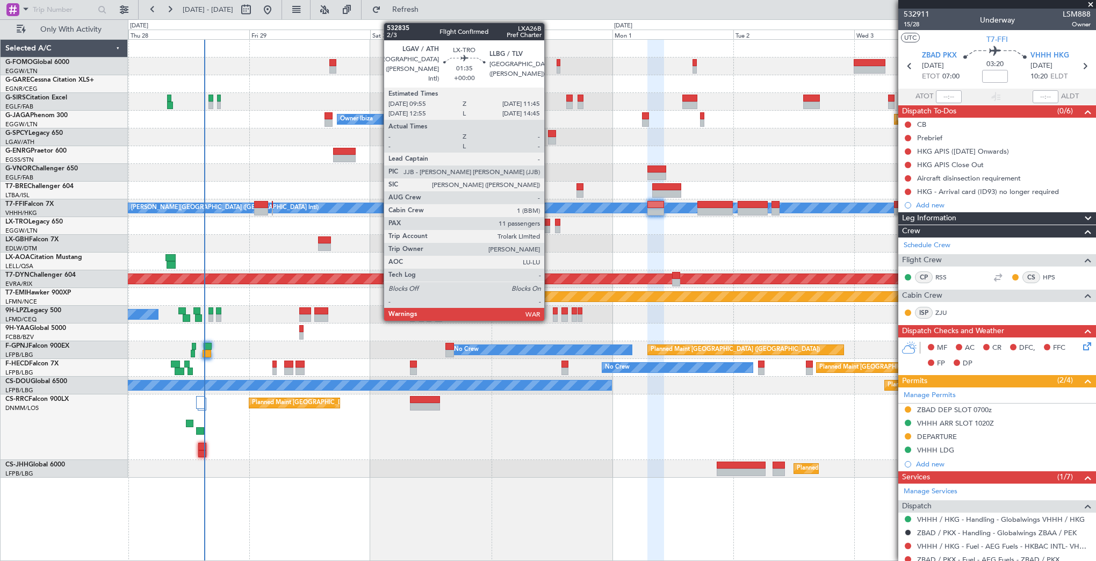
click at [549, 226] on div at bounding box center [546, 230] width 10 height 8
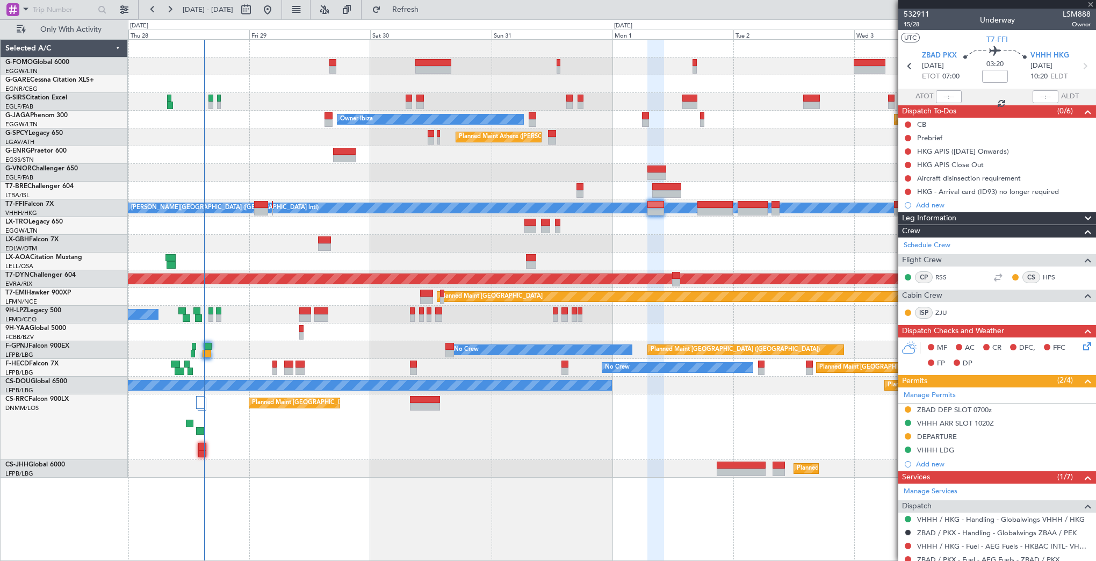
type input "11"
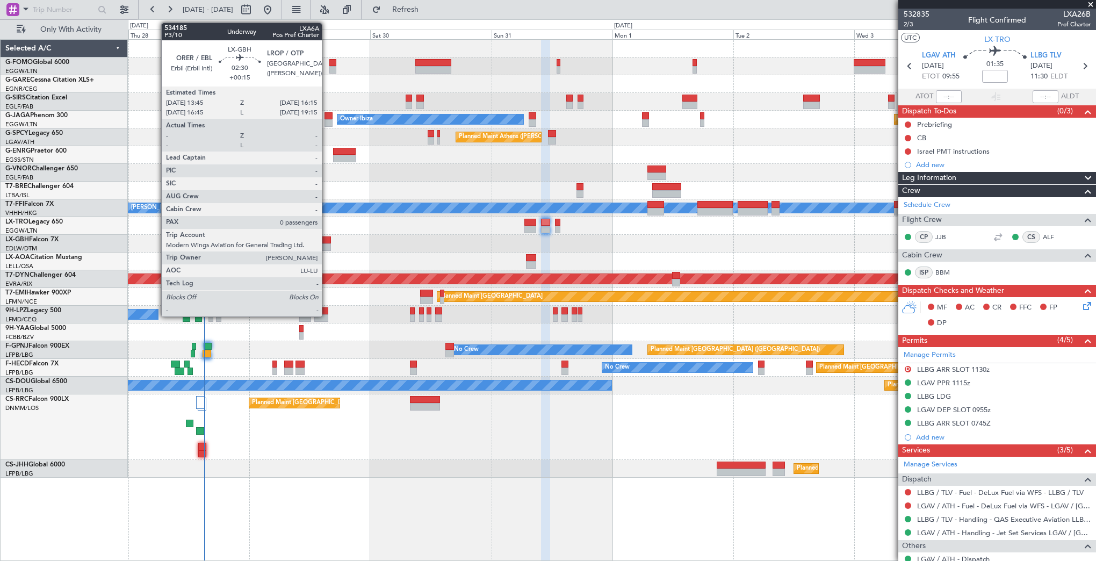
click at [327, 237] on div at bounding box center [324, 240] width 13 height 8
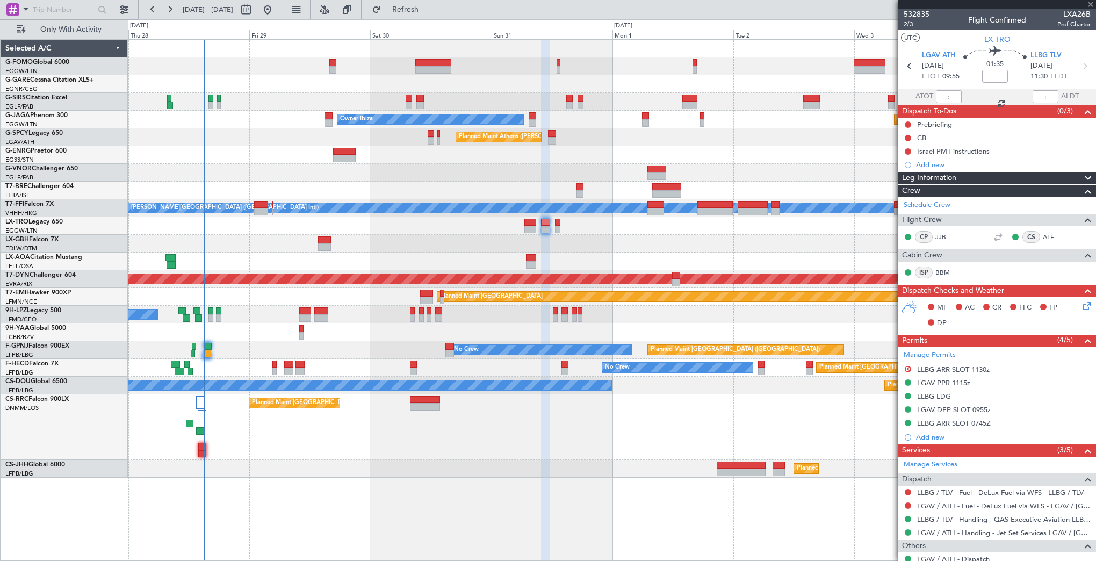
type input "+00:15"
type input "0"
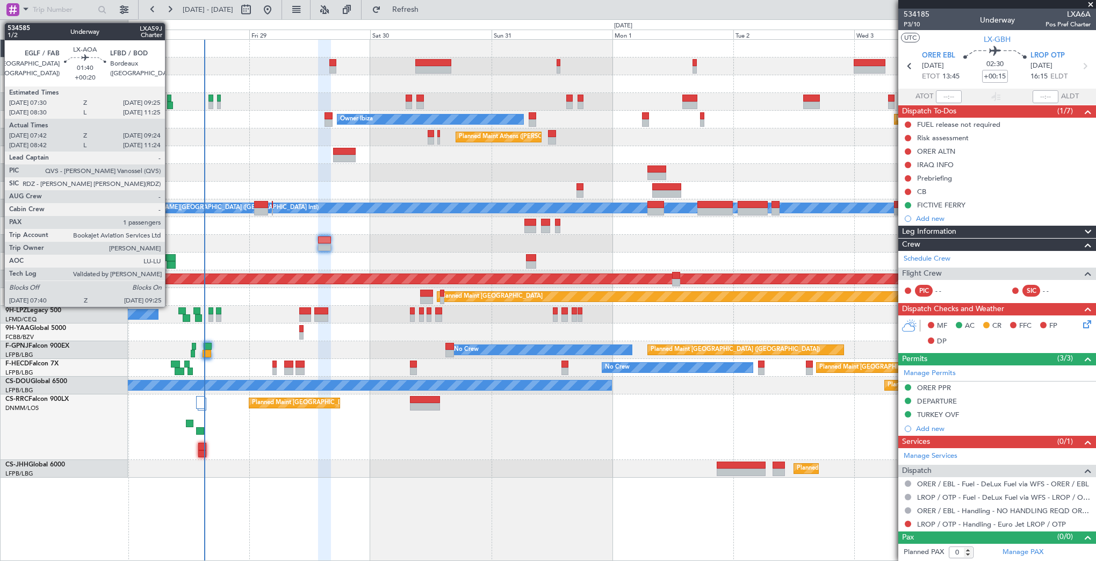
click at [170, 259] on div at bounding box center [170, 258] width 10 height 8
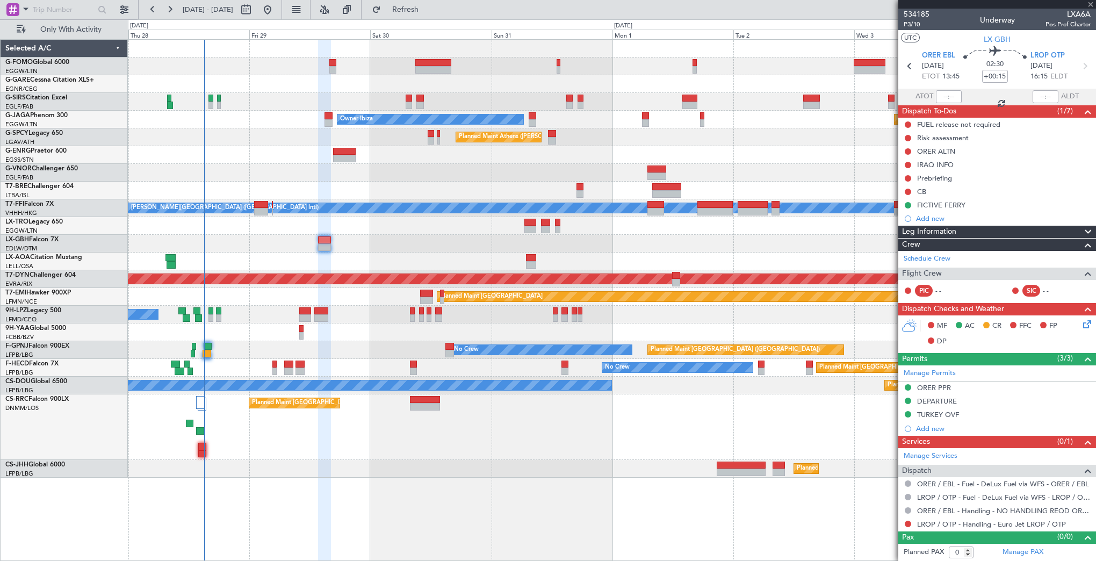
type input "+00:20"
type input "07:52"
type input "09:19"
type input "1"
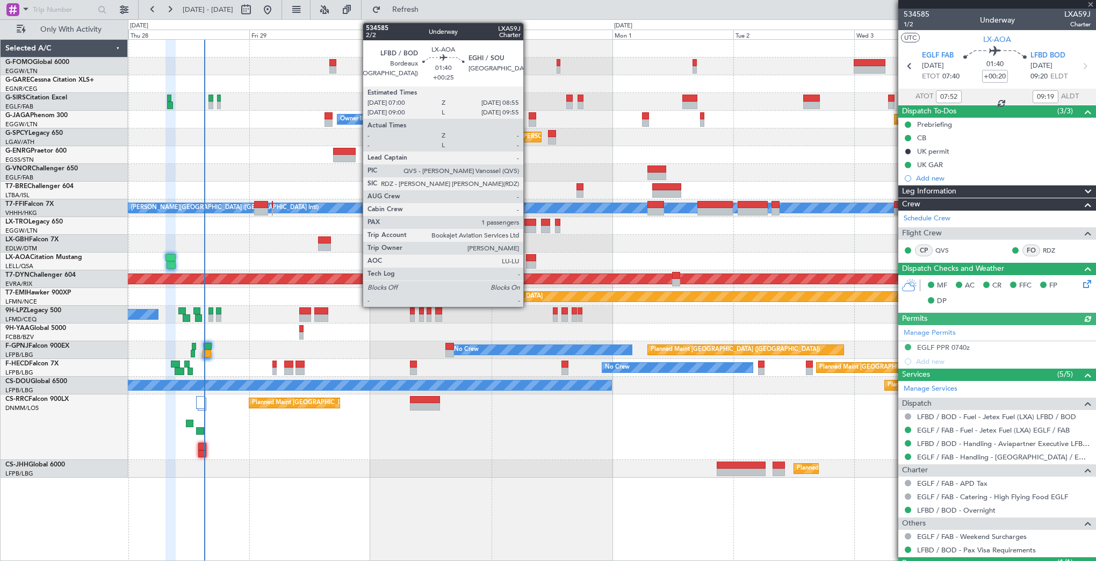
click at [528, 262] on div at bounding box center [531, 265] width 10 height 8
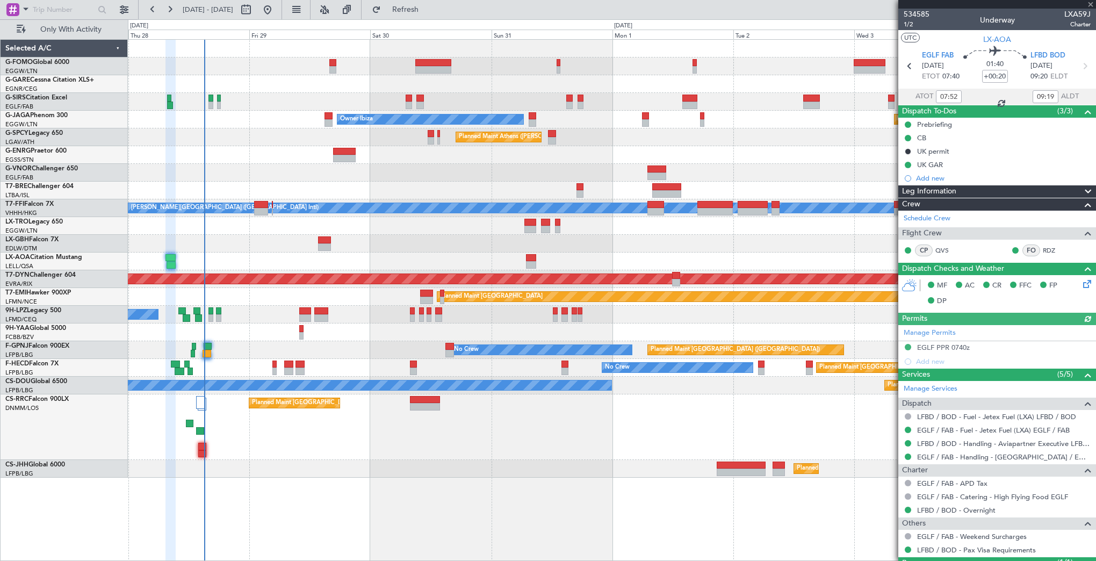
type input "+00:25"
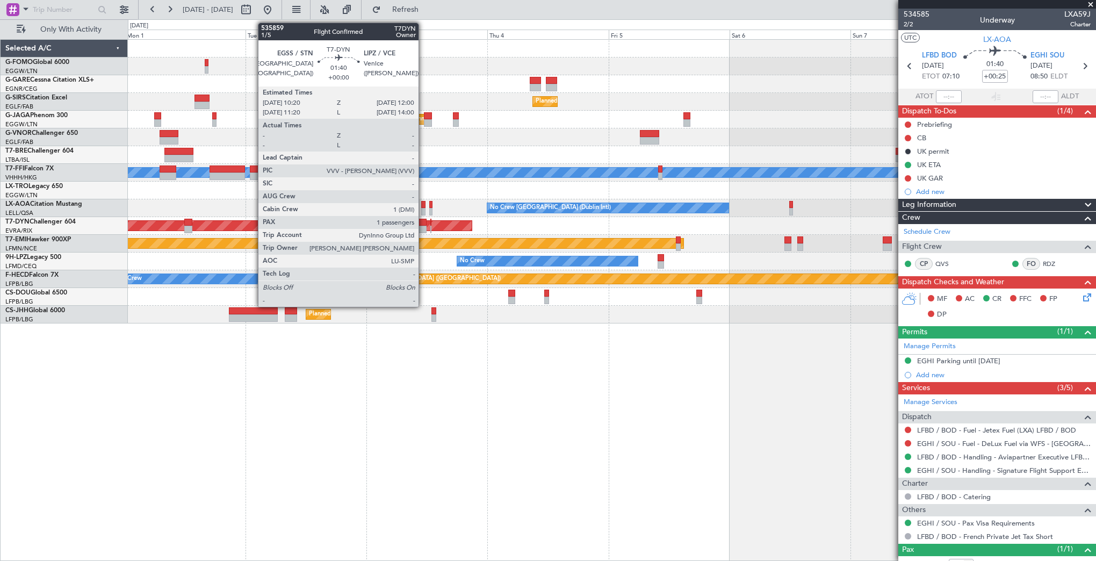
click at [423, 226] on div at bounding box center [422, 230] width 9 height 8
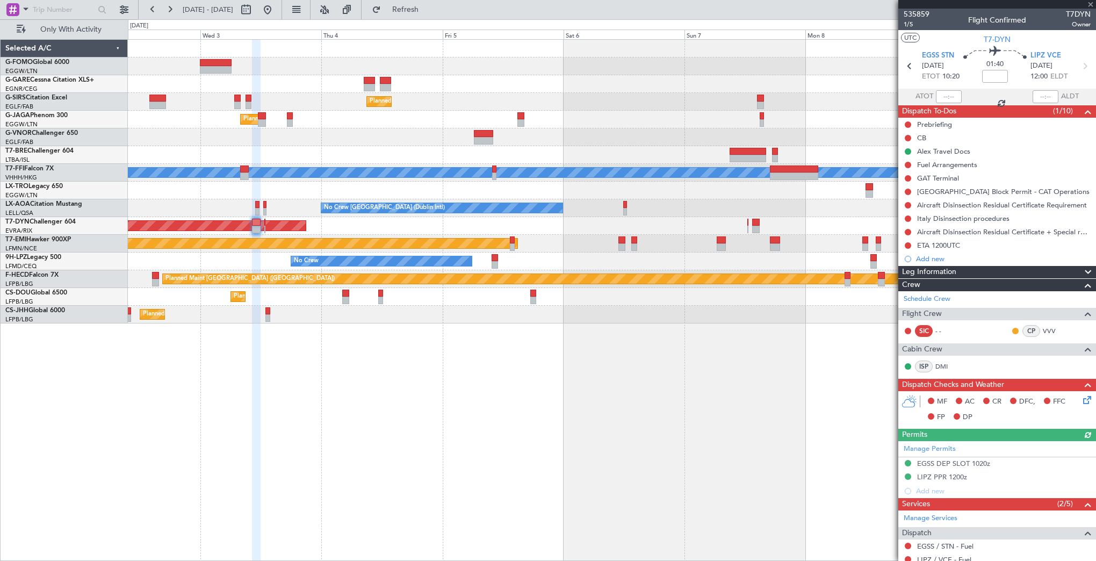
click at [404, 217] on div "Planned Maint London (Farnborough) Planned Maint London (Luton) MEL Hong Kong (…" at bounding box center [612, 182] width 968 height 284
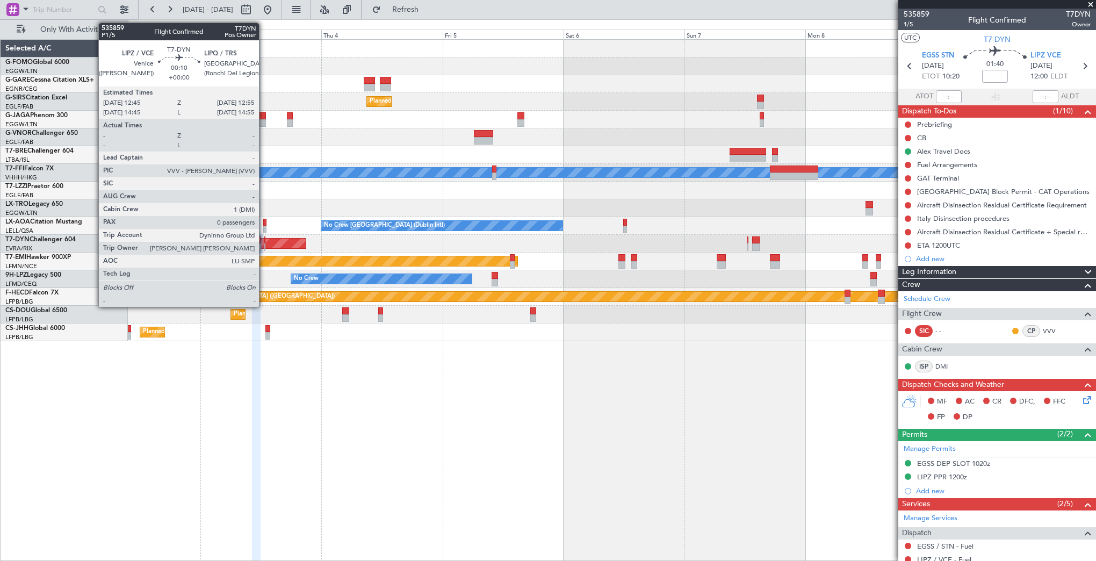
click at [264, 241] on div at bounding box center [264, 240] width 1 height 8
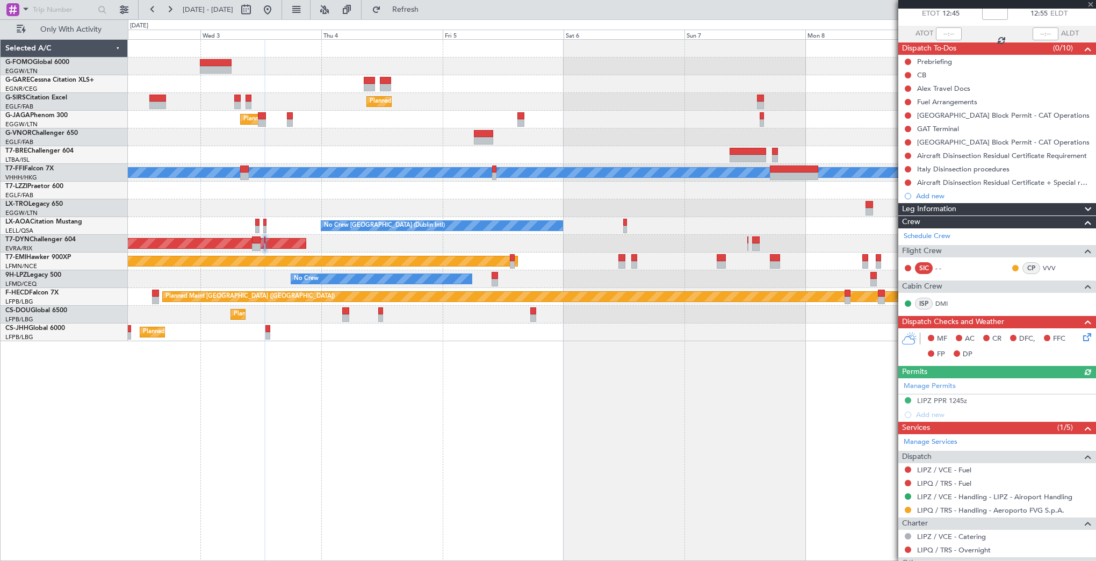
scroll to position [107, 0]
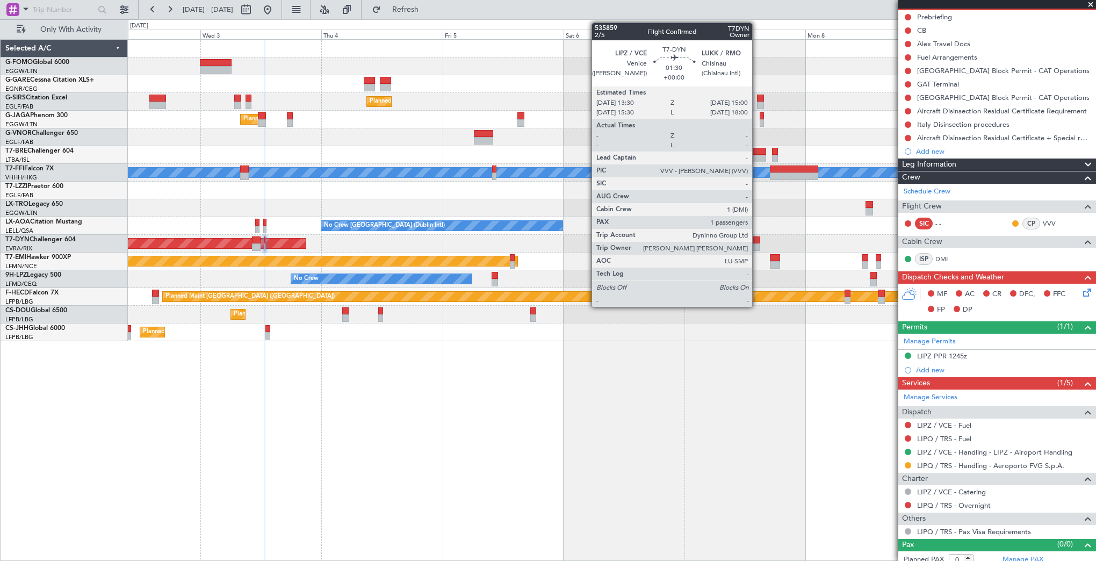
click at [757, 243] on div at bounding box center [756, 247] width 8 height 8
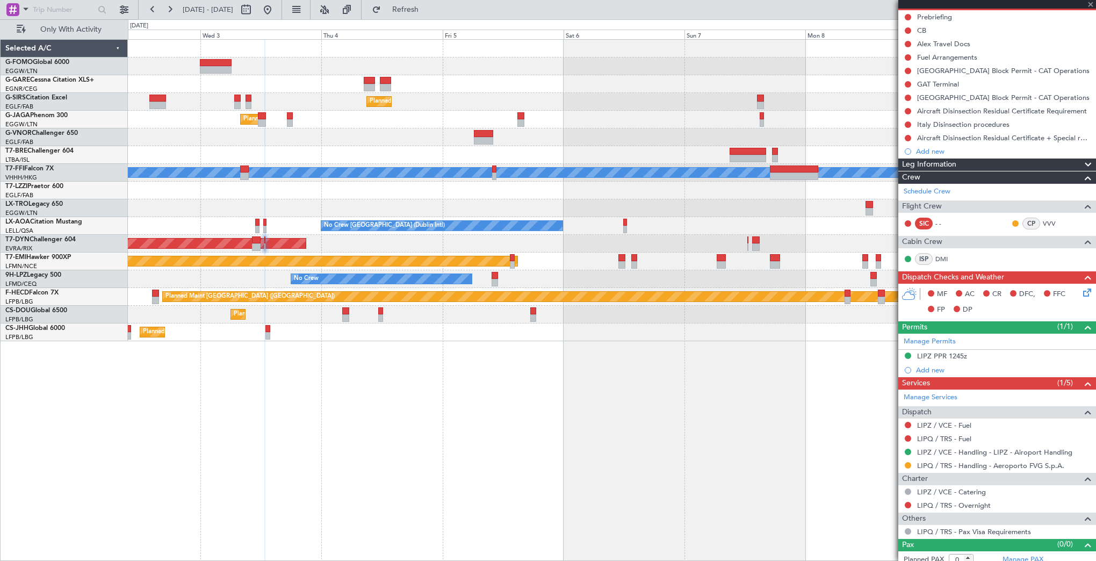
type input "1"
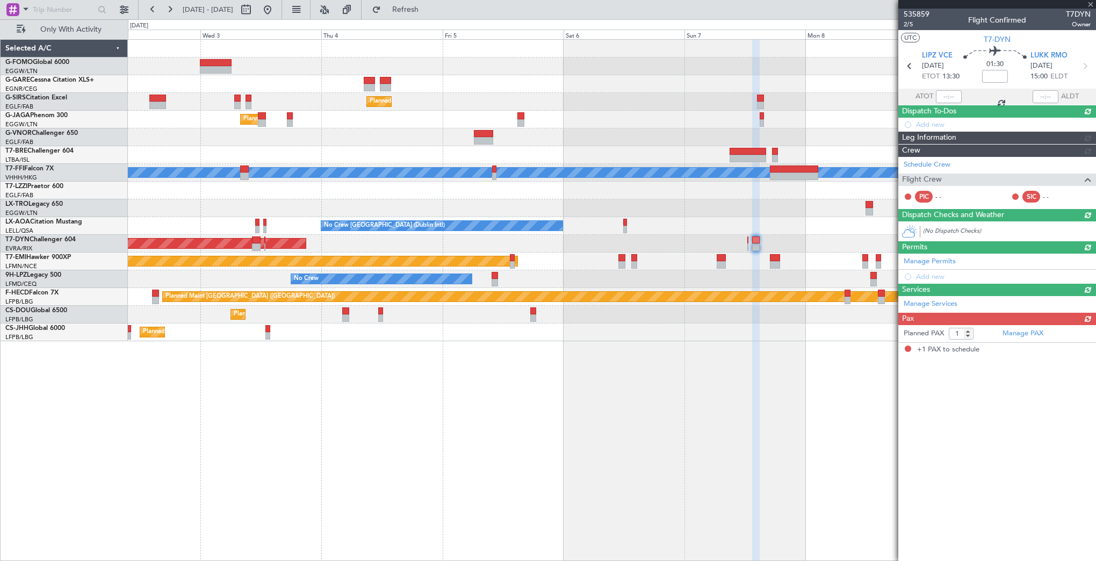
scroll to position [0, 0]
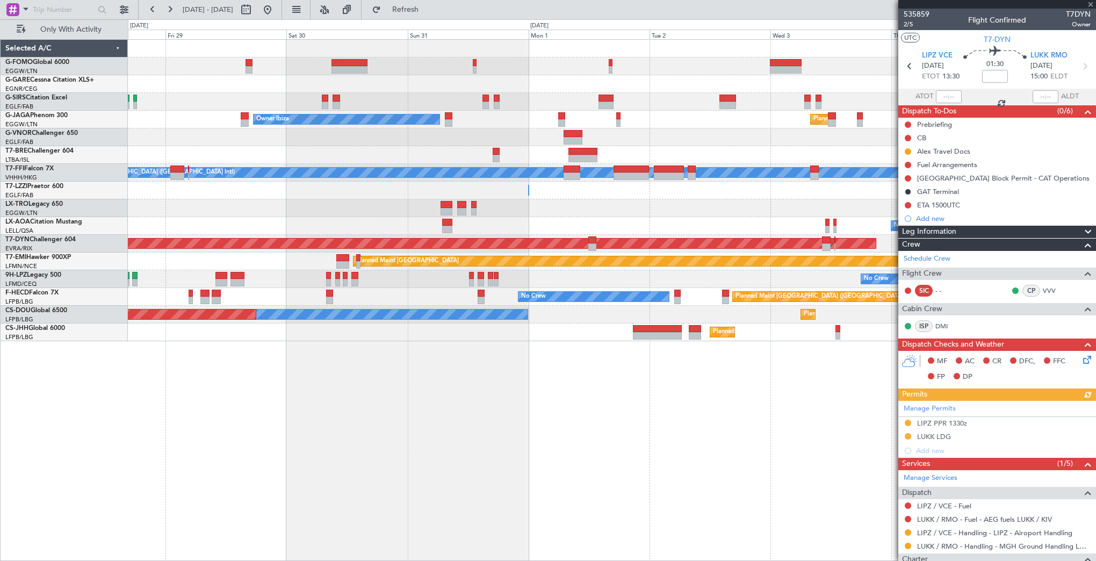
click at [860, 289] on div "Planned Maint Paris (Le Bourget) No Crew" at bounding box center [612, 297] width 968 height 18
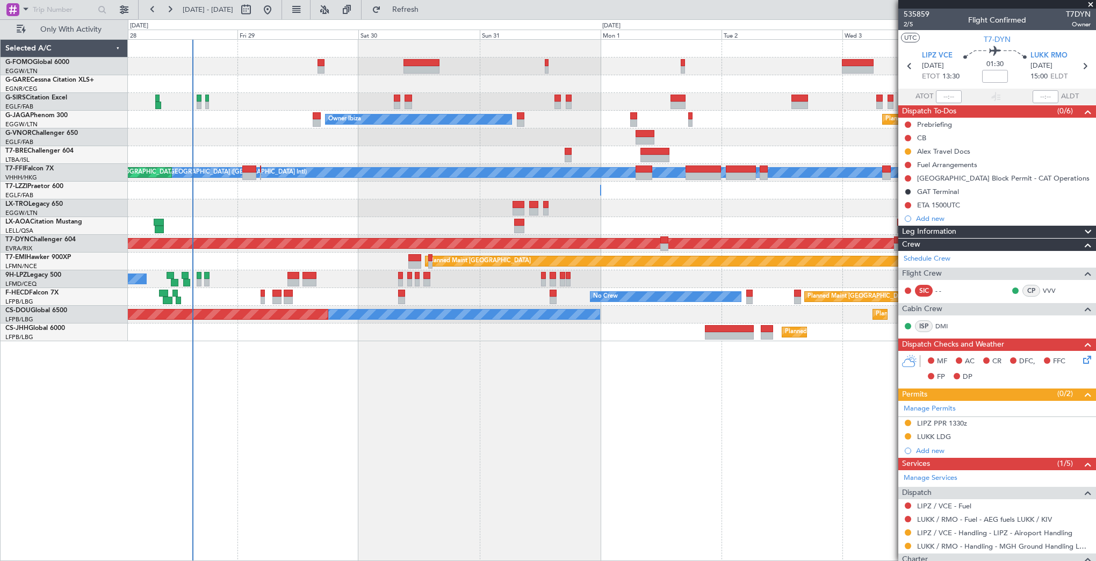
click at [416, 336] on div "Planned Maint London (Farnborough) Owner Ibiza Planned Maint London (Luton) MEL…" at bounding box center [612, 300] width 968 height 522
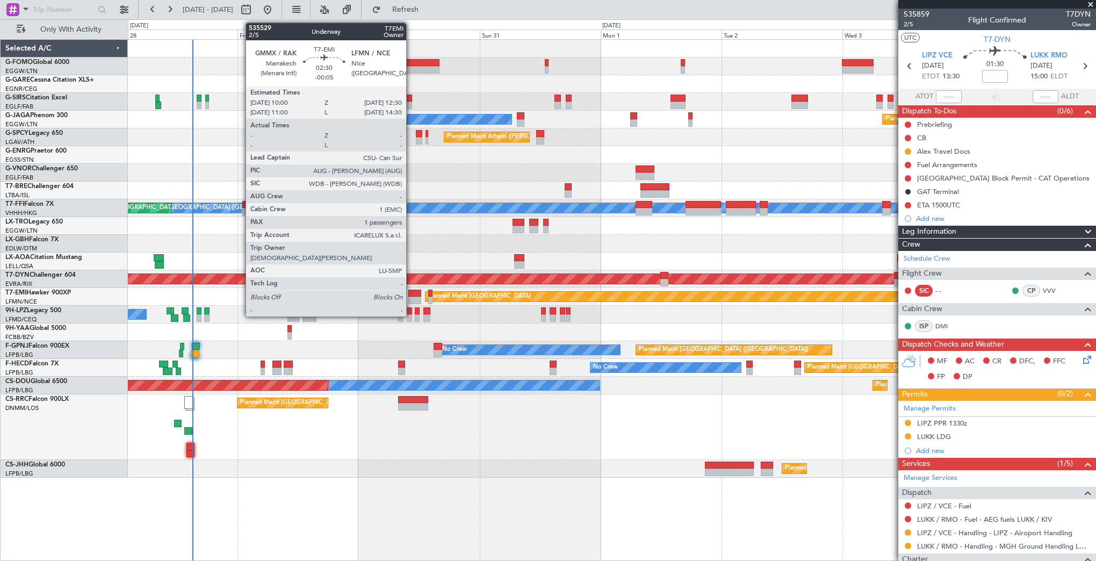
click at [411, 297] on div at bounding box center [414, 301] width 13 height 8
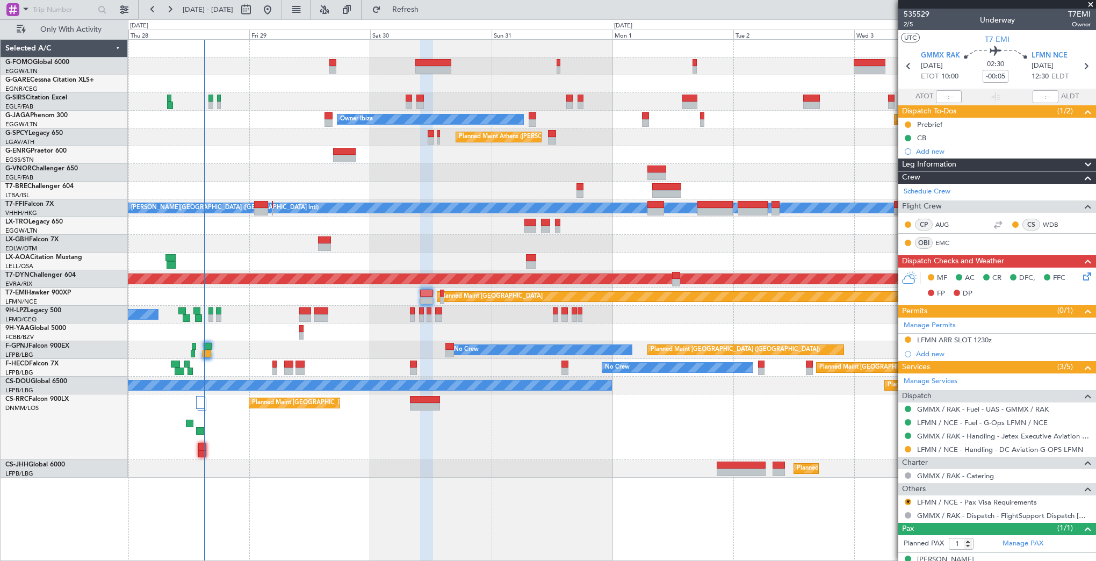
click at [347, 291] on div "Planned Maint [GEOGRAPHIC_DATA]" at bounding box center [612, 297] width 968 height 18
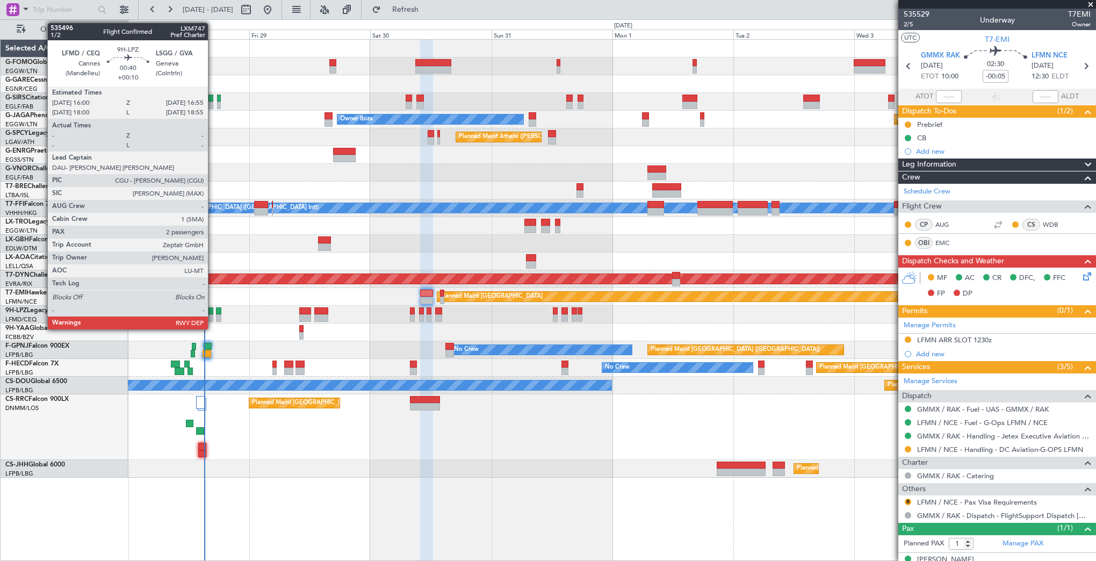
click at [213, 314] on div at bounding box center [210, 318] width 5 height 8
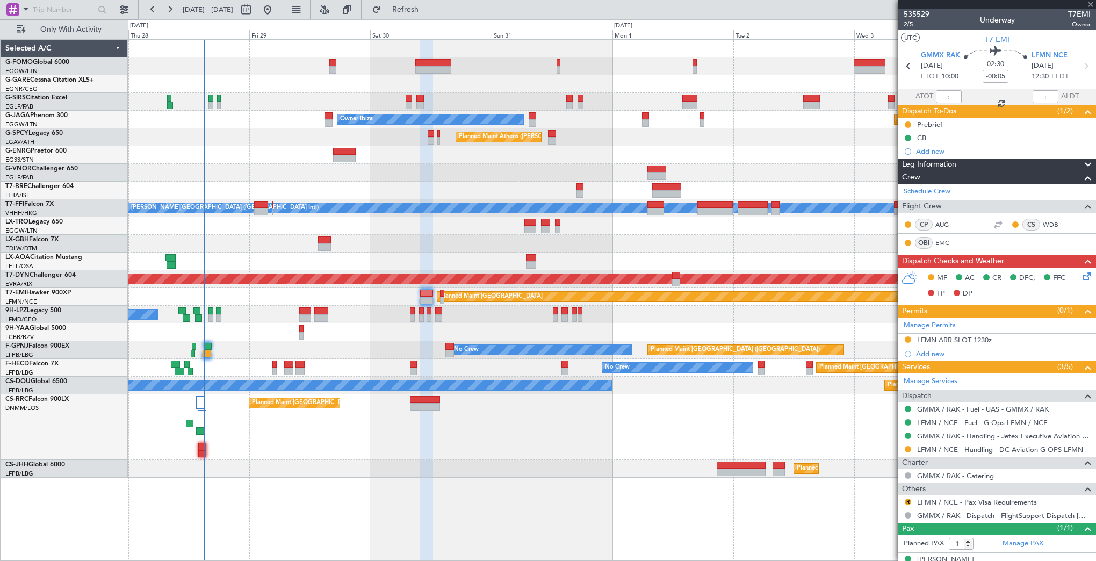
type input "+00:10"
type input "2"
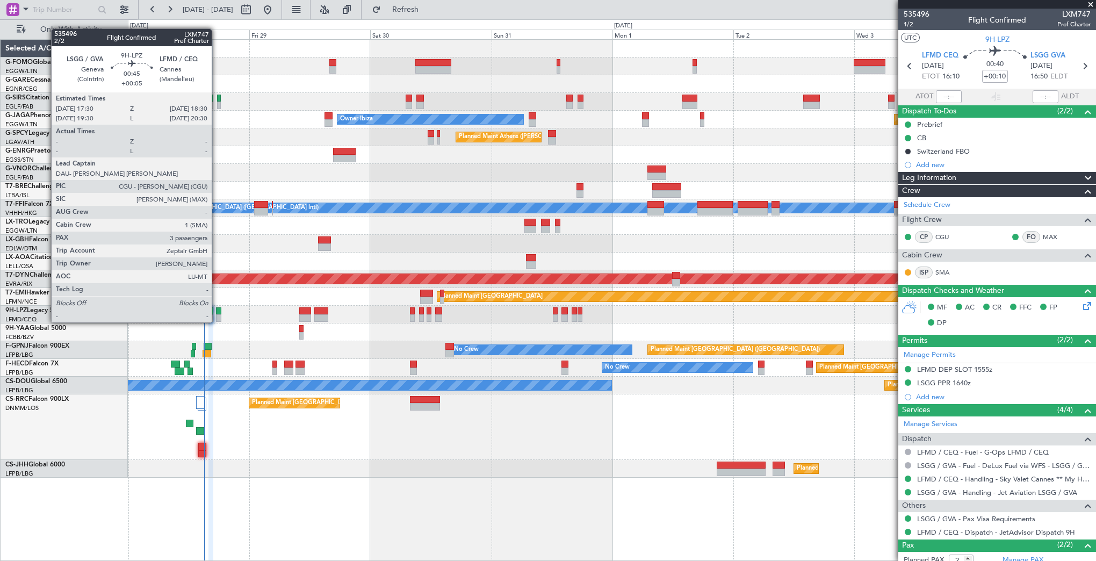
click at [217, 312] on div at bounding box center [218, 311] width 5 height 8
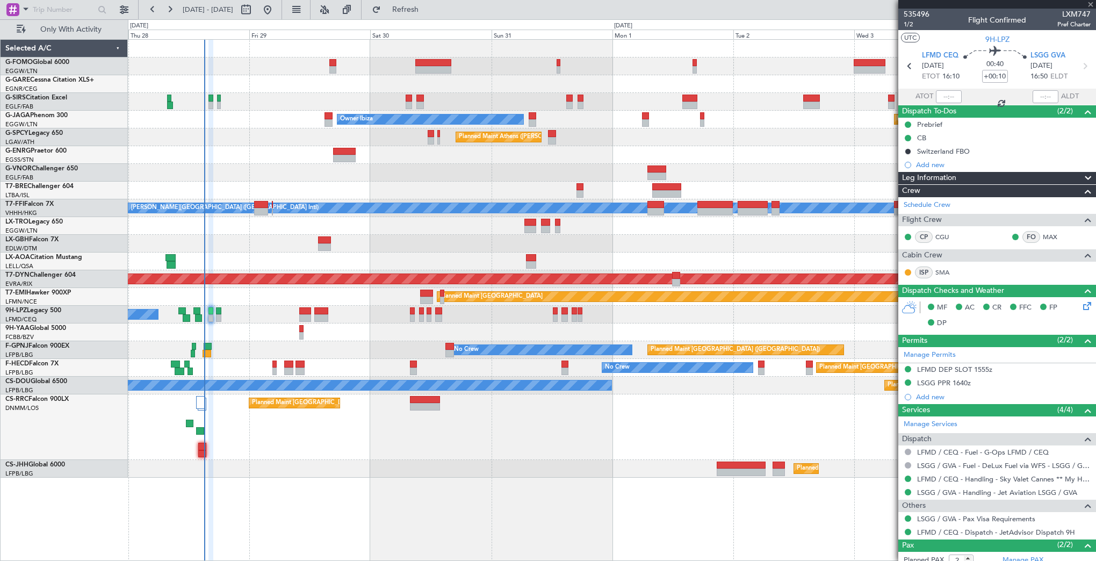
type input "+00:05"
type input "3"
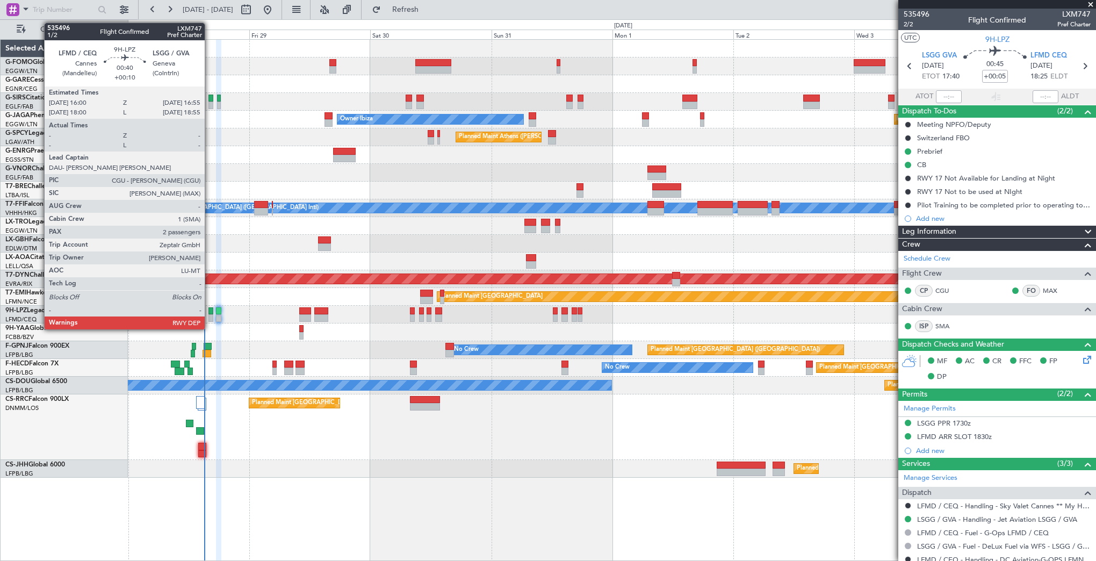
click at [210, 309] on div at bounding box center [210, 311] width 5 height 8
type input "+00:10"
type input "2"
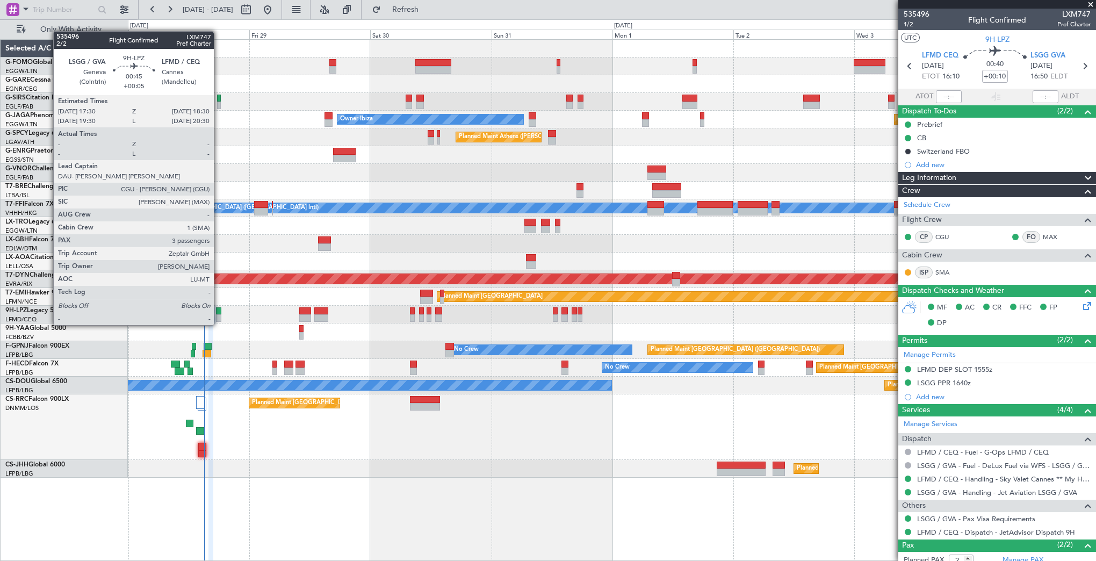
click at [219, 314] on div at bounding box center [218, 318] width 5 height 8
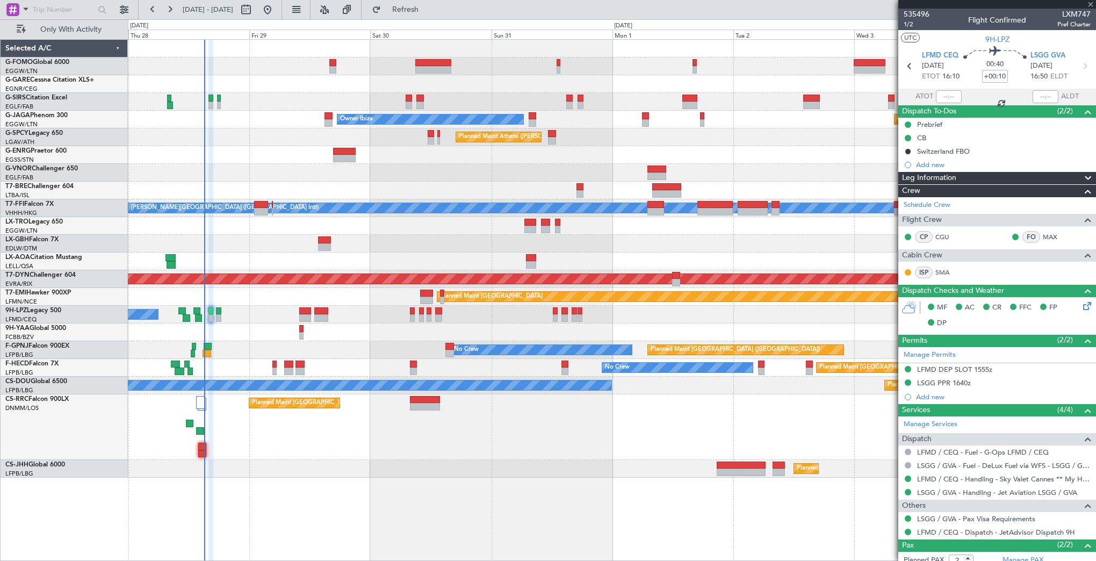
type input "+00:05"
type input "3"
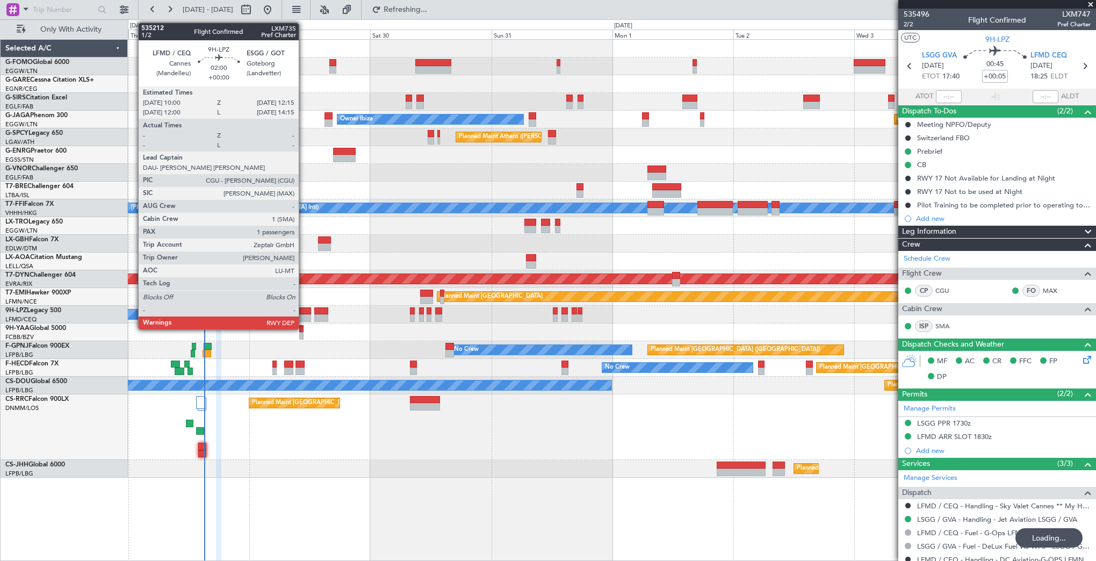
click at [304, 316] on div at bounding box center [305, 318] width 12 height 8
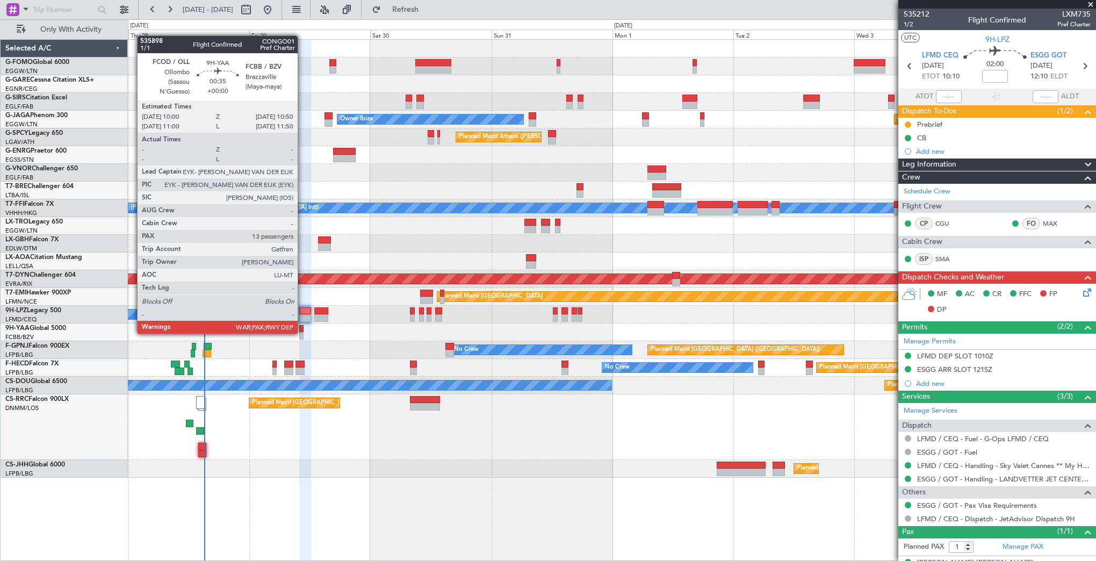
click at [303, 333] on div at bounding box center [301, 336] width 4 height 8
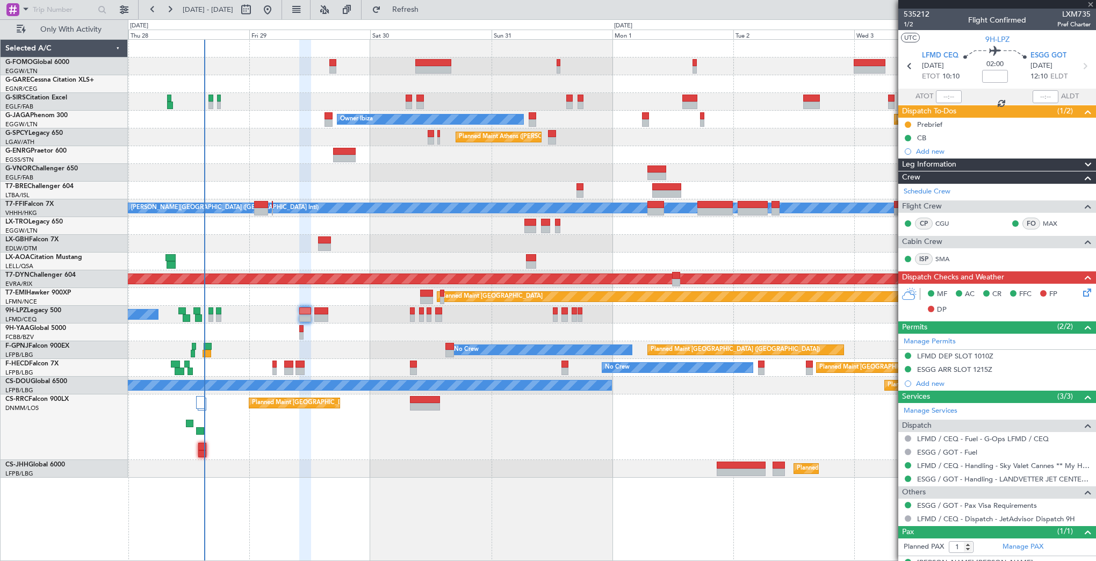
type input "13"
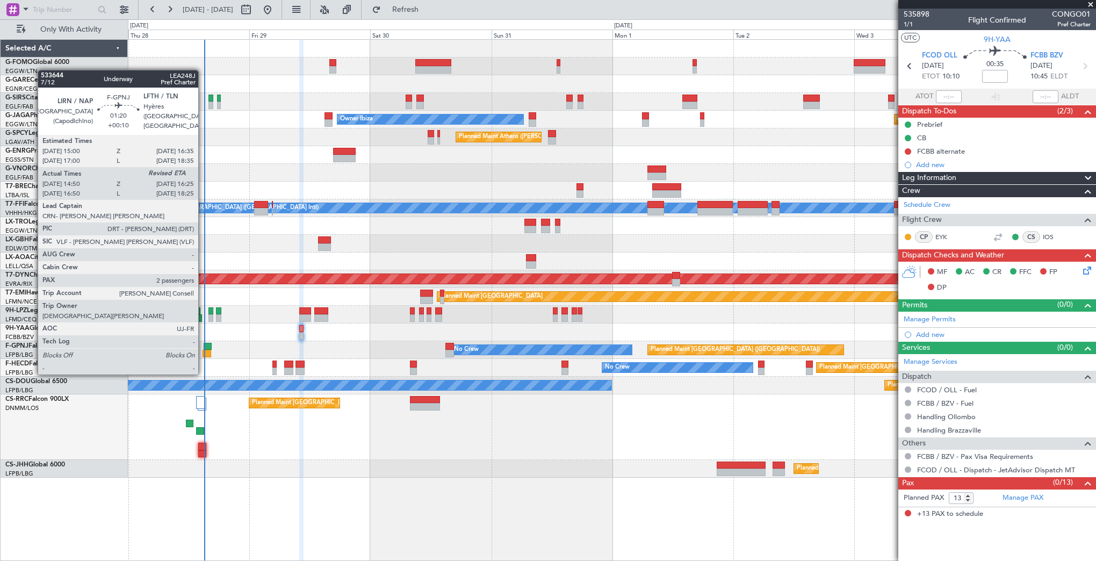
click at [203, 353] on div at bounding box center [207, 354] width 8 height 8
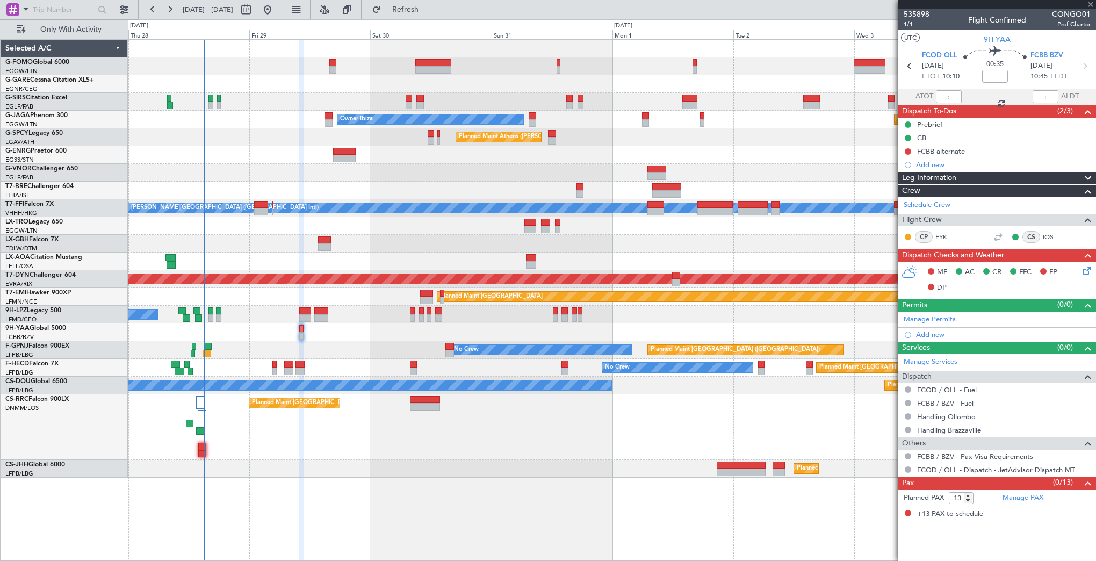
type input "+00:10"
type input "15:00"
type input "2"
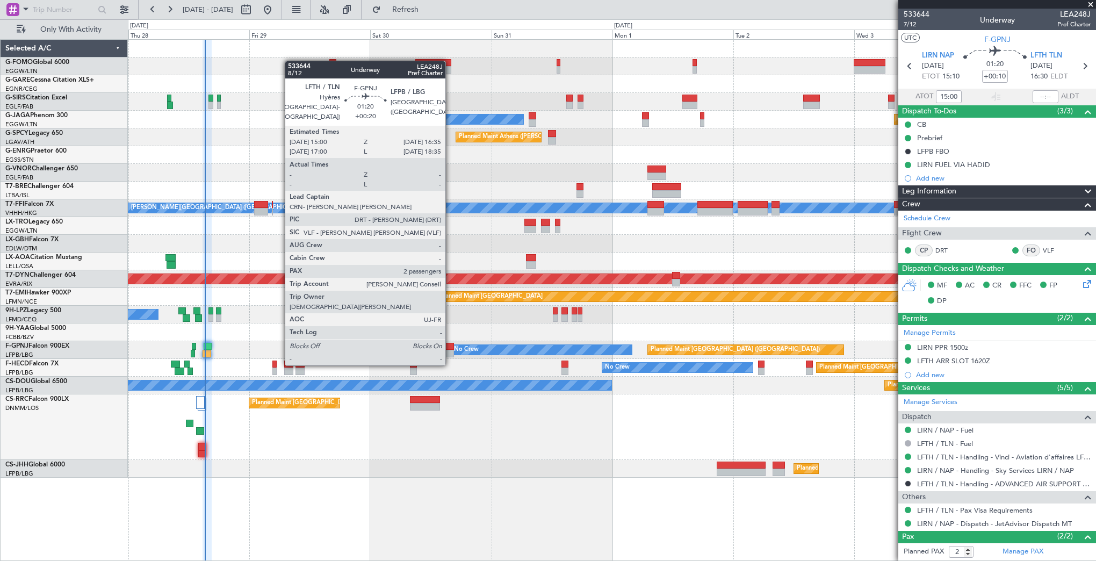
click at [450, 344] on div at bounding box center [449, 347] width 8 height 8
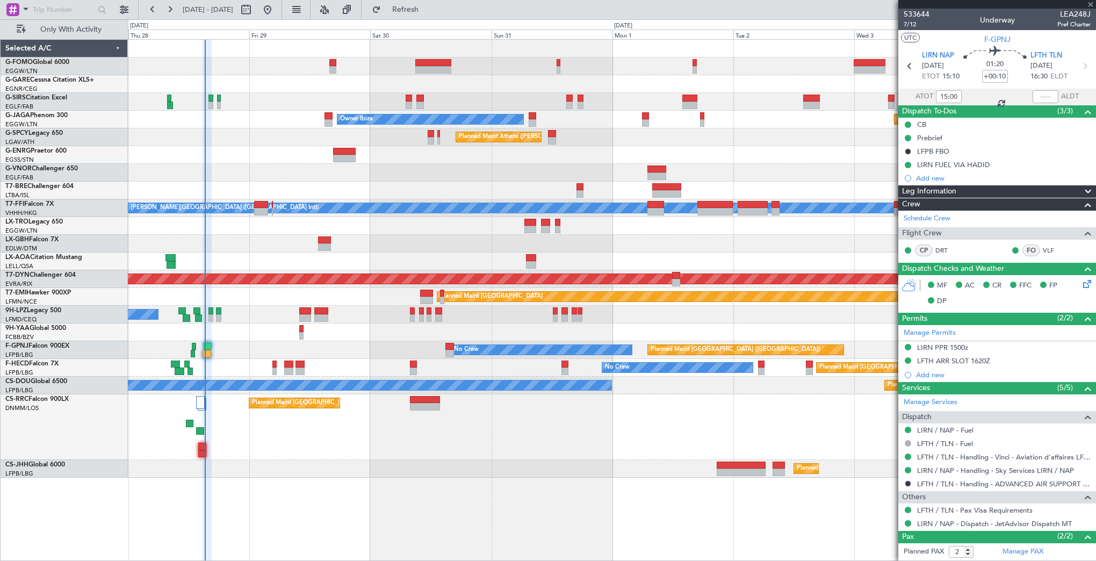
type input "+00:20"
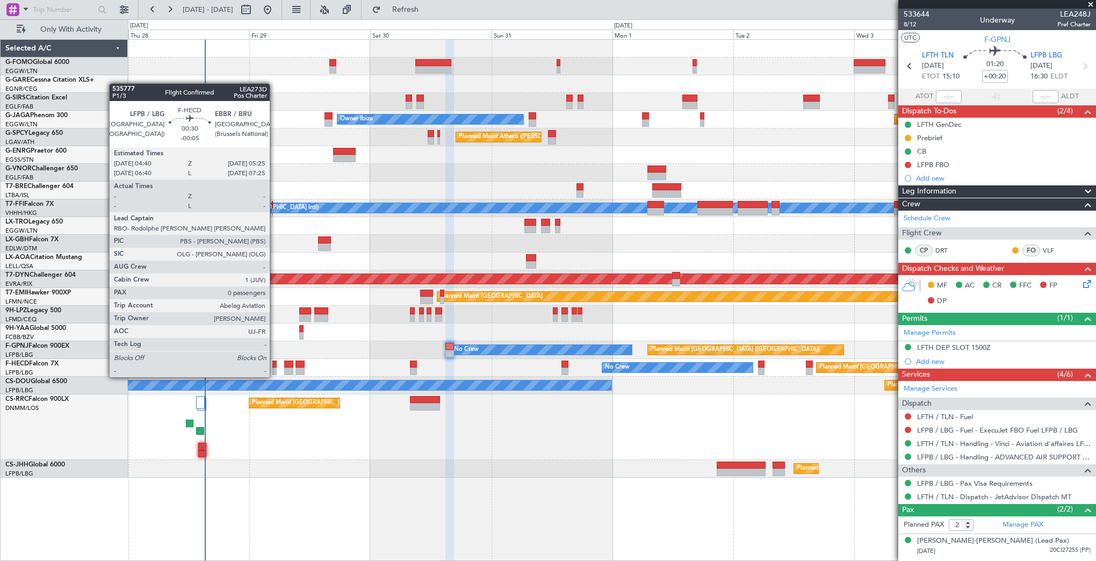
click at [275, 368] on div at bounding box center [274, 372] width 4 height 8
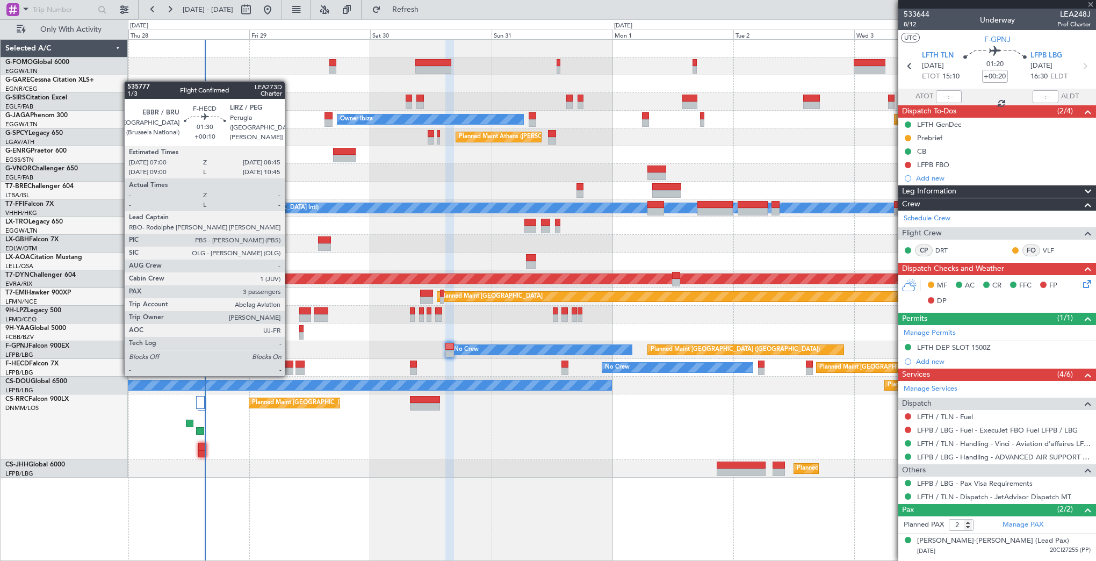
type input "-00:05"
type input "0"
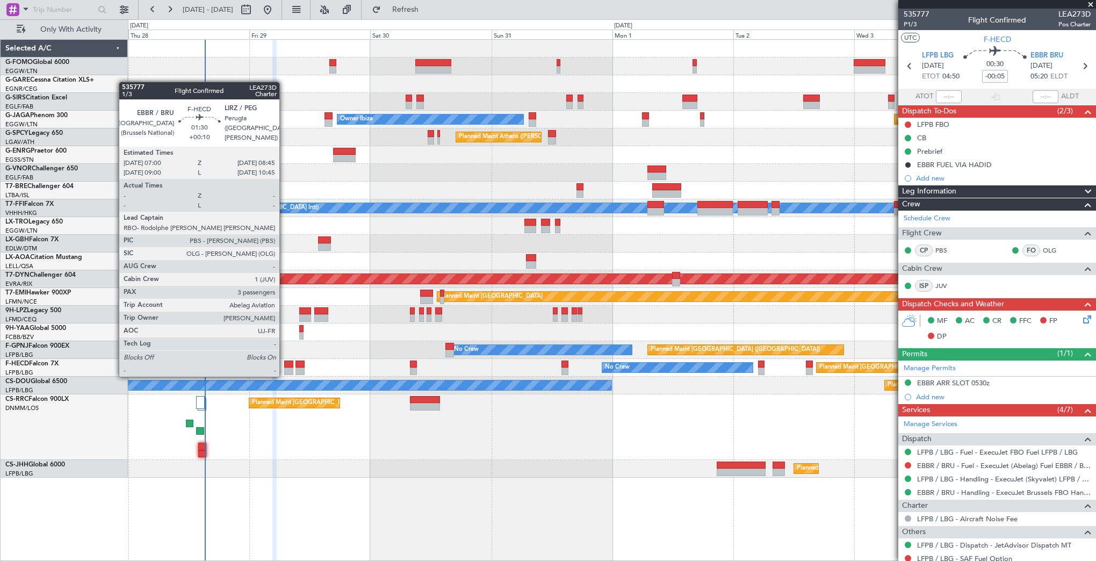
click at [284, 366] on div at bounding box center [288, 365] width 9 height 8
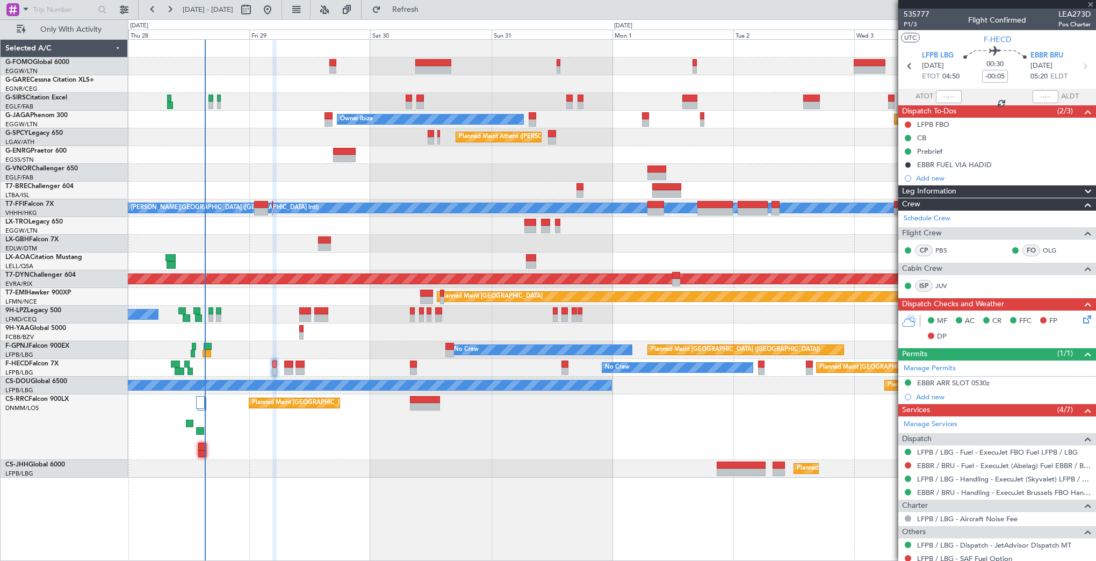
type input "+00:10"
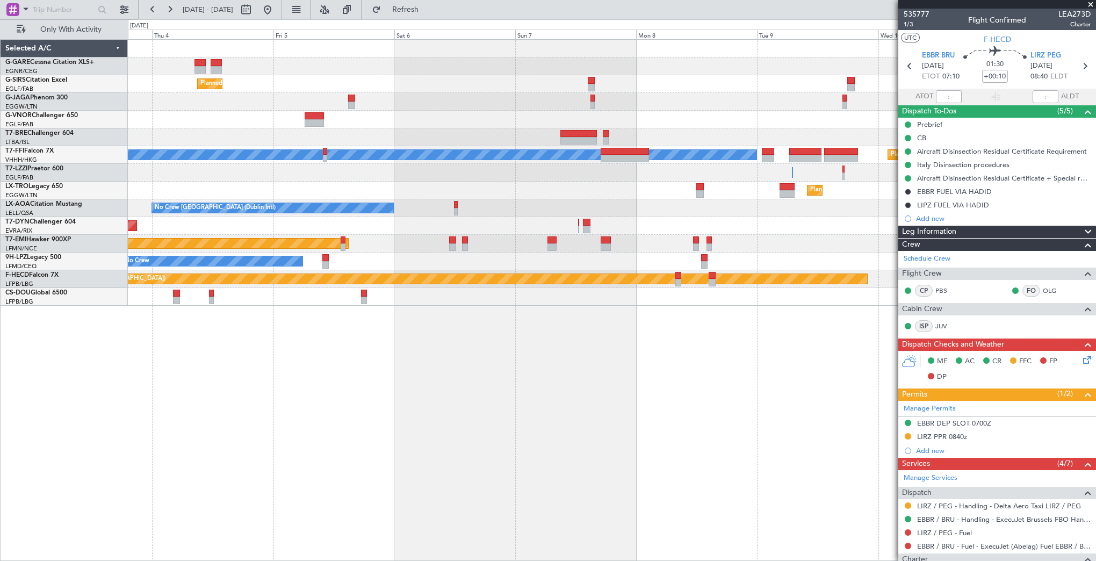
drag, startPoint x: 866, startPoint y: 412, endPoint x: 661, endPoint y: 412, distance: 204.7
click at [659, 414] on fb-app "03 Sep 2025 - 11 Sep 2025 Refresh Quick Links Only With Activity Planned Maint …" at bounding box center [548, 284] width 1096 height 553
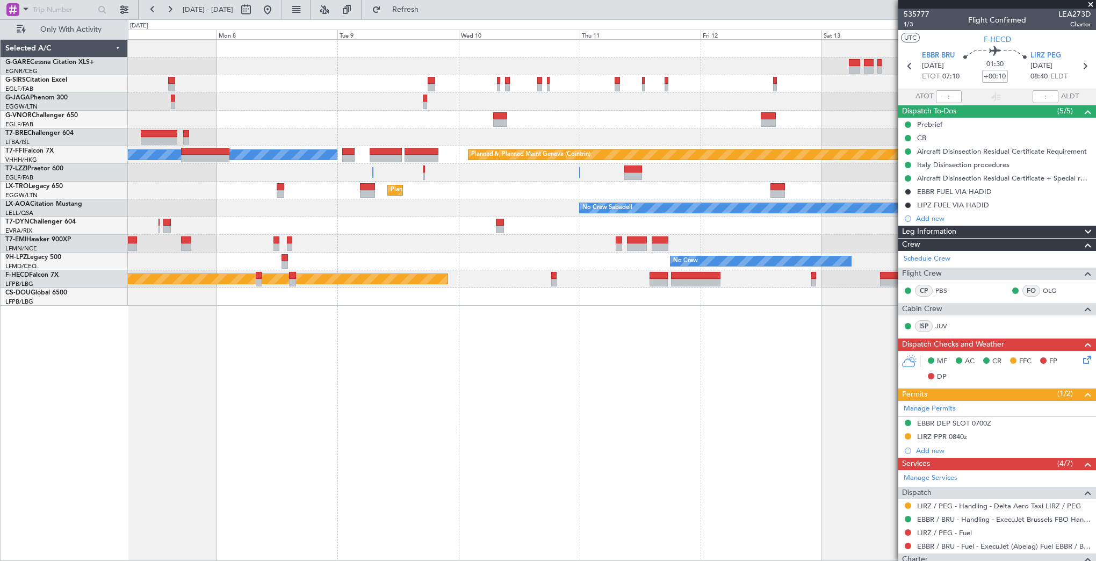
click at [211, 411] on div "MEL Hong Kong (Hong Kong Intl) Planned Maint Tianjin (Binhai) Planned Maint Gen…" at bounding box center [612, 300] width 968 height 522
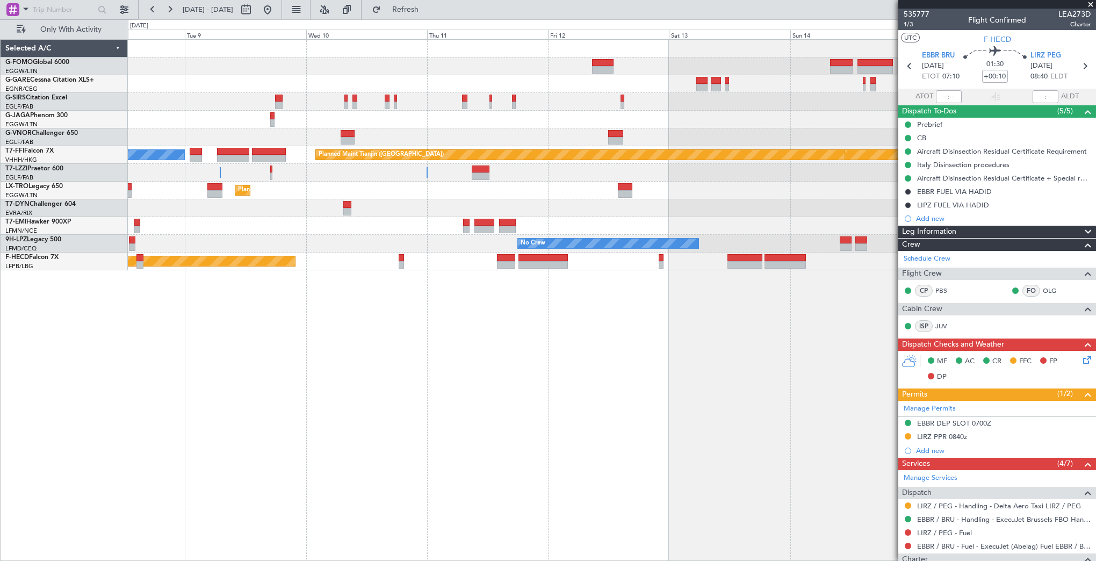
click at [694, 426] on div "MEL Hong Kong (Hong Kong Intl) Planned Maint Geneva (Cointrin) Planned Maint Ti…" at bounding box center [612, 300] width 968 height 522
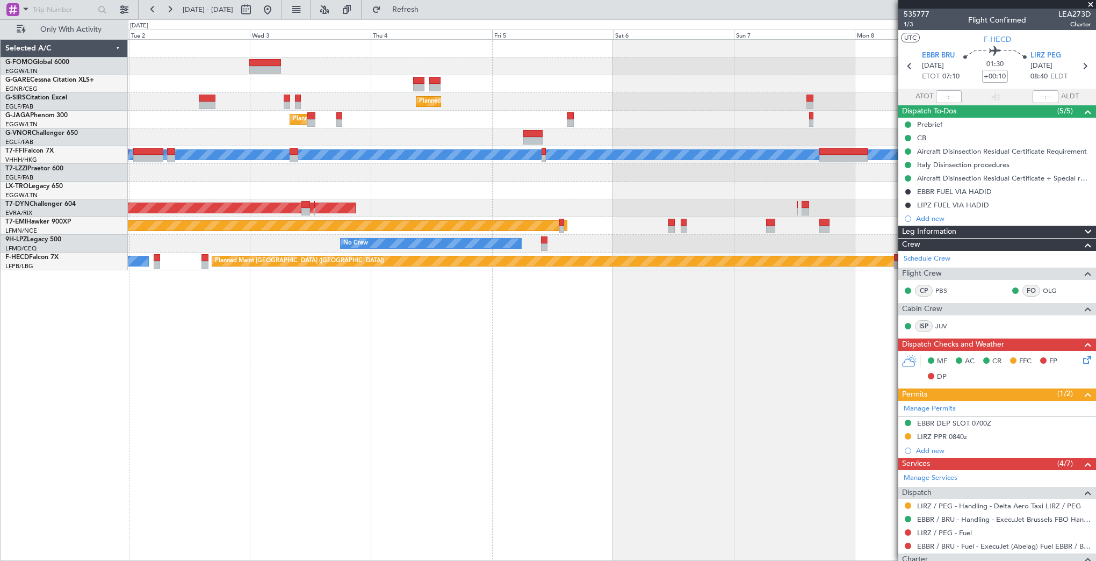
click at [847, 414] on div "Planned Maint London (Farnborough) Planned Maint London (Luton) Owner Ibiza MEL…" at bounding box center [612, 300] width 968 height 522
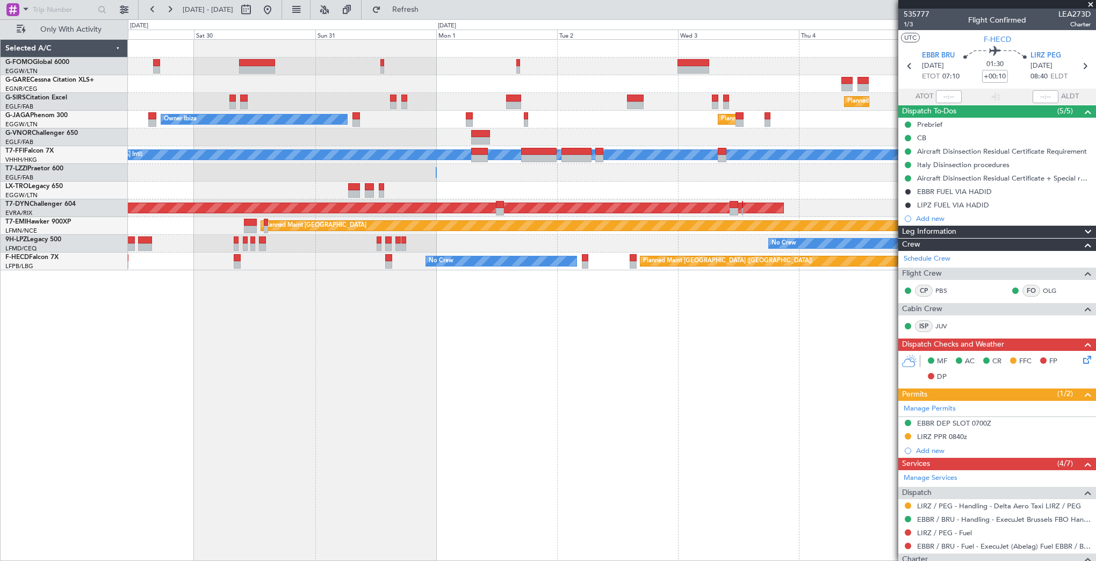
click at [837, 416] on div "Planned Maint London (Farnborough) Planned Maint London (Luton) Owner Ibiza MEL…" at bounding box center [612, 300] width 968 height 522
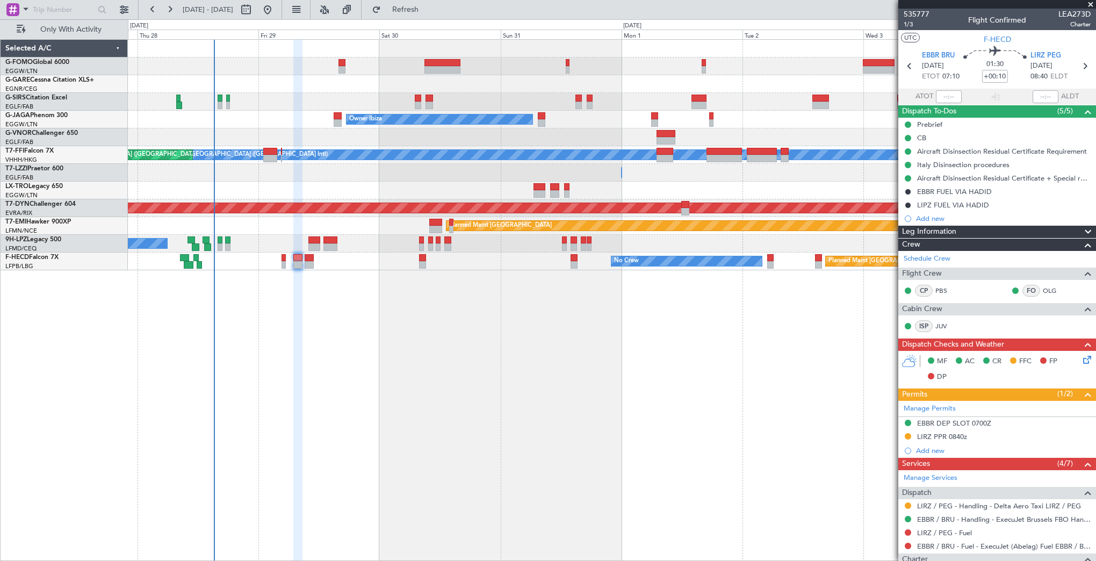
click at [645, 422] on div "Planned Maint London (Farnborough) Planned Maint London (Luton) Owner Ibiza MEL…" at bounding box center [612, 300] width 968 height 522
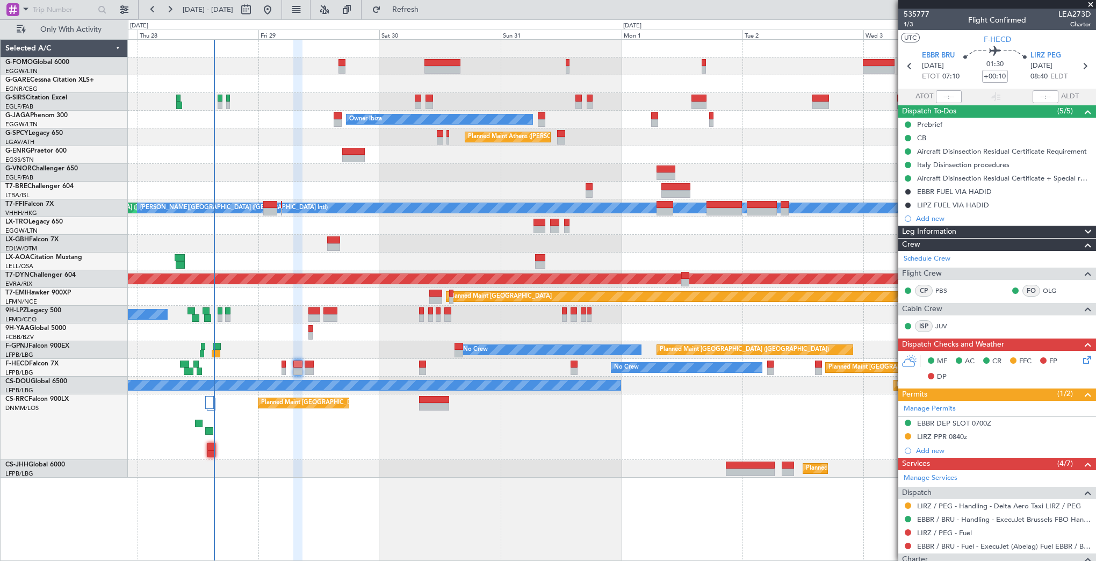
click at [918, 4] on span at bounding box center [1090, 5] width 11 height 10
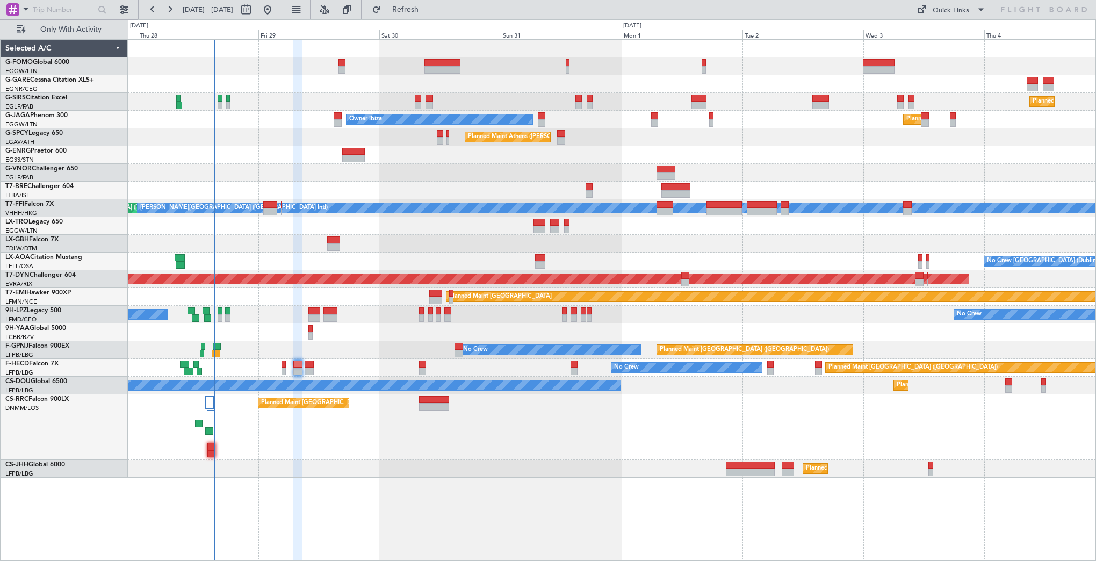
type input "0"
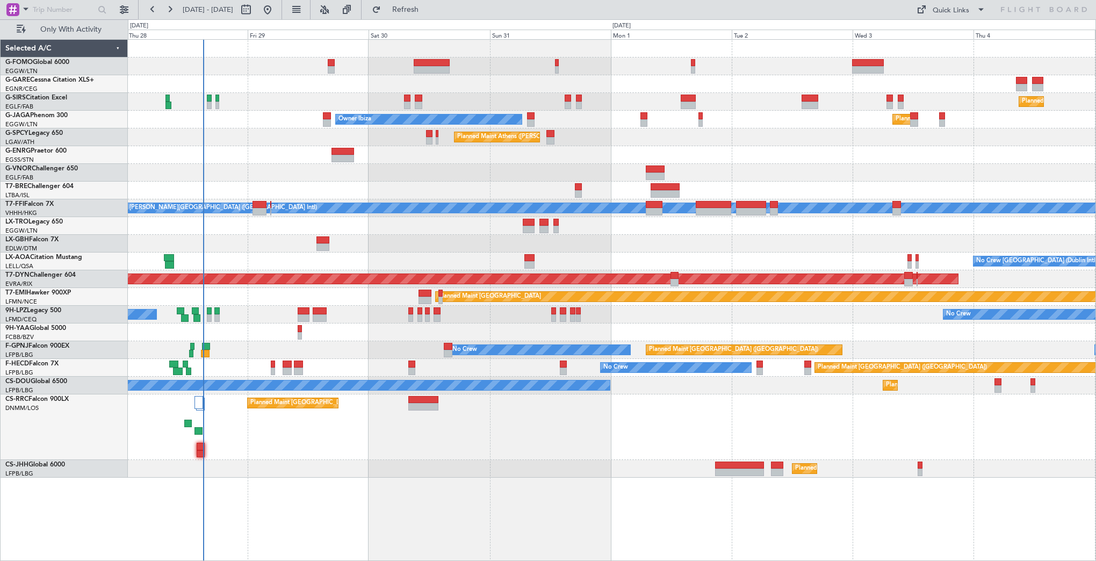
click at [828, 322] on div "Planned Maint London (Farnborough) Owner Ibiza Planned Maint London (Luton) Pla…" at bounding box center [612, 259] width 968 height 438
click at [431, 17] on button "Refresh" at bounding box center [399, 9] width 64 height 17
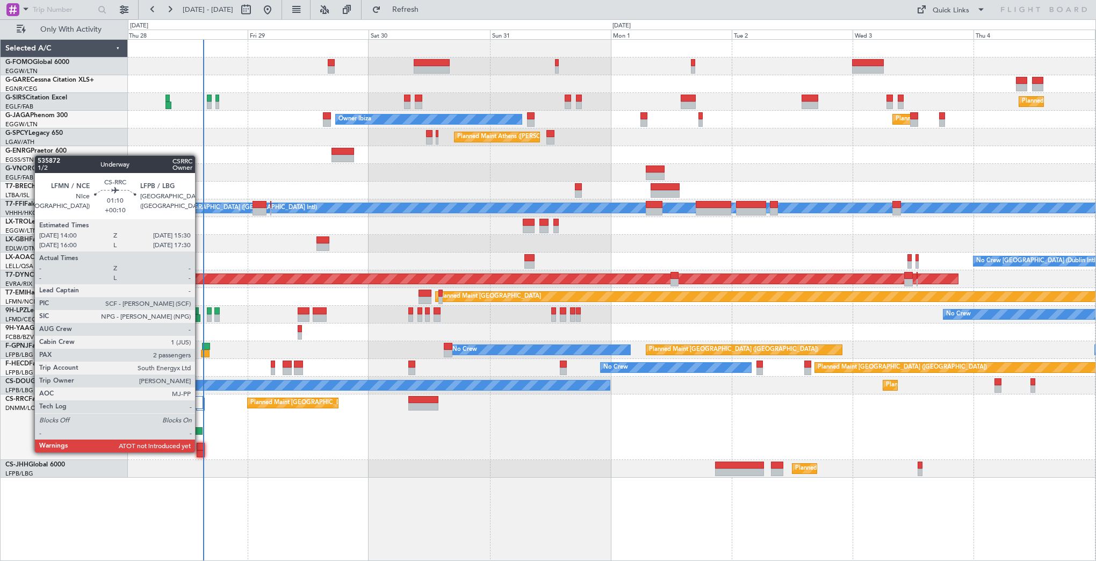
click at [200, 451] on div at bounding box center [201, 454] width 8 height 8
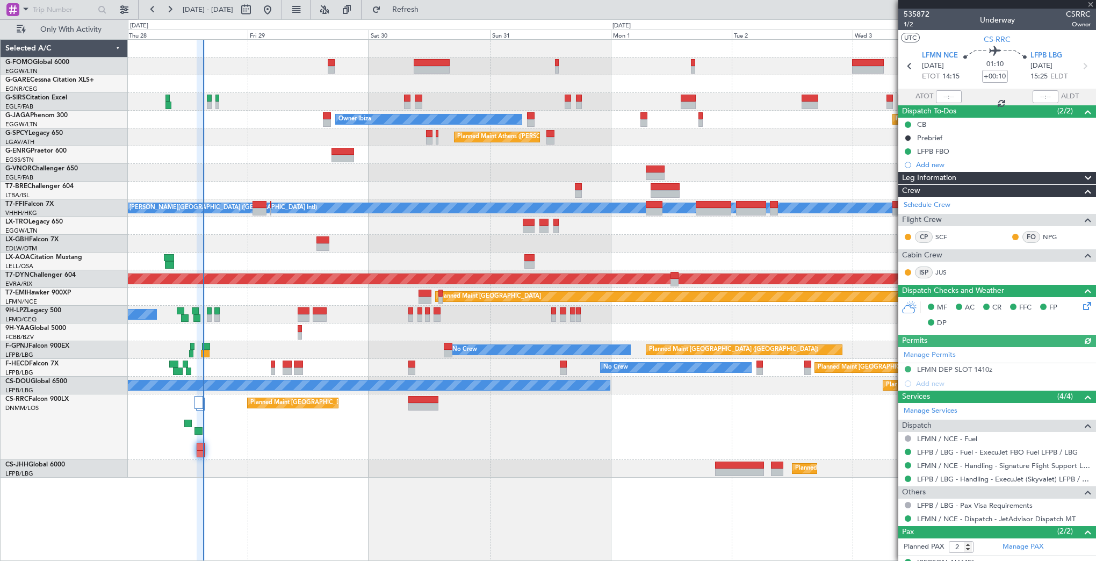
click at [918, 365] on div "Manage Permits LFMN DEP SLOT 1410z Add new" at bounding box center [997, 369] width 198 height 44
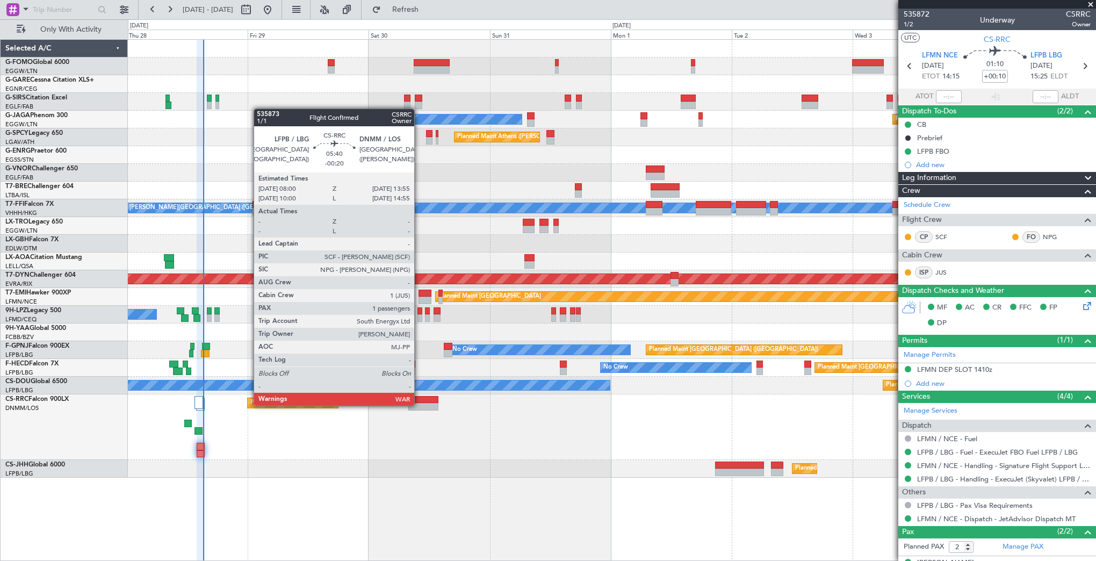
click at [419, 405] on div at bounding box center [423, 407] width 30 height 8
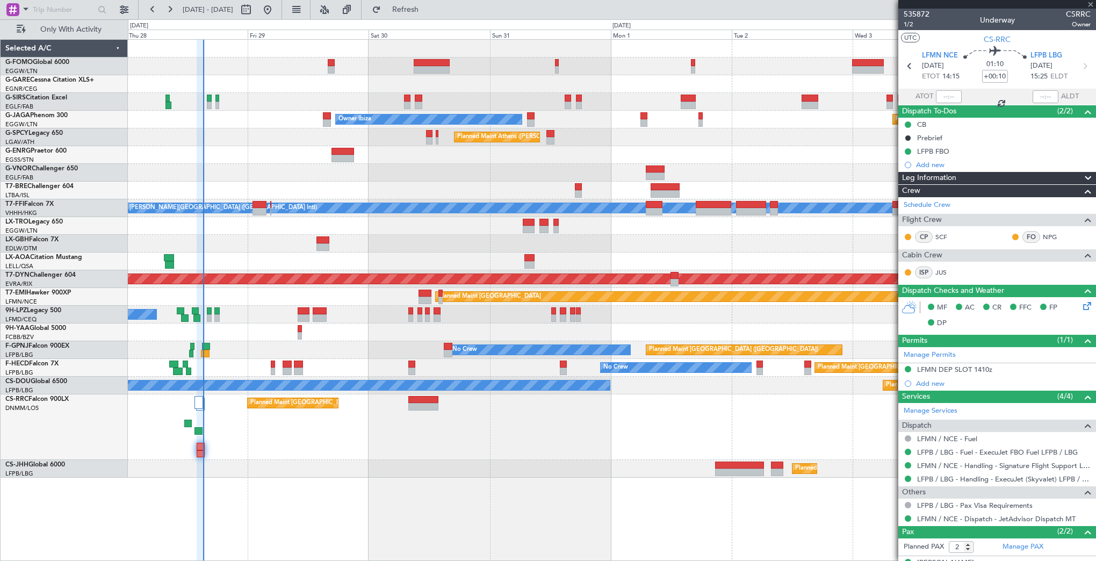
type input "-00:20"
type input "1"
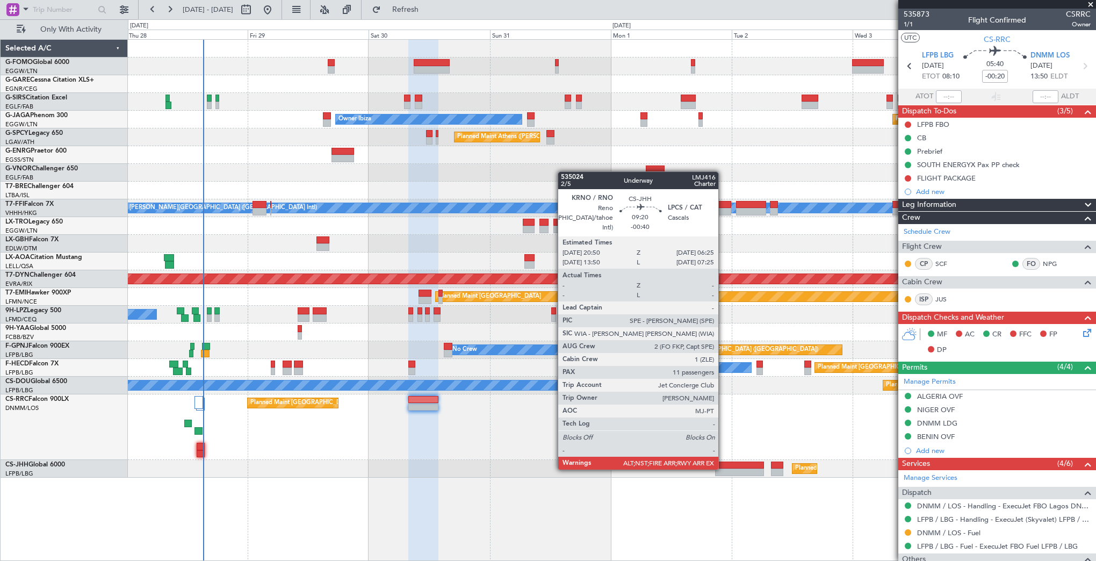
click at [724, 469] on div at bounding box center [739, 473] width 48 height 8
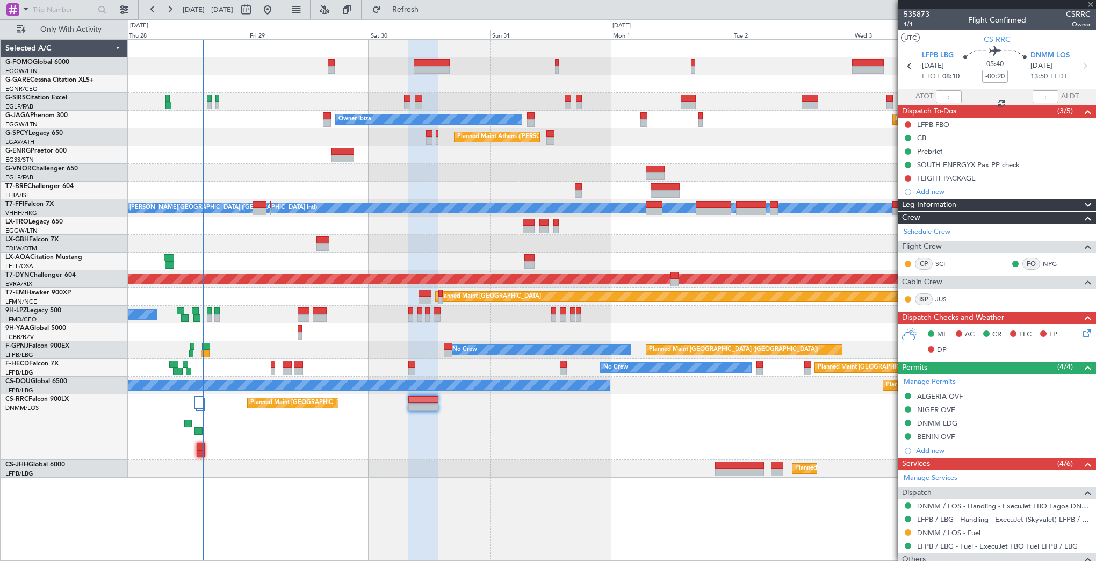
type input "-00:40"
type input "11"
